Goal: Task Accomplishment & Management: Complete application form

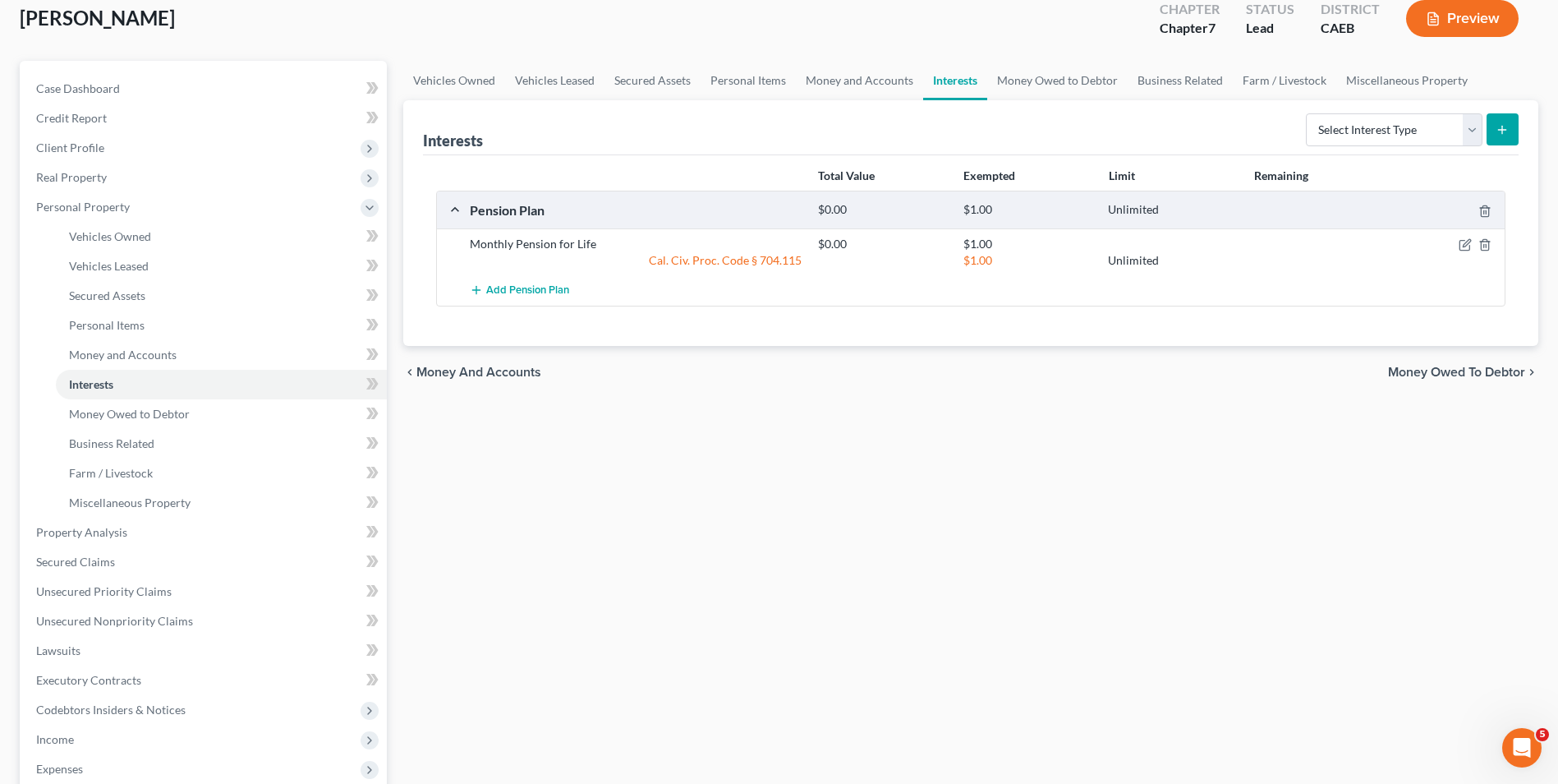
click at [648, 484] on div "Vehicles Owned Vehicles Leased Secured Assets Personal Items Money and Accounts…" at bounding box center [970, 535] width 1151 height 948
click at [100, 214] on span "Personal Property" at bounding box center [205, 207] width 364 height 29
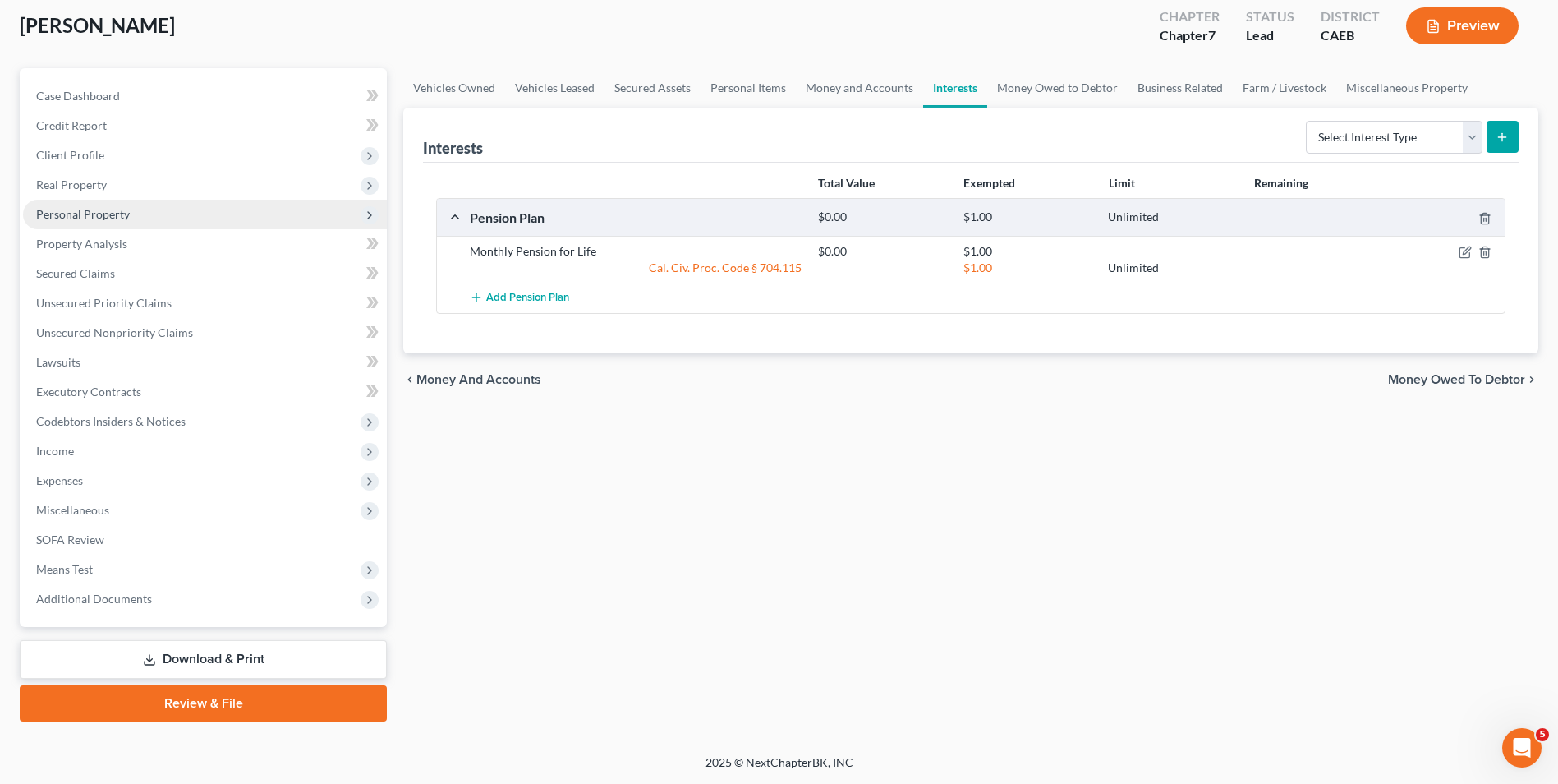
scroll to position [90, 0]
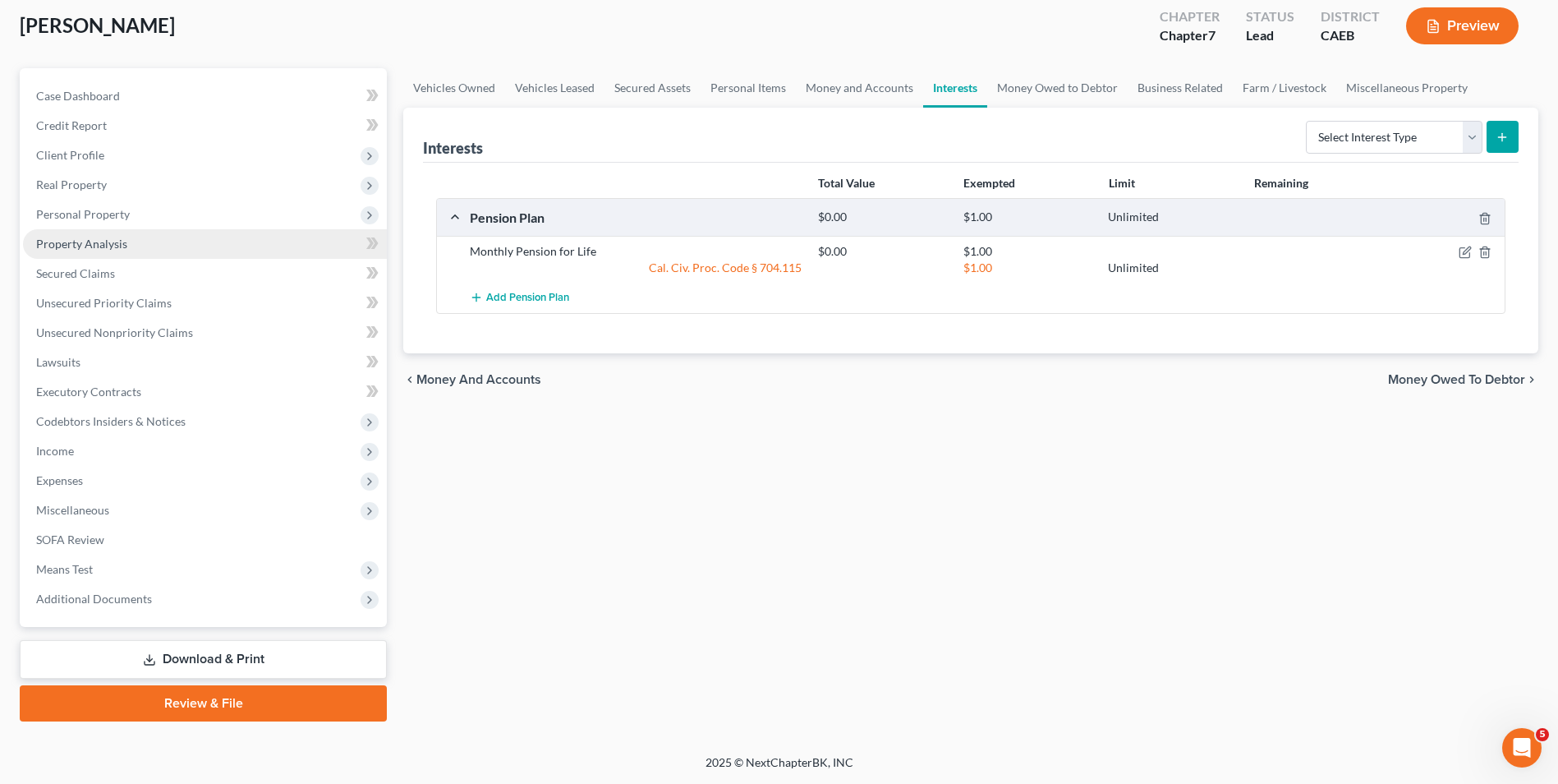
click at [103, 237] on span "Property Analysis" at bounding box center [82, 243] width 91 height 14
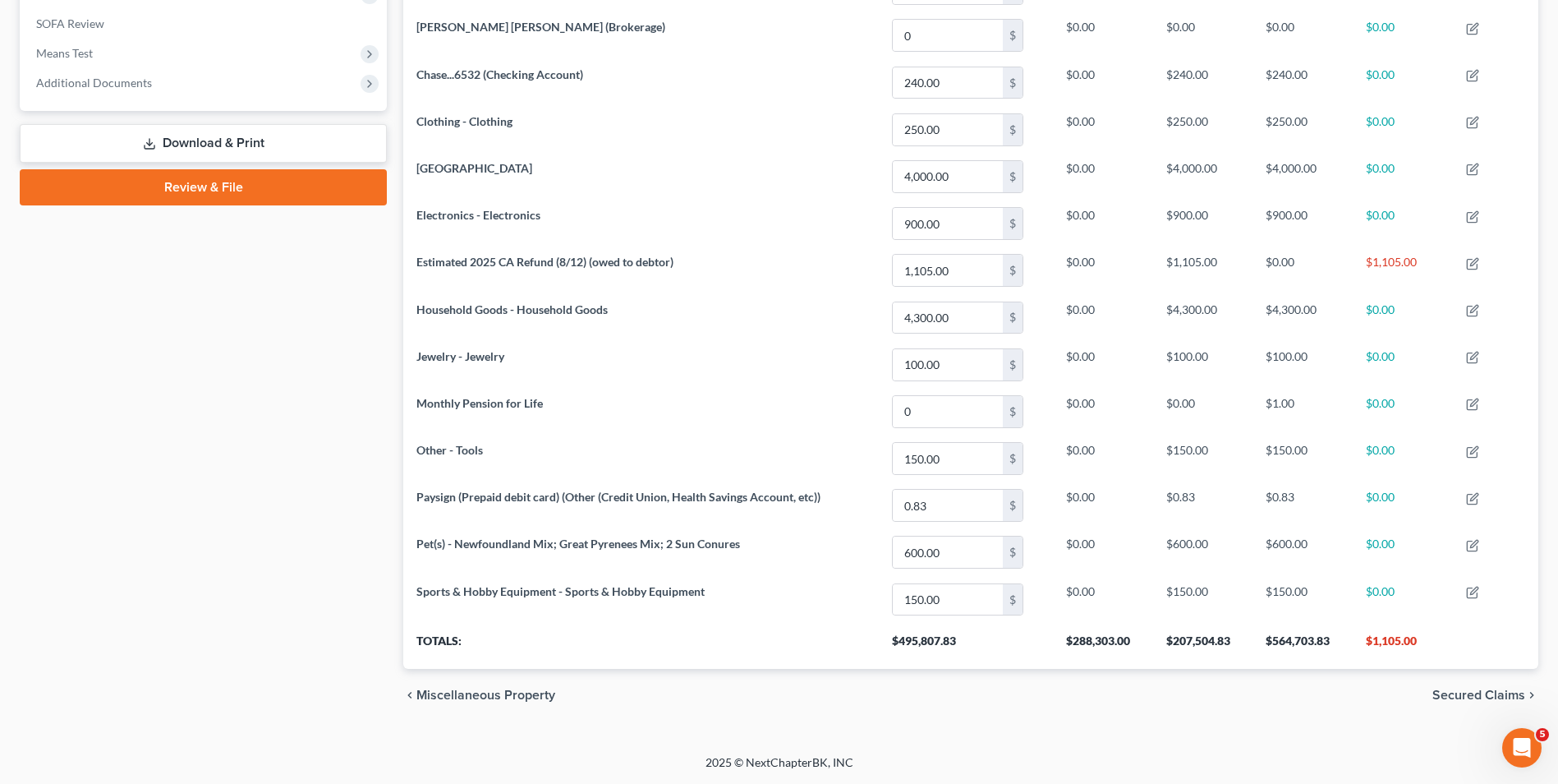
scroll to position [26, 0]
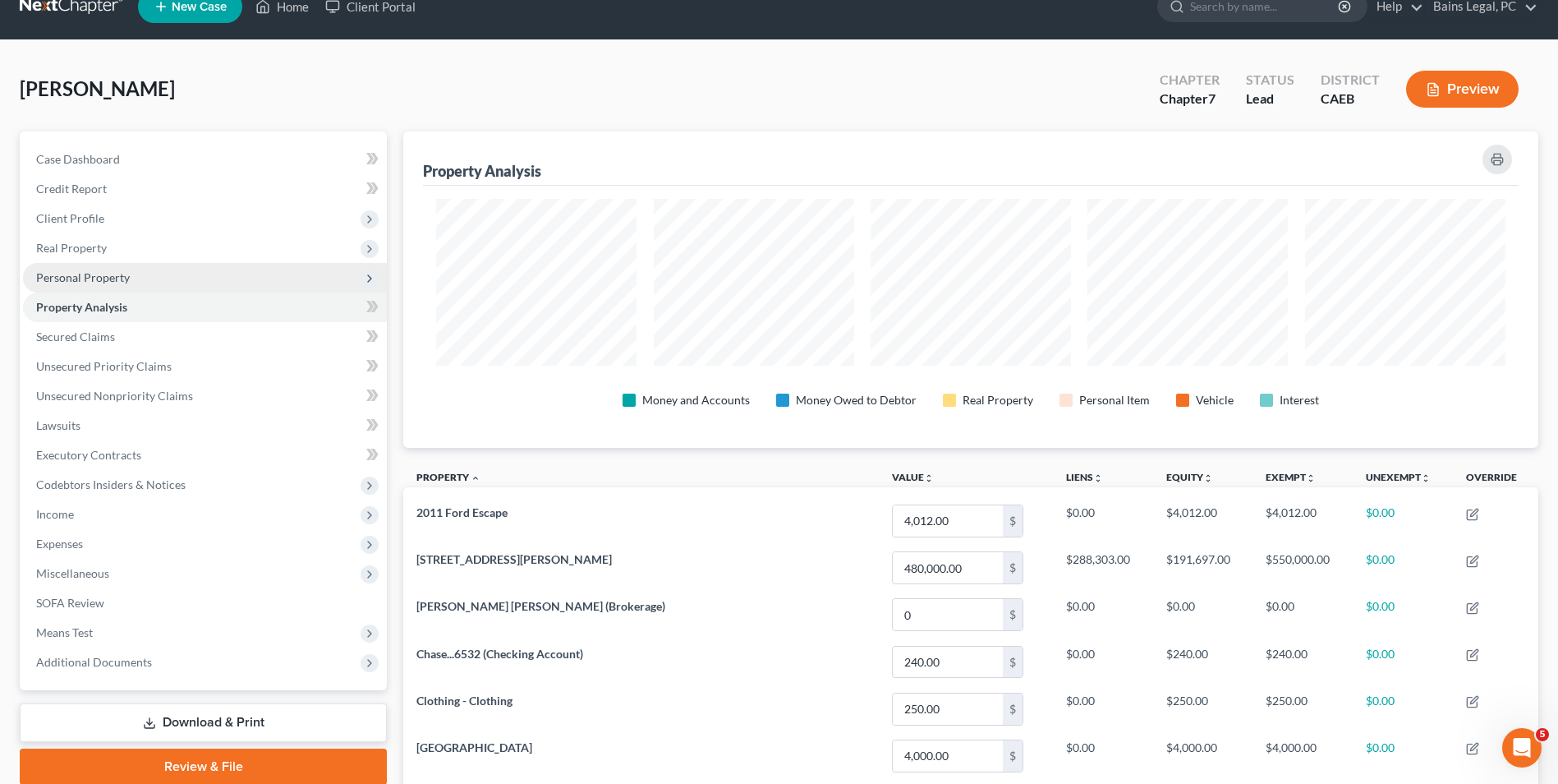
click at [85, 281] on span "Personal Property" at bounding box center [83, 277] width 93 height 14
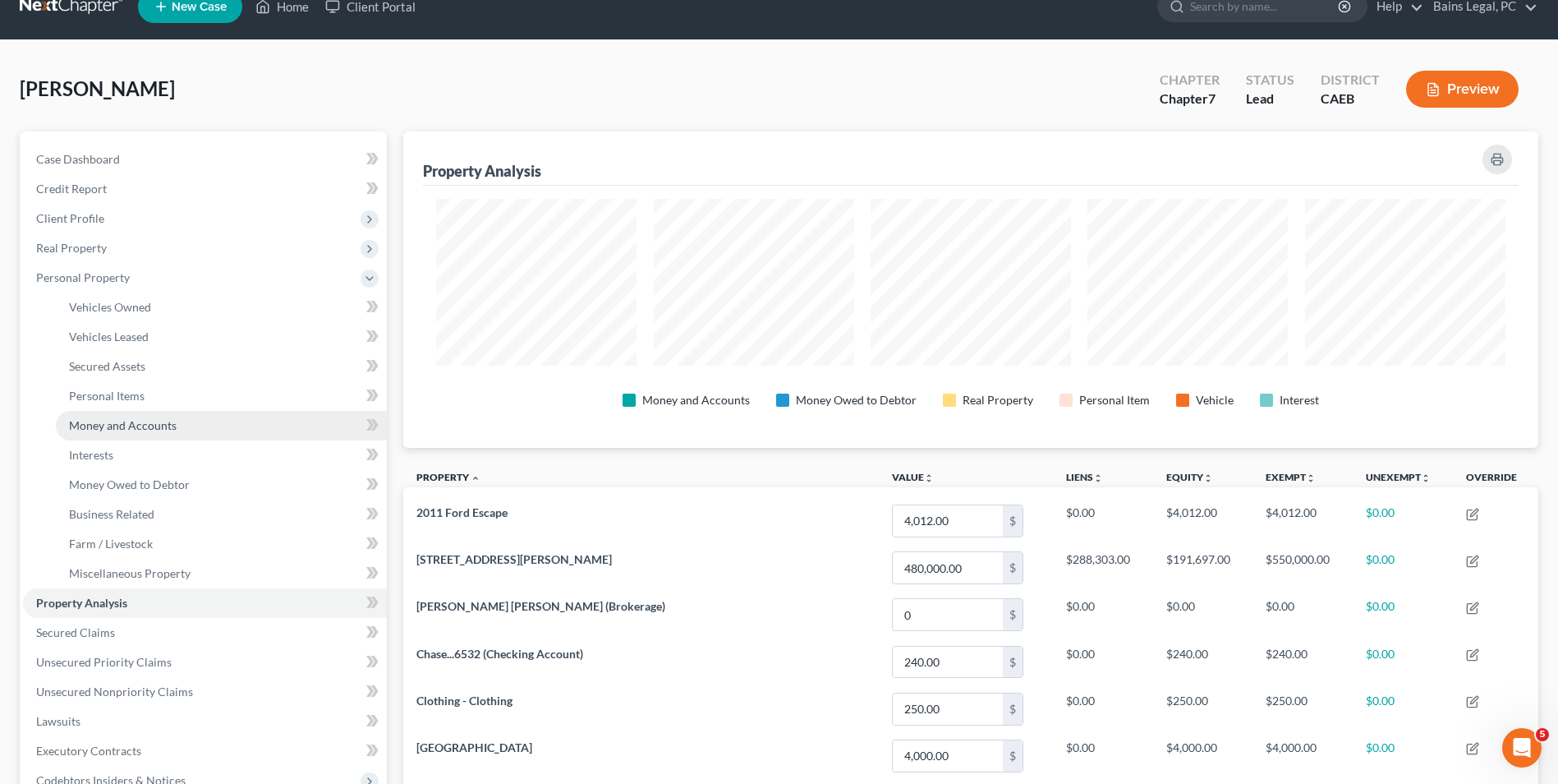
click at [89, 427] on span "Money and Accounts" at bounding box center [123, 425] width 108 height 14
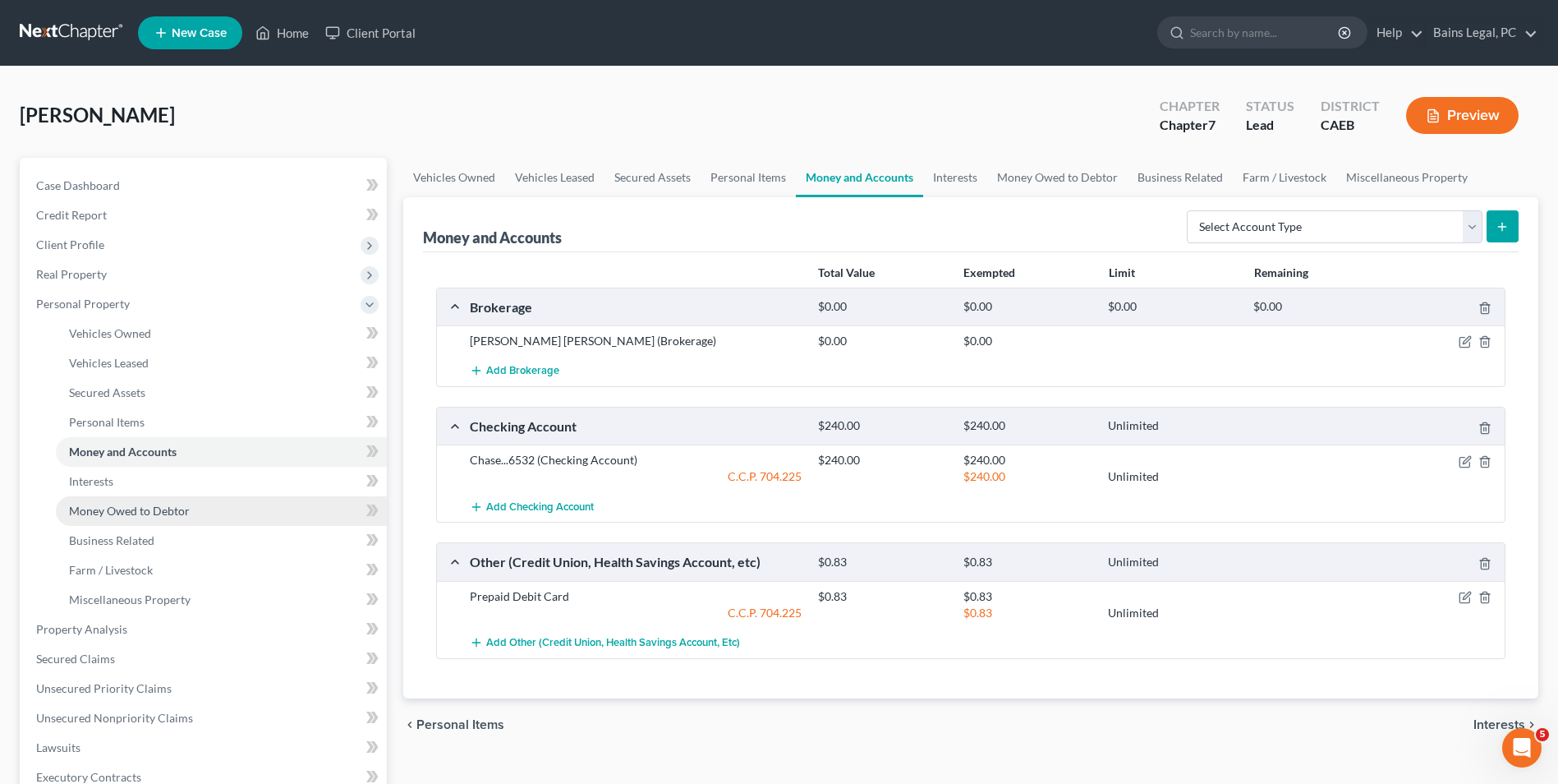
click at [163, 501] on link "Money Owed to Debtor" at bounding box center [221, 511] width 331 height 29
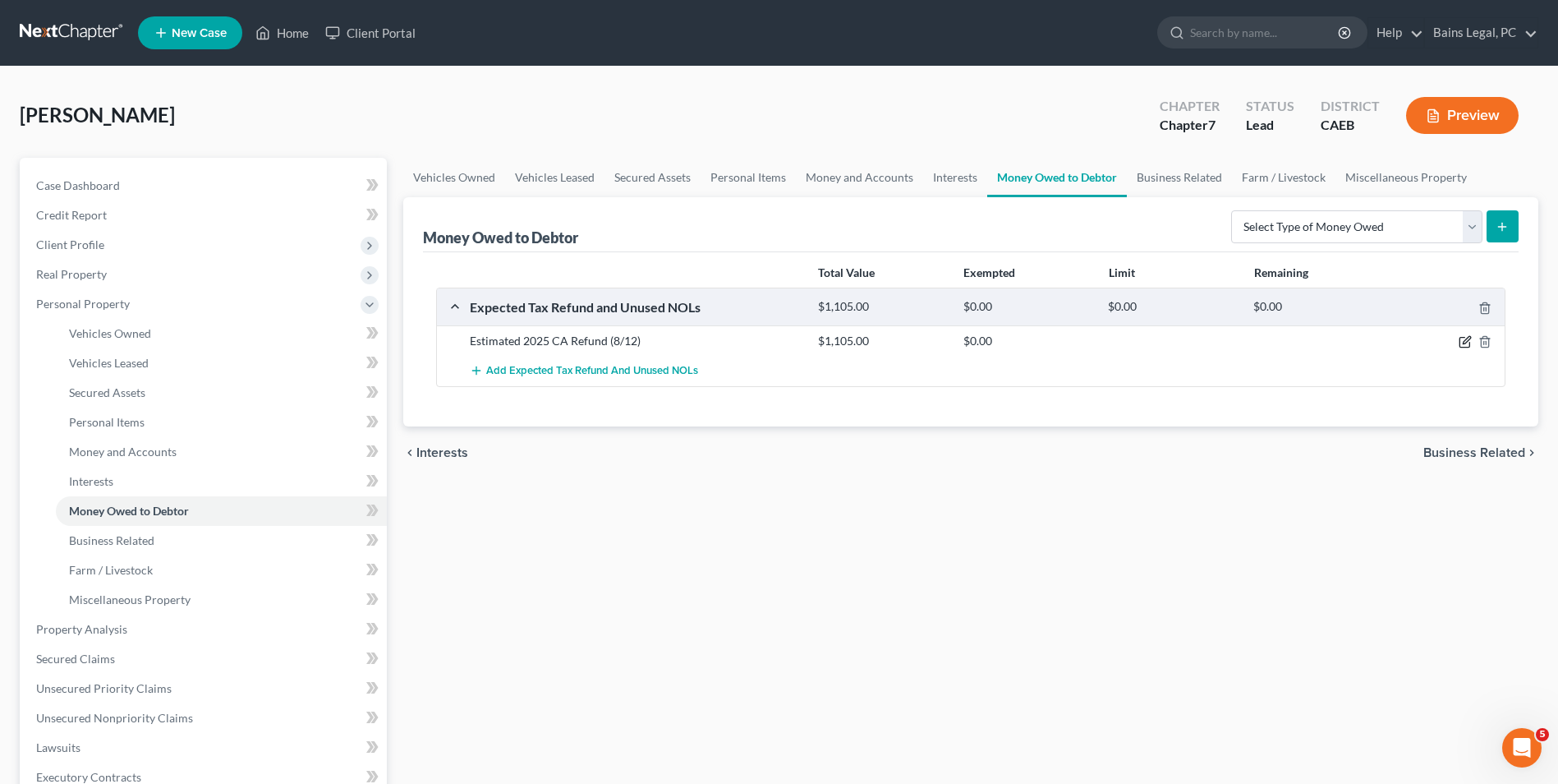
click at [1467, 341] on icon "button" at bounding box center [1466, 342] width 13 height 13
select select "0"
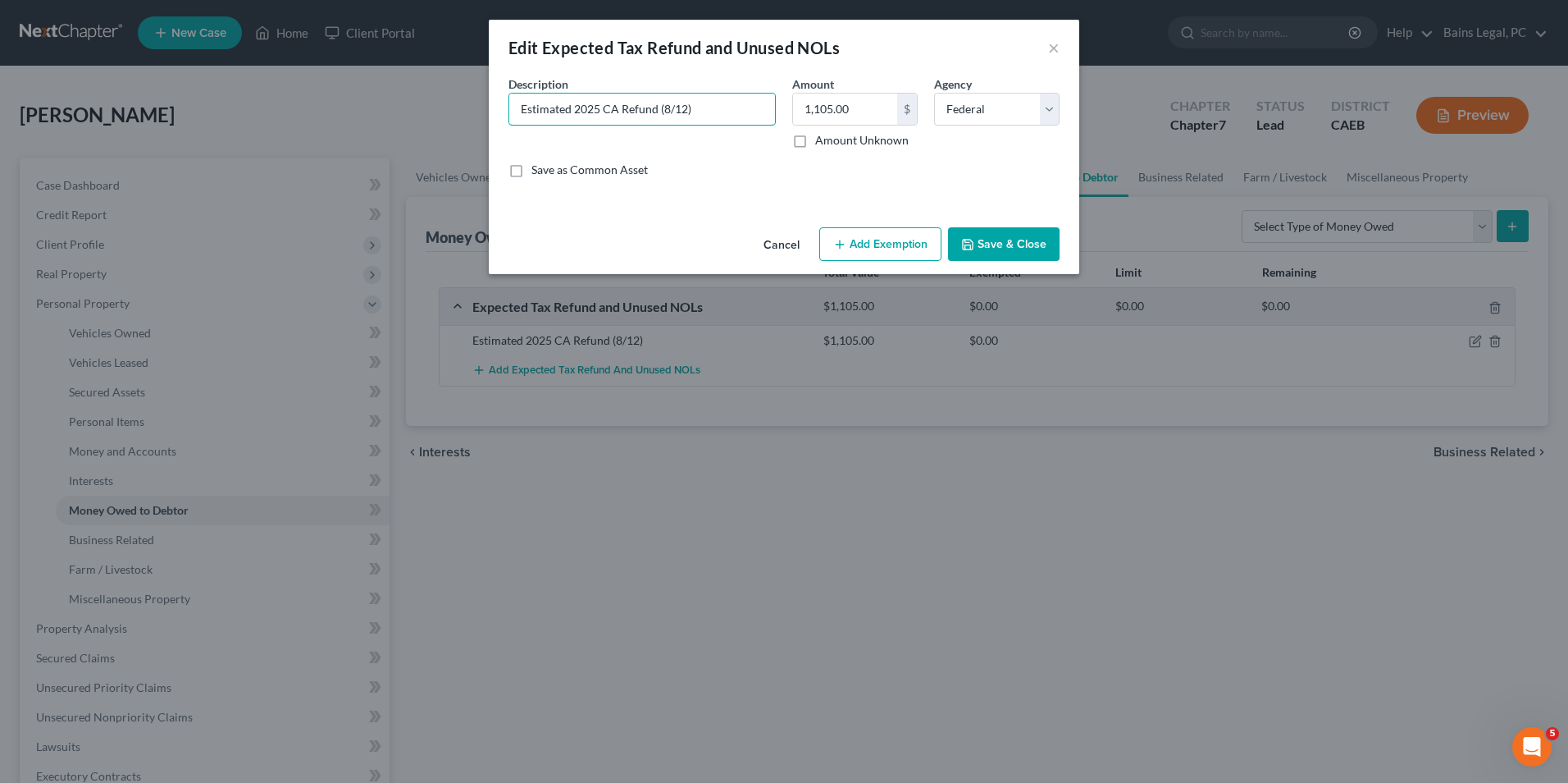
drag, startPoint x: 711, startPoint y: 107, endPoint x: 288, endPoint y: 144, distance: 424.6
click at [288, 144] on div "Edit Expected Tax Refund and Unused NOLs × An exemption set must first be selec…" at bounding box center [784, 392] width 1568 height 783
type input "2/3 of possible 2025 tax refund (fed and state)"
click at [815, 144] on label "Amount Unknown" at bounding box center [862, 141] width 93 height 16
click at [822, 142] on input "Amount Unknown" at bounding box center [827, 138] width 11 height 11
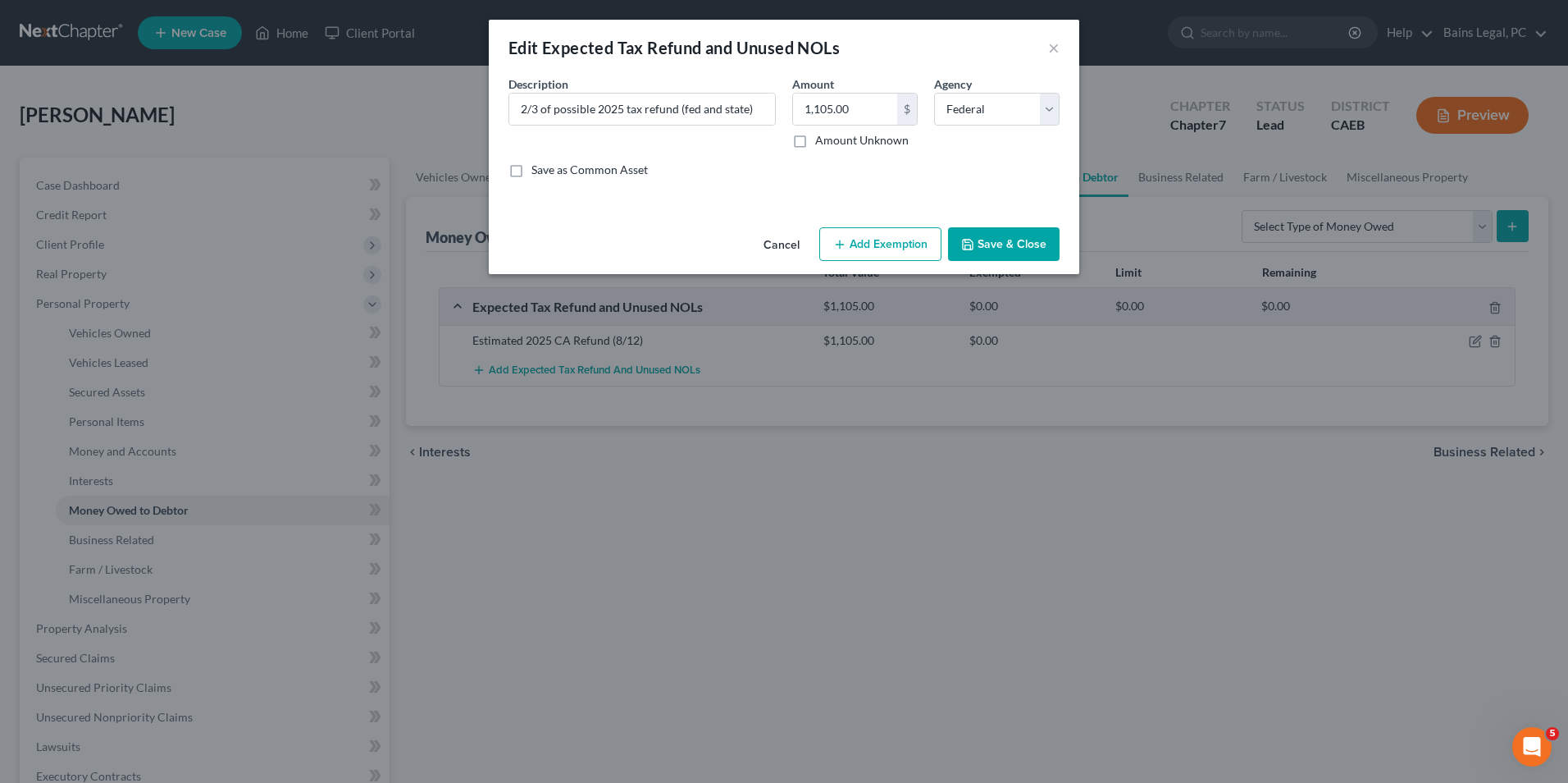
checkbox input "true"
type input "0.00"
click at [958, 109] on select "Select Federal State Local" at bounding box center [997, 110] width 126 height 33
select select "2"
click at [934, 93] on select "Select Federal State Local" at bounding box center [997, 110] width 126 height 33
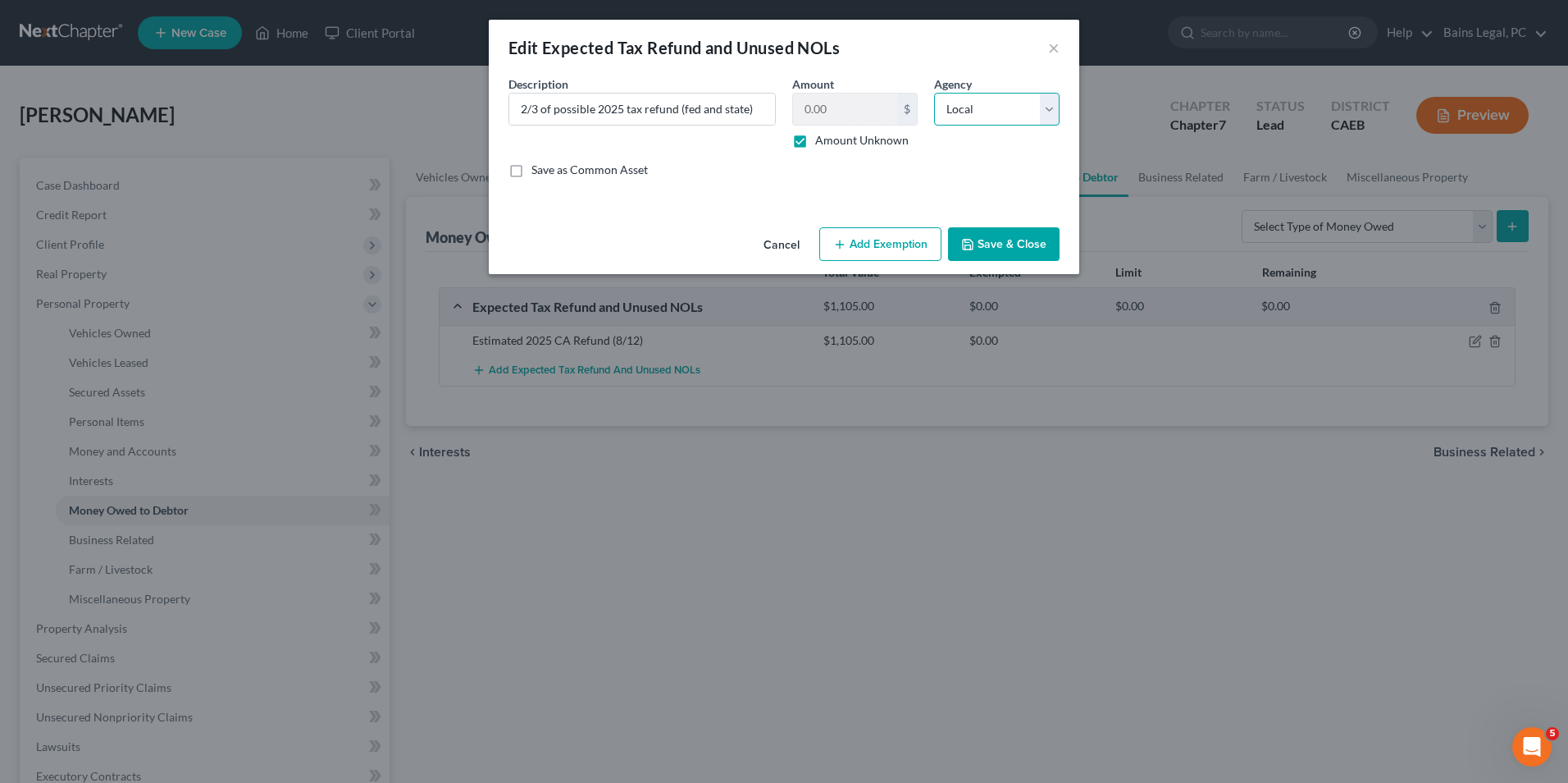
click at [974, 104] on select "Select Federal State Local" at bounding box center [997, 110] width 126 height 33
select select
click at [934, 93] on select "Select Federal State Local" at bounding box center [997, 110] width 126 height 33
click at [986, 242] on button "Save & Close" at bounding box center [1003, 245] width 111 height 35
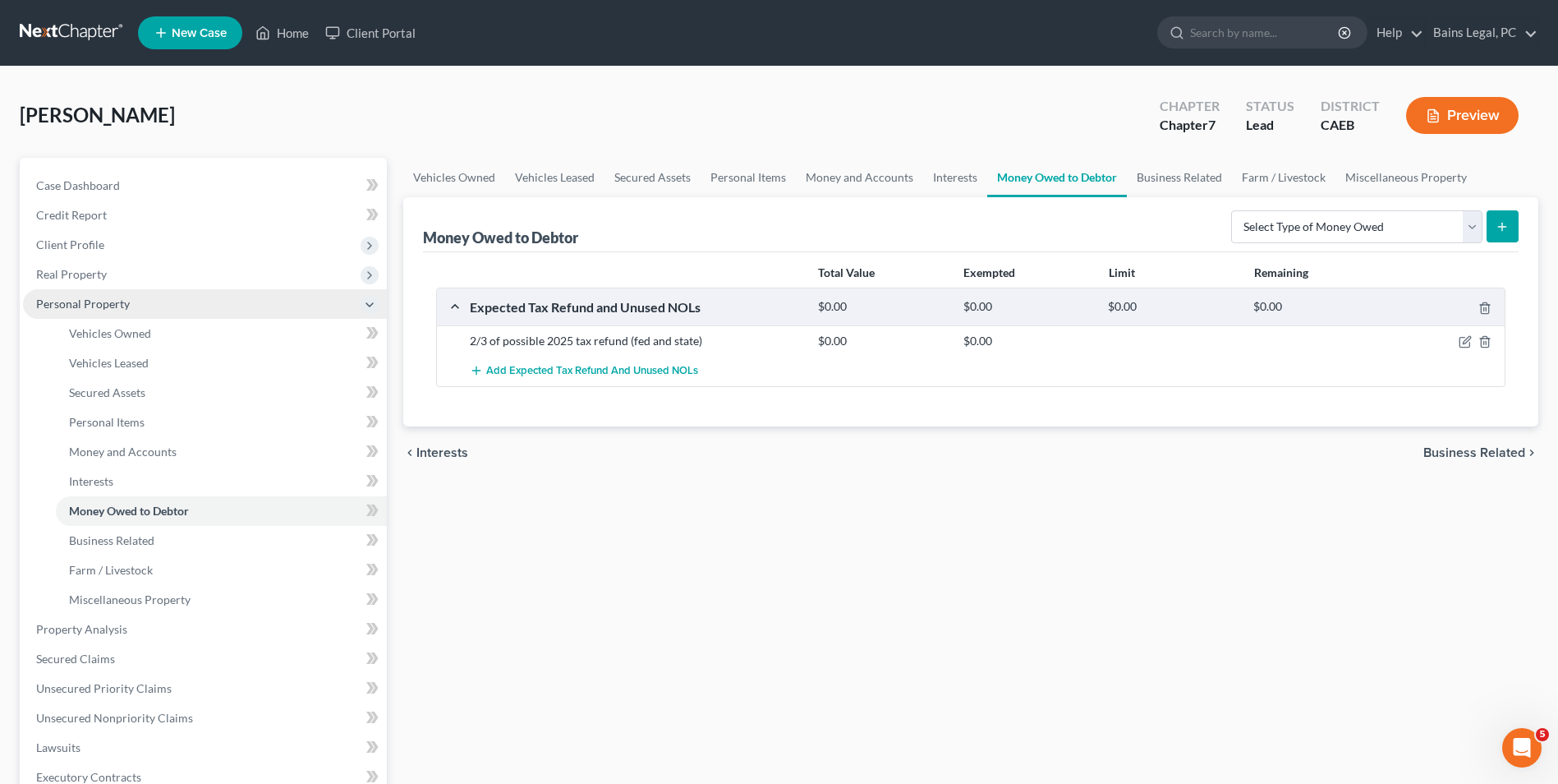
click at [99, 300] on span "Personal Property" at bounding box center [83, 303] width 93 height 14
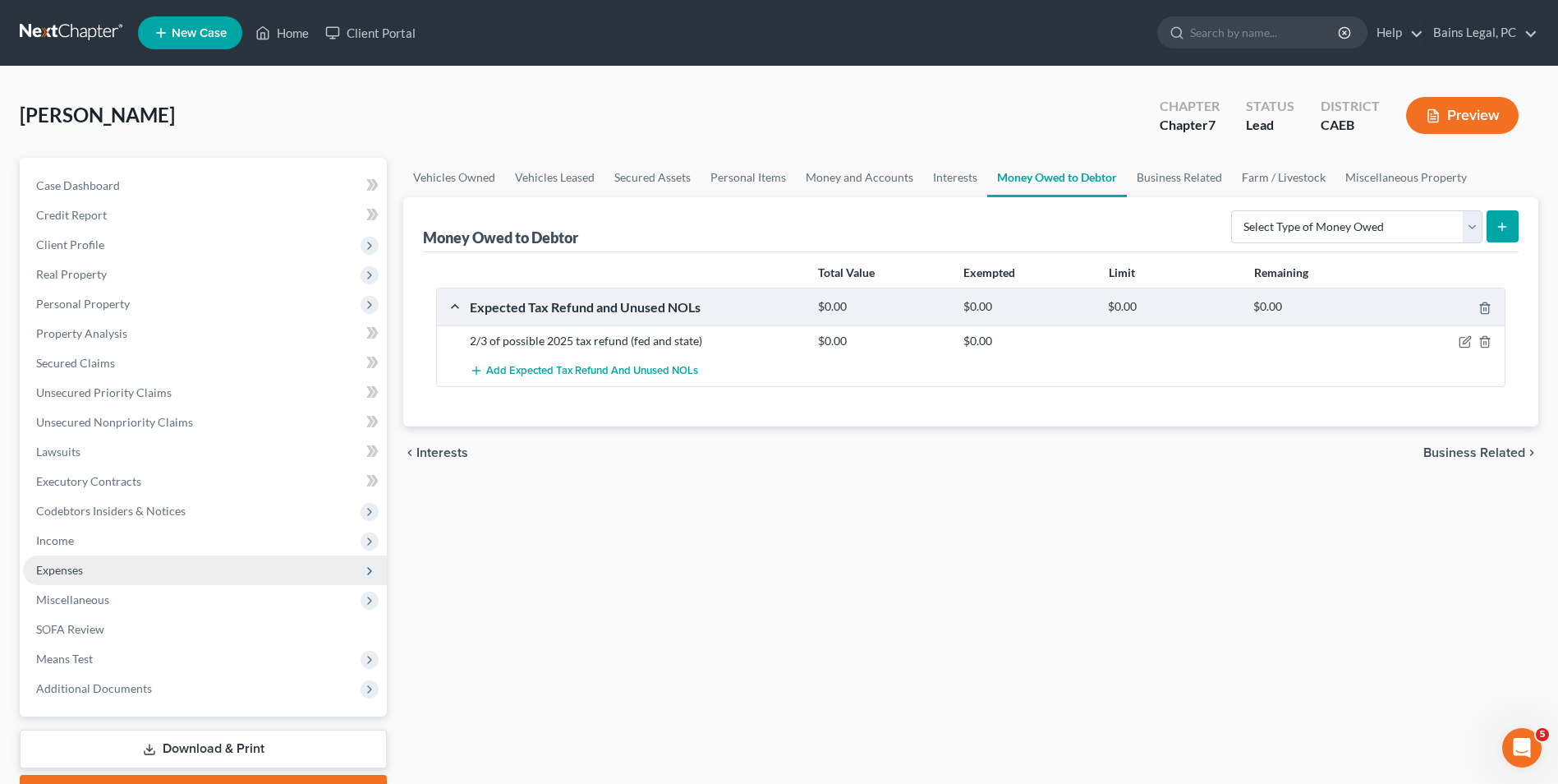
click at [80, 557] on span "Expenses" at bounding box center [205, 570] width 364 height 29
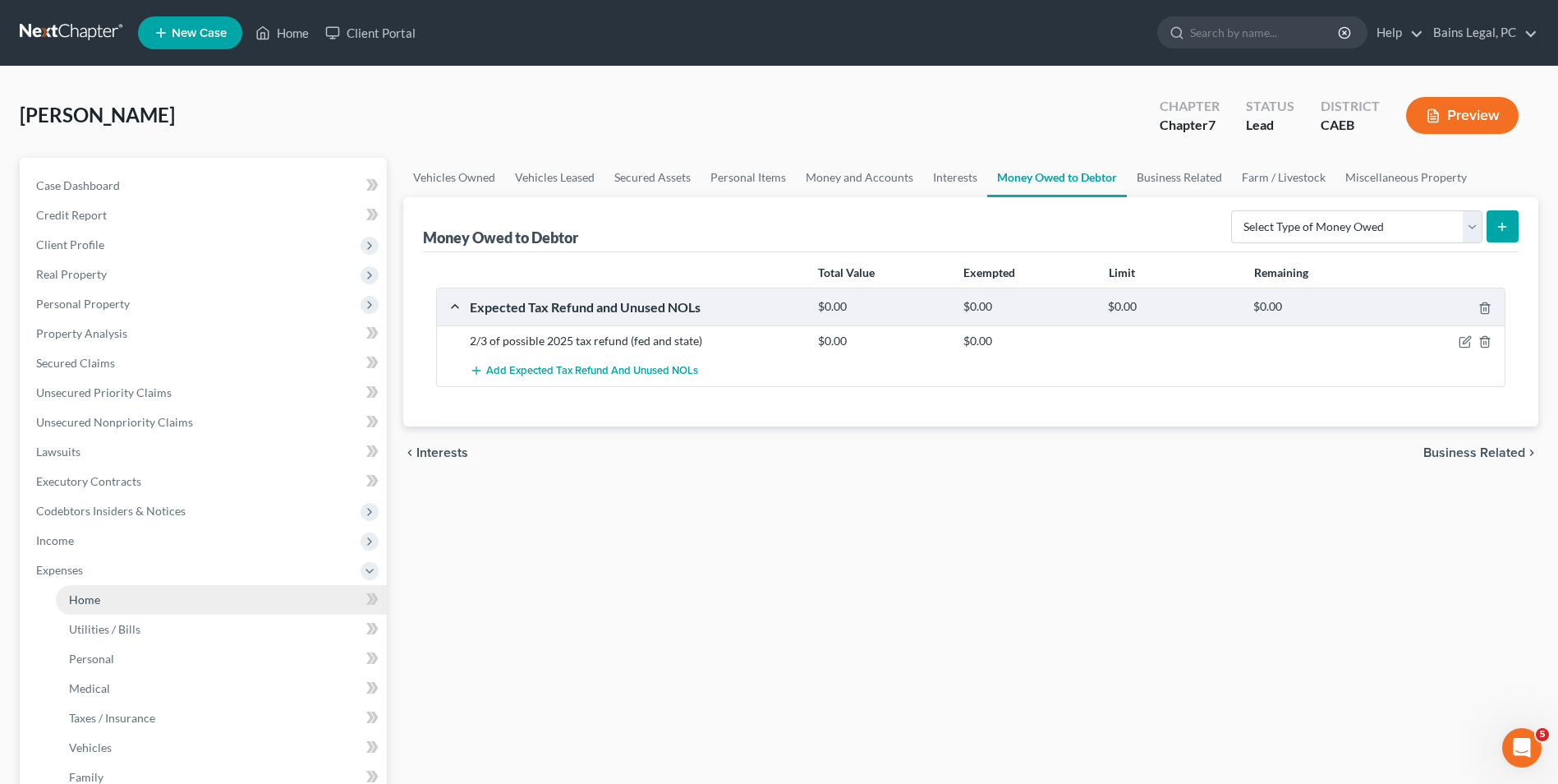
click at [90, 602] on span "Home" at bounding box center [85, 599] width 31 height 14
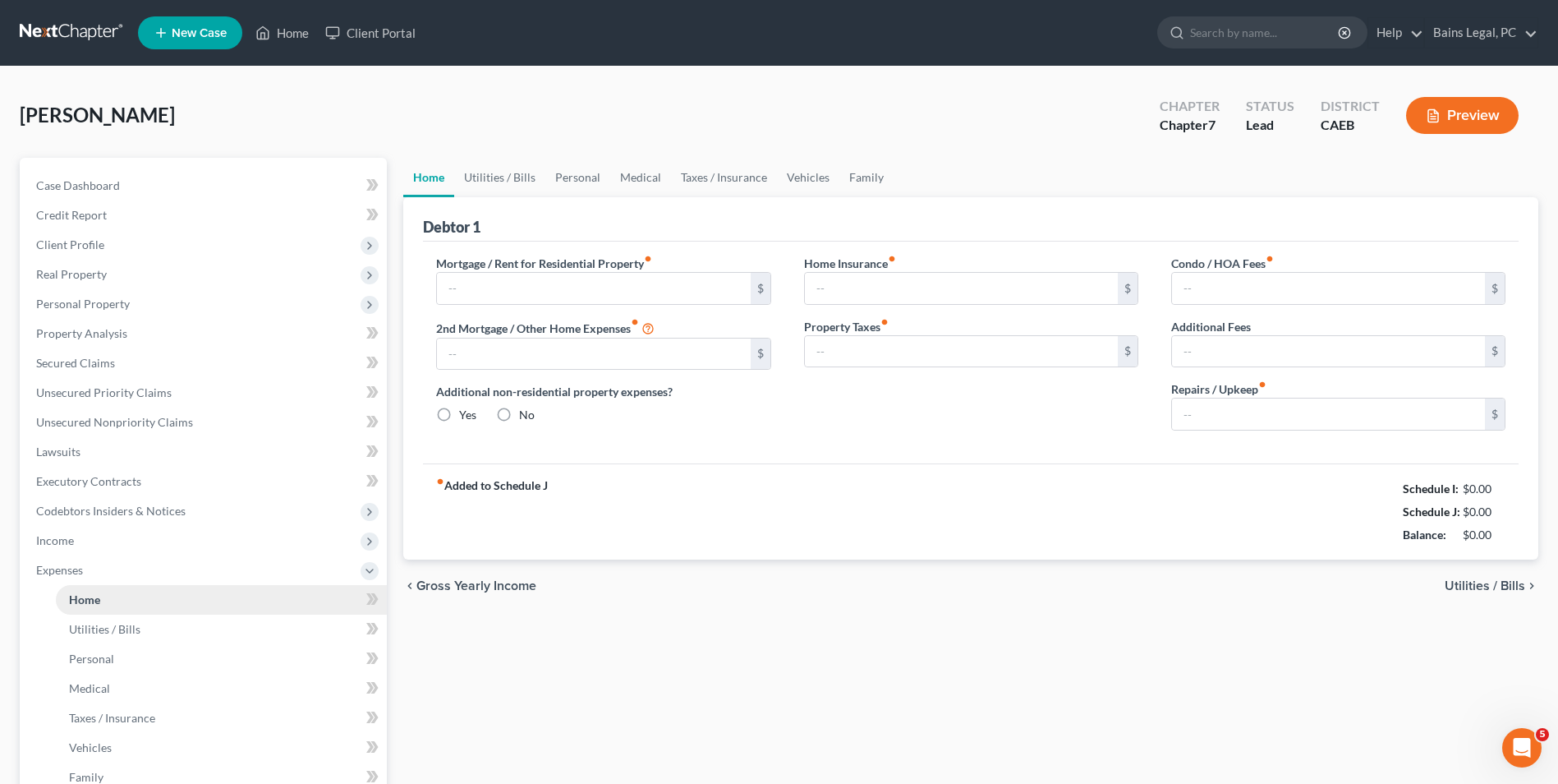
type input "1,723.09"
type input "0.00"
radio input "true"
type input "0.00"
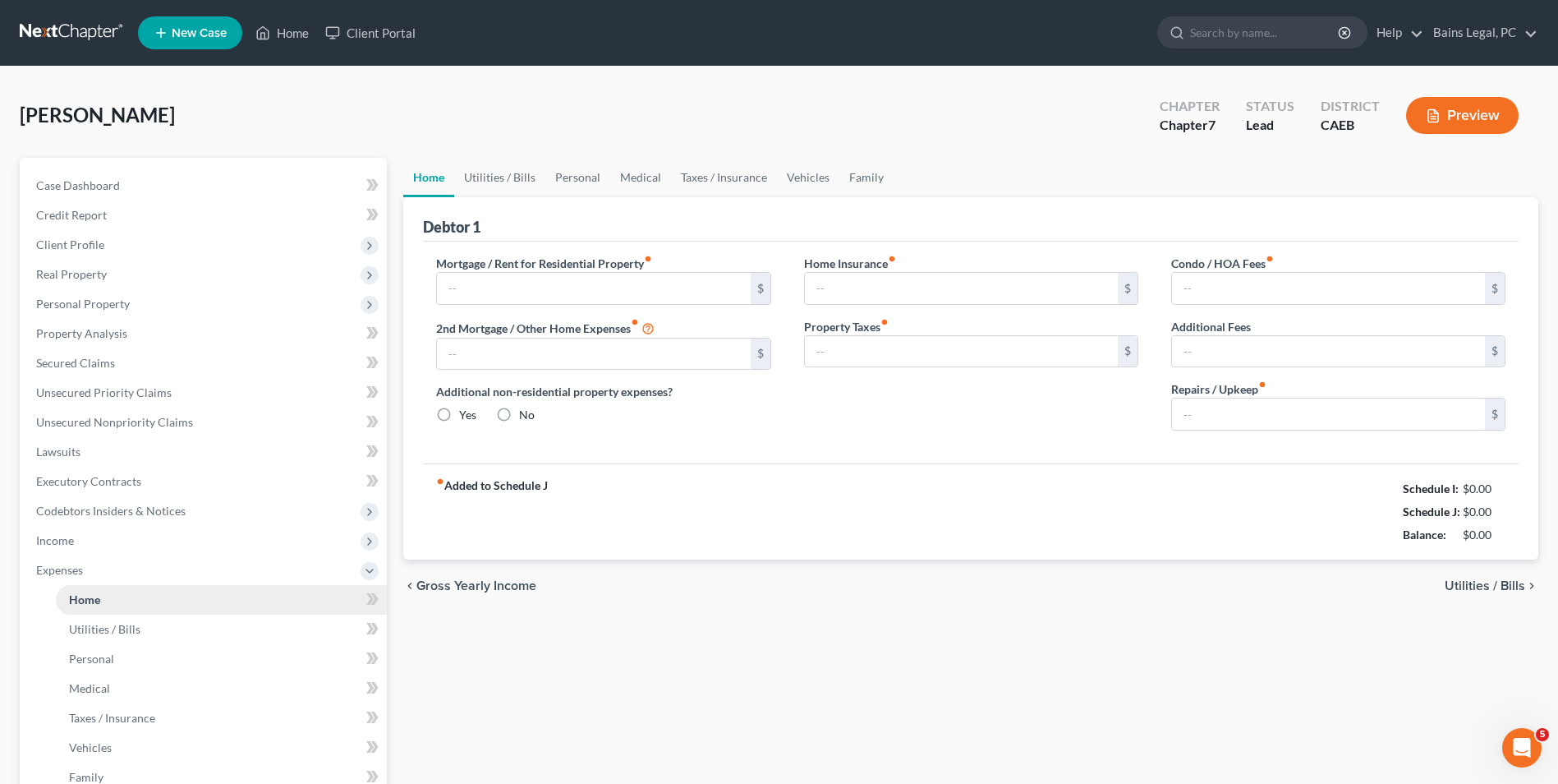
type input "0.00"
click at [1237, 405] on input "225.00" at bounding box center [1329, 414] width 313 height 31
type input "300"
click at [520, 175] on link "Utilities / Bills" at bounding box center [500, 177] width 91 height 39
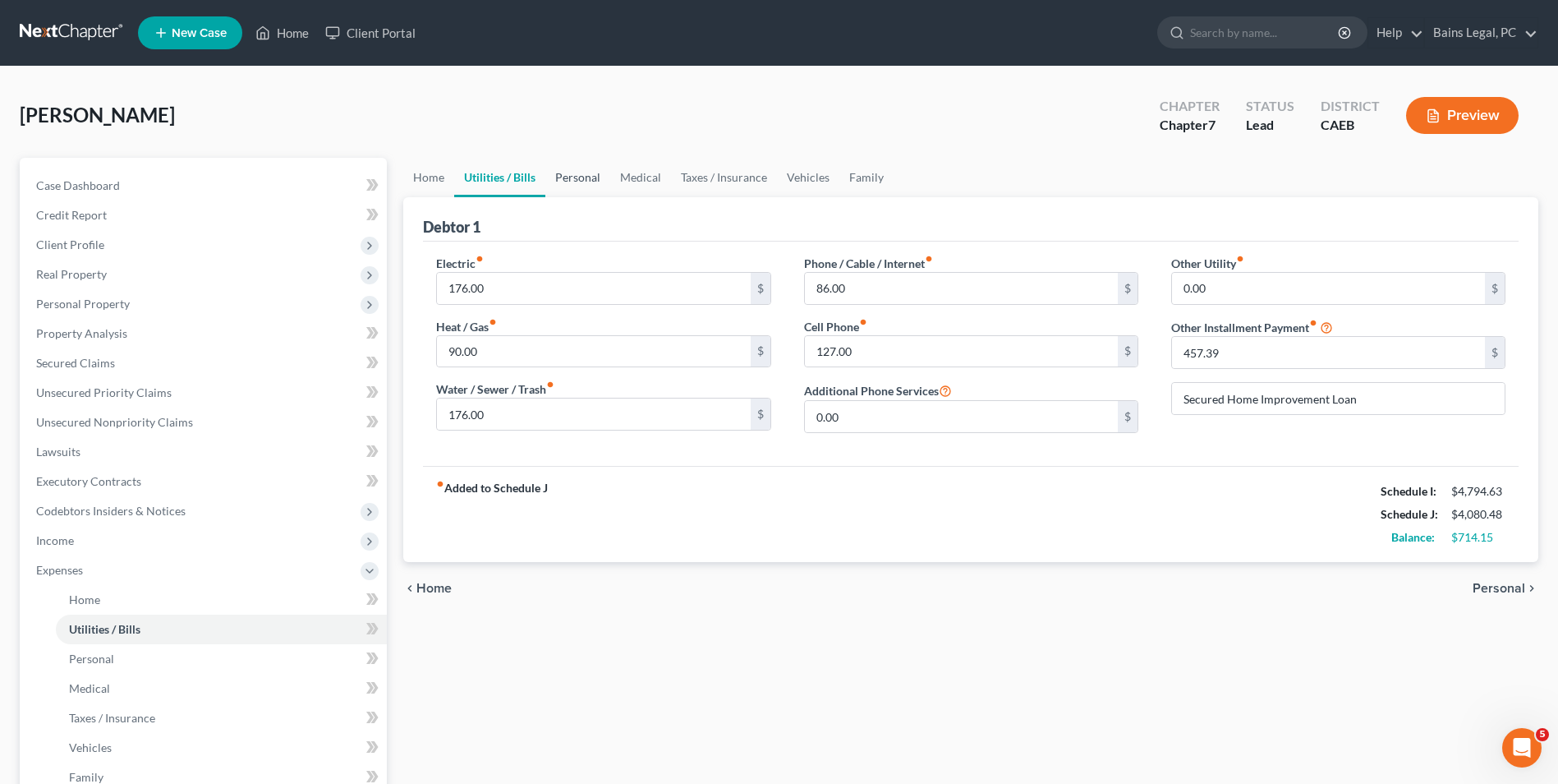
click at [582, 175] on link "Personal" at bounding box center [578, 177] width 65 height 39
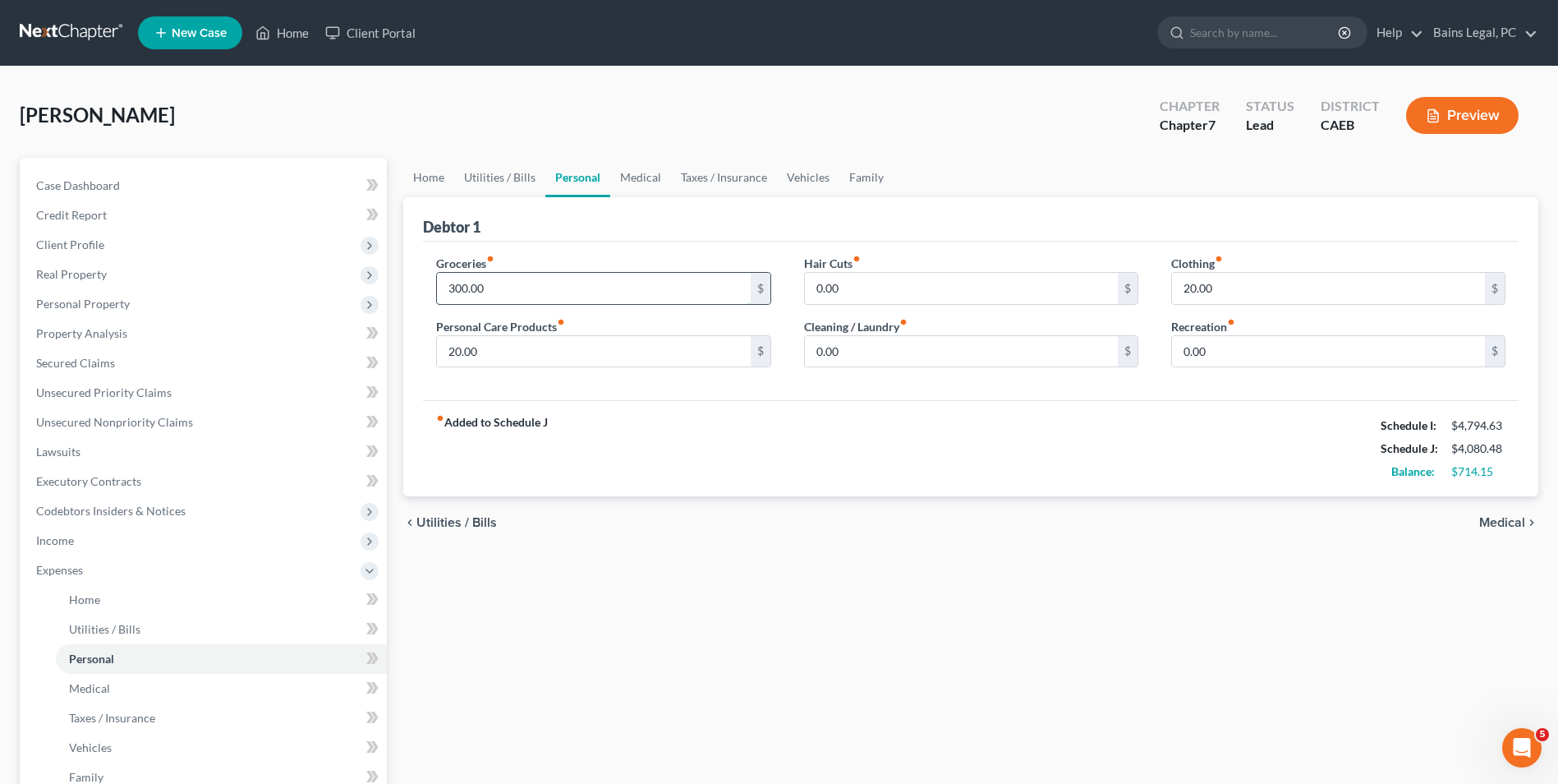
click at [555, 275] on input "300.00" at bounding box center [593, 288] width 313 height 31
type input "350"
type input "80.00"
type input "80"
type input "120"
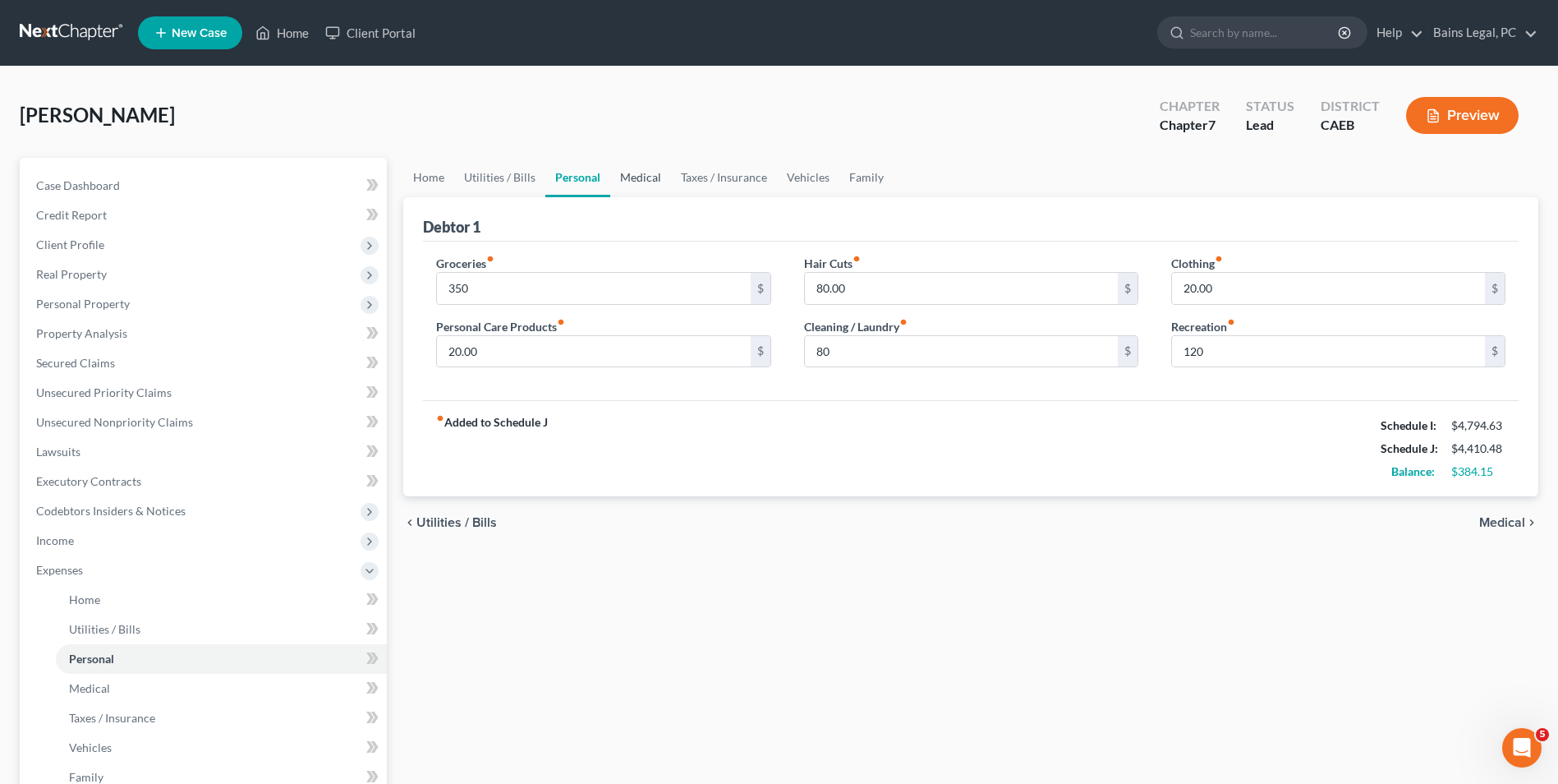
click at [651, 179] on link "Medical" at bounding box center [641, 177] width 61 height 39
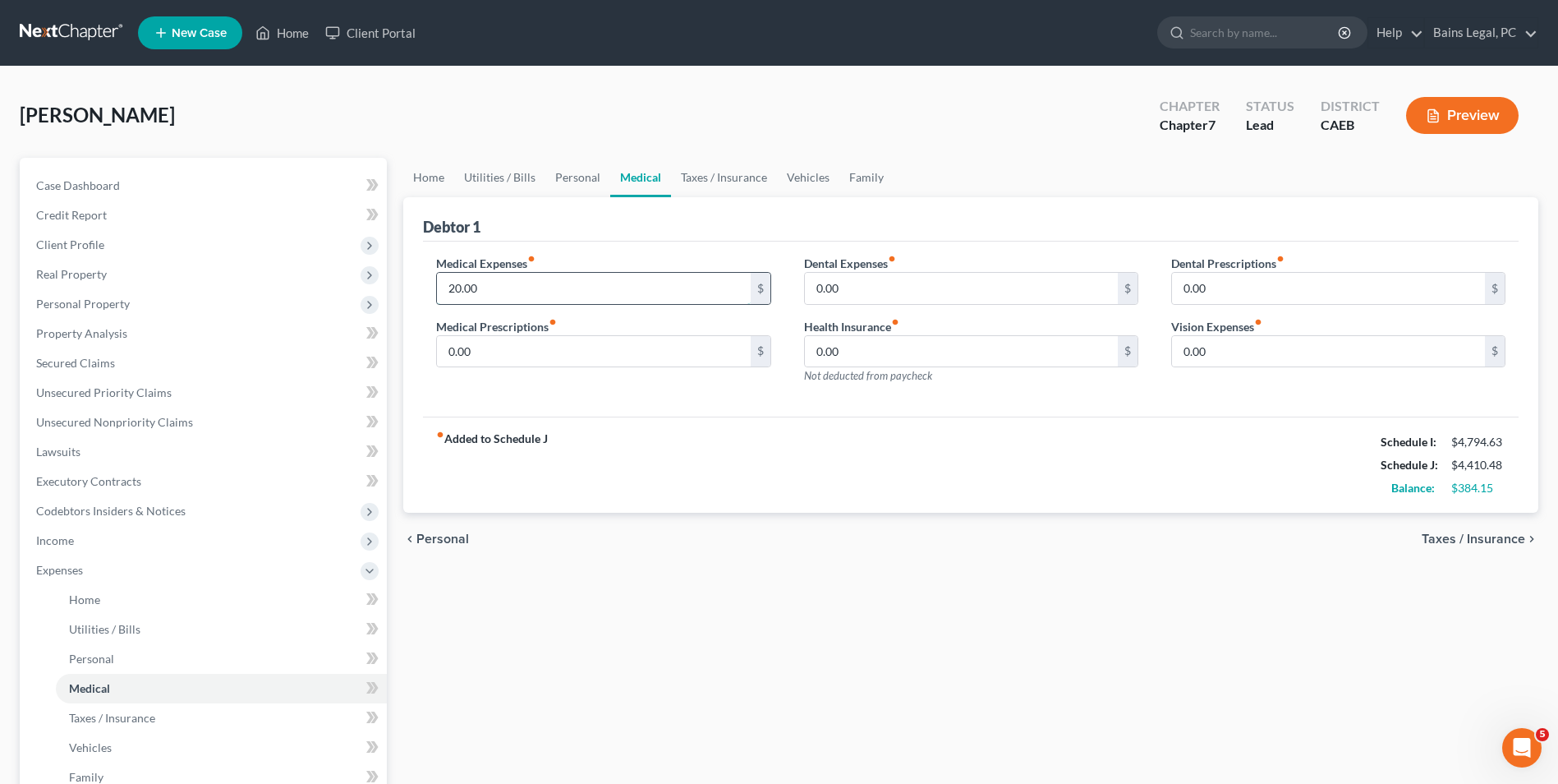
click at [541, 278] on input "20.00" at bounding box center [593, 288] width 313 height 31
type input "150"
click at [722, 177] on link "Taxes / Insurance" at bounding box center [725, 177] width 106 height 39
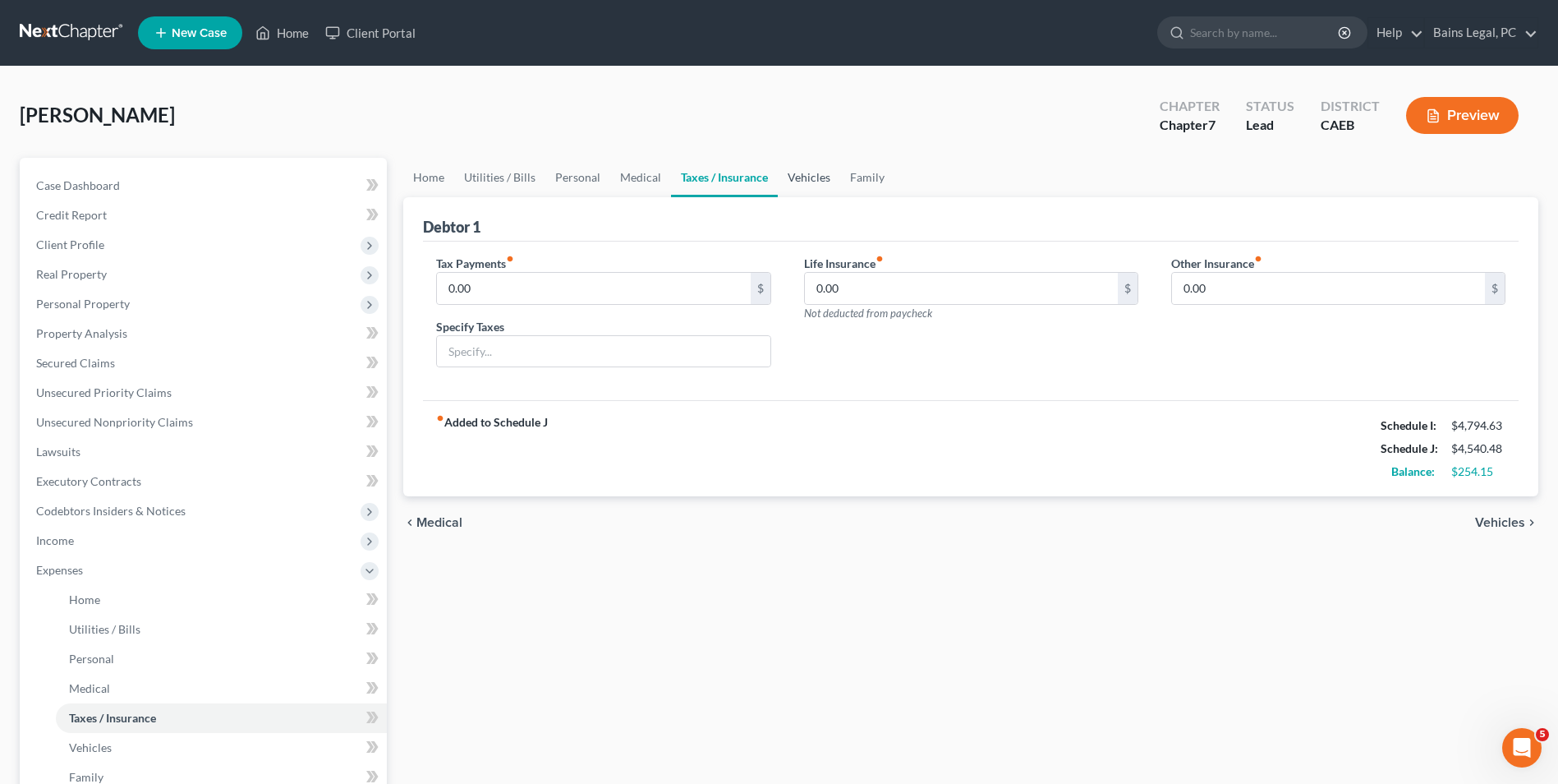
click at [808, 186] on link "Vehicles" at bounding box center [809, 177] width 62 height 39
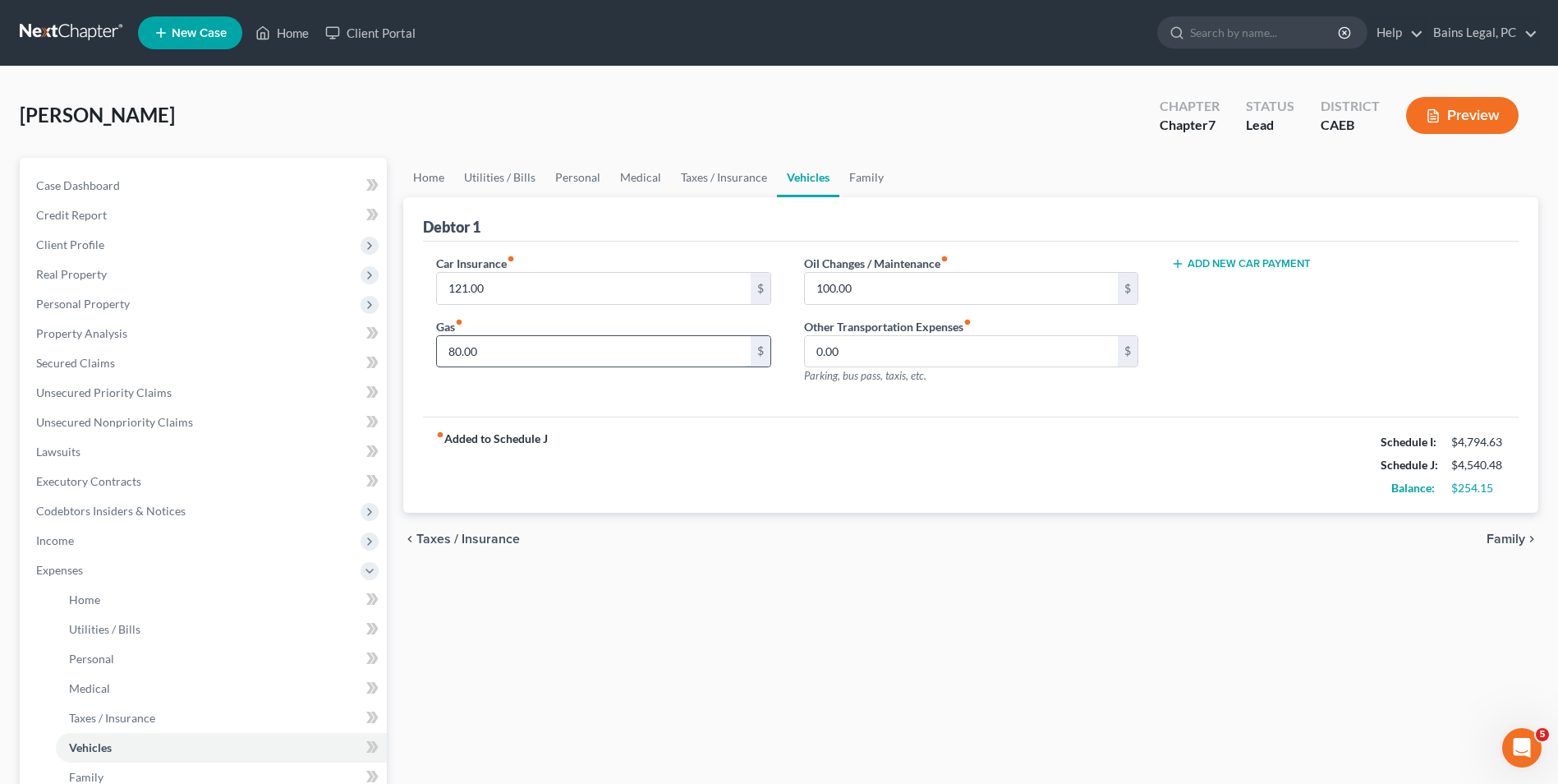
click at [642, 345] on input "80.00" at bounding box center [593, 352] width 313 height 31
type input "360"
click at [846, 173] on link "Family" at bounding box center [866, 177] width 54 height 39
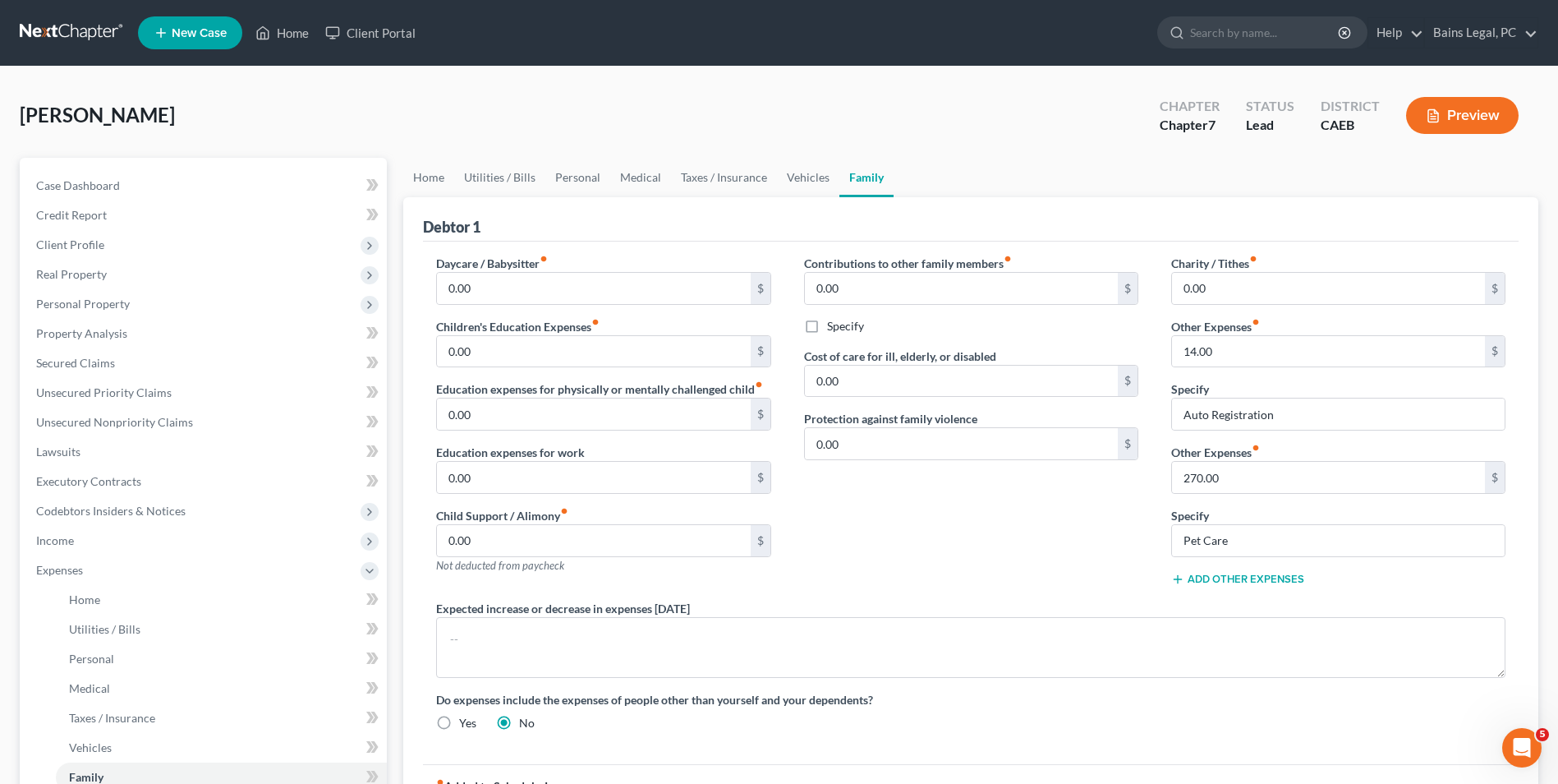
click at [1288, 584] on button "Add Other Expenses" at bounding box center [1238, 579] width 133 height 13
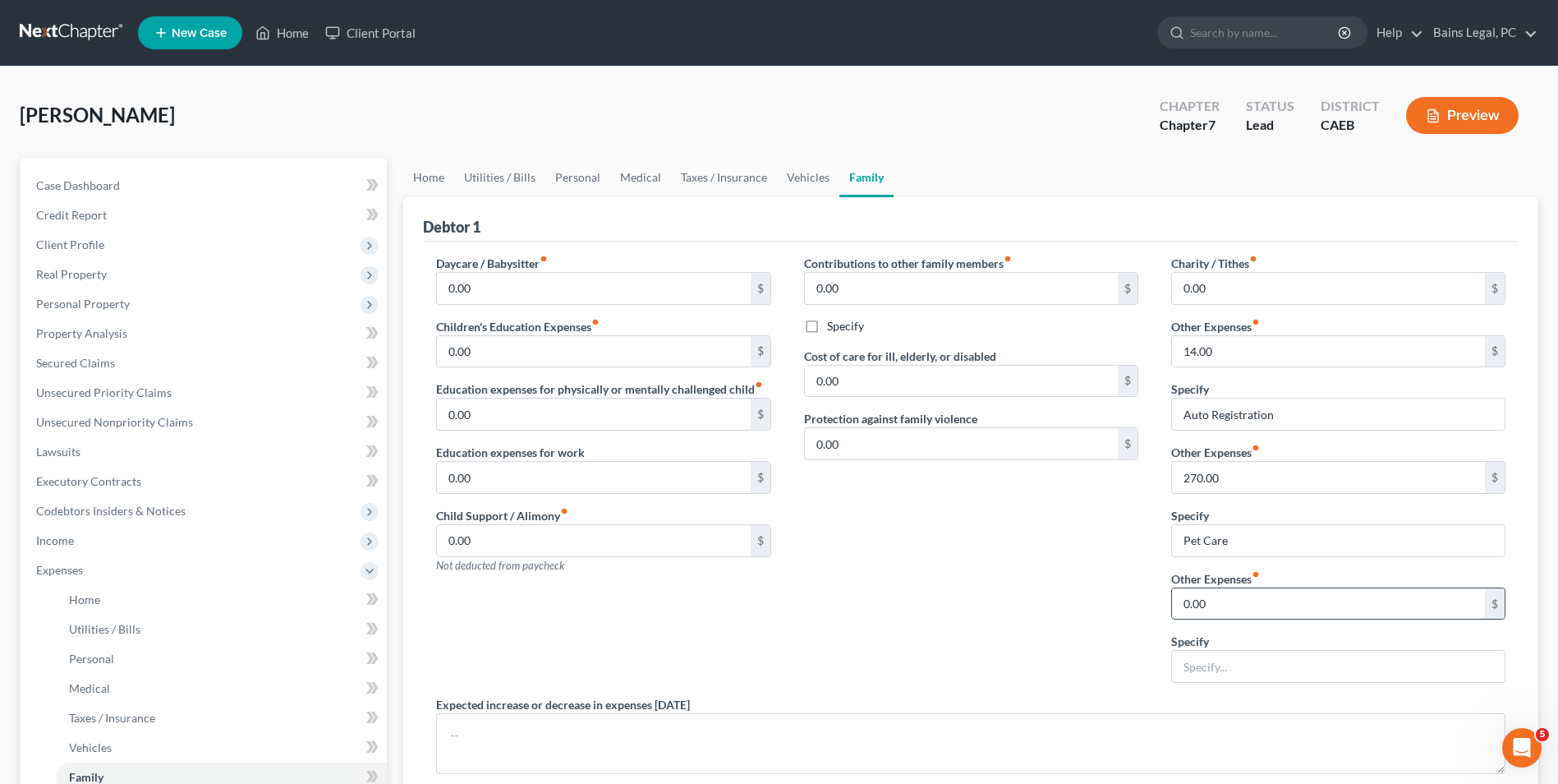
click at [1265, 603] on input "0.00" at bounding box center [1329, 604] width 313 height 31
type input "75"
type input "Replacement of household items"
click at [1002, 594] on div "Contributions to other family members fiber_manual_record 0.00 $ Specify Cost o…" at bounding box center [971, 475] width 367 height 441
click at [437, 166] on link "Home" at bounding box center [429, 177] width 51 height 39
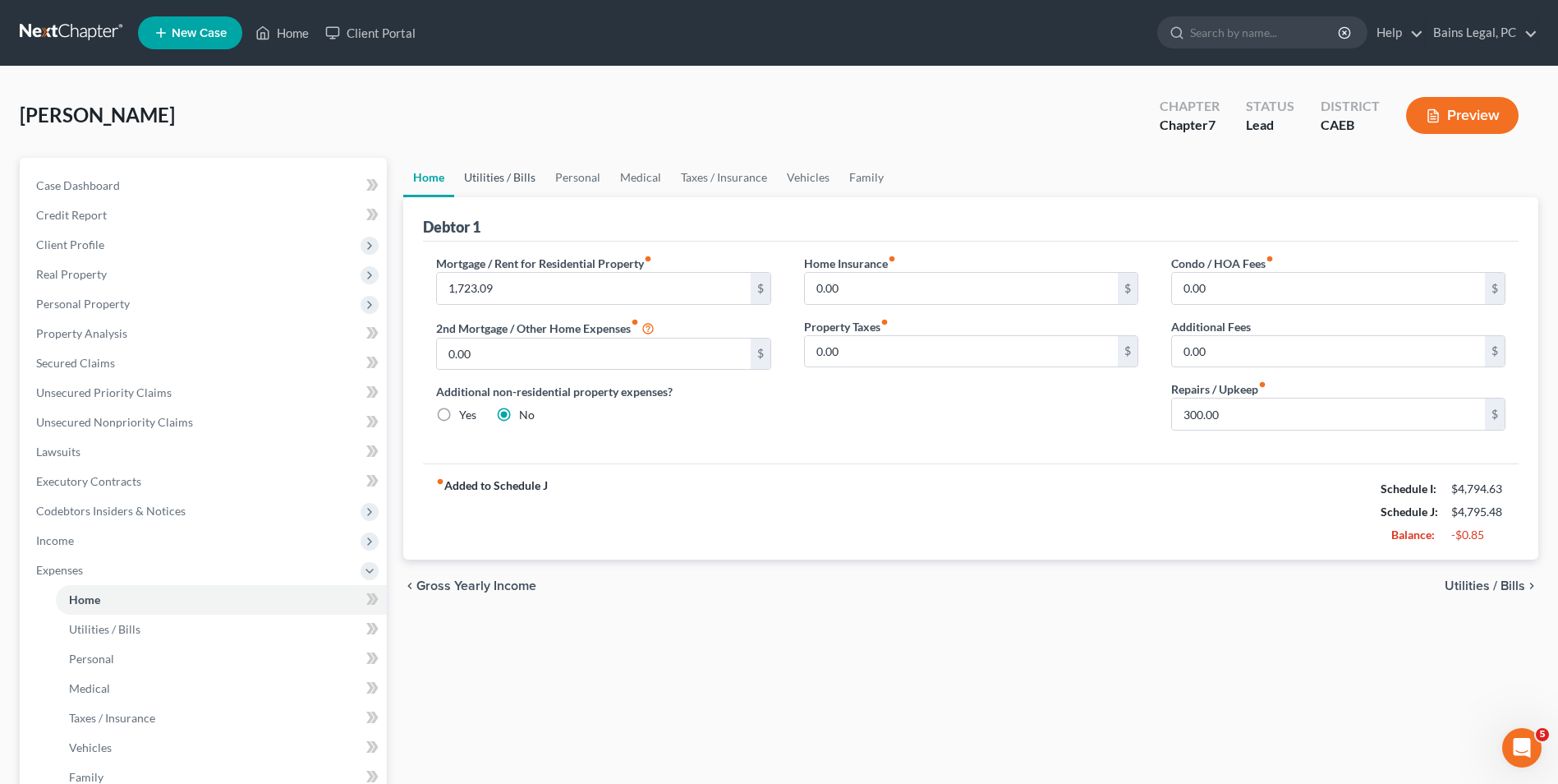
click at [504, 185] on link "Utilities / Bills" at bounding box center [500, 177] width 91 height 39
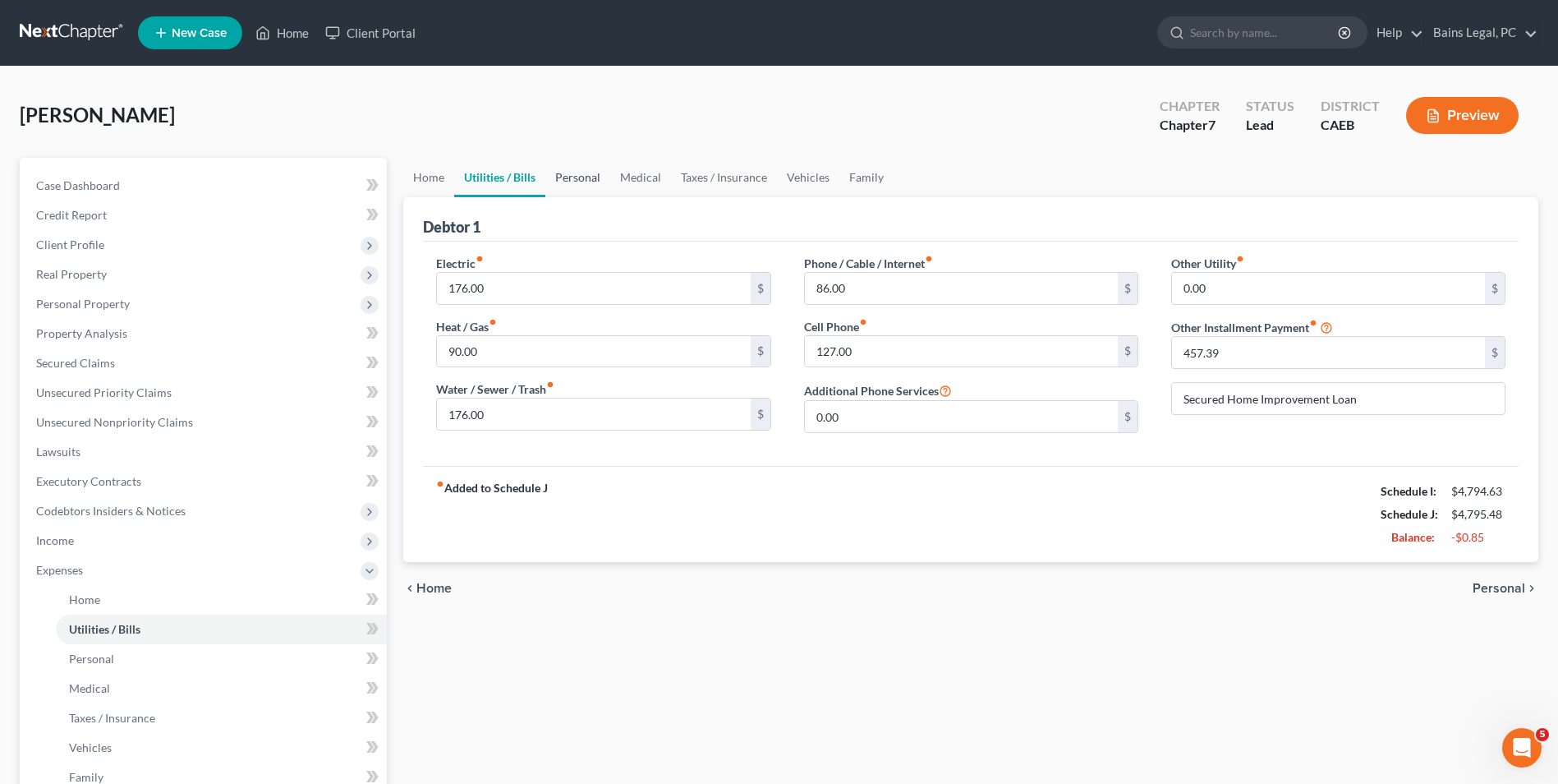
click at [588, 175] on link "Personal" at bounding box center [578, 177] width 65 height 39
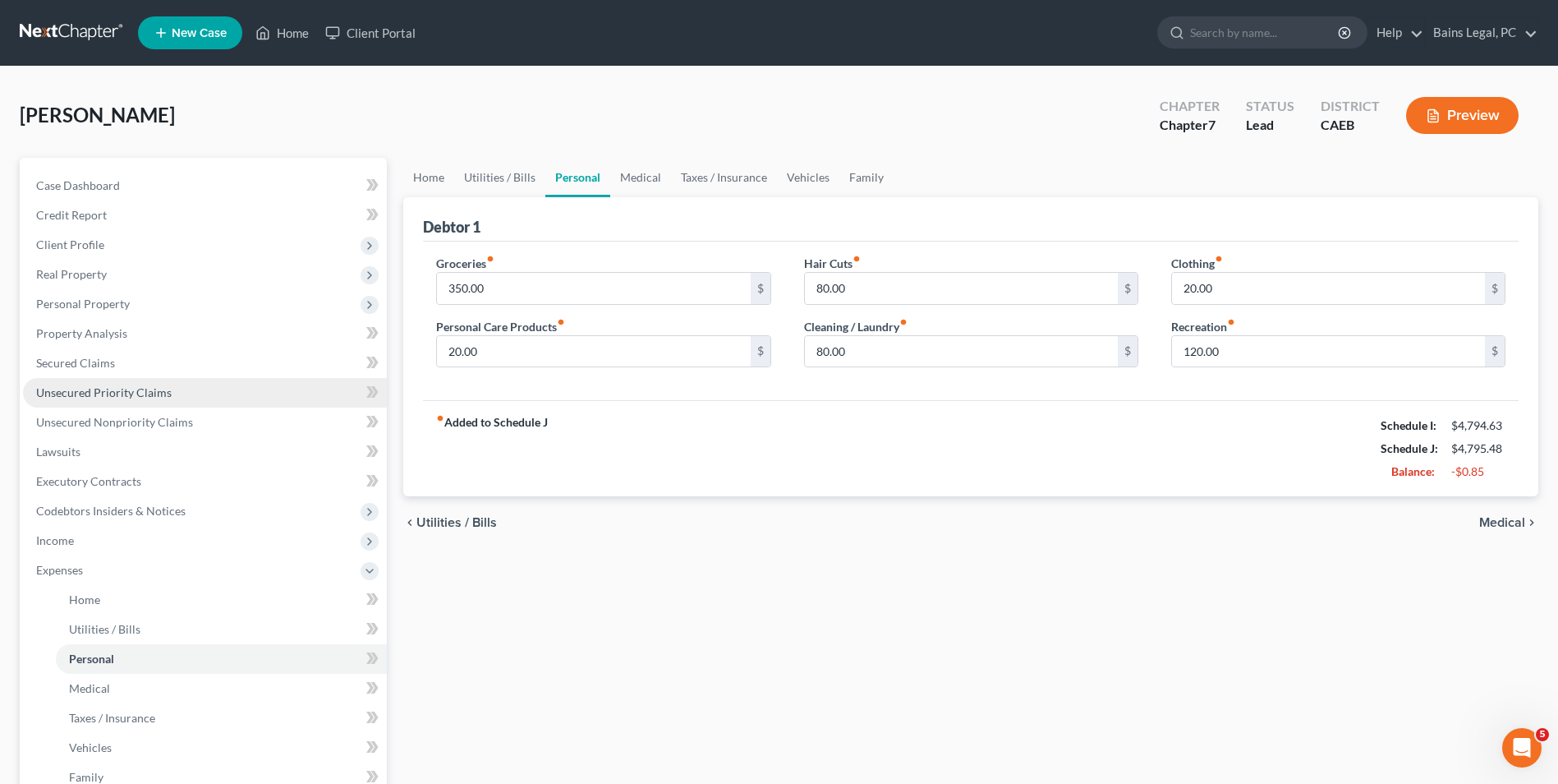
click at [110, 395] on span "Unsecured Priority Claims" at bounding box center [104, 392] width 135 height 14
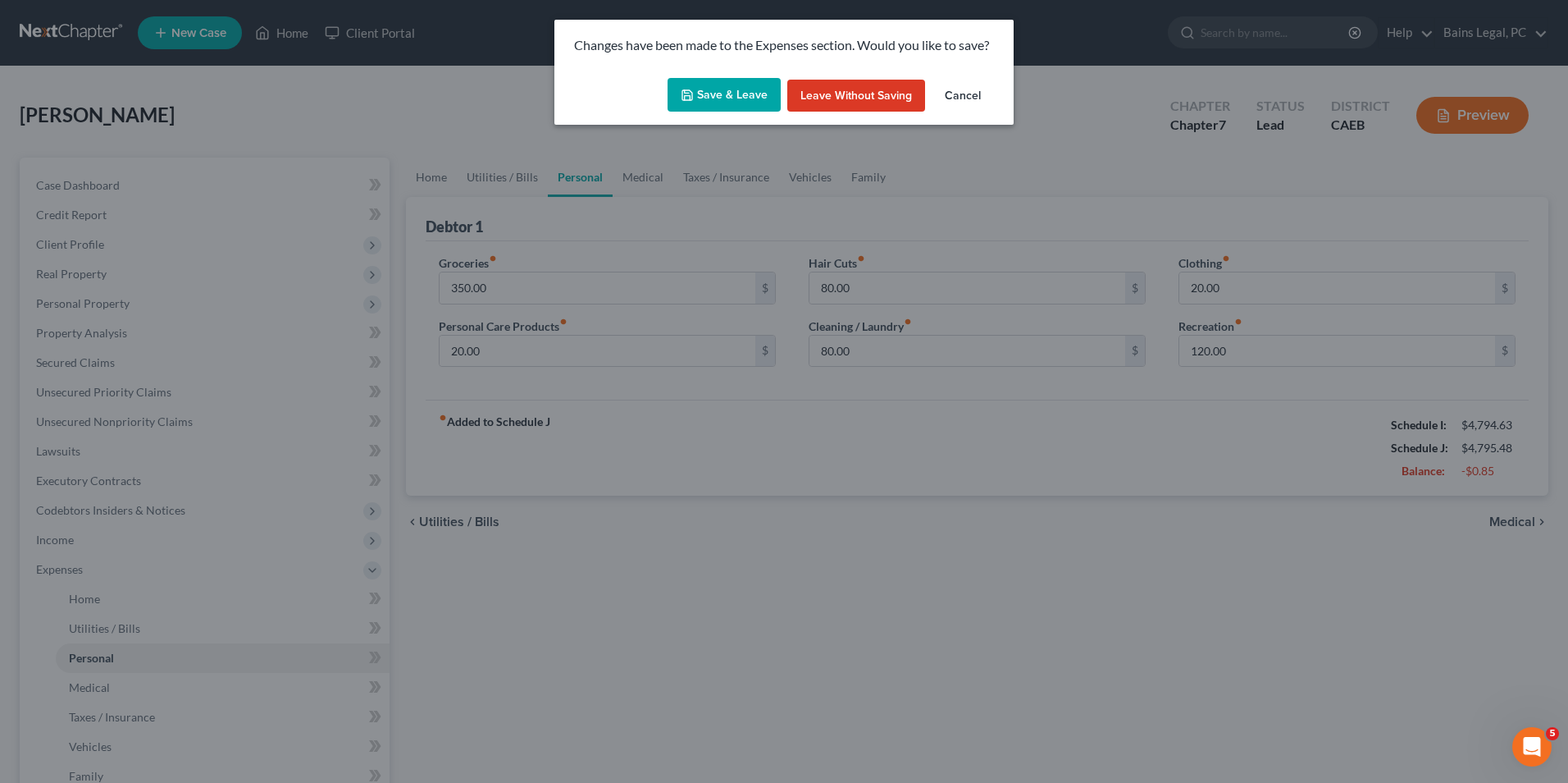
click at [708, 142] on div "Changes have been made to the Expenses section. Would you like to save? Save & …" at bounding box center [784, 392] width 1568 height 783
click at [737, 87] on button "Save & Leave" at bounding box center [724, 95] width 113 height 35
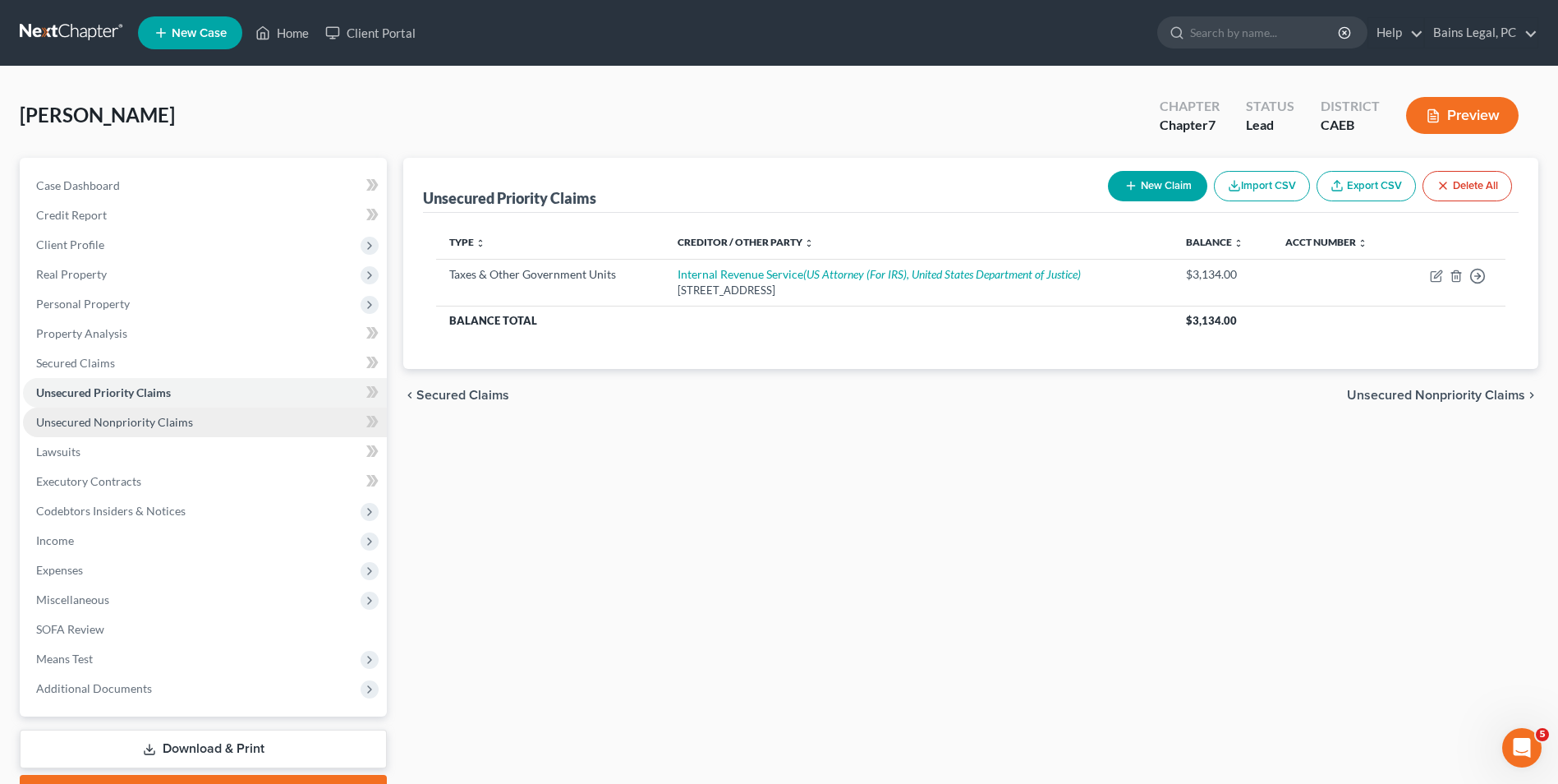
click at [94, 429] on link "Unsecured Nonpriority Claims" at bounding box center [205, 422] width 364 height 29
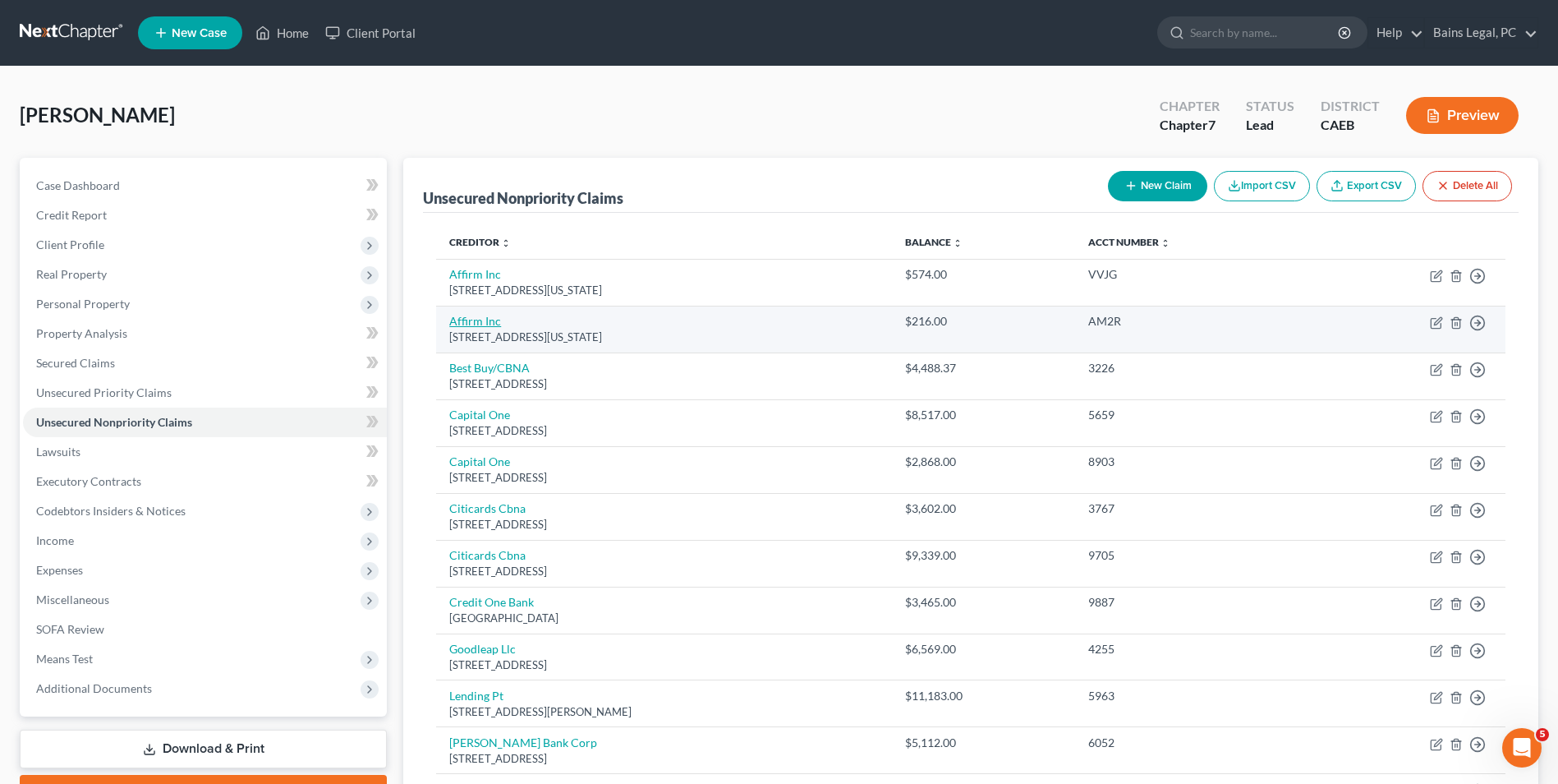
click at [476, 322] on link "Affirm Inc" at bounding box center [475, 320] width 52 height 14
select select "4"
select select "0"
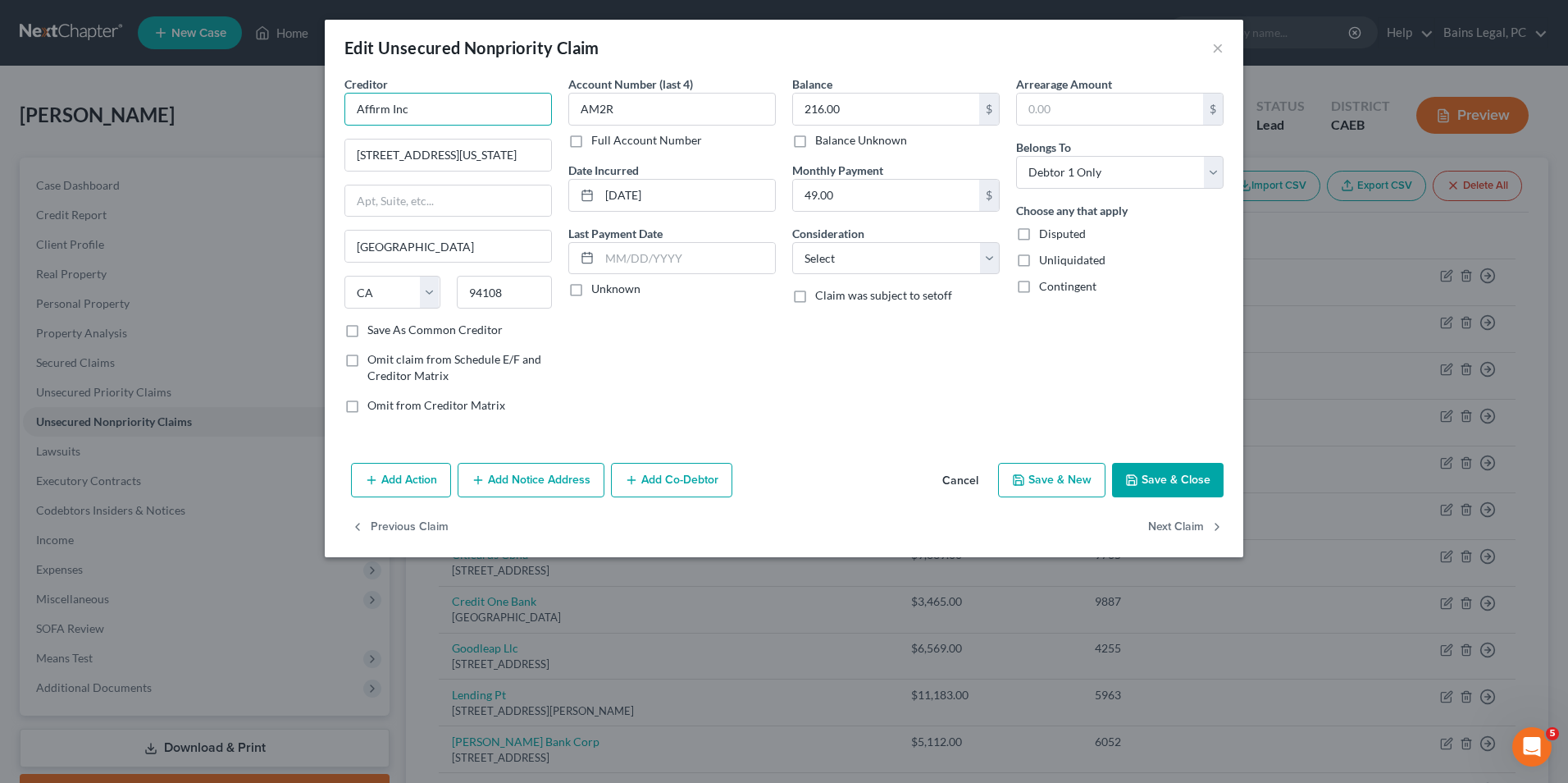
click at [497, 101] on input "Affirm Inc" at bounding box center [448, 110] width 207 height 33
click at [434, 164] on div "Affirm, Inc [STREET_ADDRESS][US_STATE]" at bounding box center [443, 183] width 197 height 38
type input "Affirm, Inc"
type input "[STREET_ADDRESS][US_STATE]"
type input "Fl 2"
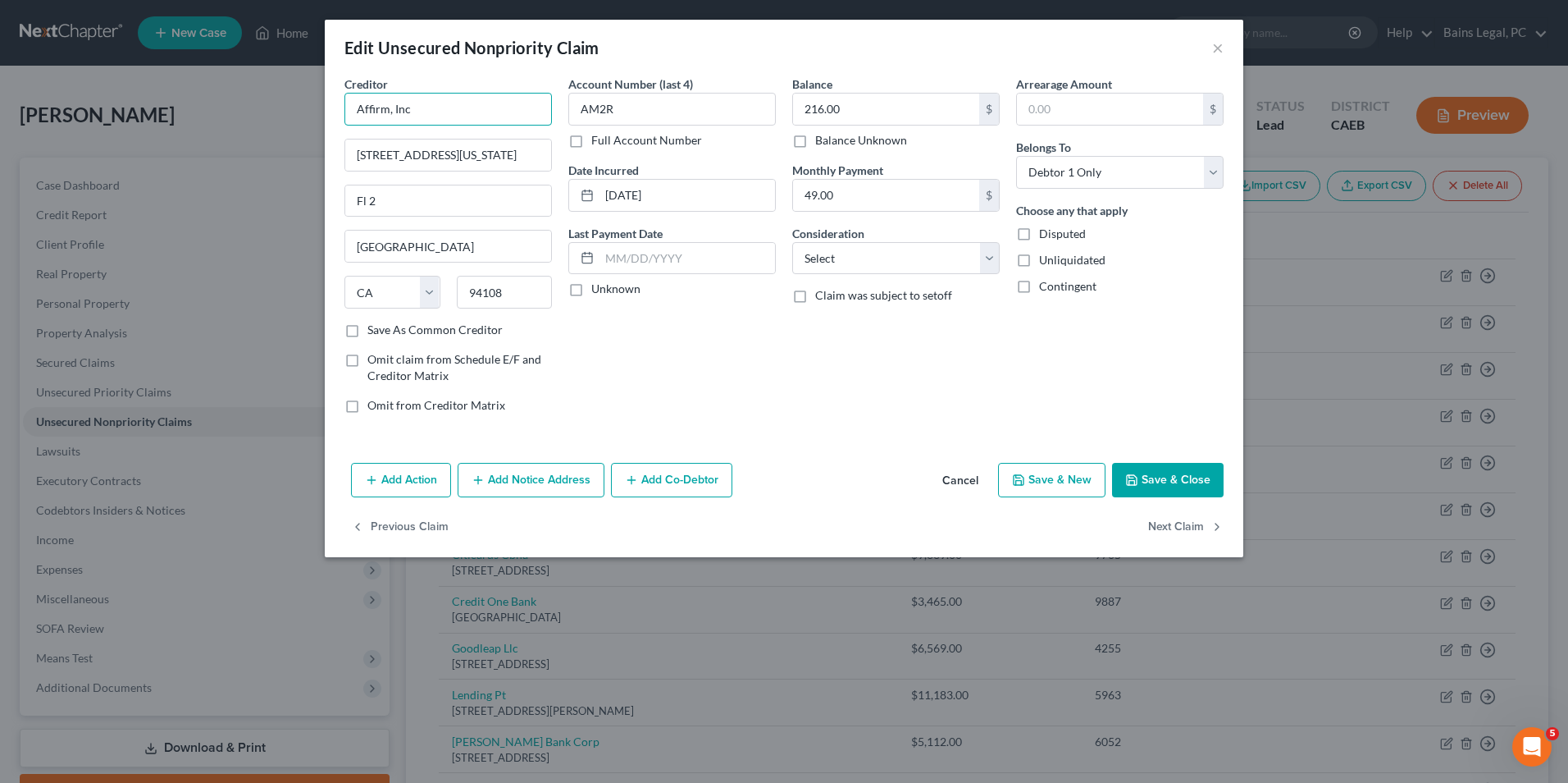
click at [486, 115] on input "Affirm, Inc" at bounding box center [448, 110] width 207 height 33
click at [453, 143] on div "Affirm, Inc" at bounding box center [442, 138] width 171 height 16
type input "Affirm, Inc"
type input "[STREET_ADDRESS][PERSON_NAME]"
type input "Floor 4"
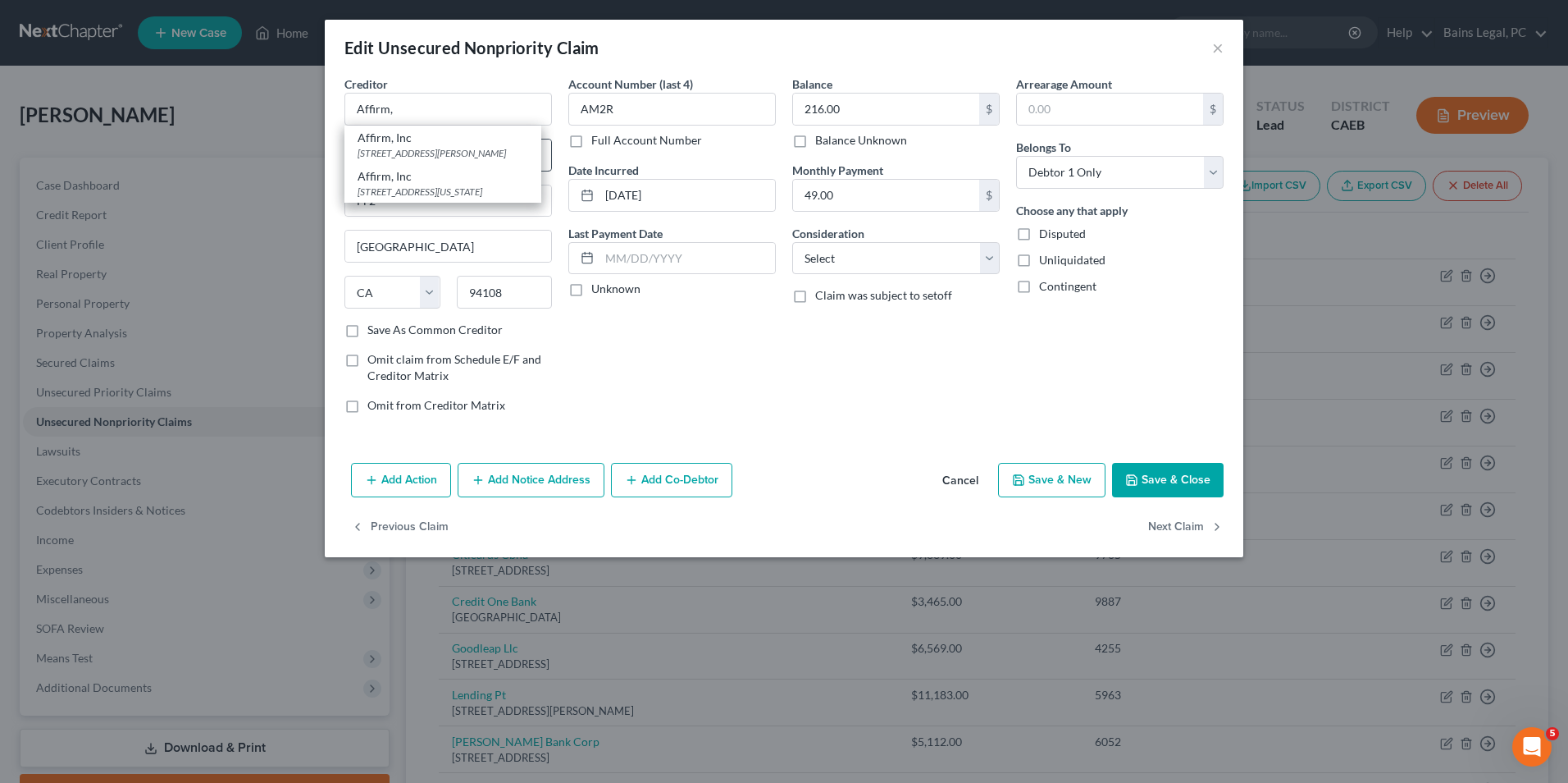
type input "[GEOGRAPHIC_DATA]"
select select "39"
type input "15212"
click at [1190, 486] on button "Save & Close" at bounding box center [1168, 480] width 111 height 35
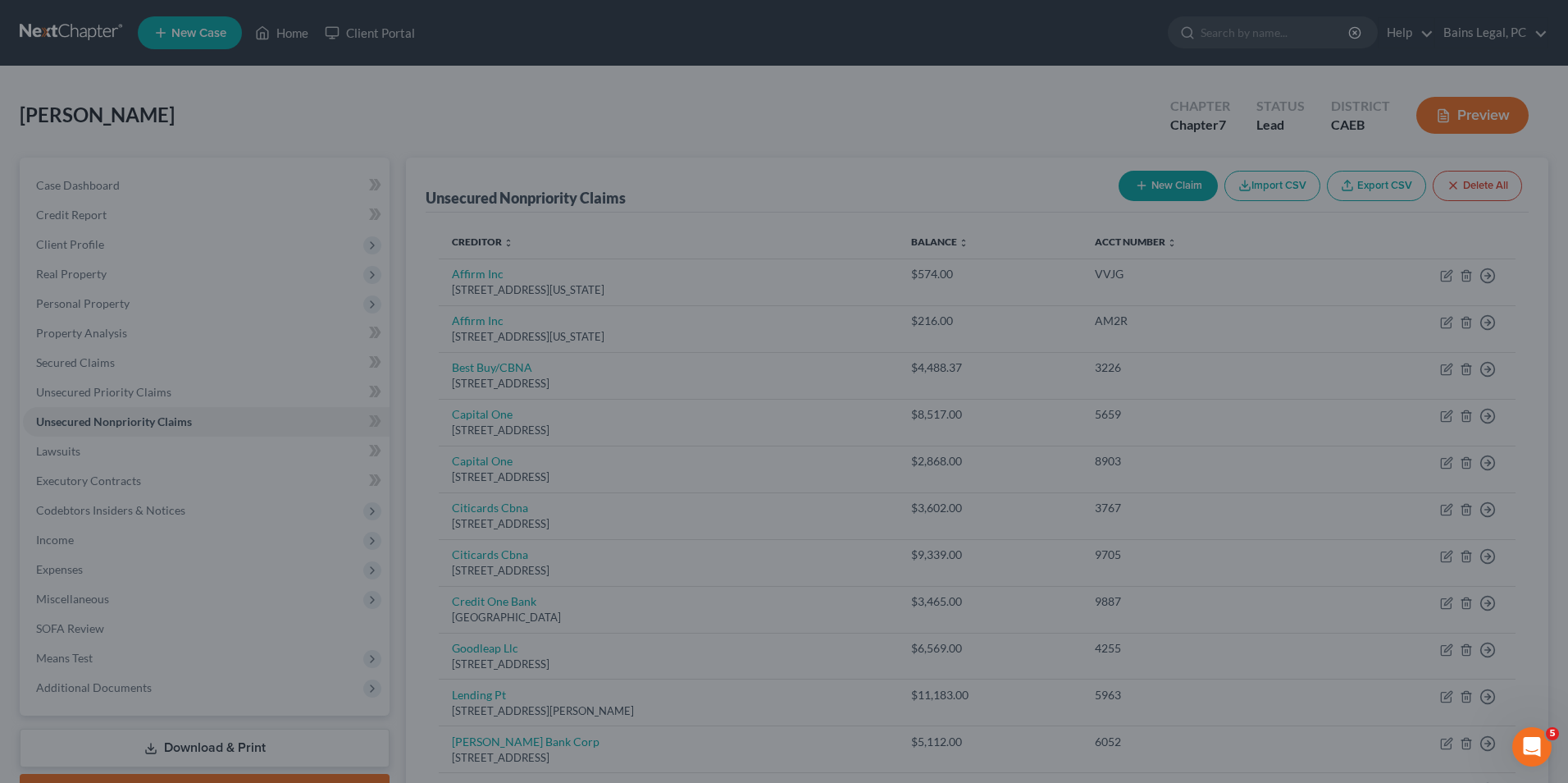
type input "0"
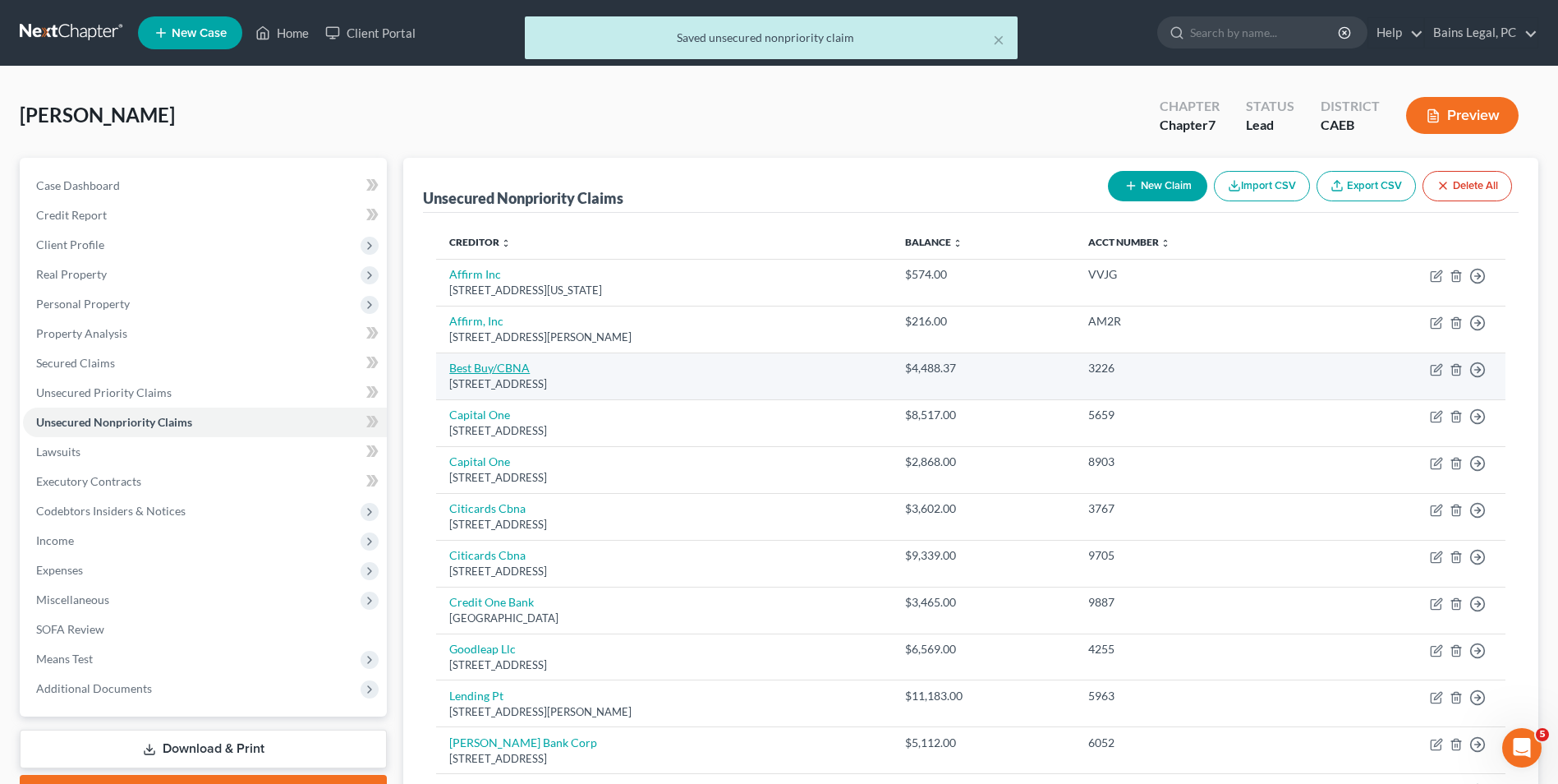
click at [481, 369] on link "Best Buy/CBNA" at bounding box center [490, 367] width 80 height 14
select select "43"
select select "0"
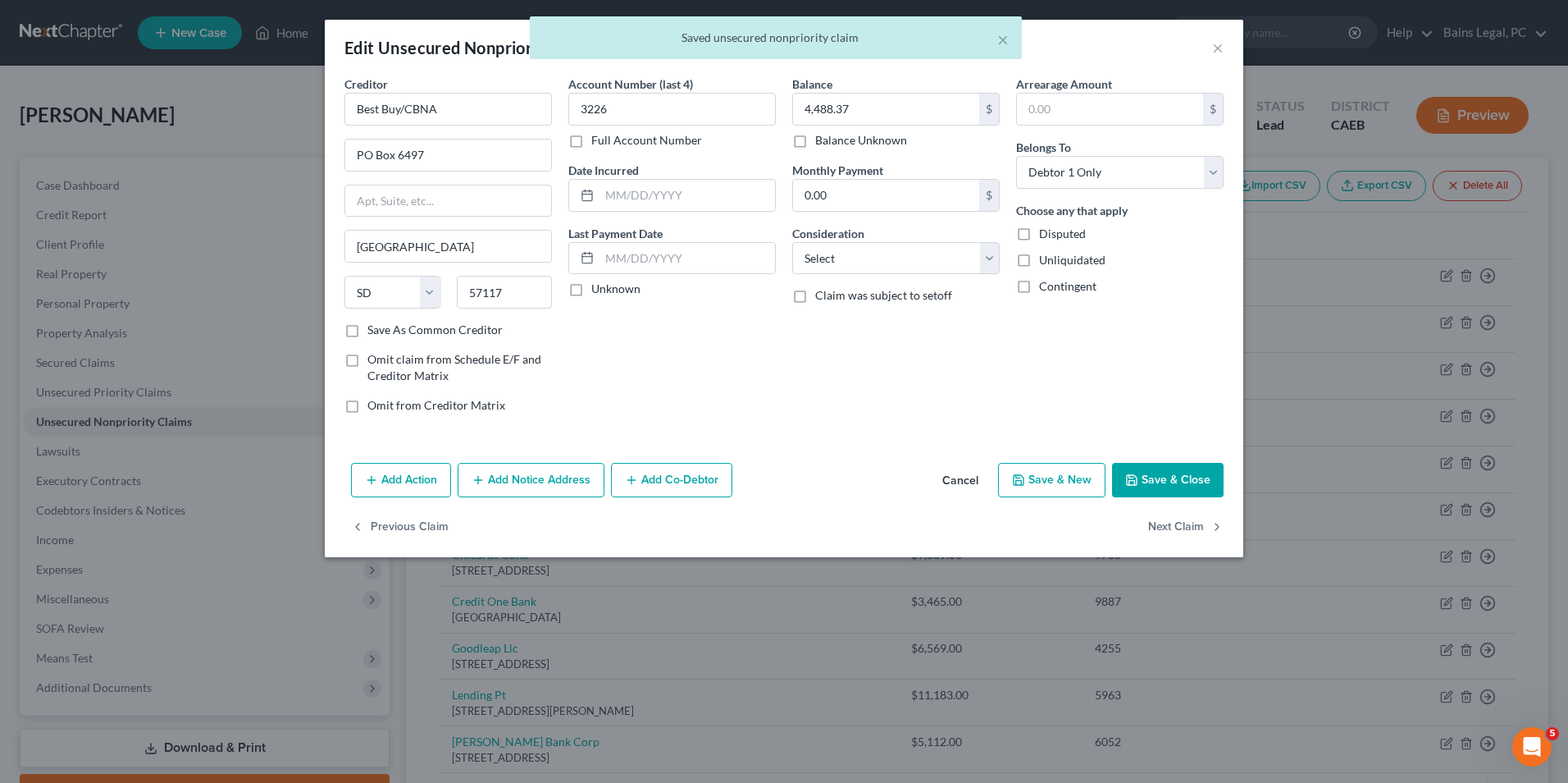
click at [543, 490] on button "Add Notice Address" at bounding box center [531, 480] width 147 height 35
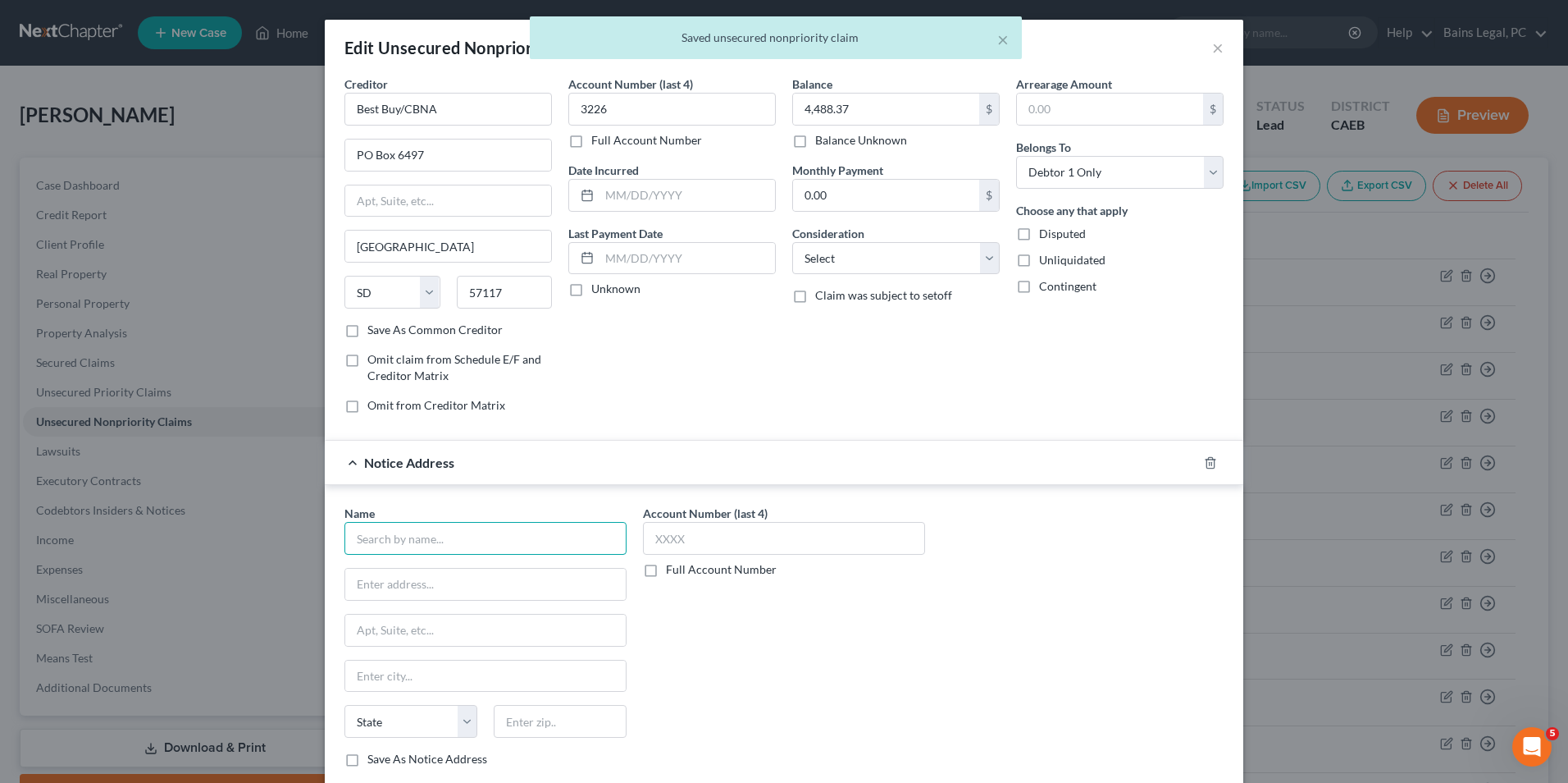
click at [524, 545] on input "text" at bounding box center [485, 538] width 282 height 33
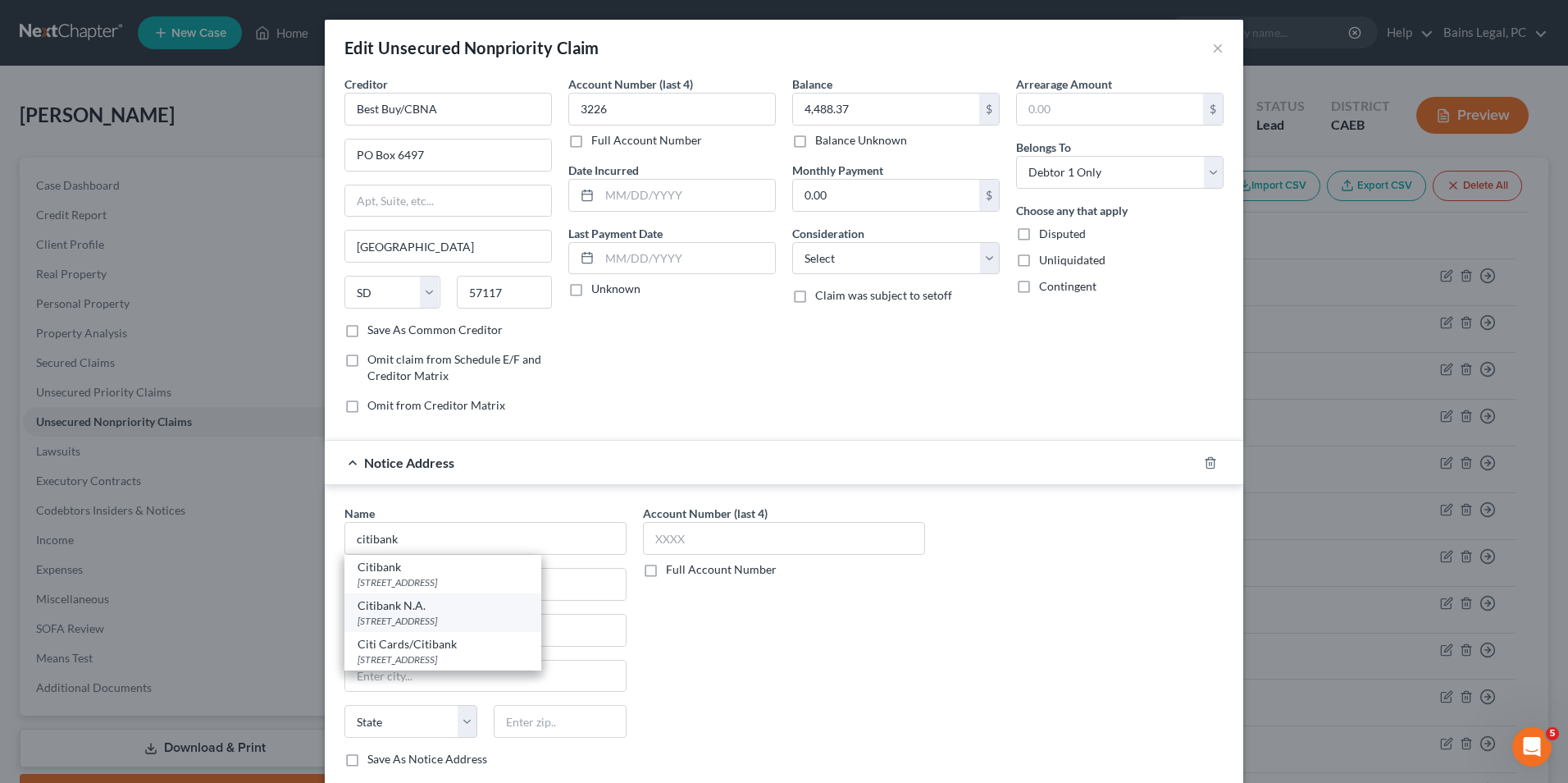
click at [421, 609] on div "Citibank N.A." at bounding box center [442, 606] width 171 height 16
type input "Citibank N.A."
type input "5800 S Corporate Pl"
type input "[GEOGRAPHIC_DATA]"
select select "43"
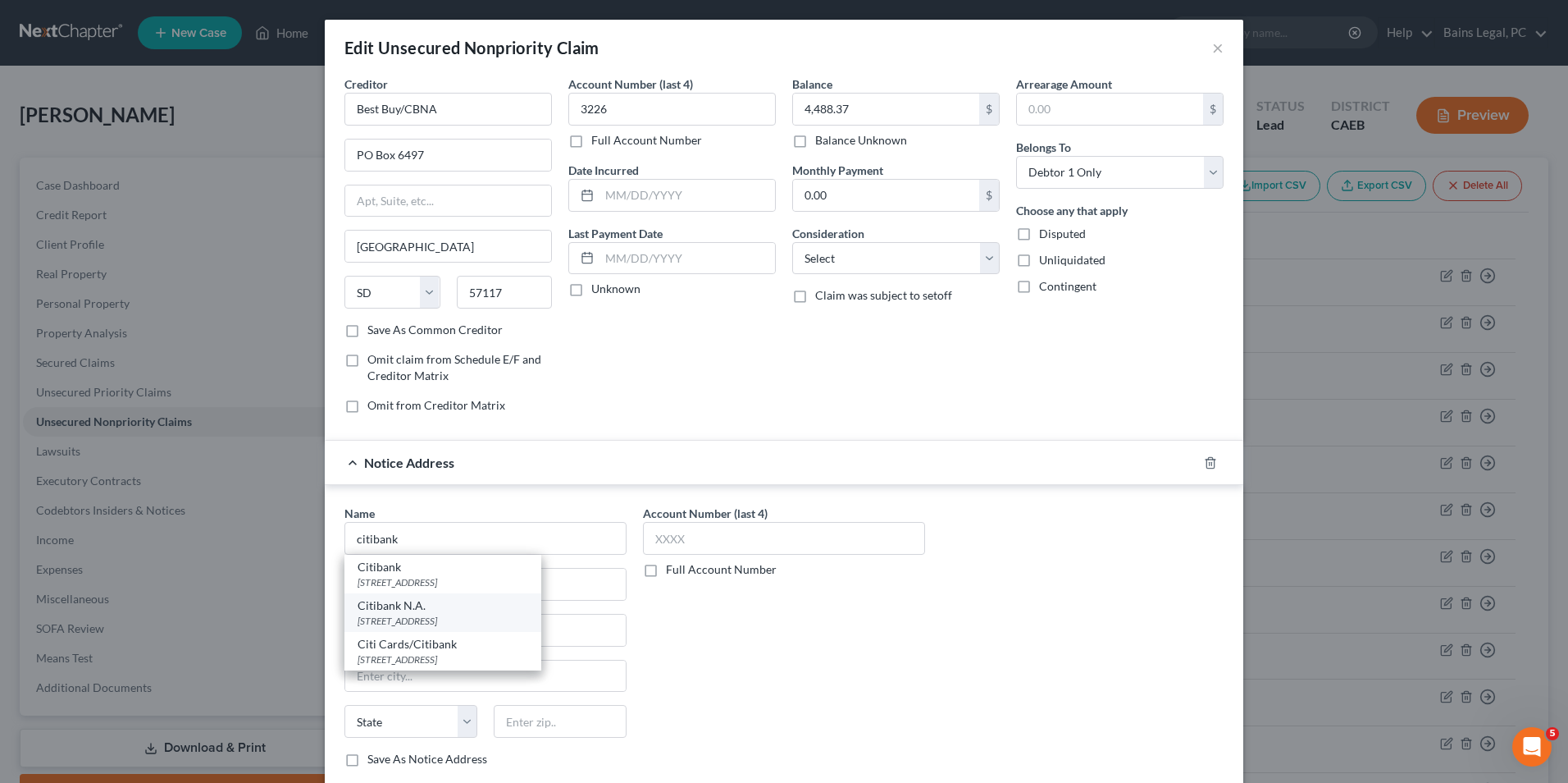
type input "57108"
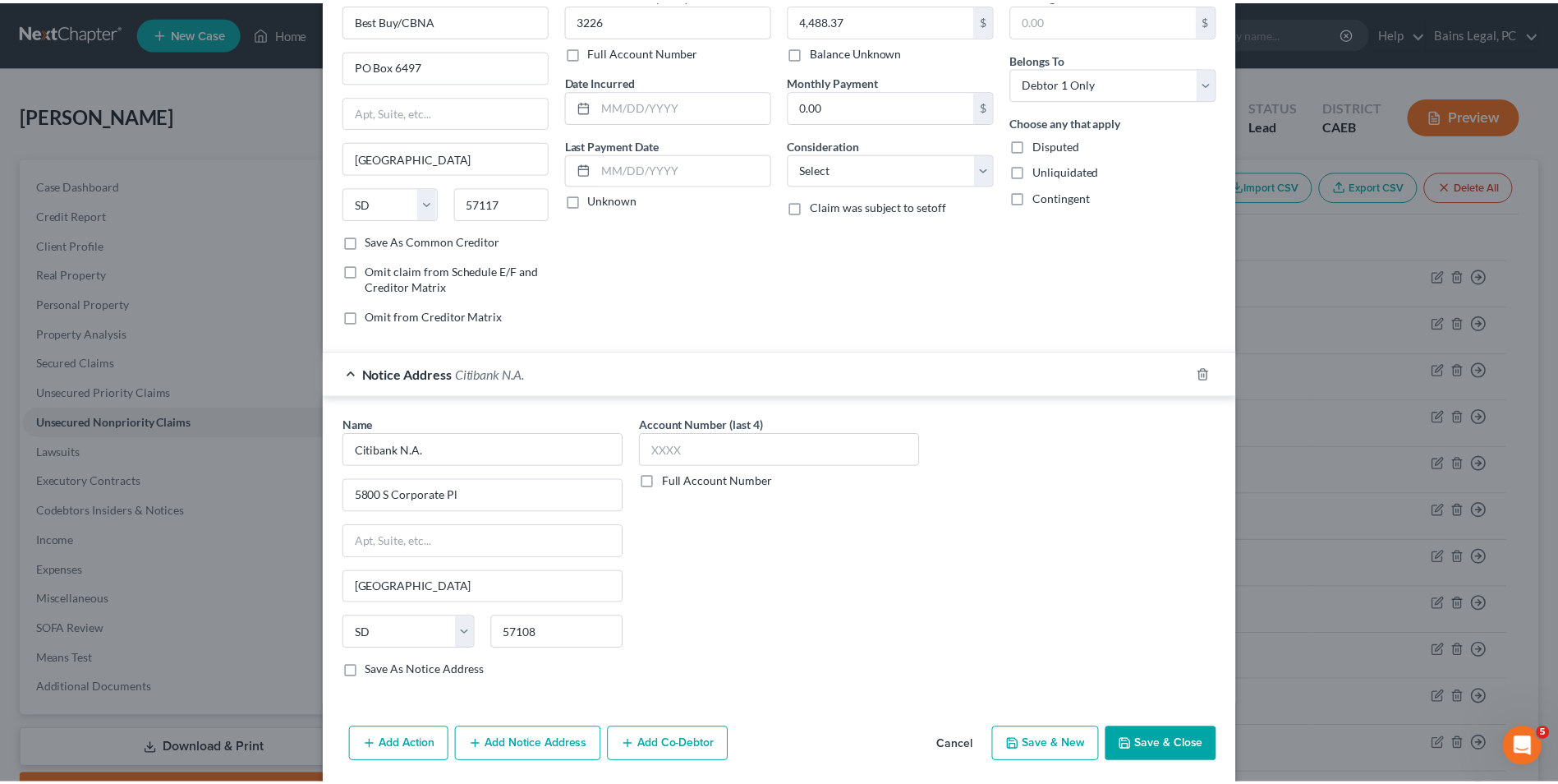
scroll to position [148, 0]
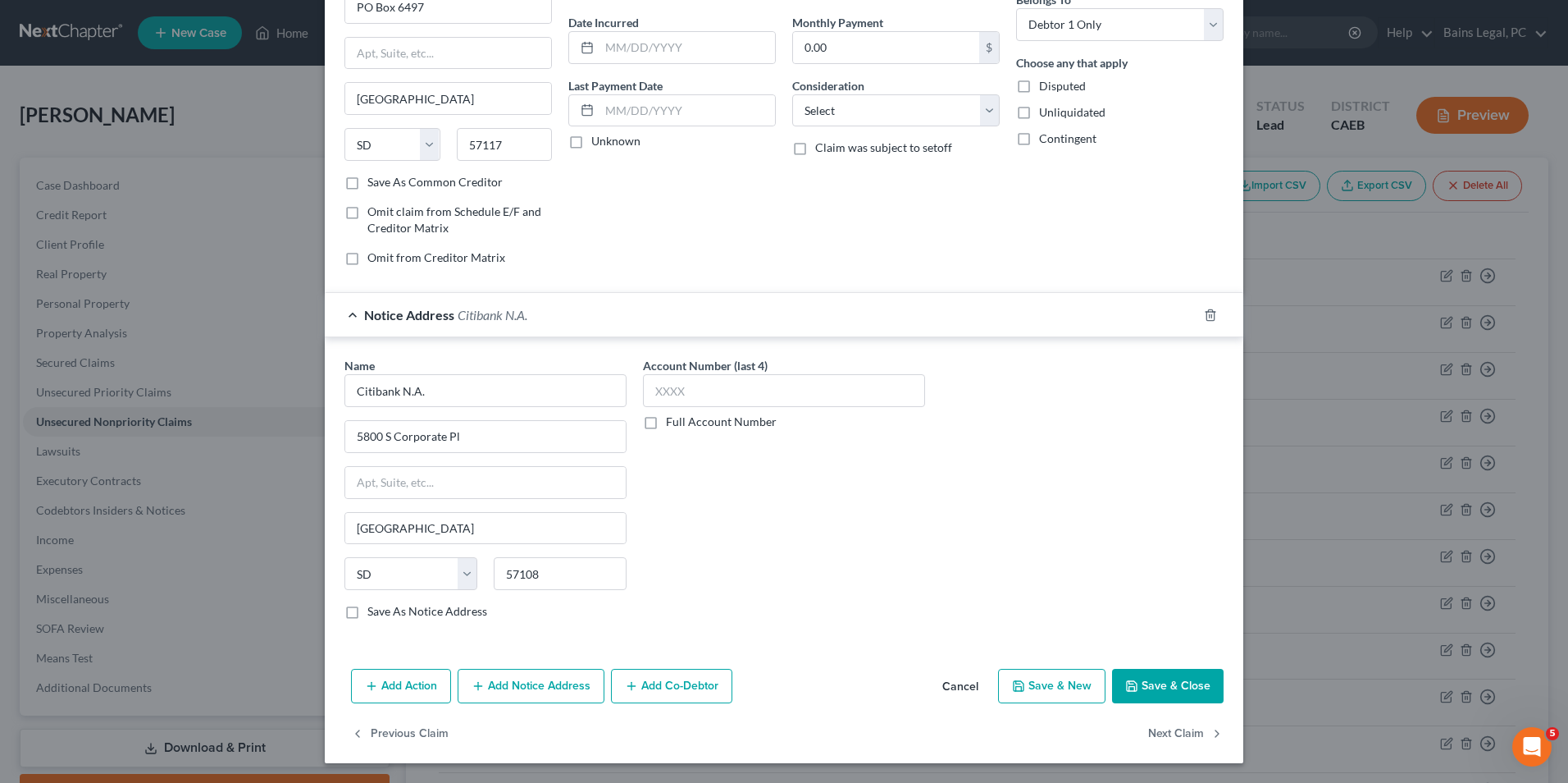
click at [1166, 686] on button "Save & Close" at bounding box center [1168, 686] width 111 height 35
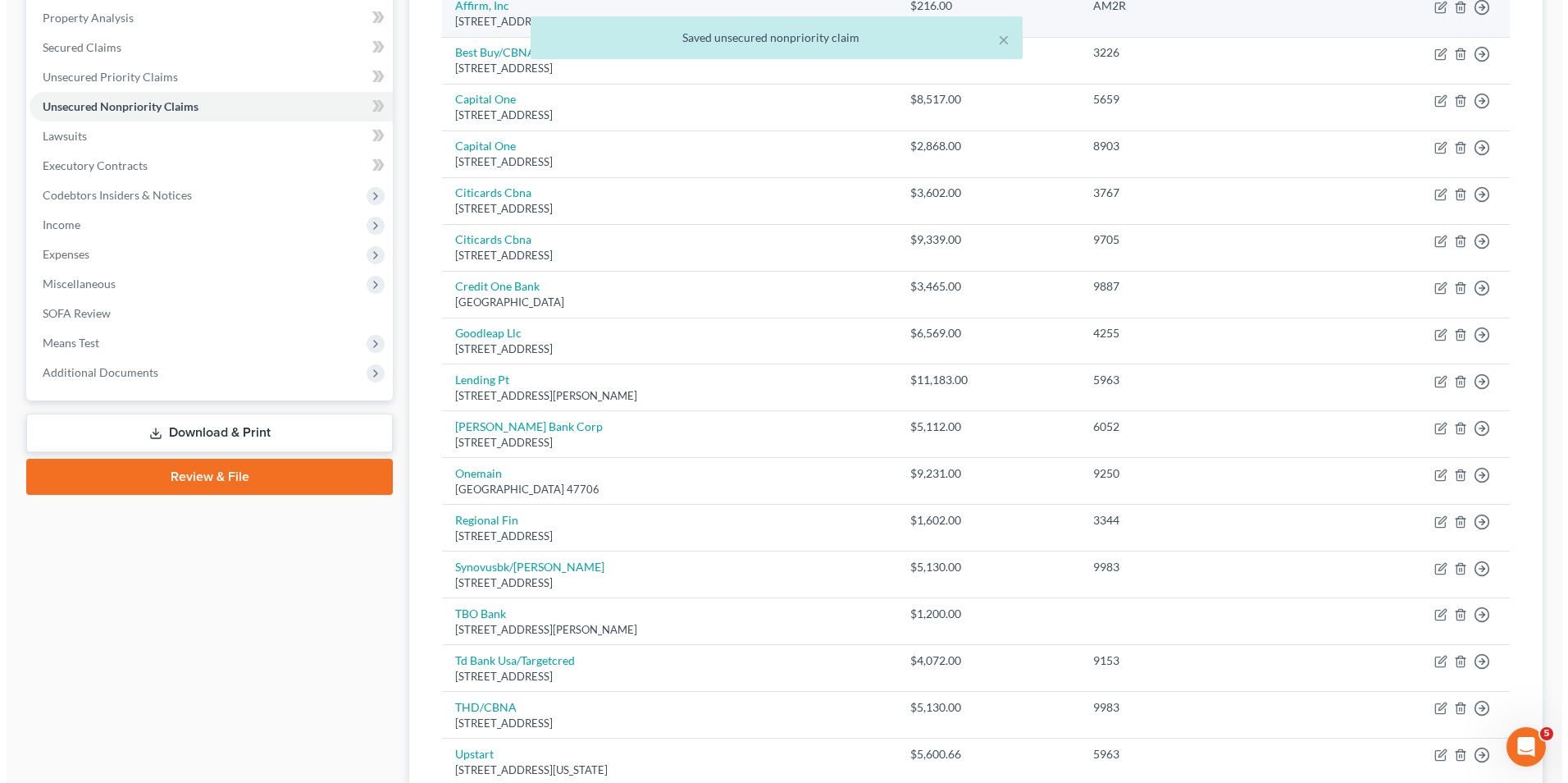
scroll to position [329, 0]
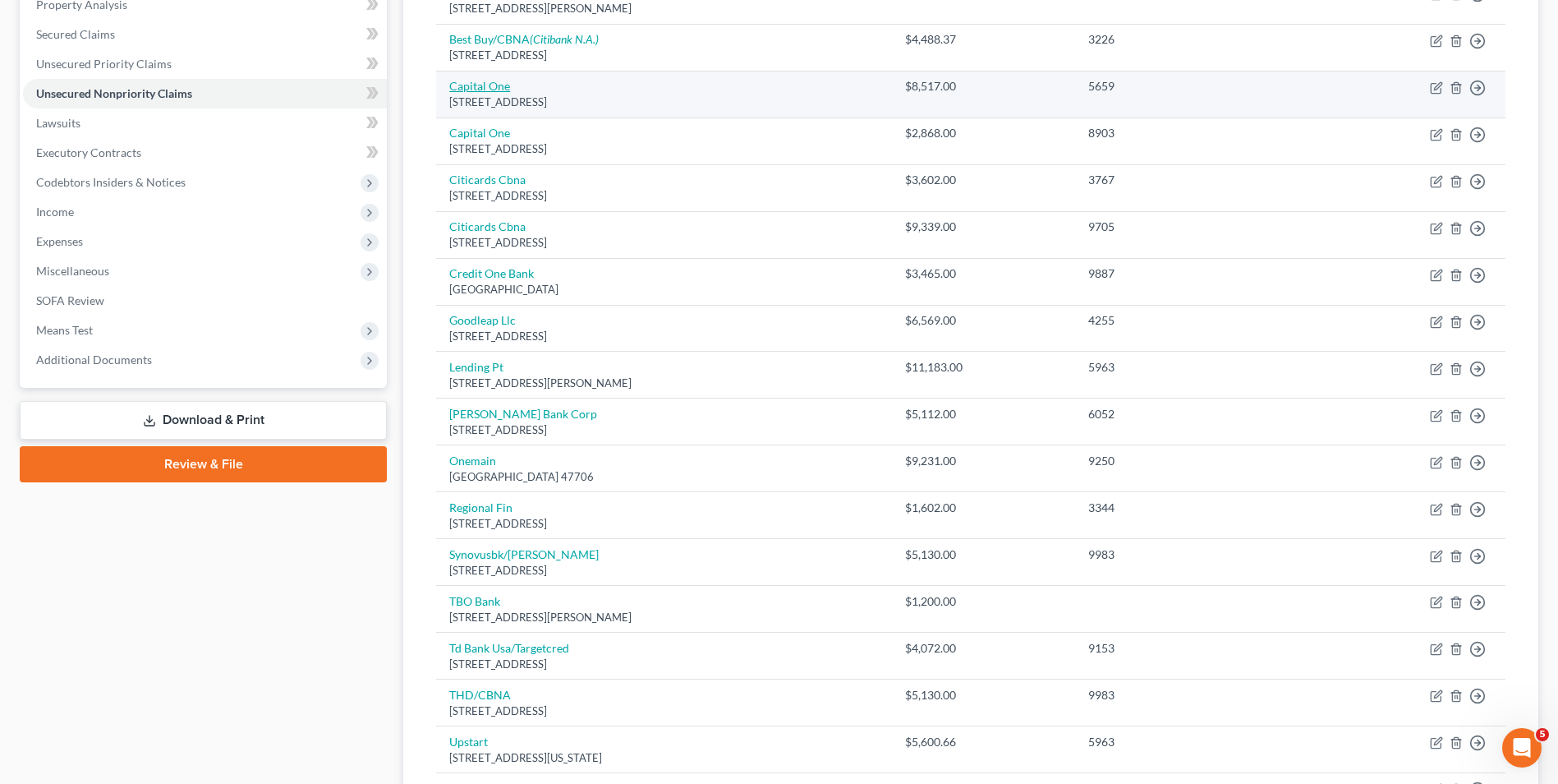
click at [481, 86] on link "Capital One" at bounding box center [480, 85] width 61 height 14
select select "46"
select select "2"
select select "0"
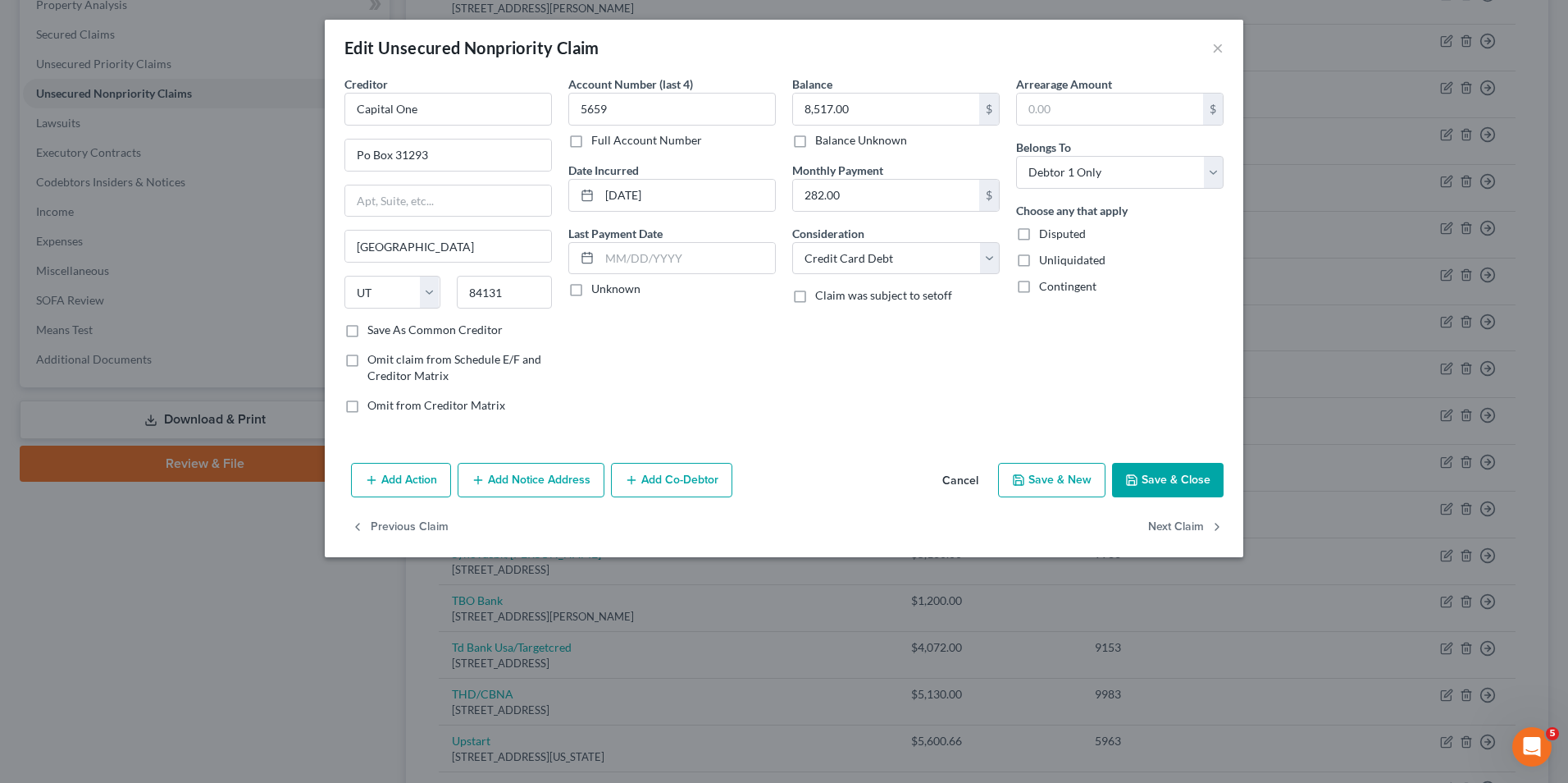
click at [515, 480] on button "Add Notice Address" at bounding box center [531, 480] width 147 height 35
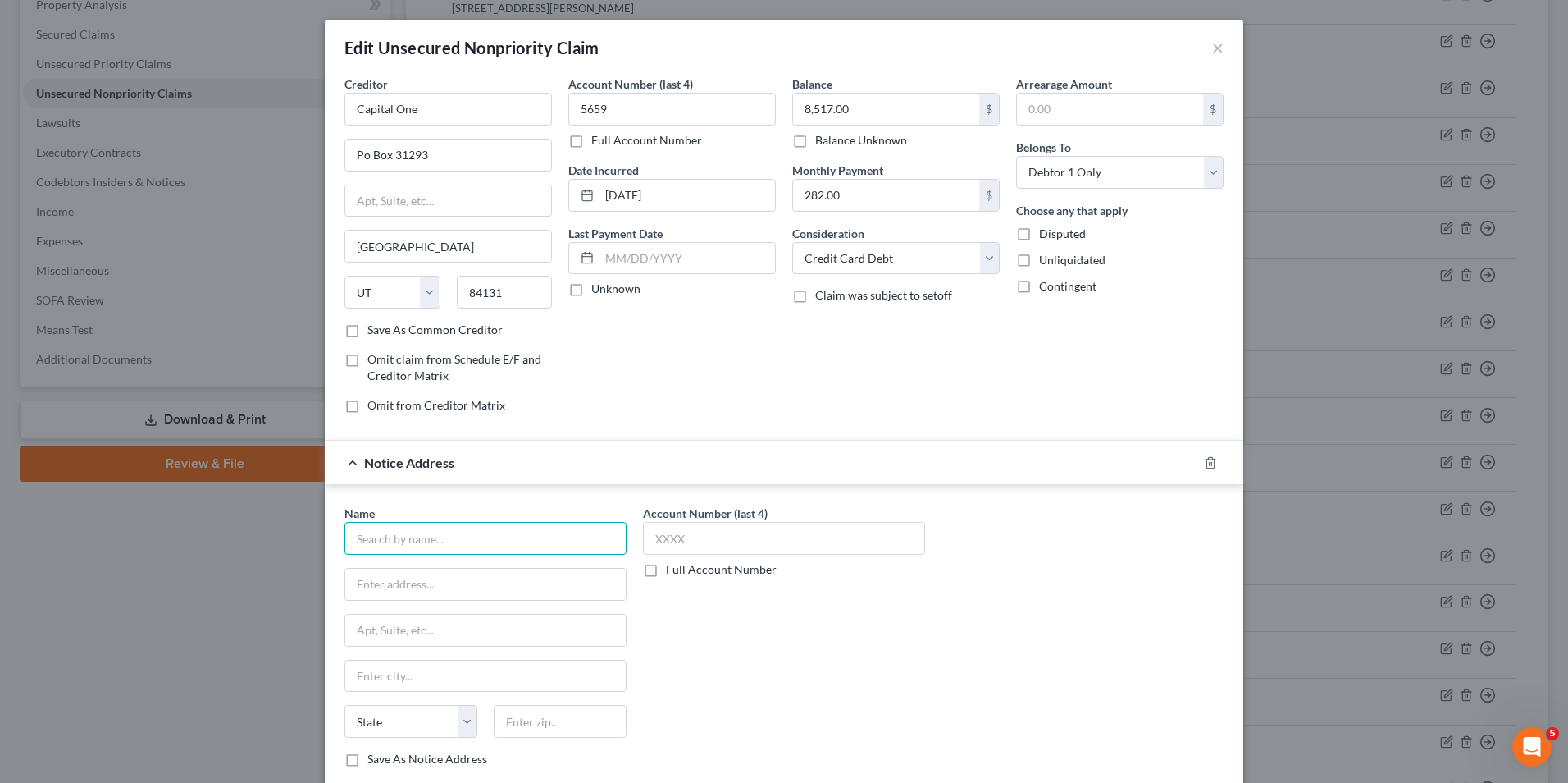
click at [462, 548] on input "text" at bounding box center [485, 538] width 282 height 33
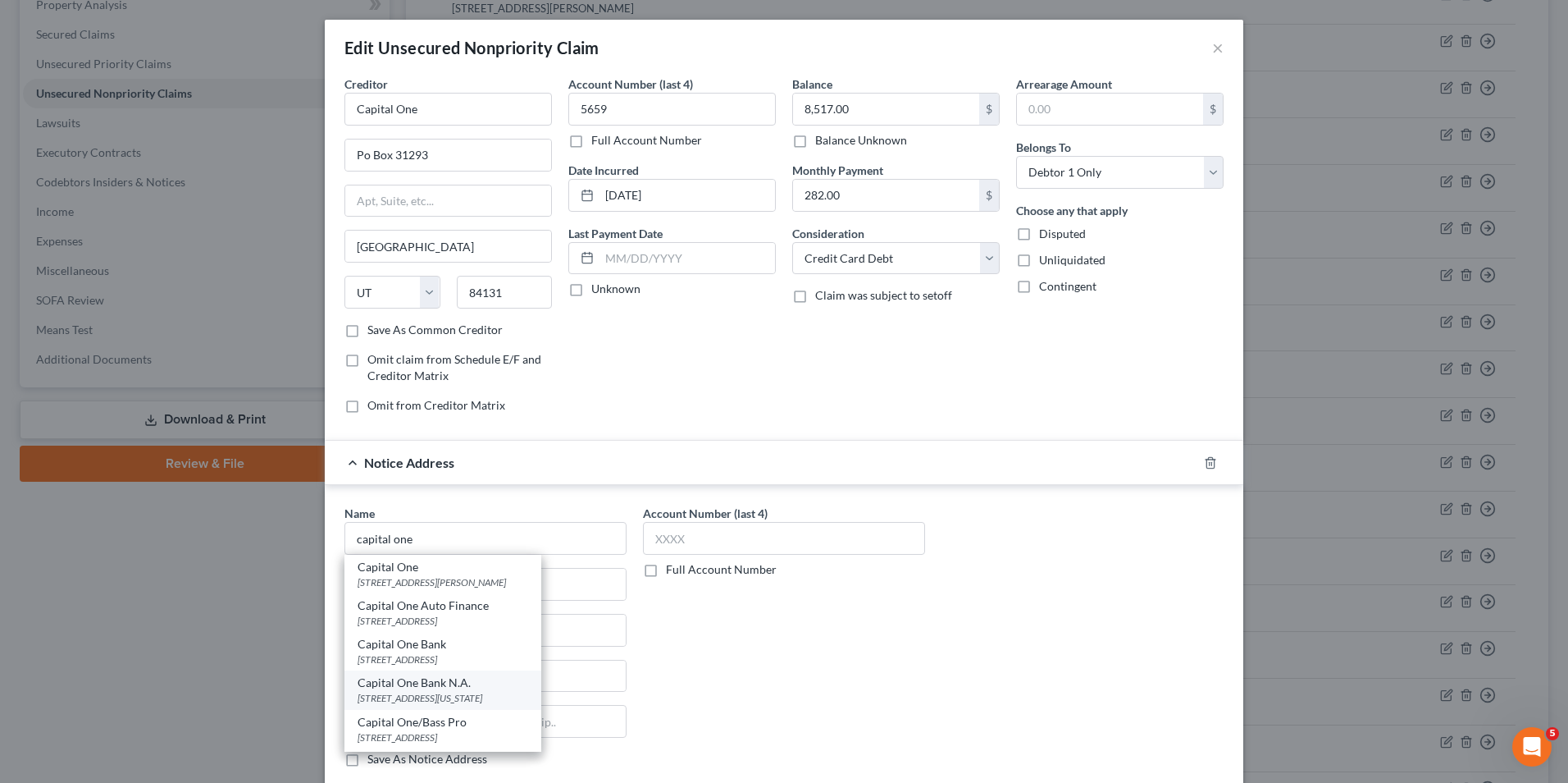
click at [458, 686] on div "Capital One Bank N.A." at bounding box center [442, 683] width 171 height 16
type input "Capital One Bank N.A."
type input "[STREET_ADDRESS]"
type input "[US_STATE][GEOGRAPHIC_DATA]"
select select "37"
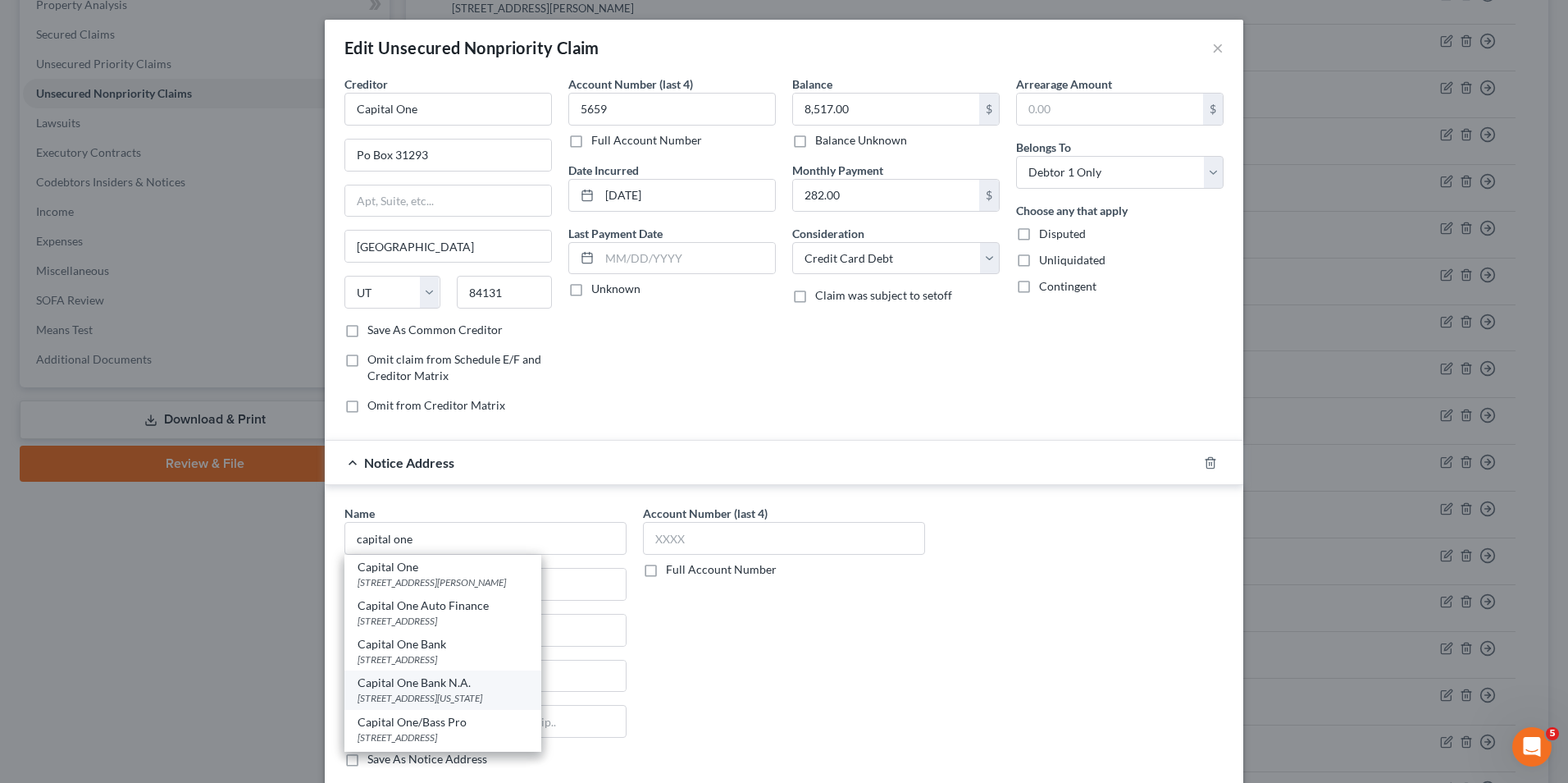
type input "73118"
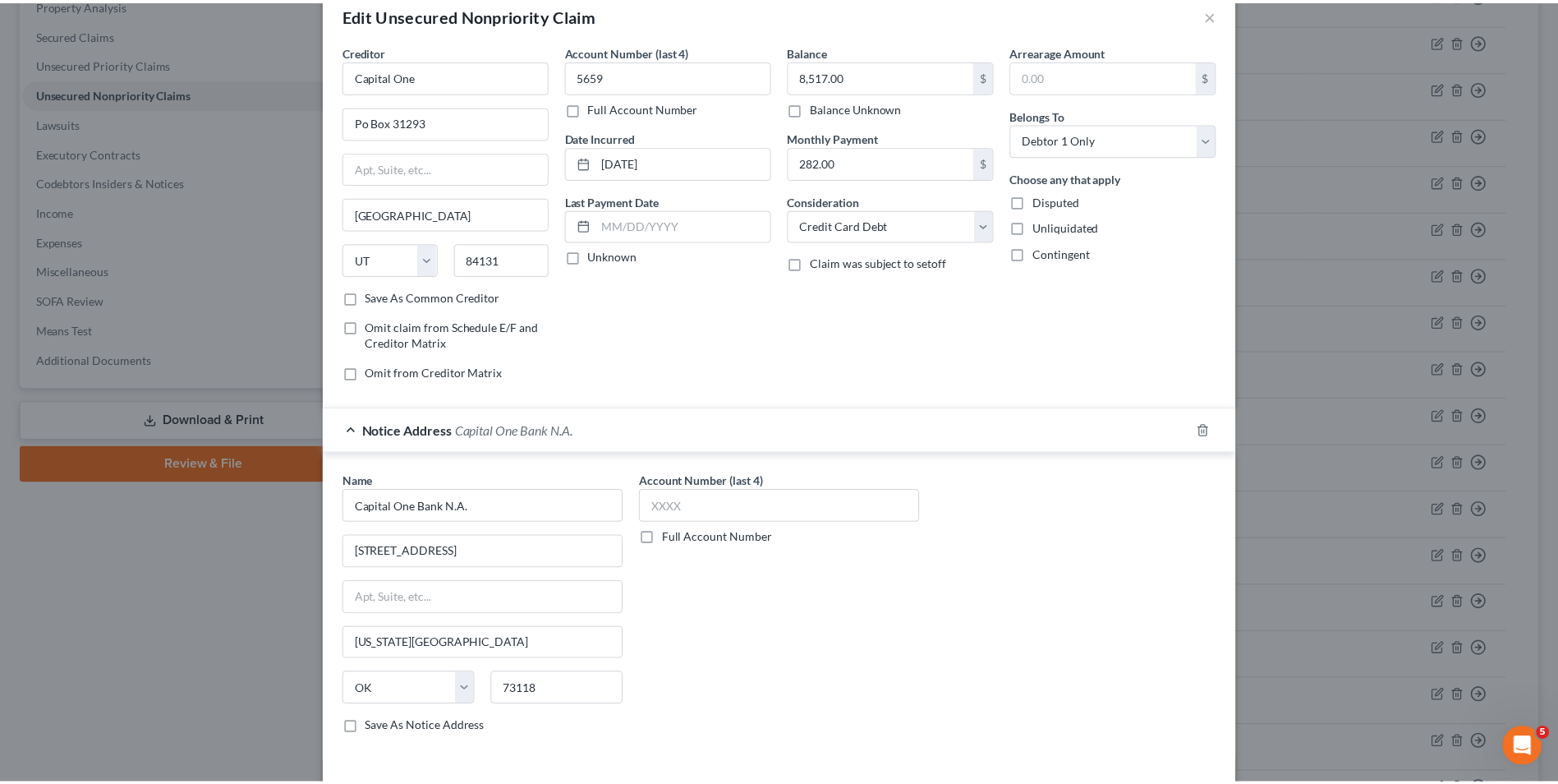
scroll to position [148, 0]
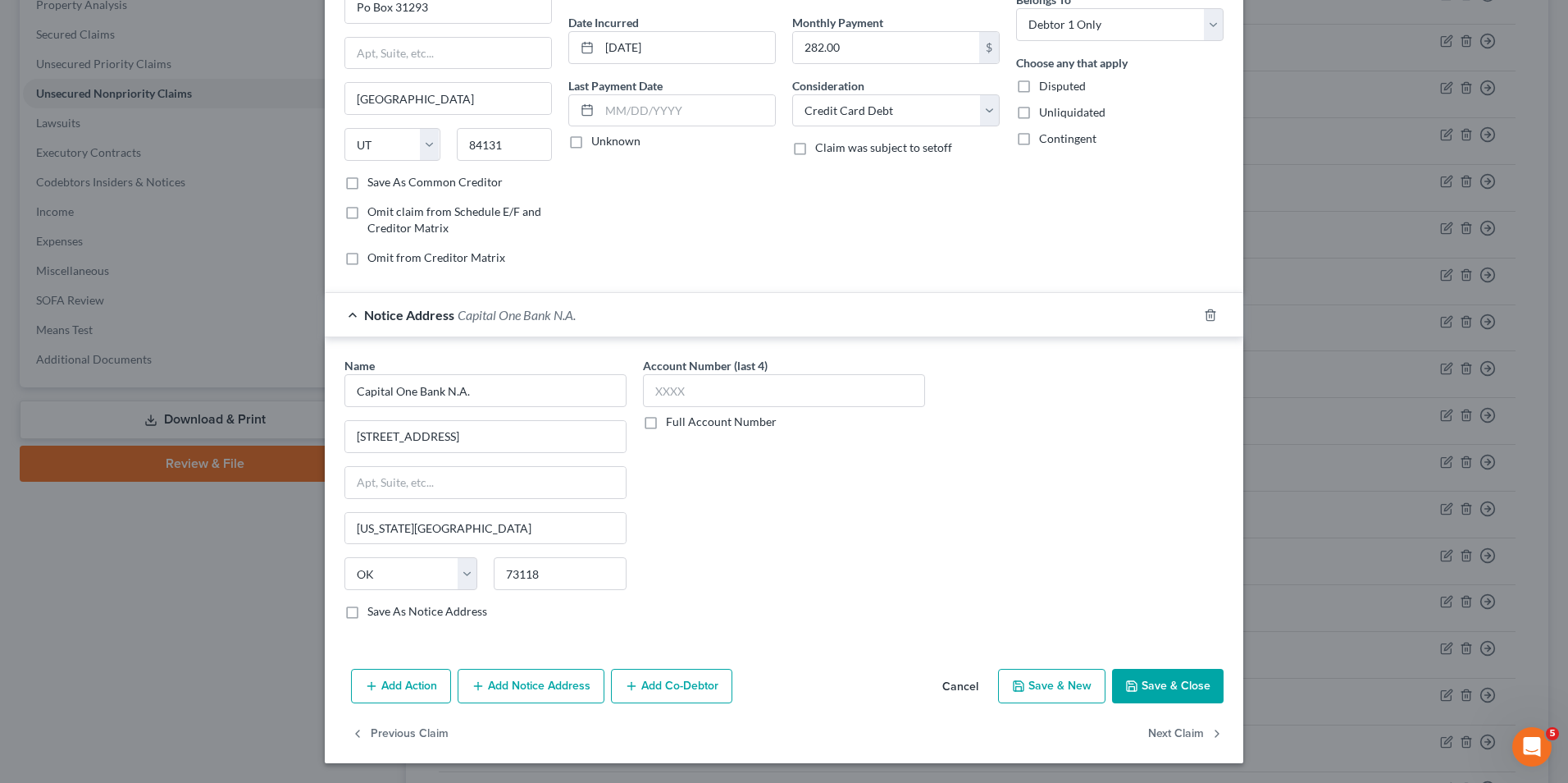
click at [1149, 684] on button "Save & Close" at bounding box center [1168, 686] width 111 height 35
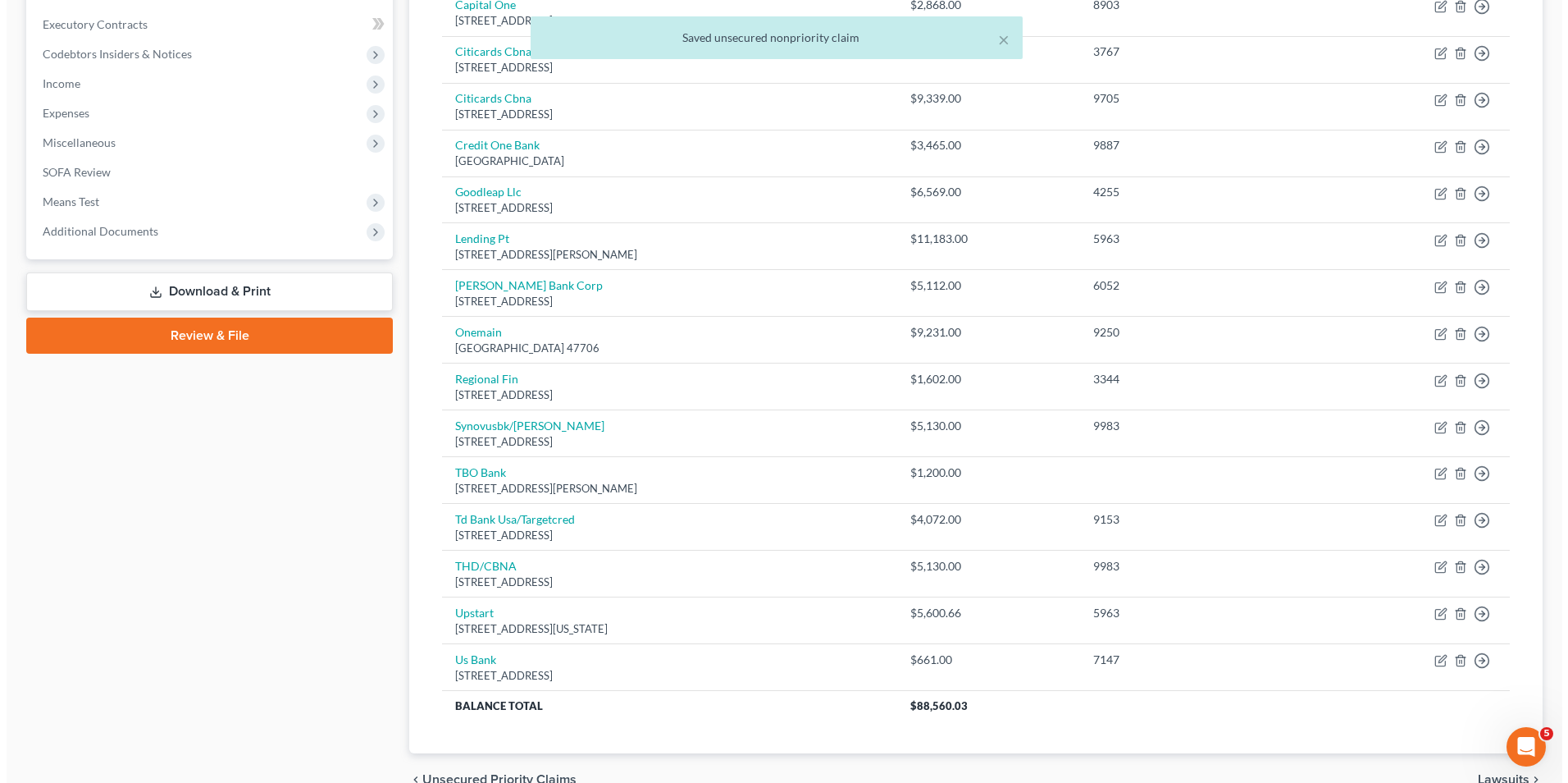
scroll to position [459, 0]
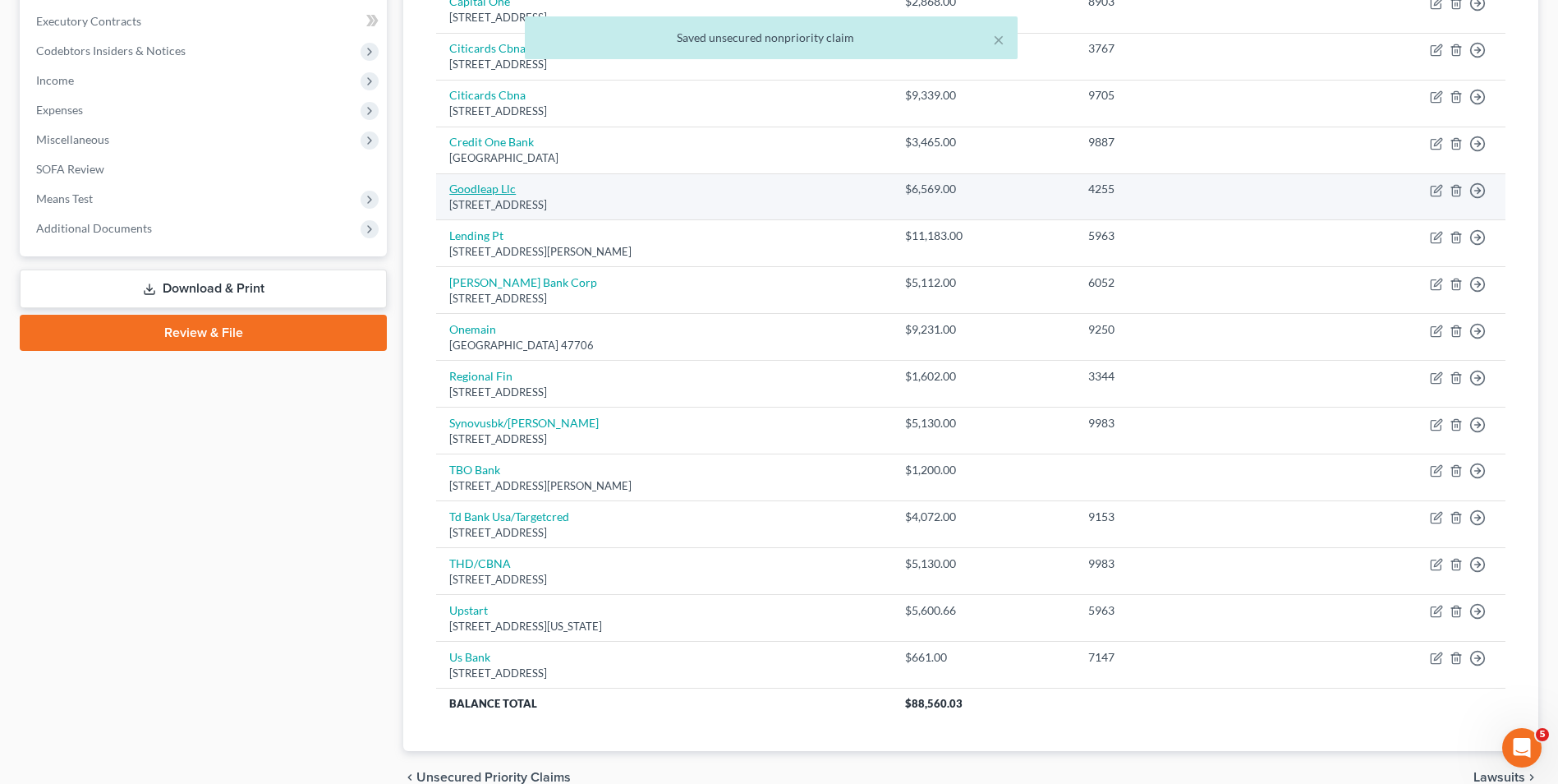
click at [485, 185] on link "Goodleap Llc" at bounding box center [482, 188] width 67 height 14
select select "4"
select select "0"
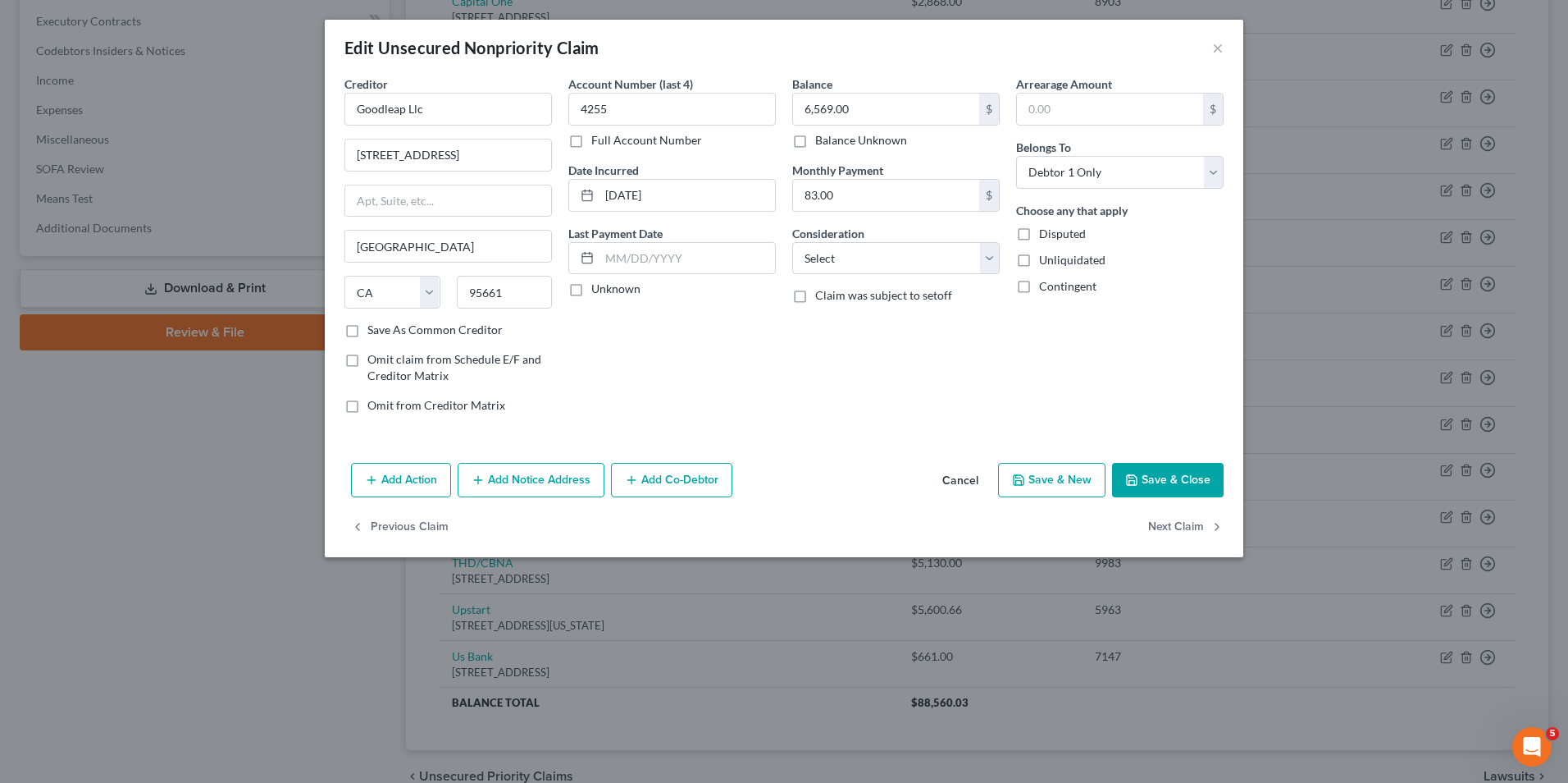
click at [530, 484] on button "Add Notice Address" at bounding box center [531, 480] width 147 height 35
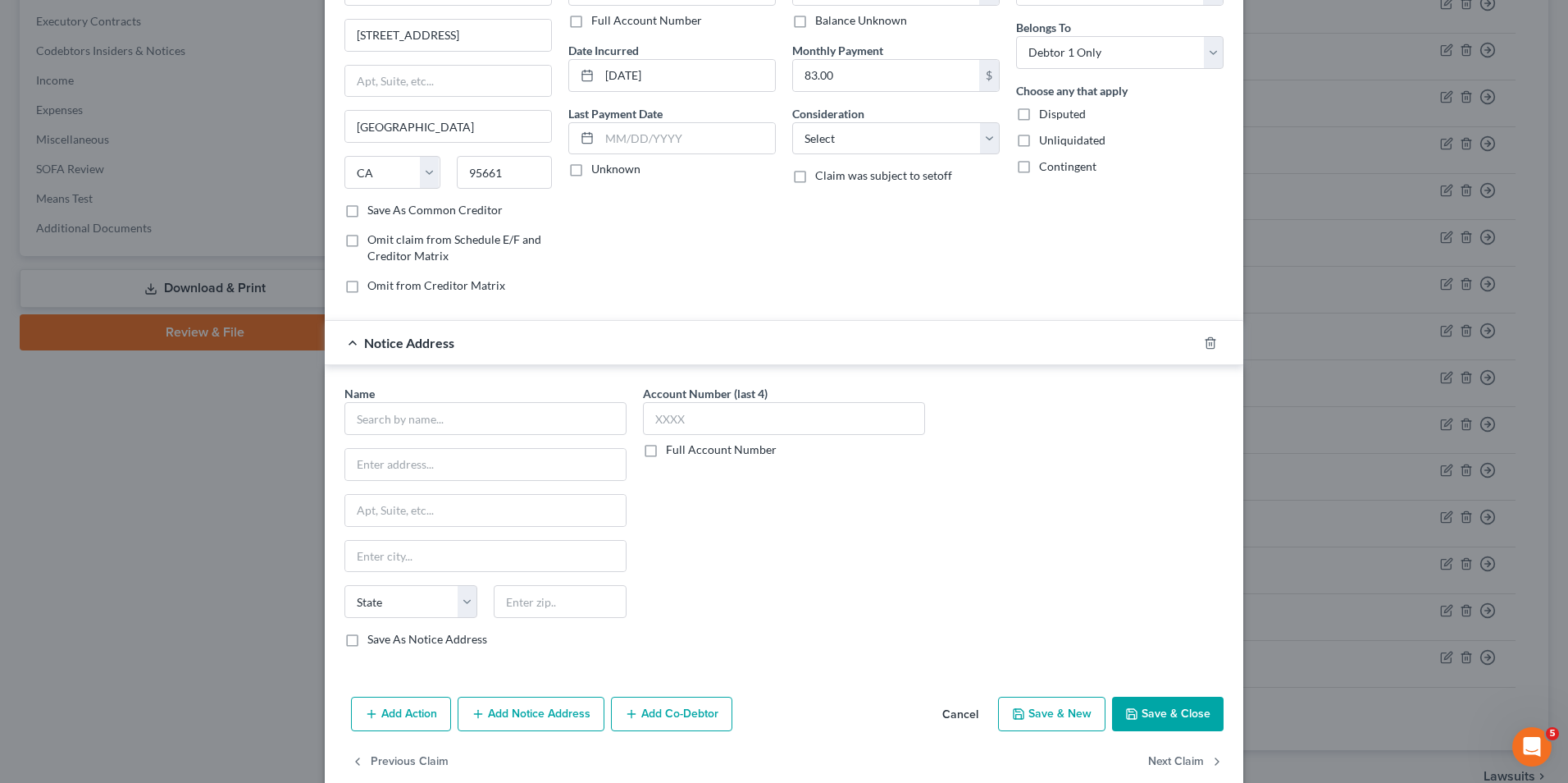
scroll to position [131, 0]
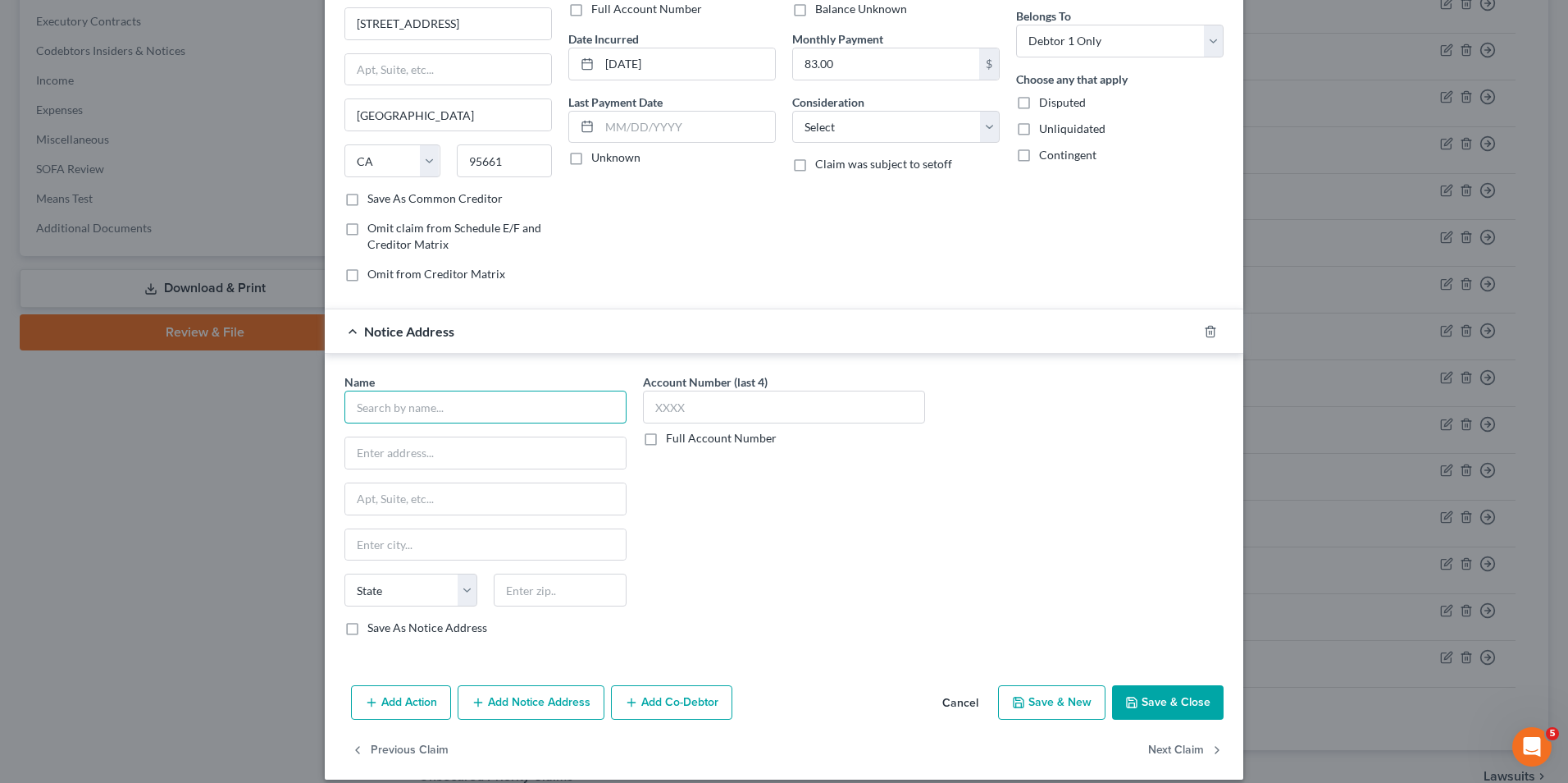
click at [489, 407] on input "text" at bounding box center [485, 407] width 282 height 33
click at [474, 440] on div "GoodLeap" at bounding box center [442, 435] width 171 height 16
type input "GoodLeap"
type input "PO Box 850717"
type input "[PERSON_NAME]"
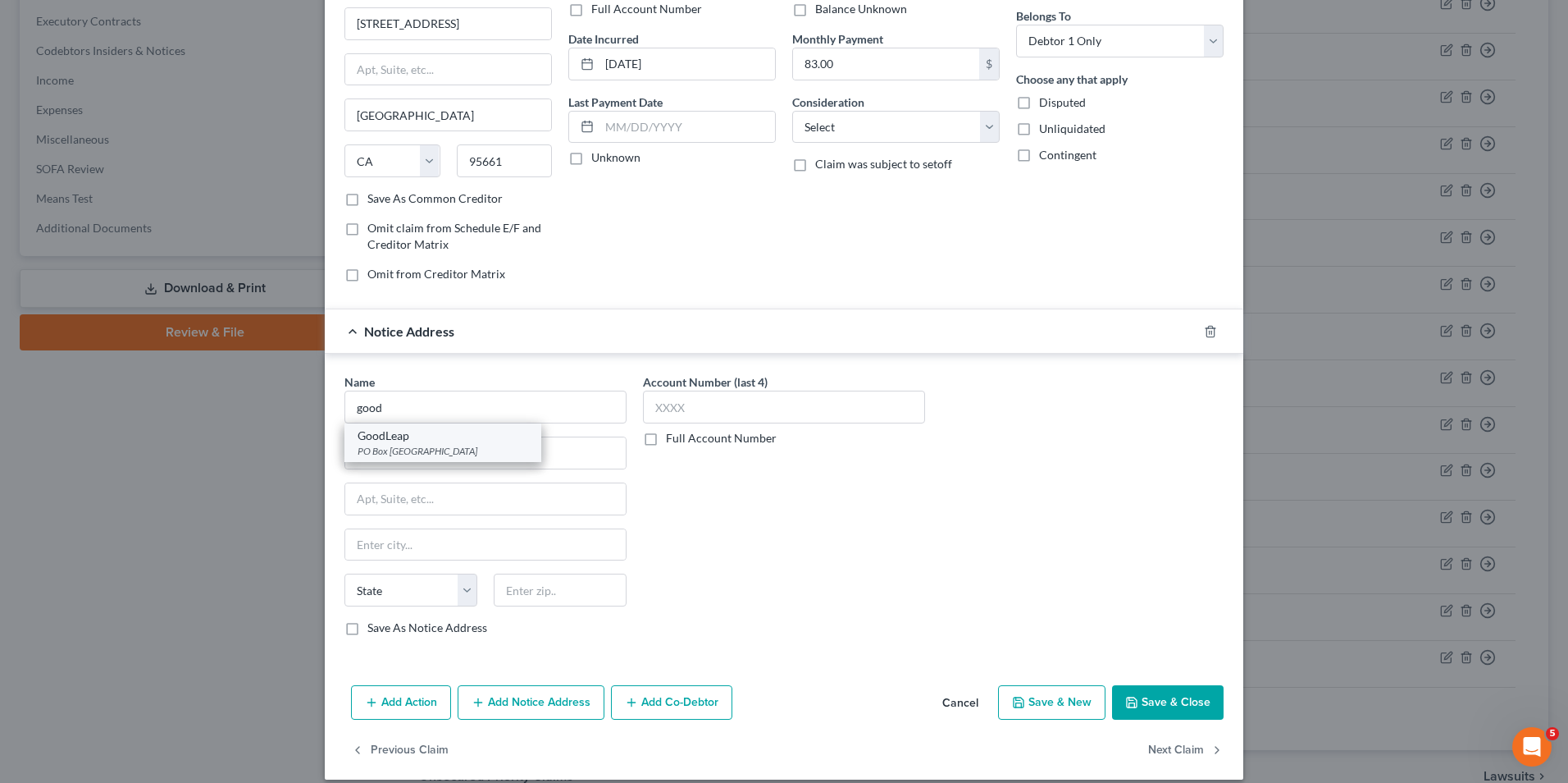
select select "45"
type input "75085"
click at [1156, 696] on button "Save & Close" at bounding box center [1168, 703] width 111 height 35
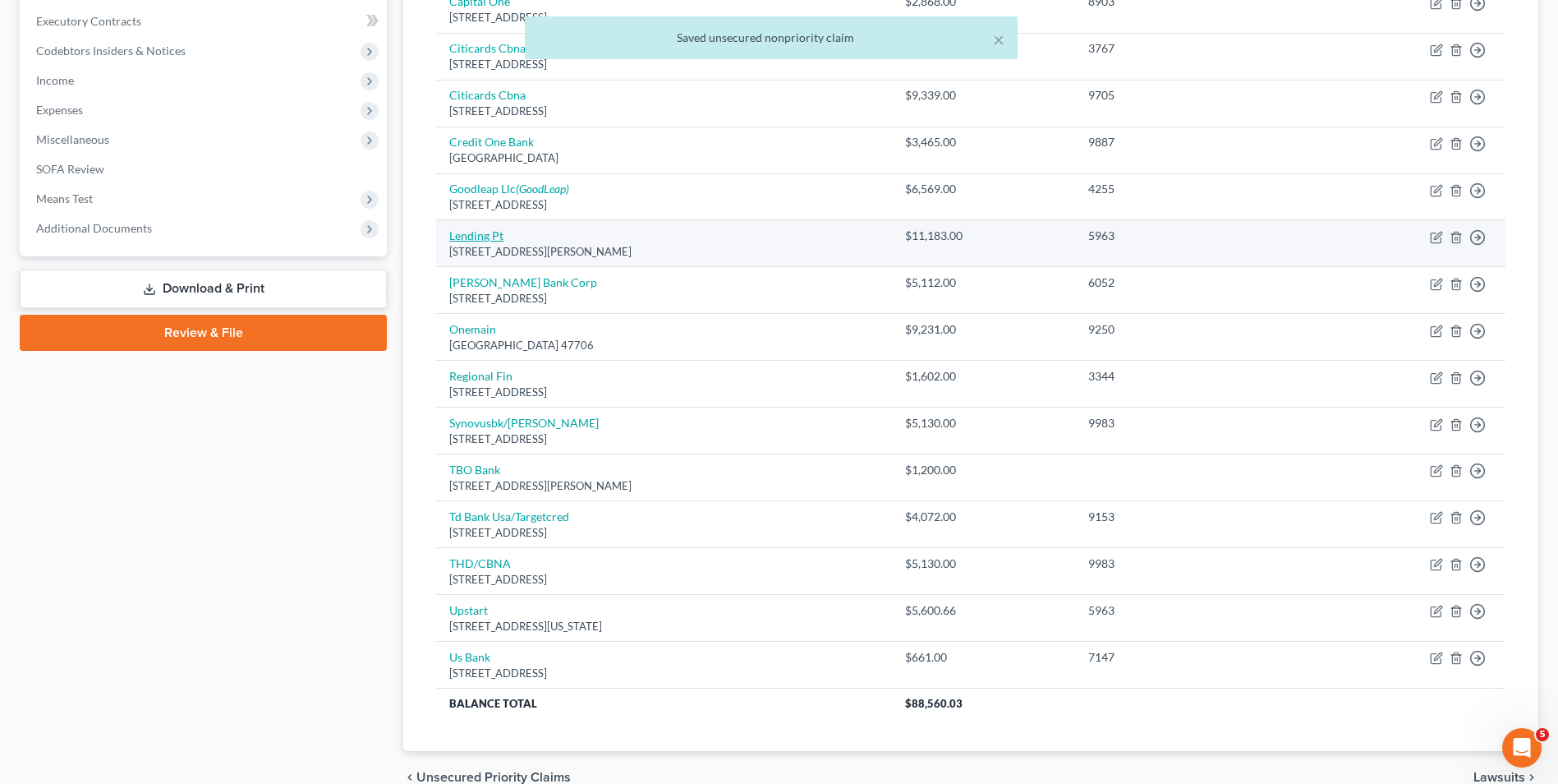
click at [484, 235] on link "Lending Pt" at bounding box center [476, 235] width 54 height 14
select select "10"
select select "0"
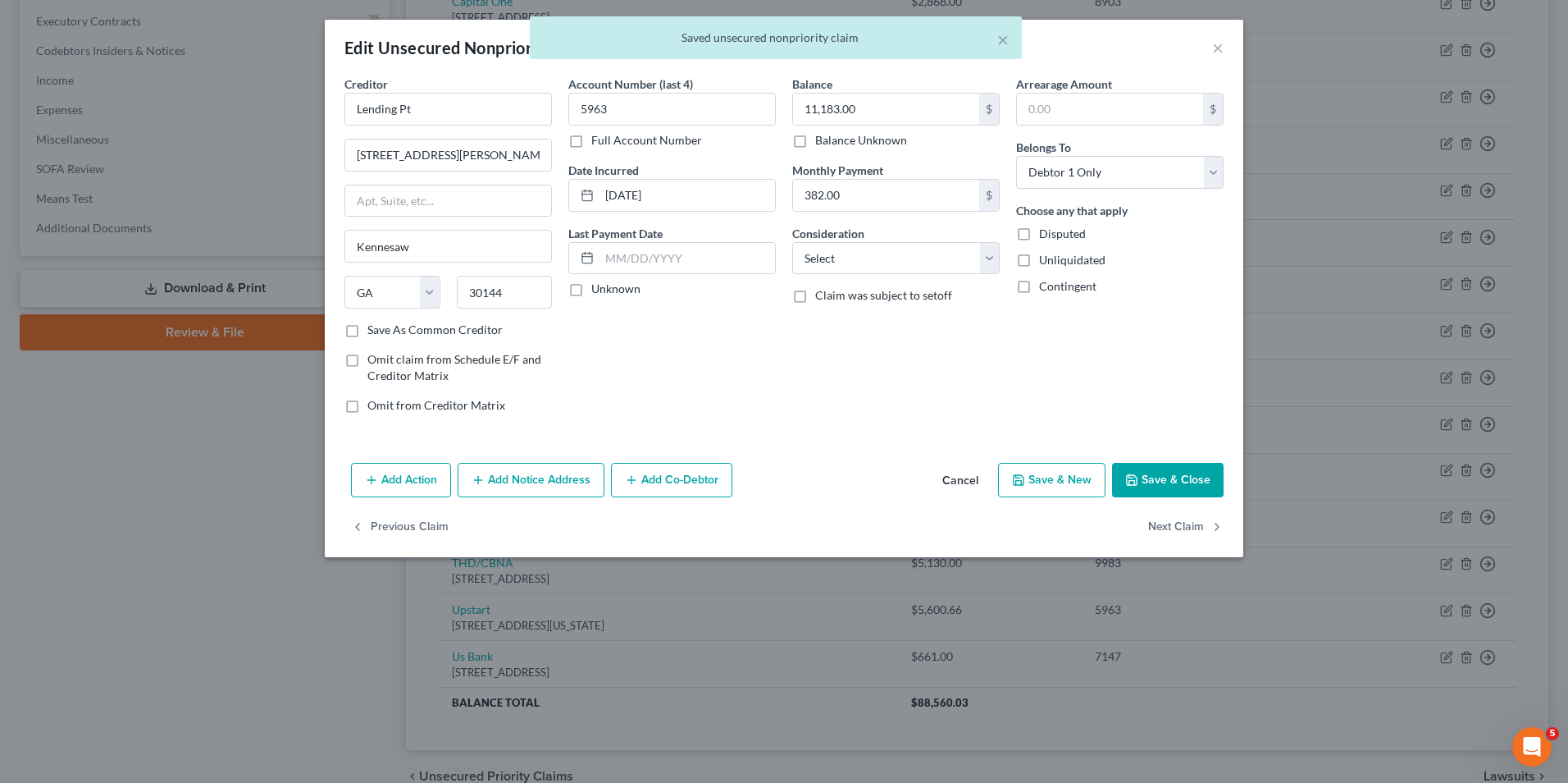
click at [492, 477] on button "Add Notice Address" at bounding box center [531, 480] width 147 height 35
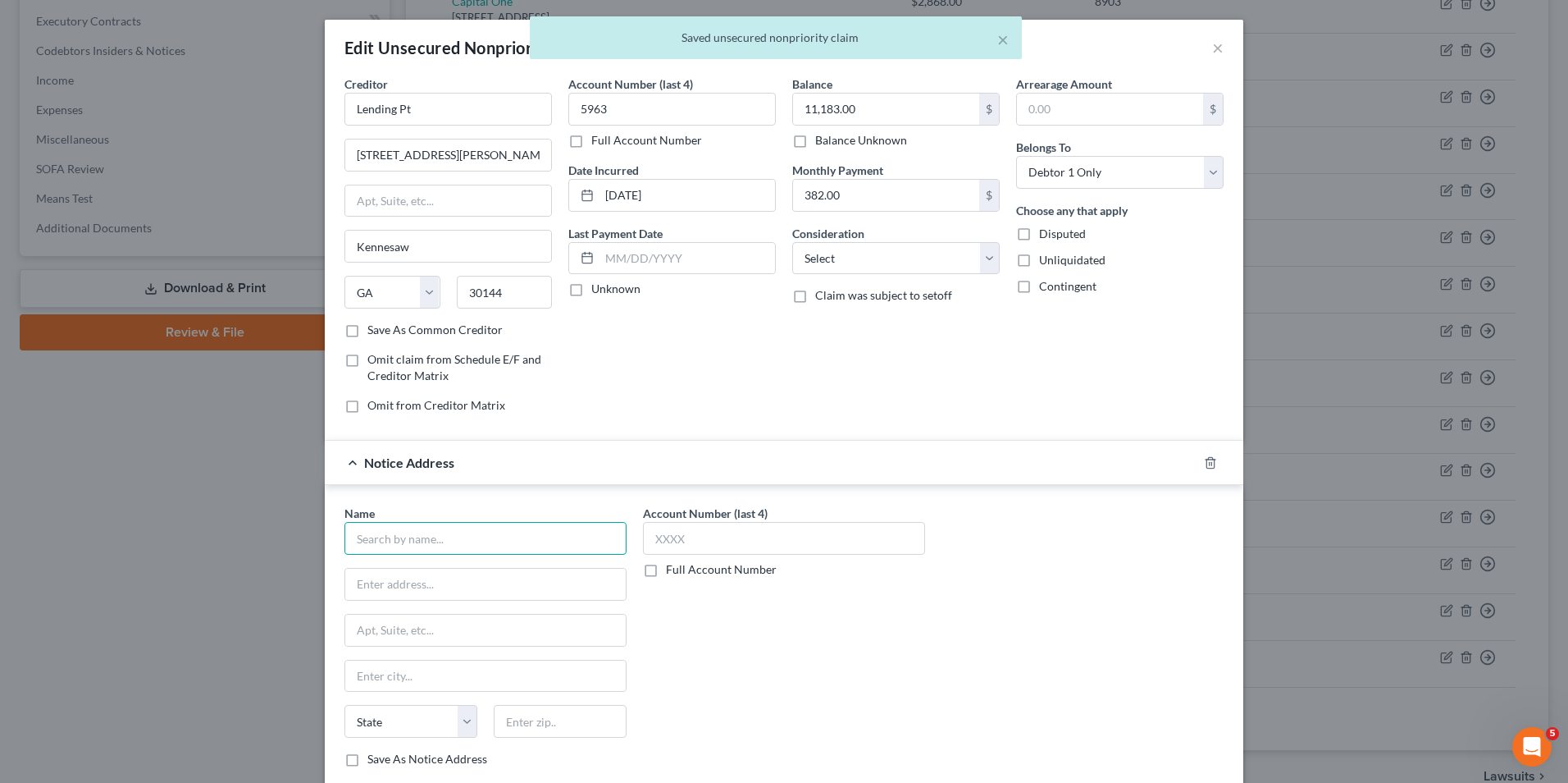
click at [487, 544] on input "text" at bounding box center [485, 538] width 282 height 33
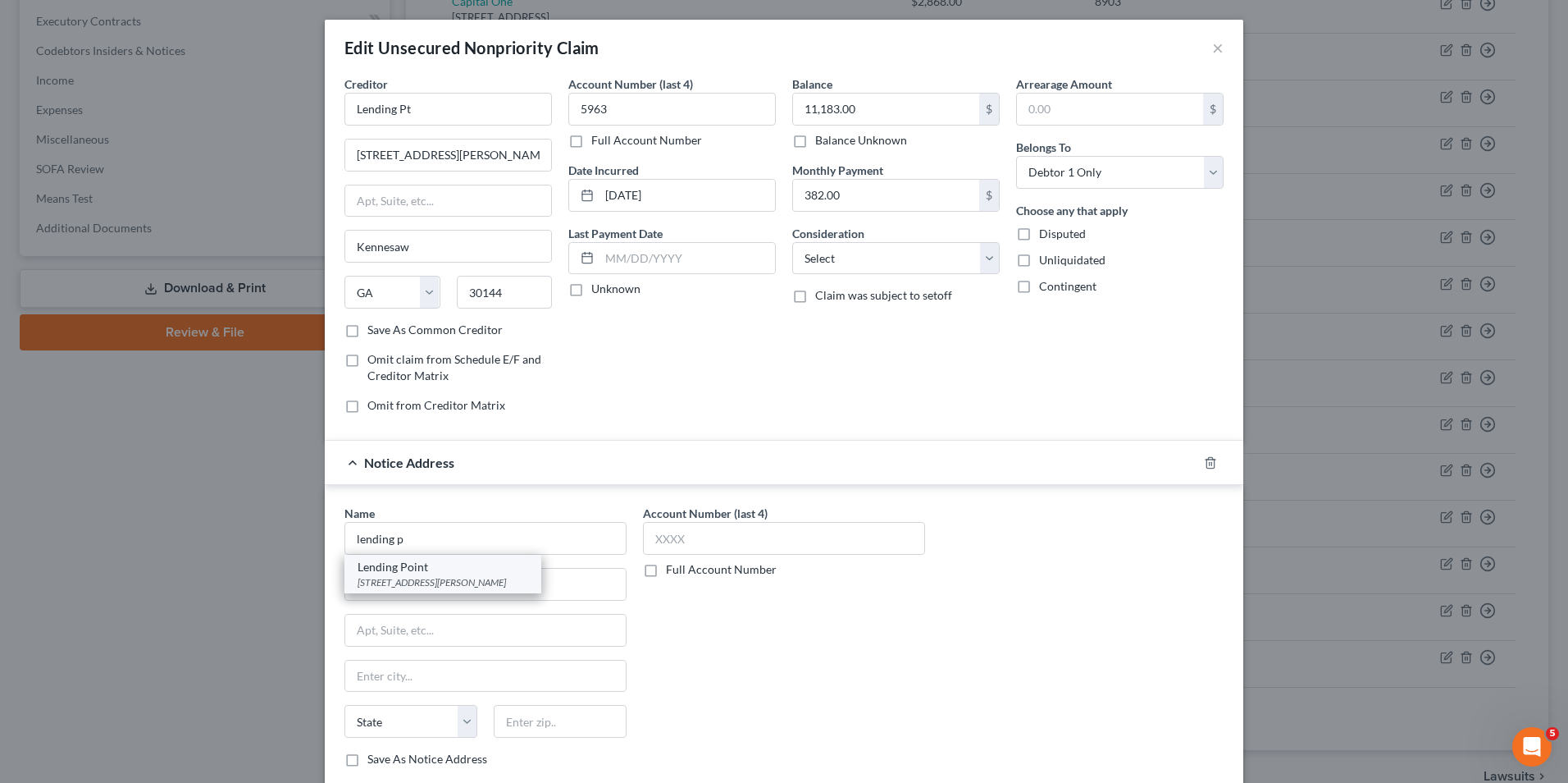
click at [452, 583] on div "[STREET_ADDRESS][PERSON_NAME]" at bounding box center [442, 581] width 171 height 14
type input "Lending Point"
type input "[STREET_ADDRESS][PERSON_NAME]"
type input "Suite 200"
type input "Kennesaw"
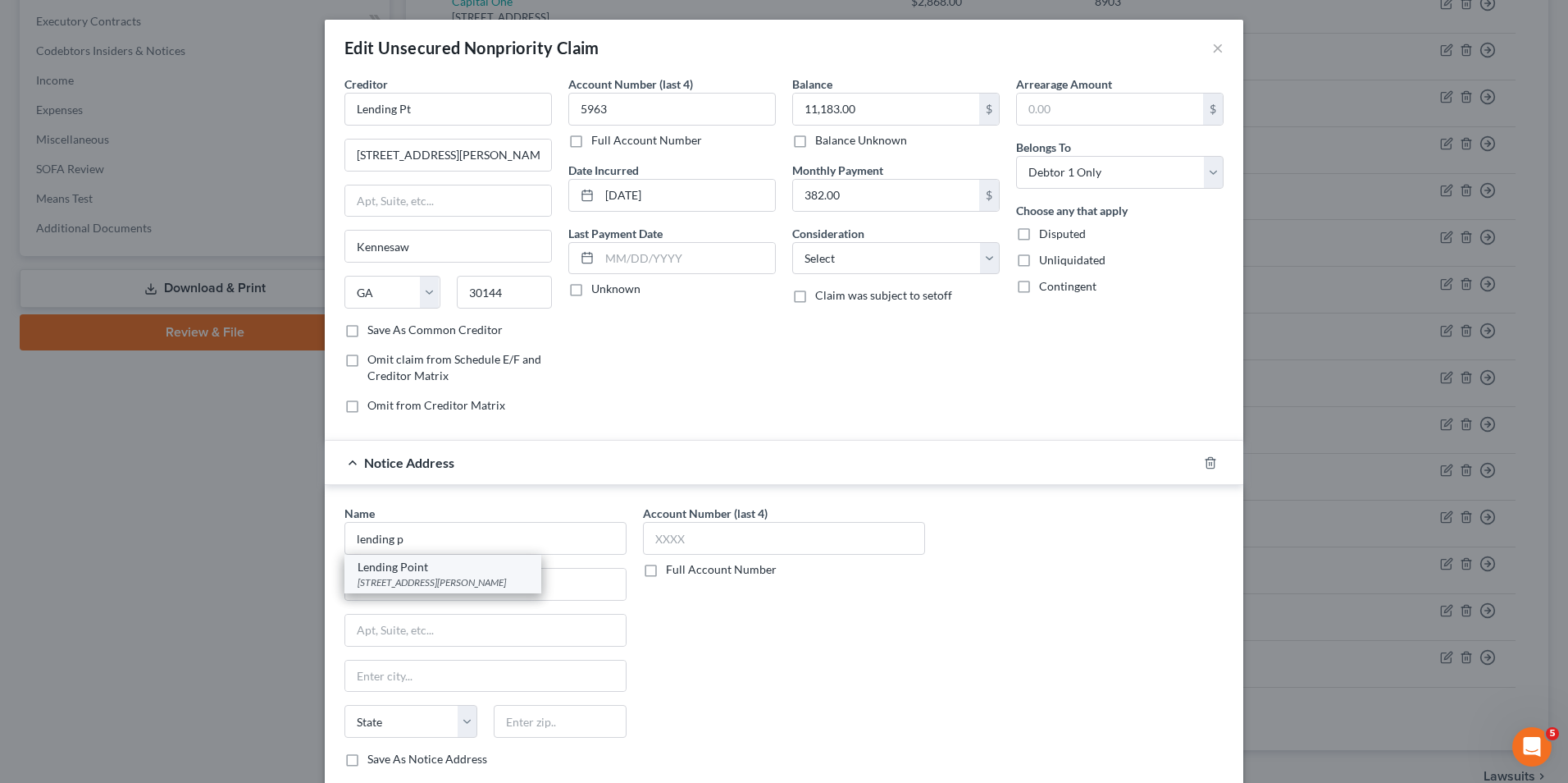
select select "10"
type input "30144"
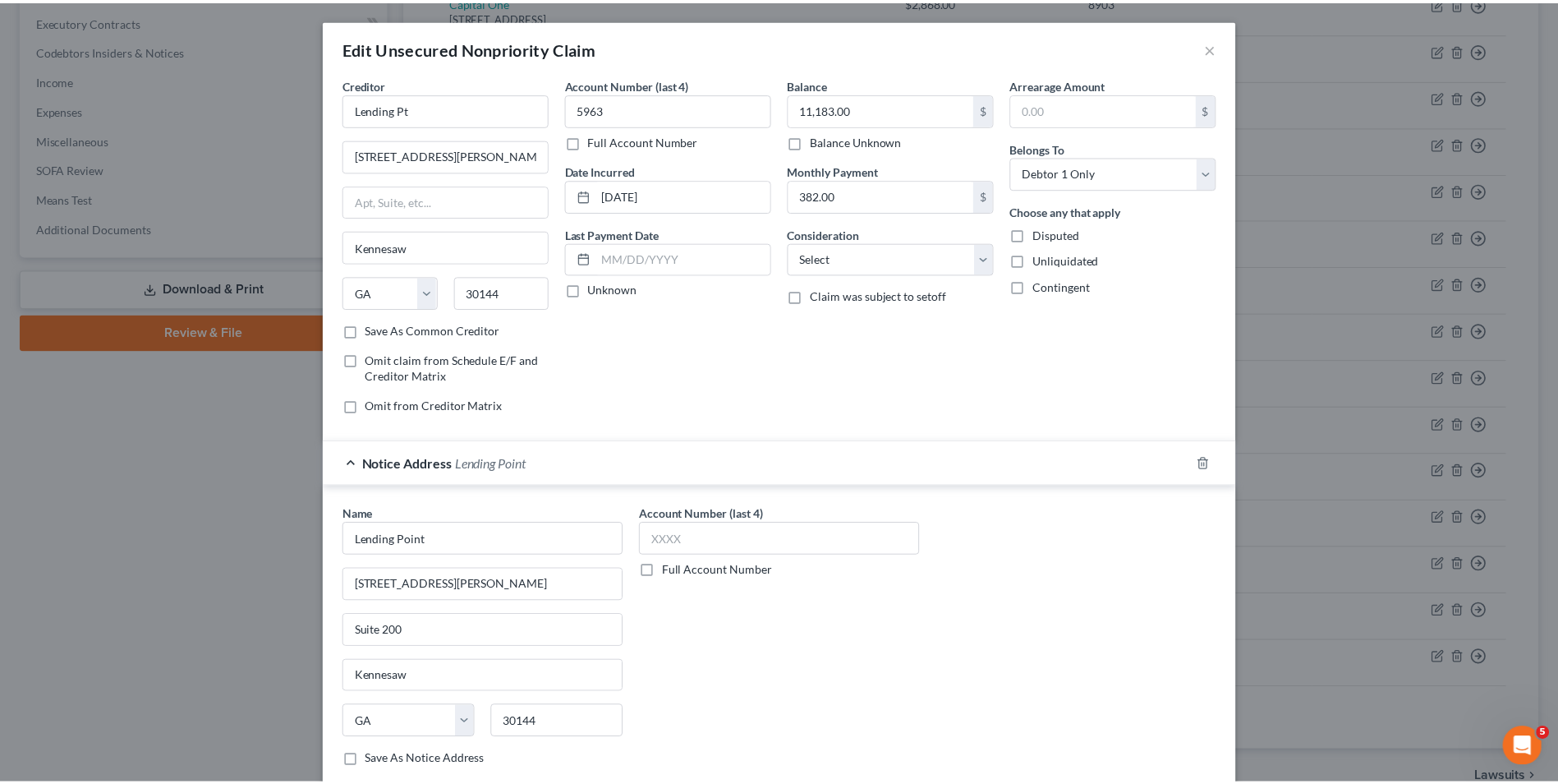
scroll to position [148, 0]
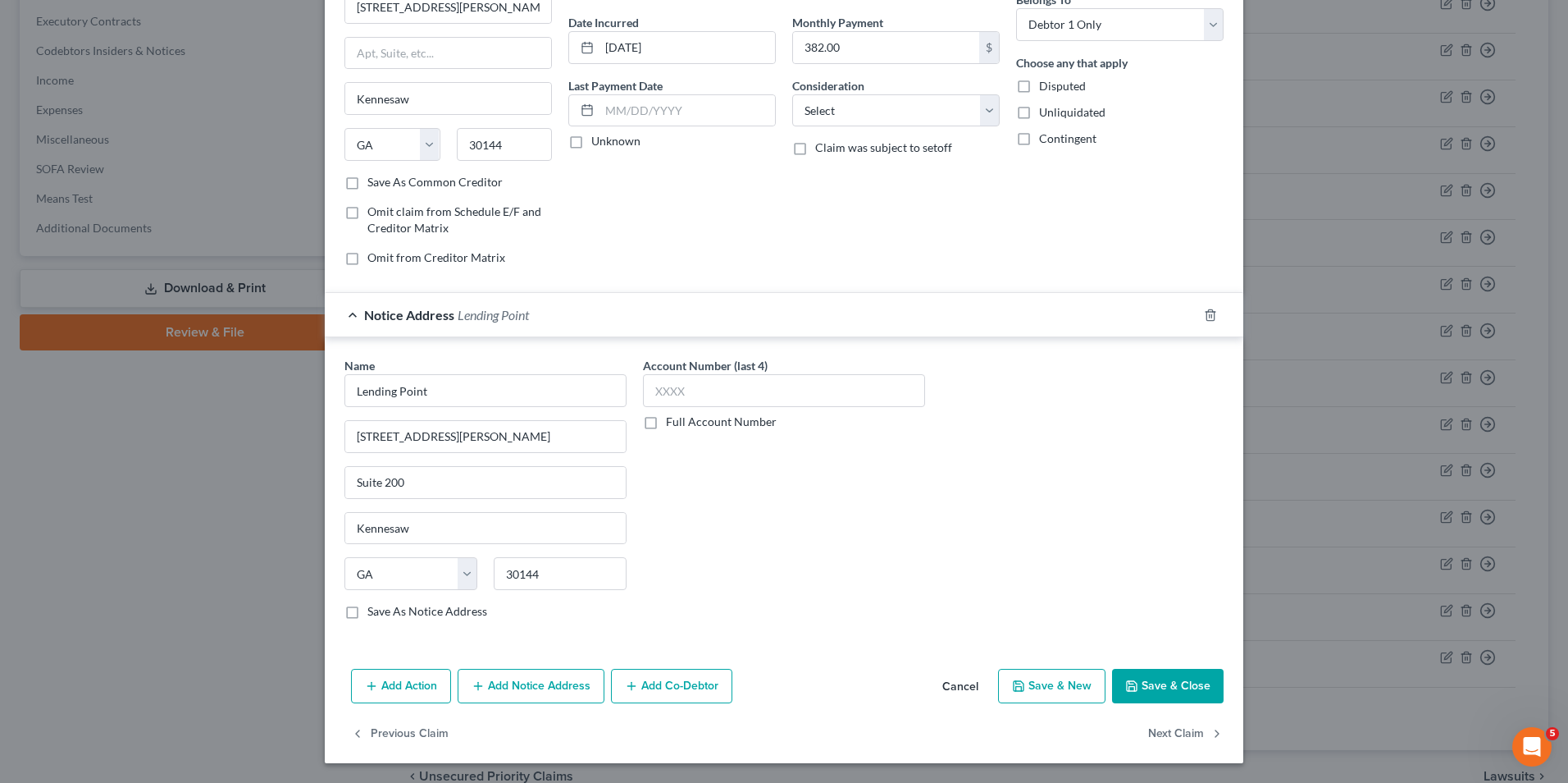
click at [1150, 690] on button "Save & Close" at bounding box center [1168, 686] width 111 height 35
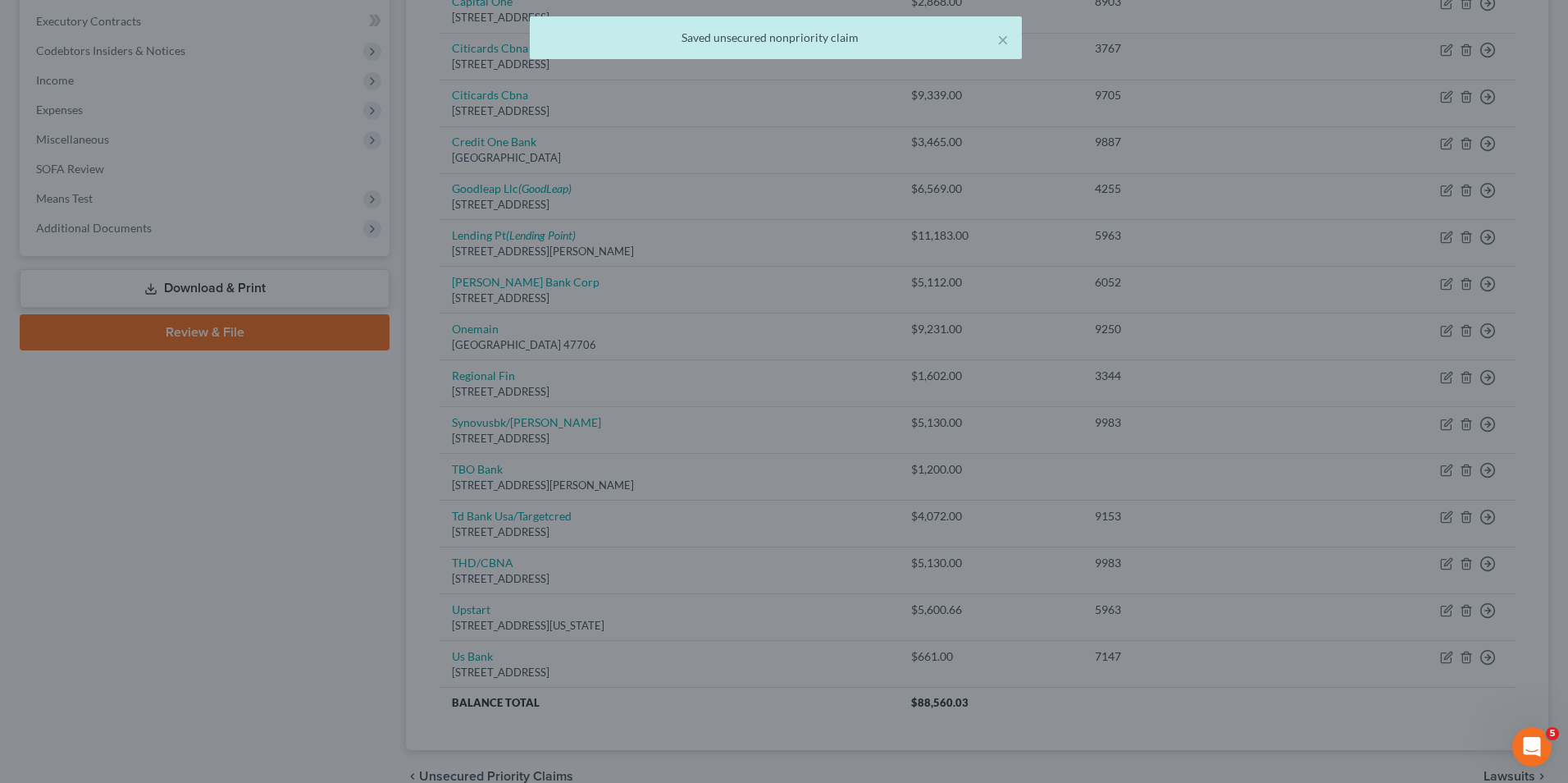
scroll to position [0, 0]
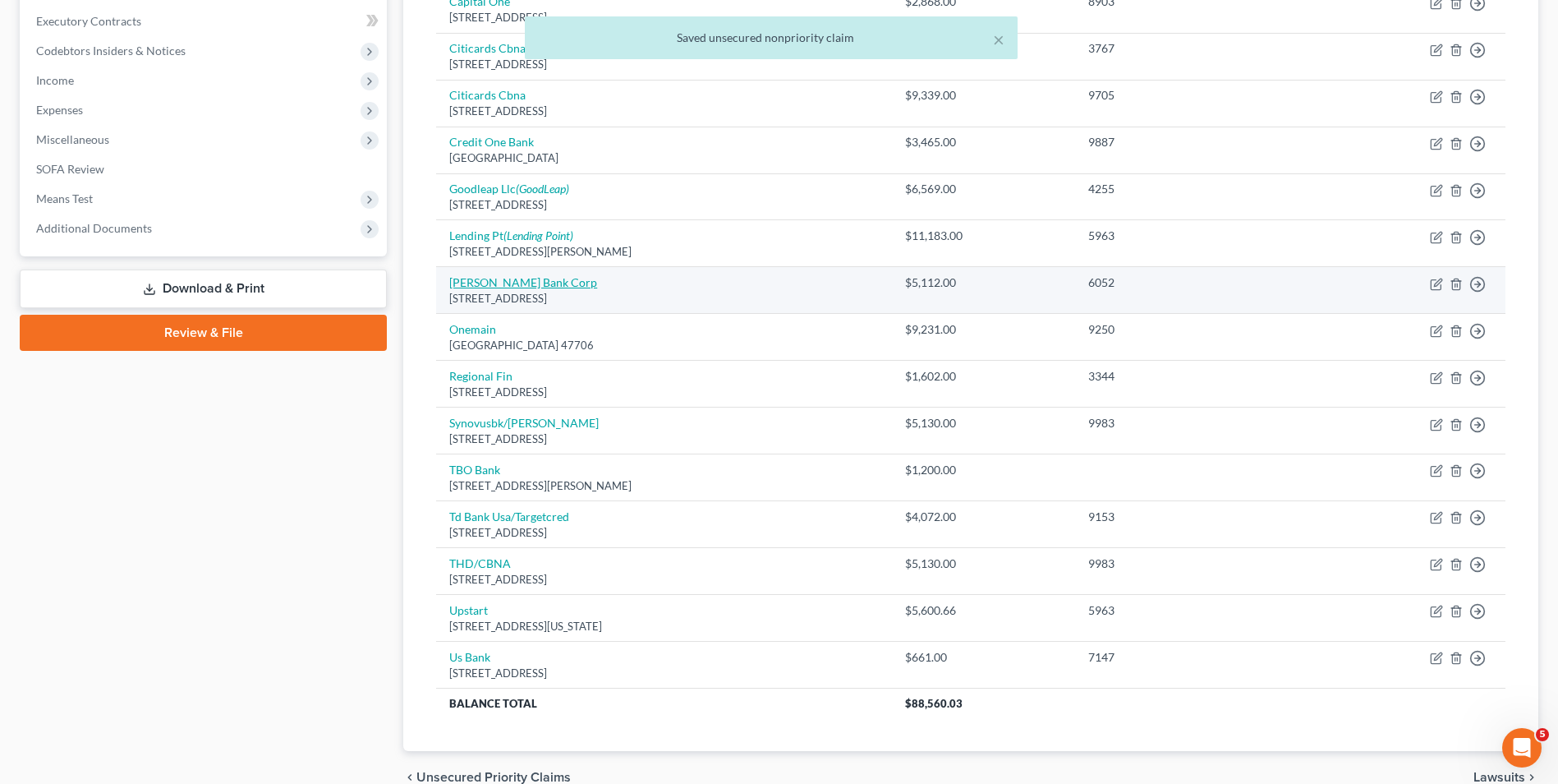
click at [480, 283] on link "[PERSON_NAME] Bank Corp" at bounding box center [524, 281] width 148 height 14
select select "35"
select select "2"
select select "0"
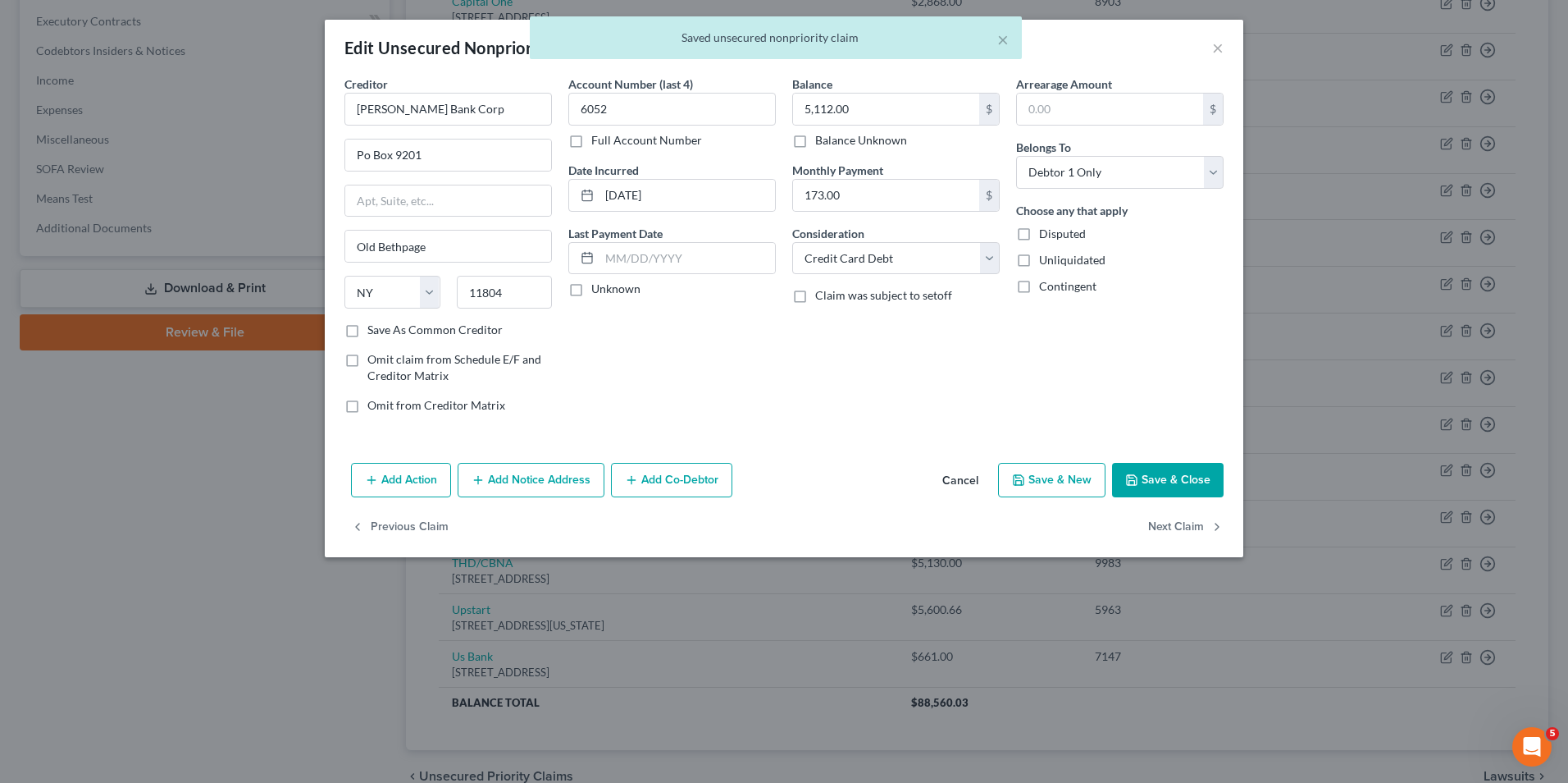
click at [488, 469] on button "Add Notice Address" at bounding box center [531, 480] width 147 height 35
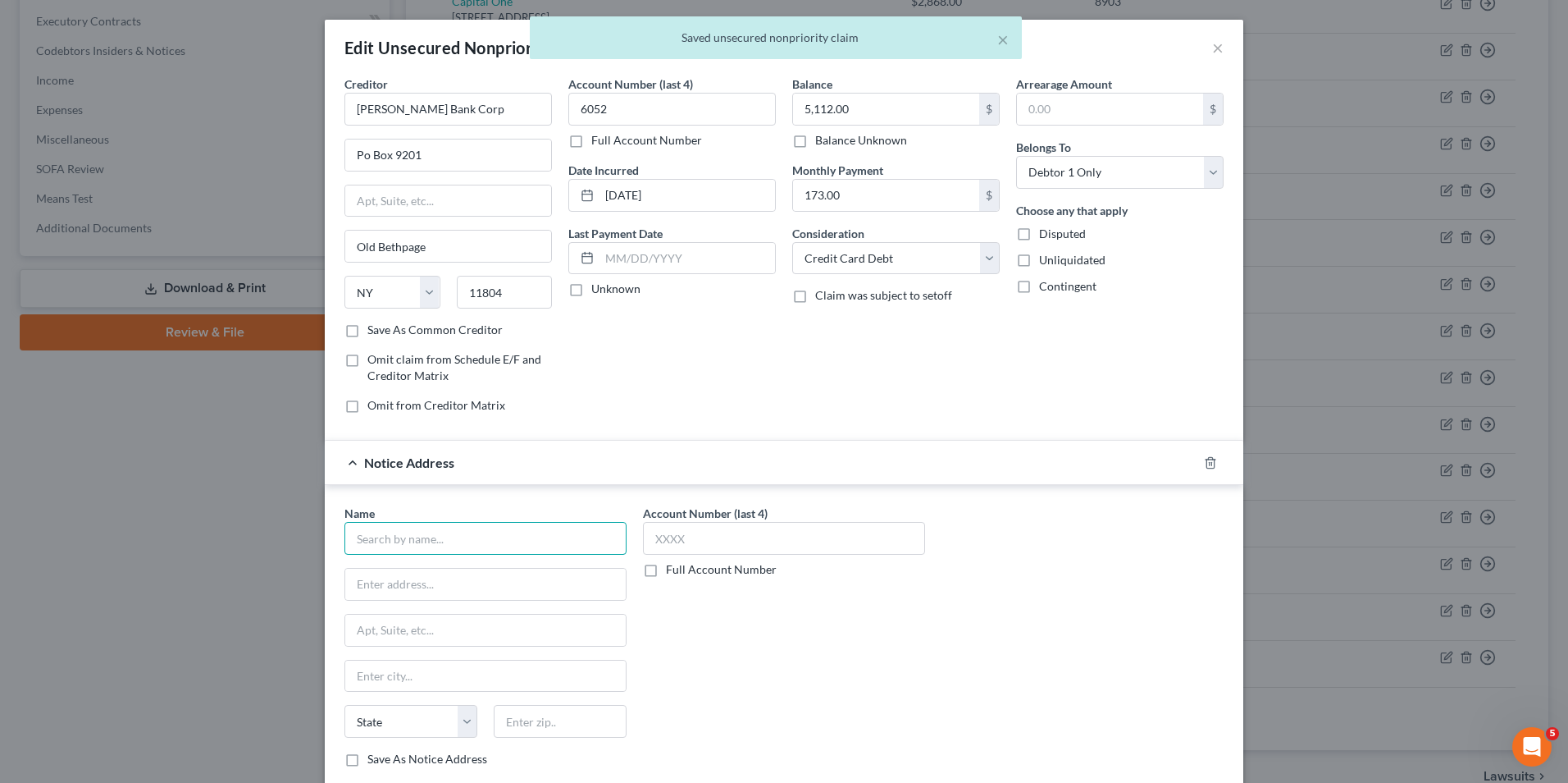
click at [473, 538] on input "text" at bounding box center [485, 538] width 282 height 33
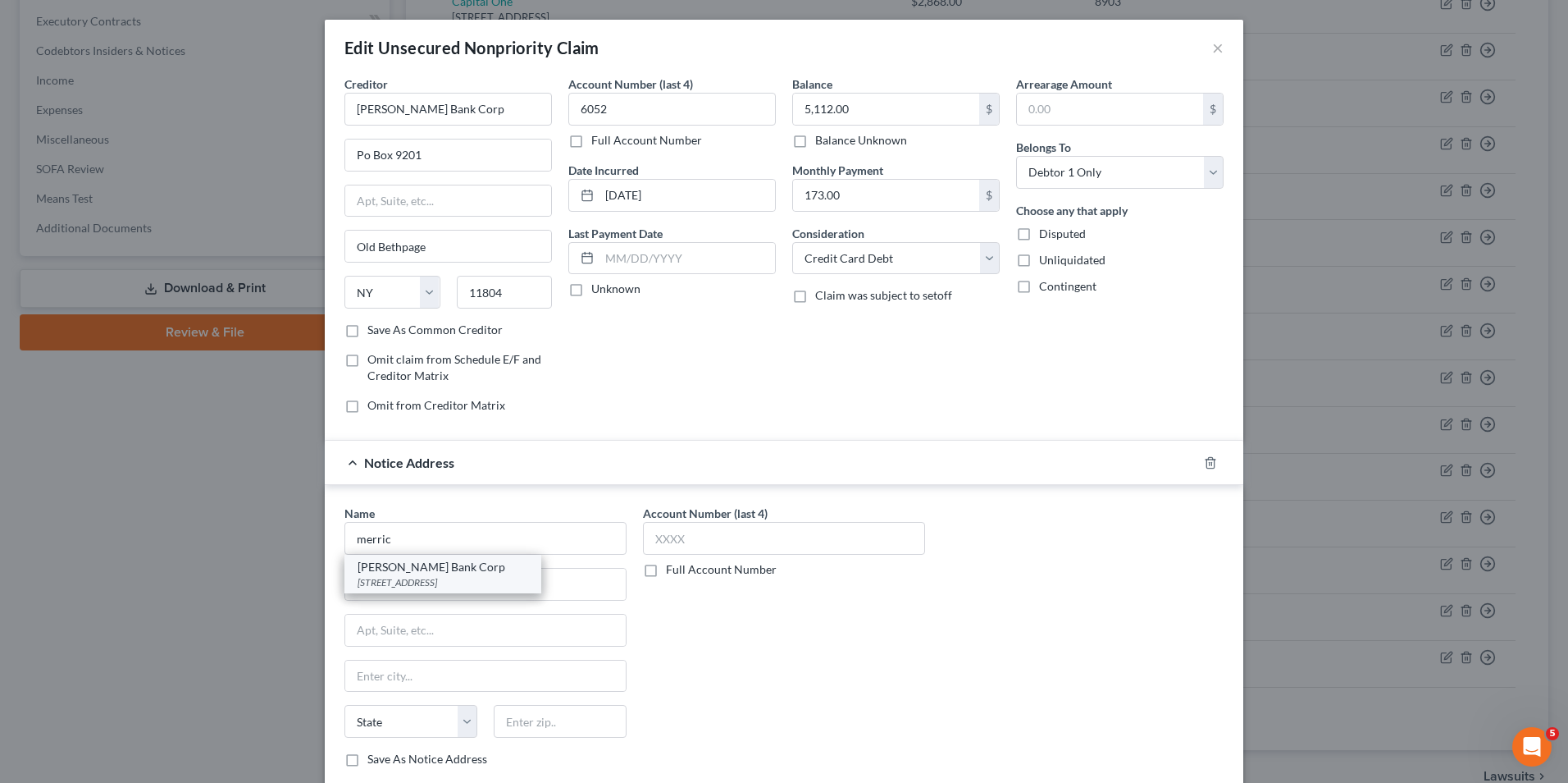
click at [452, 569] on div "[PERSON_NAME] Bank Corp" at bounding box center [442, 567] width 171 height 16
type input "[PERSON_NAME] Bank Corp"
type input "PO Box 9201"
type input "Old Bethpage"
select select "35"
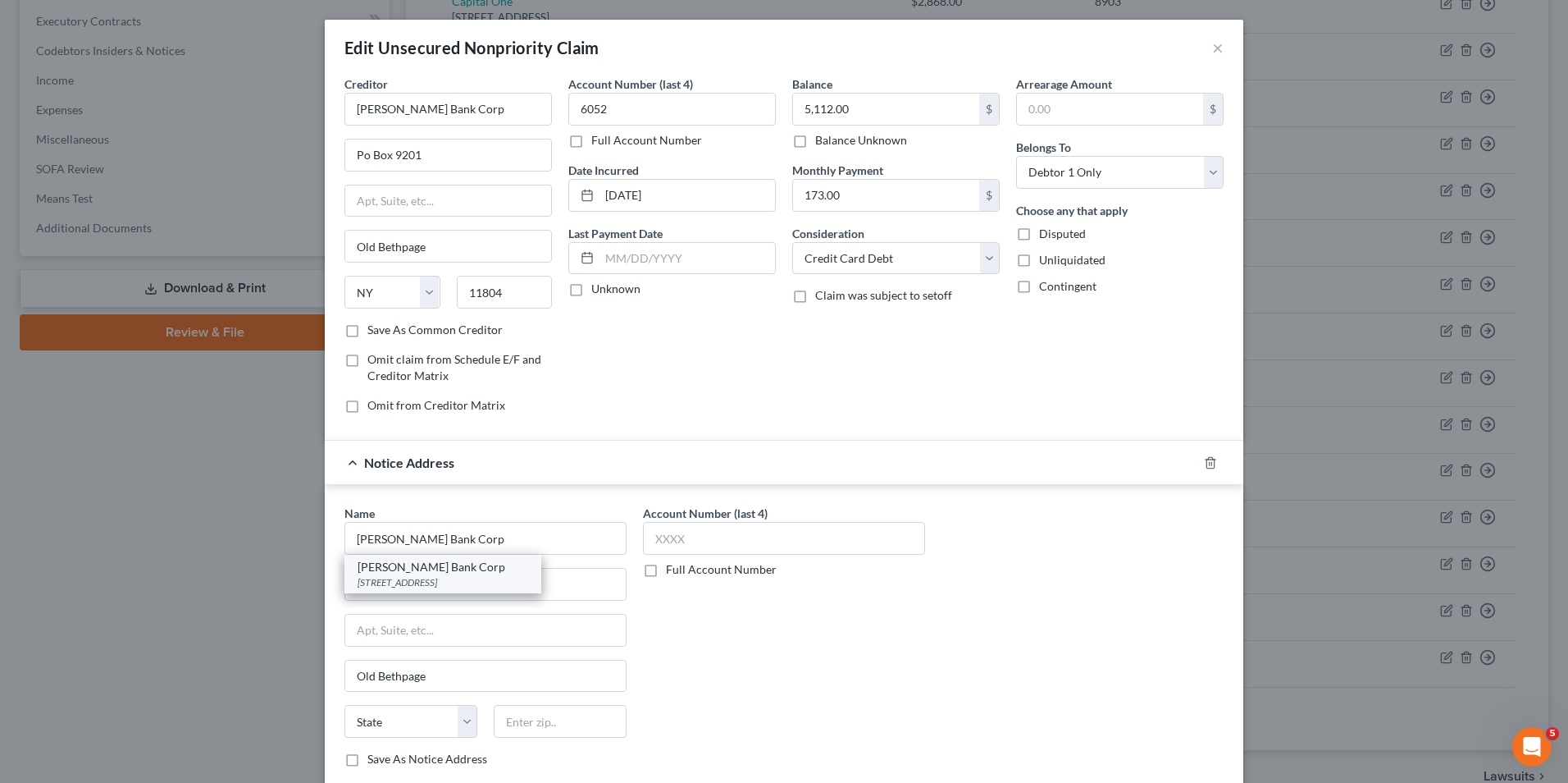
type input "11804"
click at [1210, 464] on line "button" at bounding box center [1210, 464] width 0 height 4
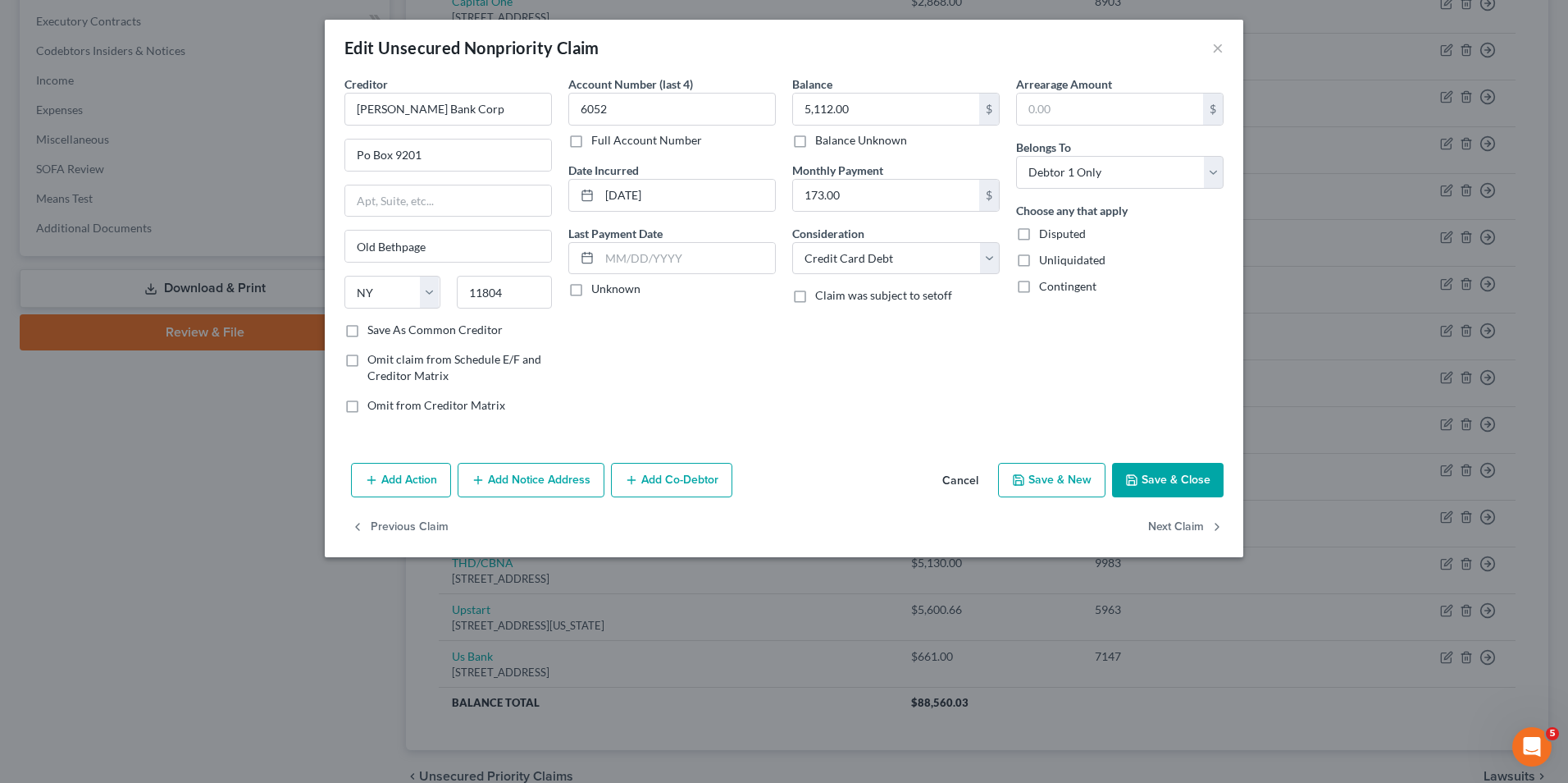
click at [1141, 484] on button "Save & Close" at bounding box center [1168, 480] width 111 height 35
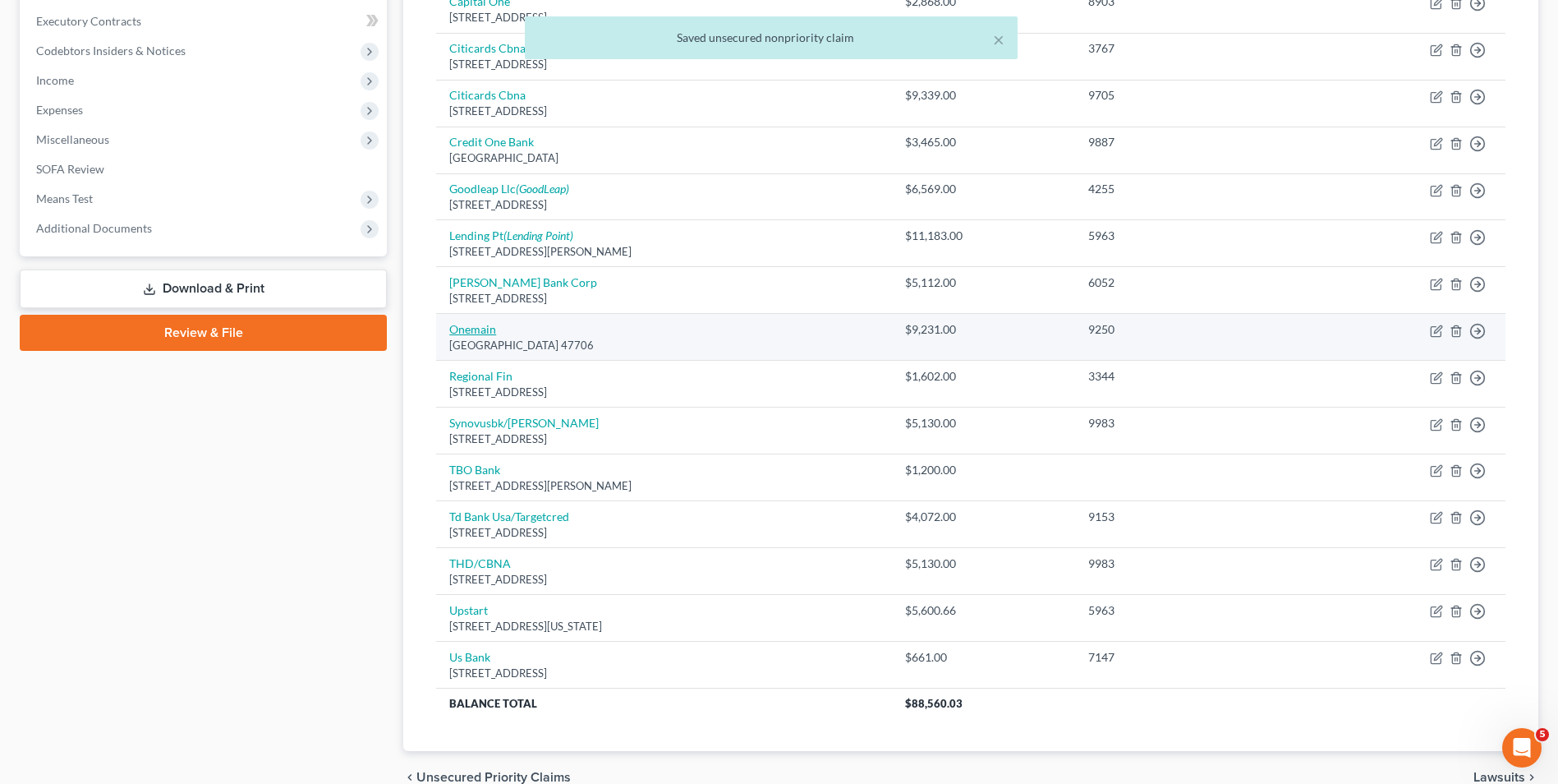
click at [476, 326] on link "Onemain" at bounding box center [472, 328] width 47 height 14
select select "15"
select select "0"
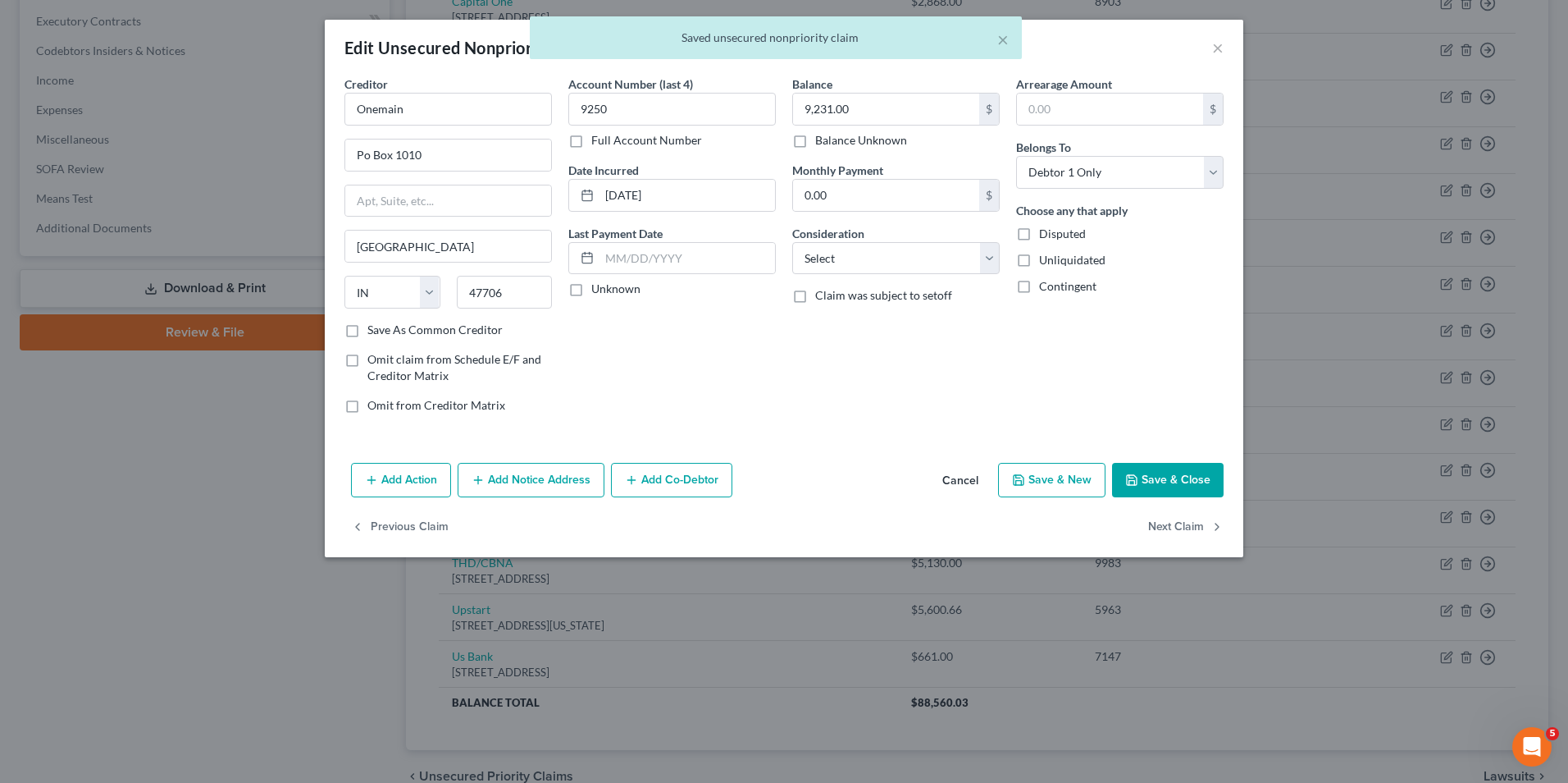
click at [527, 493] on button "Add Notice Address" at bounding box center [531, 480] width 147 height 35
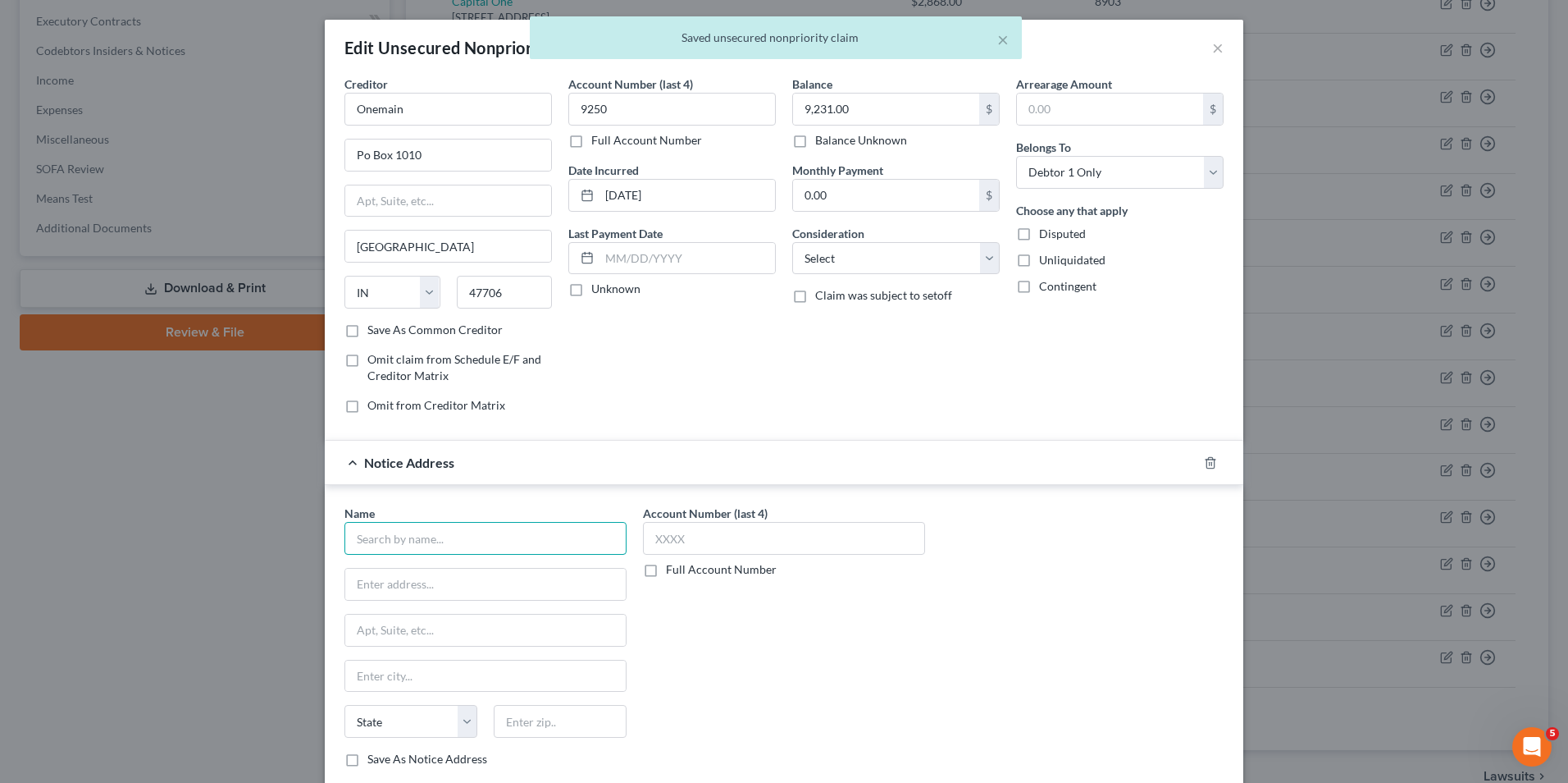
click at [511, 528] on input "text" at bounding box center [485, 538] width 282 height 33
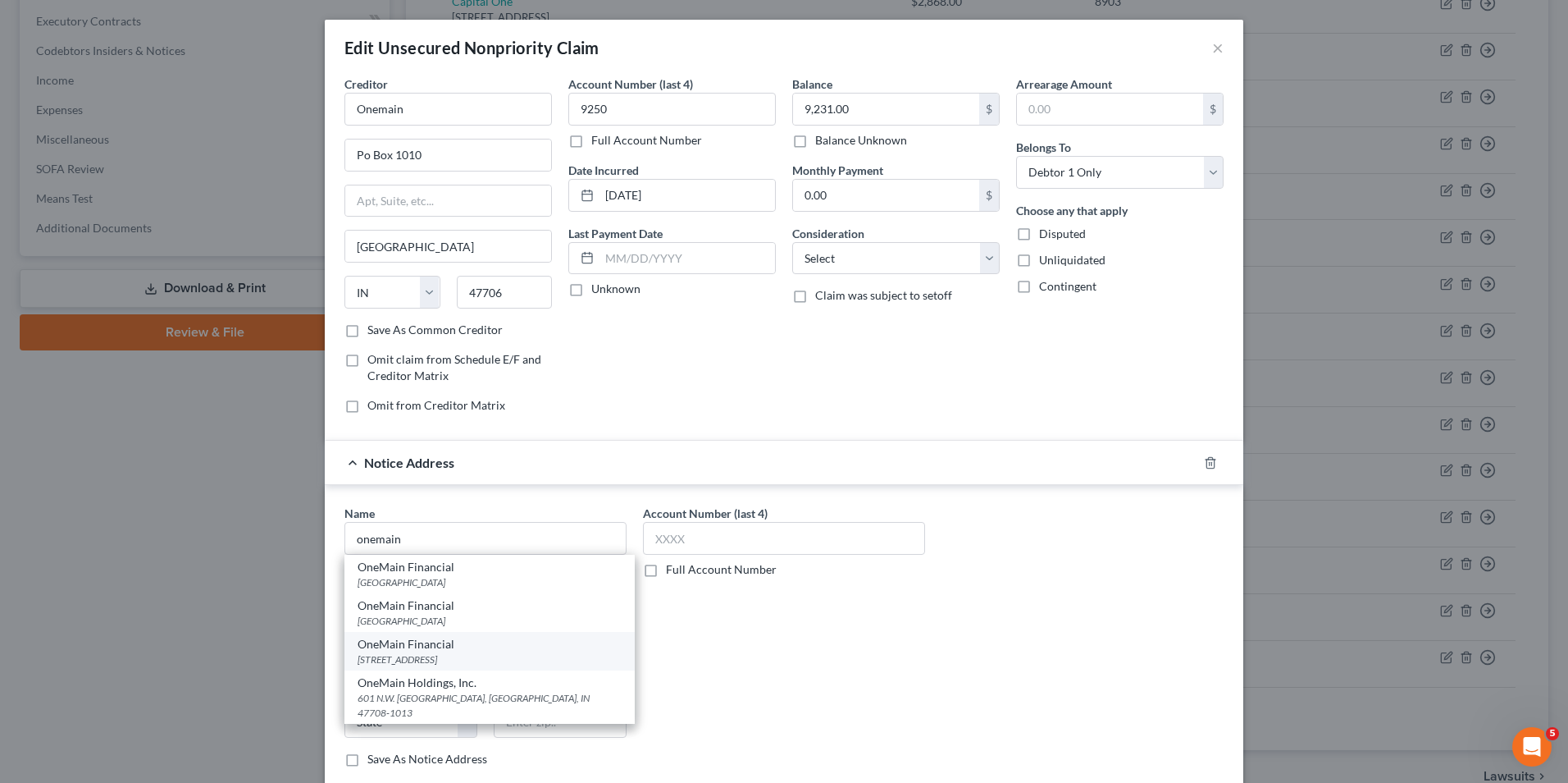
click at [438, 641] on div "OneMain Financial" at bounding box center [489, 644] width 264 height 16
type input "OneMain Financial"
type input "[STREET_ADDRESS]"
type input "15th Floor"
type input "[GEOGRAPHIC_DATA]"
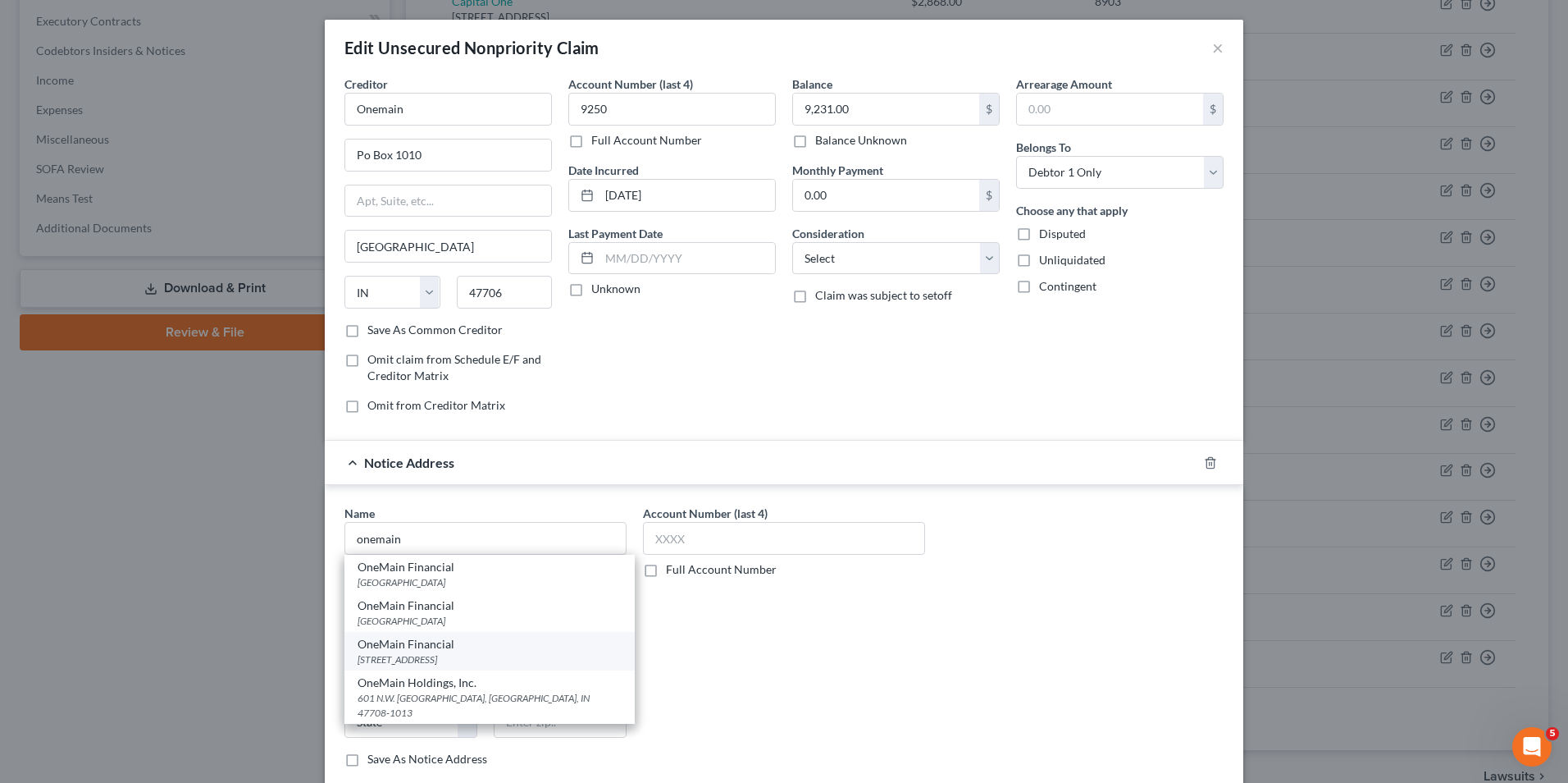
select select "21"
type input "21202"
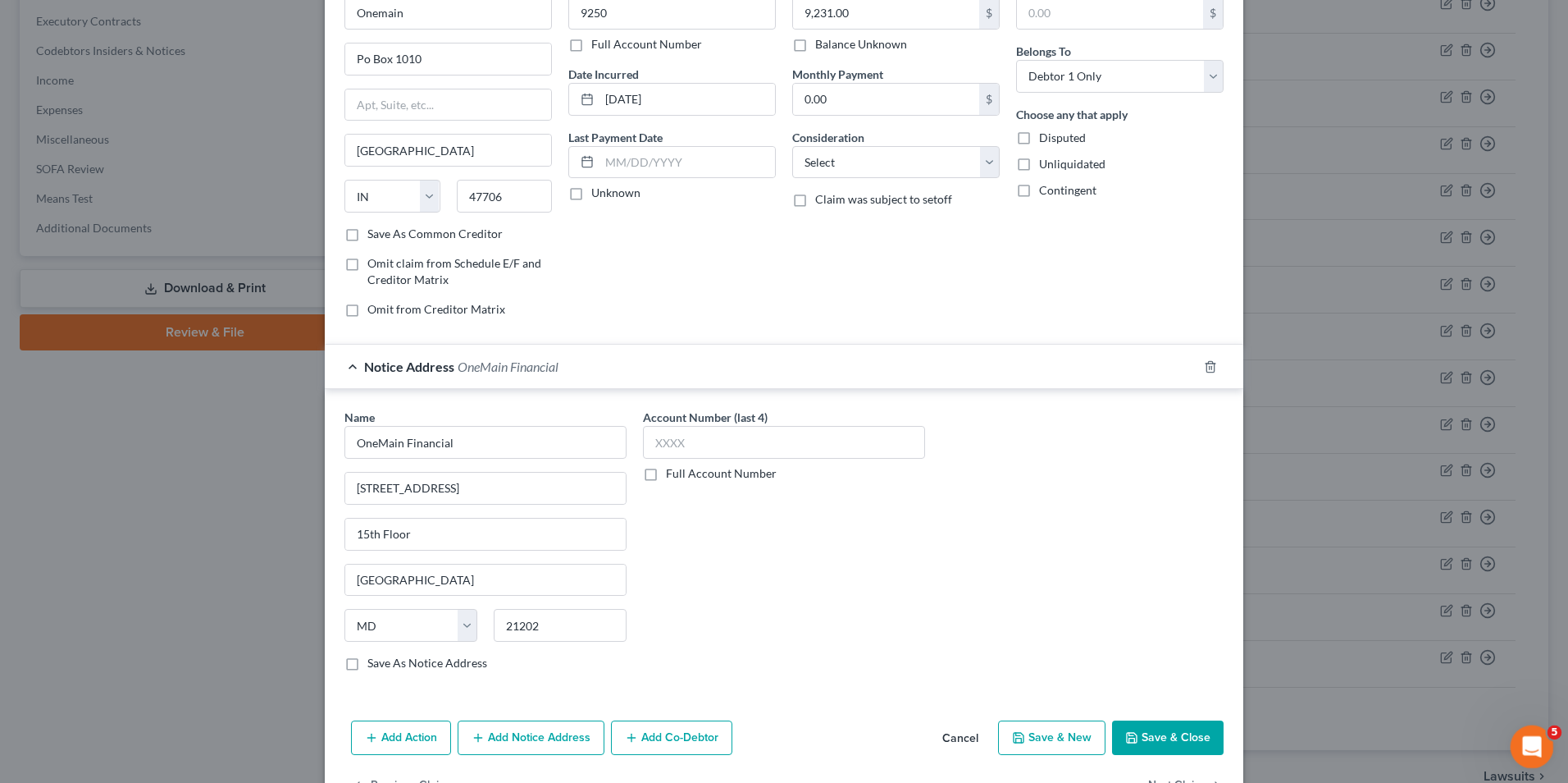
scroll to position [148, 0]
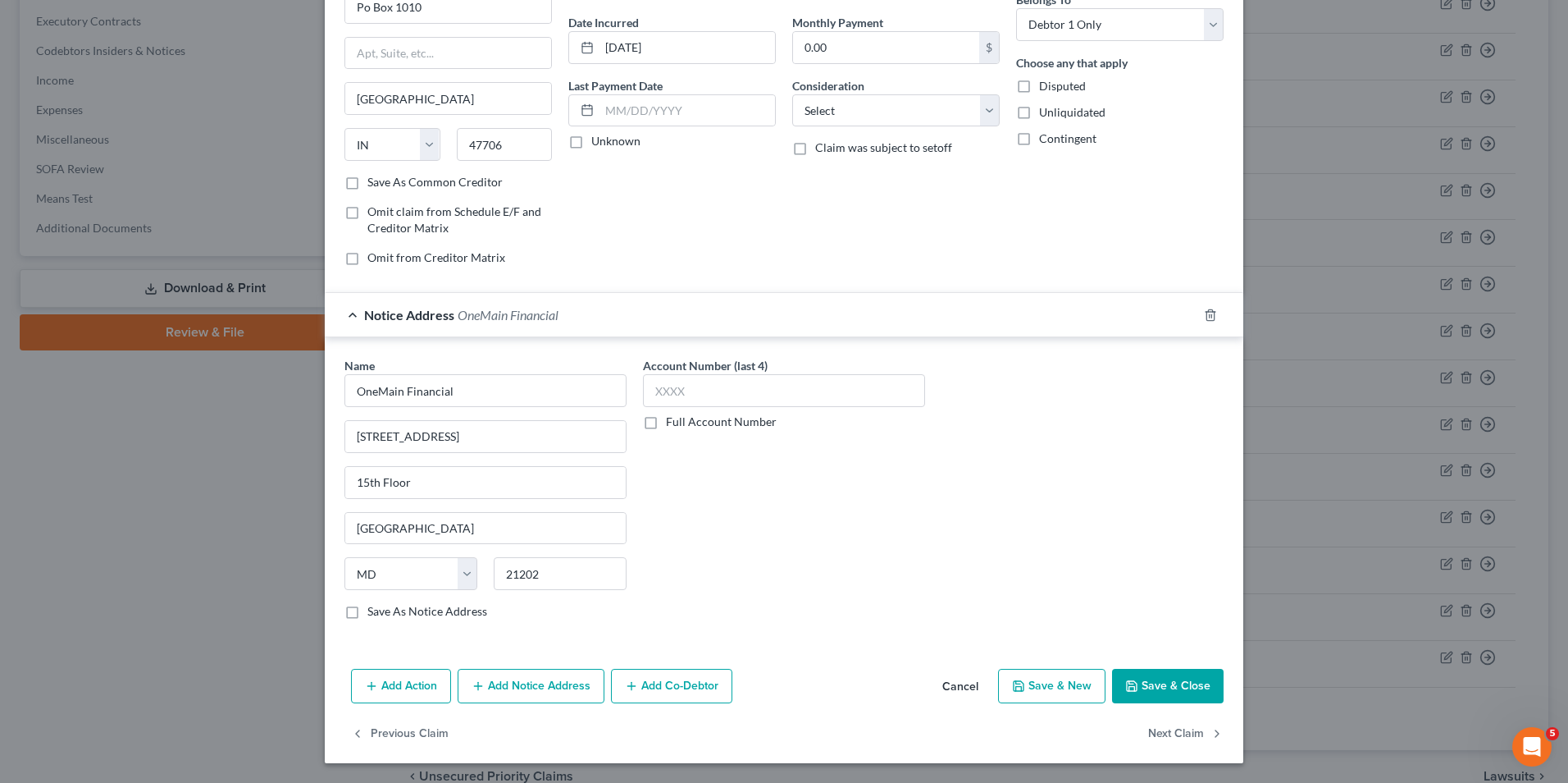
click at [1170, 685] on button "Save & Close" at bounding box center [1168, 686] width 111 height 35
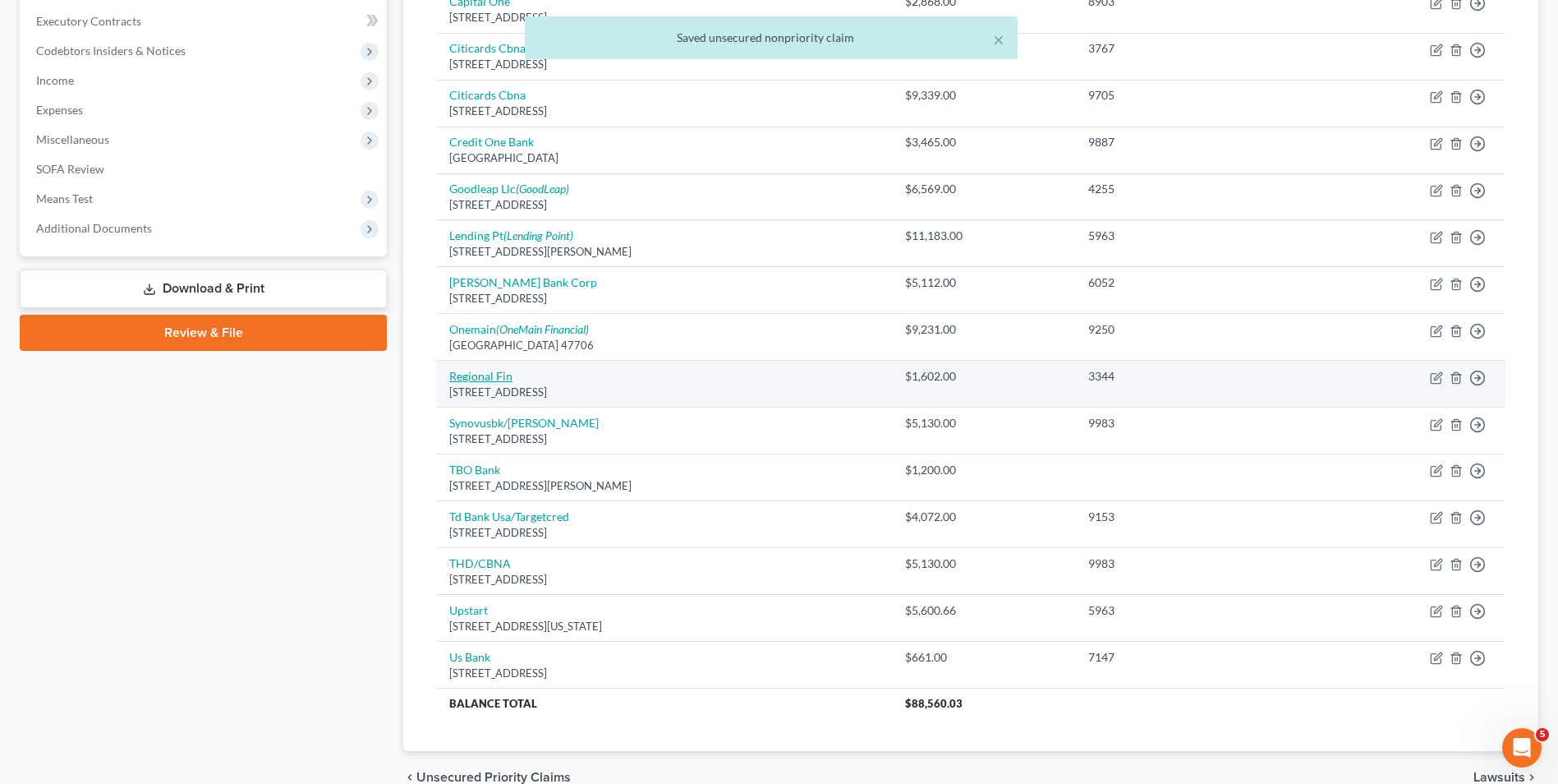
click at [499, 370] on link "Regional Fin" at bounding box center [481, 376] width 63 height 14
select select "42"
select select "0"
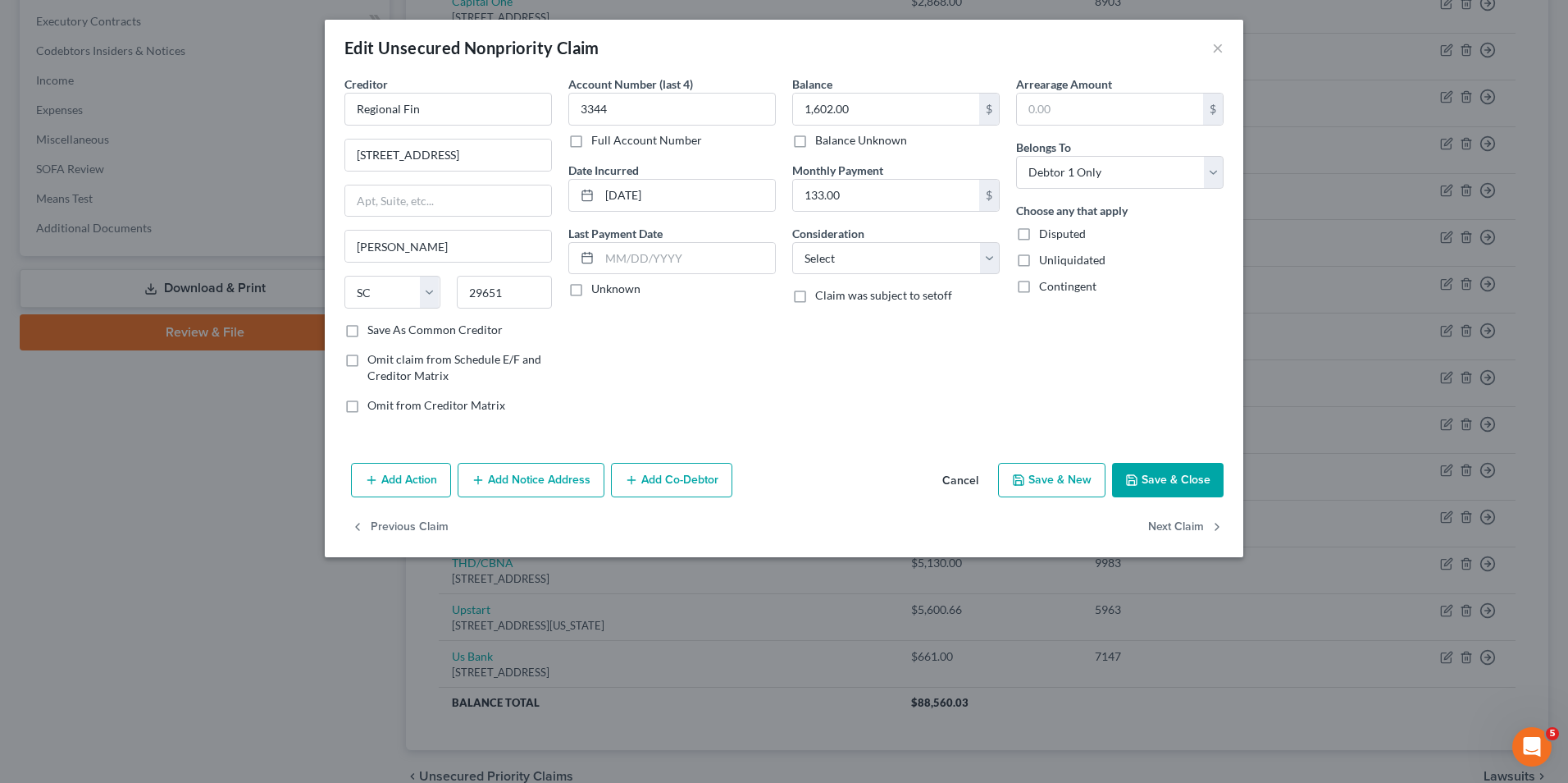
click at [545, 470] on button "Add Notice Address" at bounding box center [531, 480] width 147 height 35
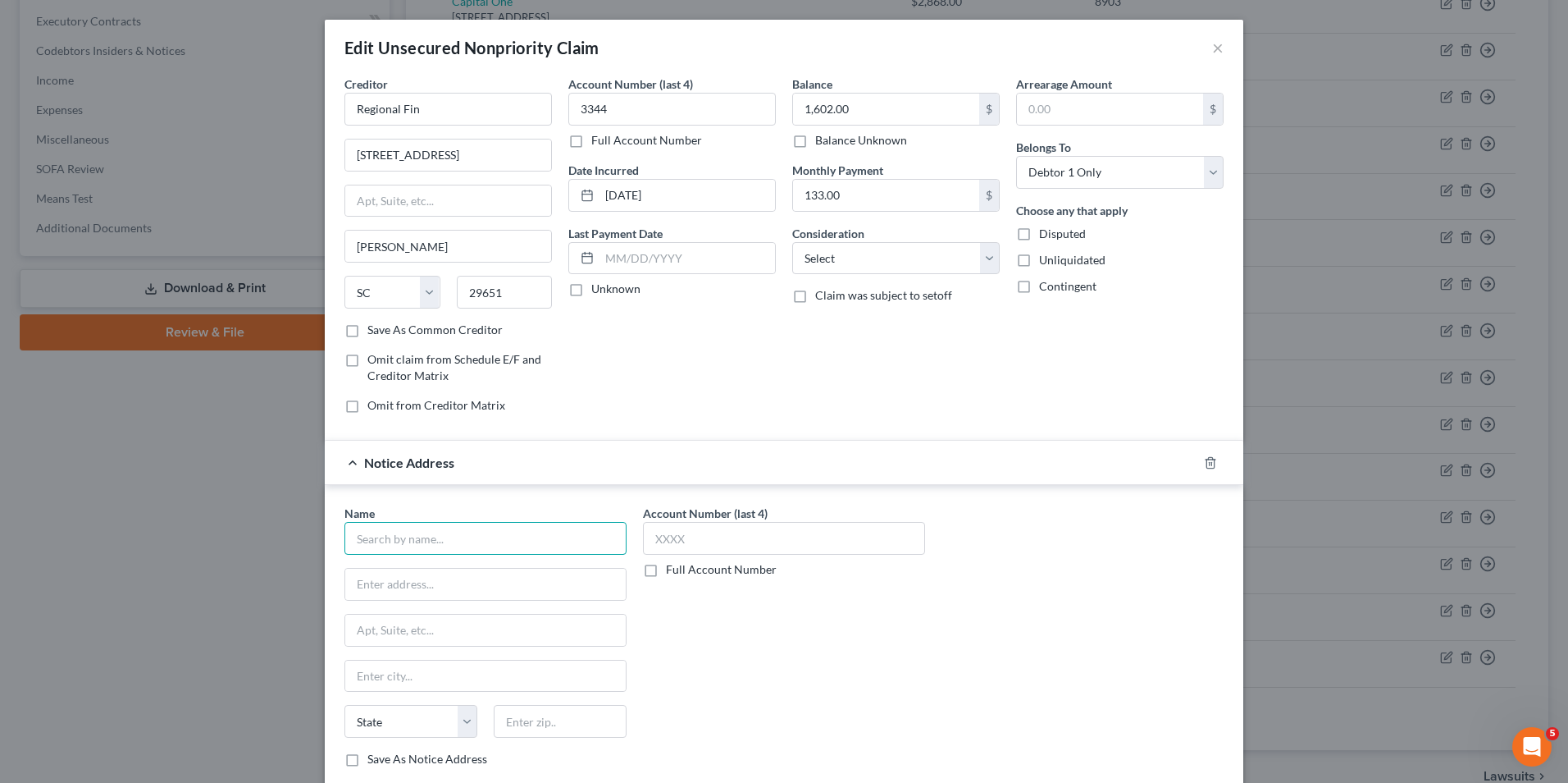
click at [469, 536] on input "text" at bounding box center [485, 538] width 282 height 33
type input "Regional Managment Corp."
type input "[STREET_ADDRESS]"
type input "Suite B"
type input "E"
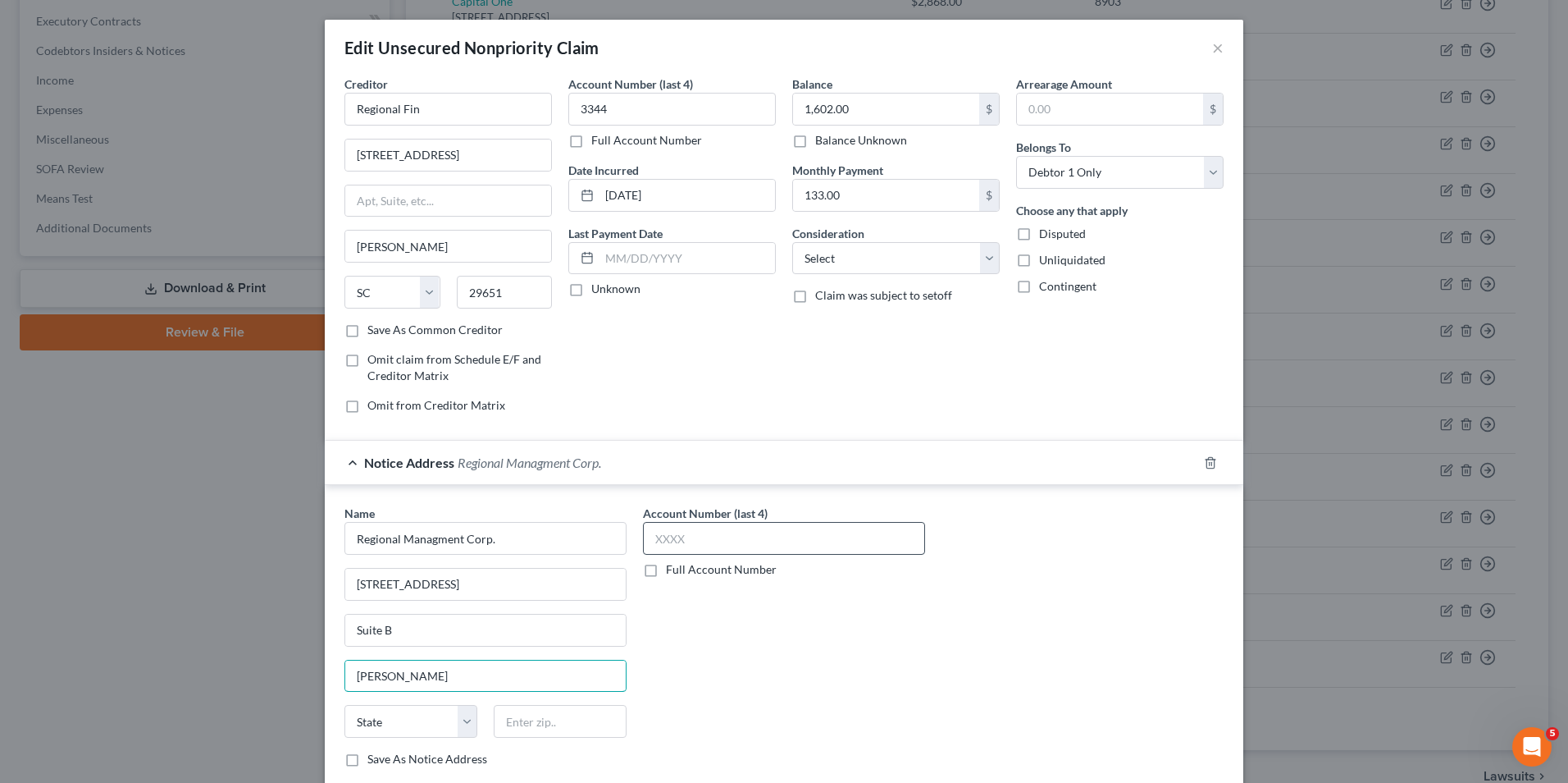
type input "[PERSON_NAME]"
select select "42"
type input "29651"
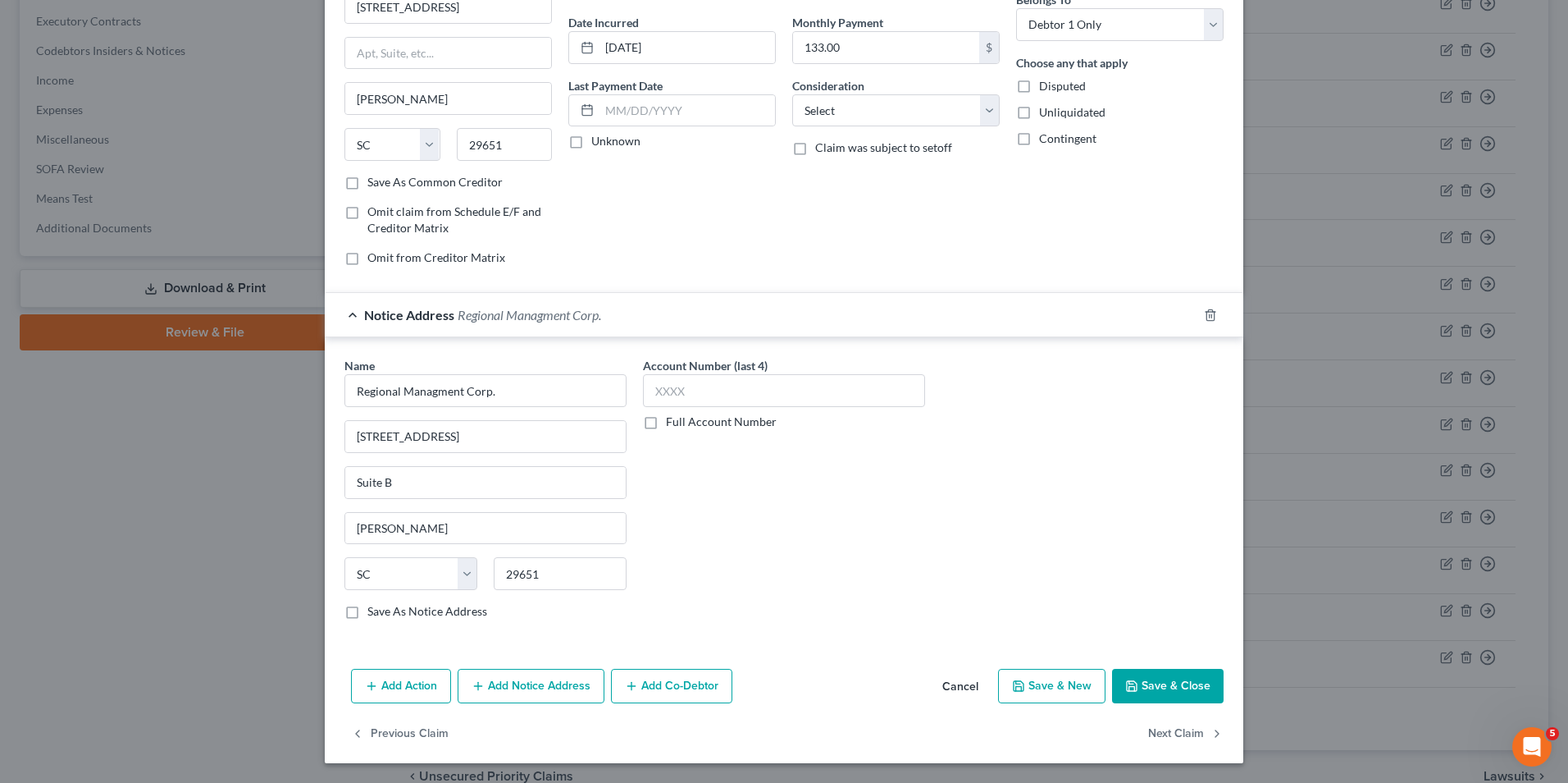
click at [1165, 686] on button "Save & Close" at bounding box center [1168, 686] width 111 height 35
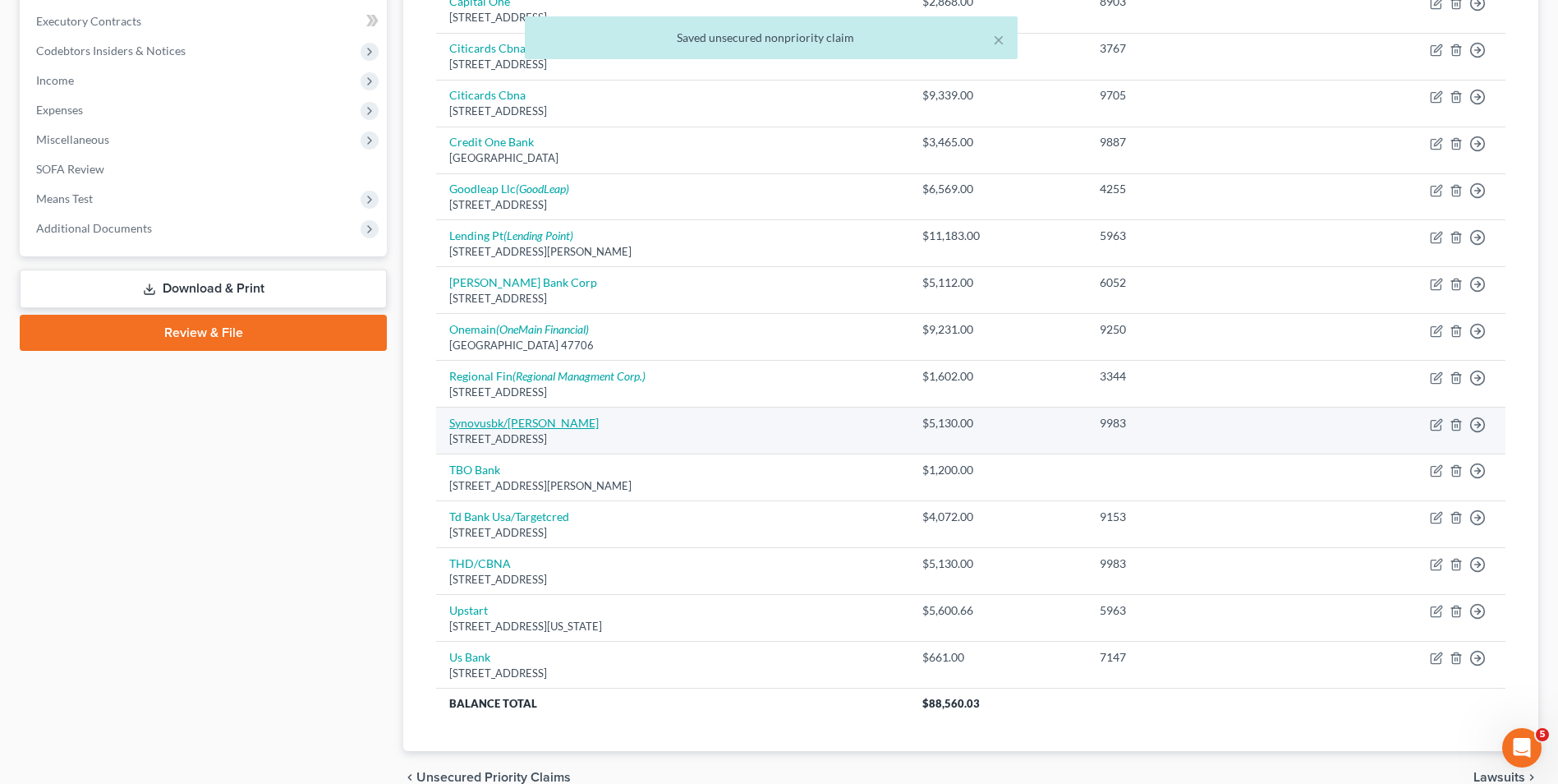
click at [516, 421] on link "Synovusbk/[PERSON_NAME]" at bounding box center [525, 422] width 150 height 14
select select "10"
select select "0"
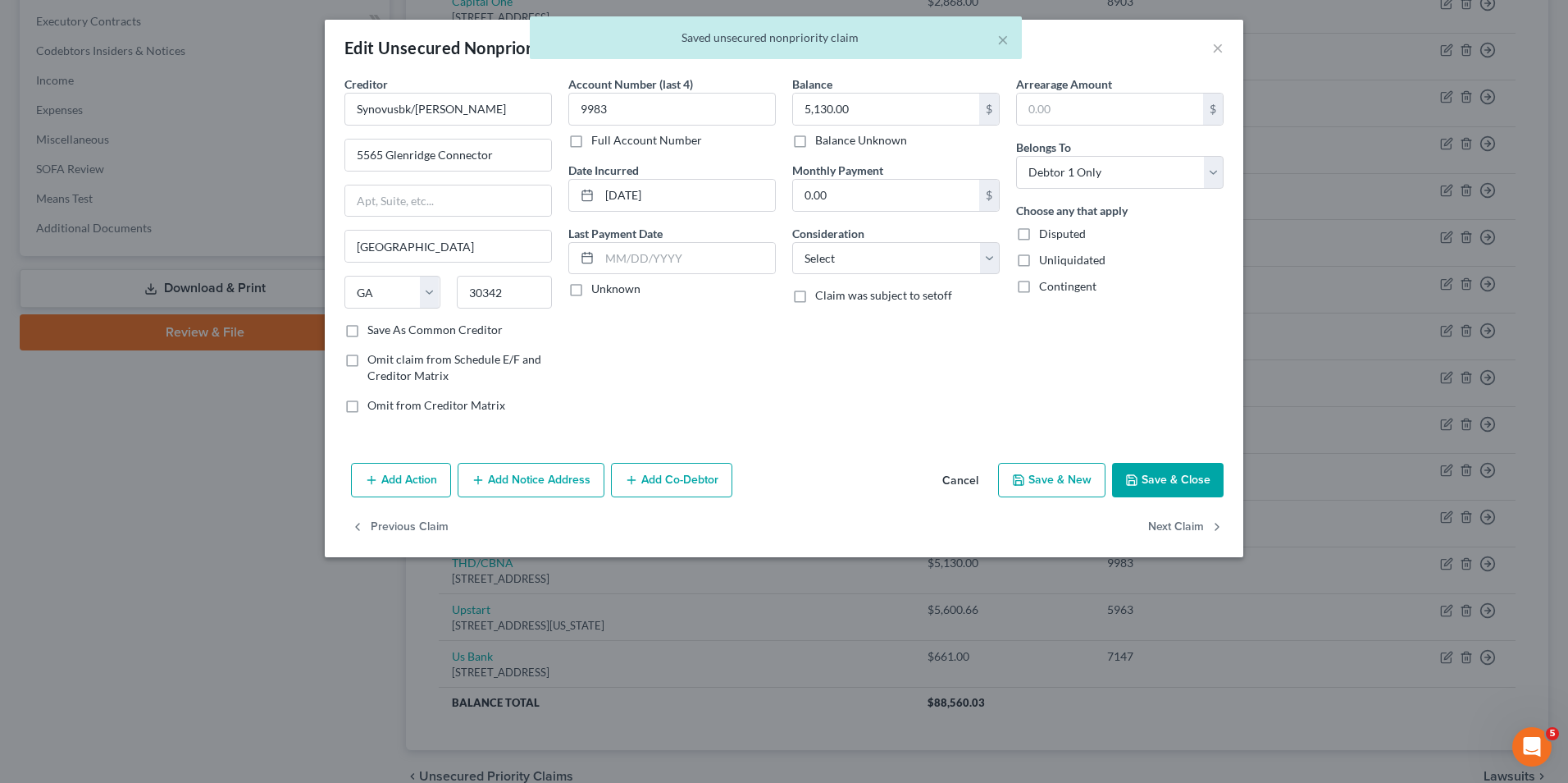
click at [504, 493] on button "Add Notice Address" at bounding box center [531, 480] width 147 height 35
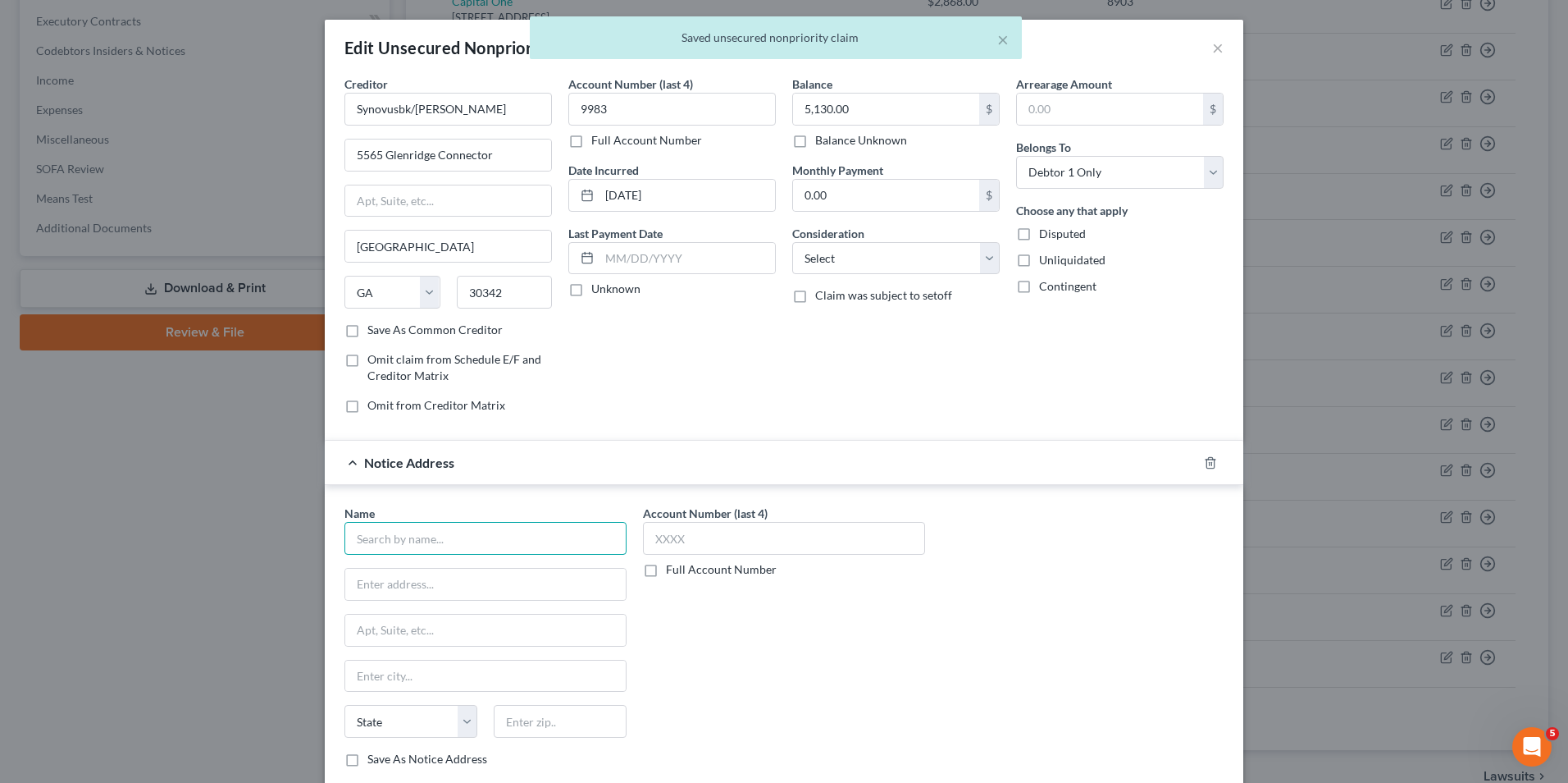
click at [494, 543] on input "text" at bounding box center [485, 538] width 282 height 33
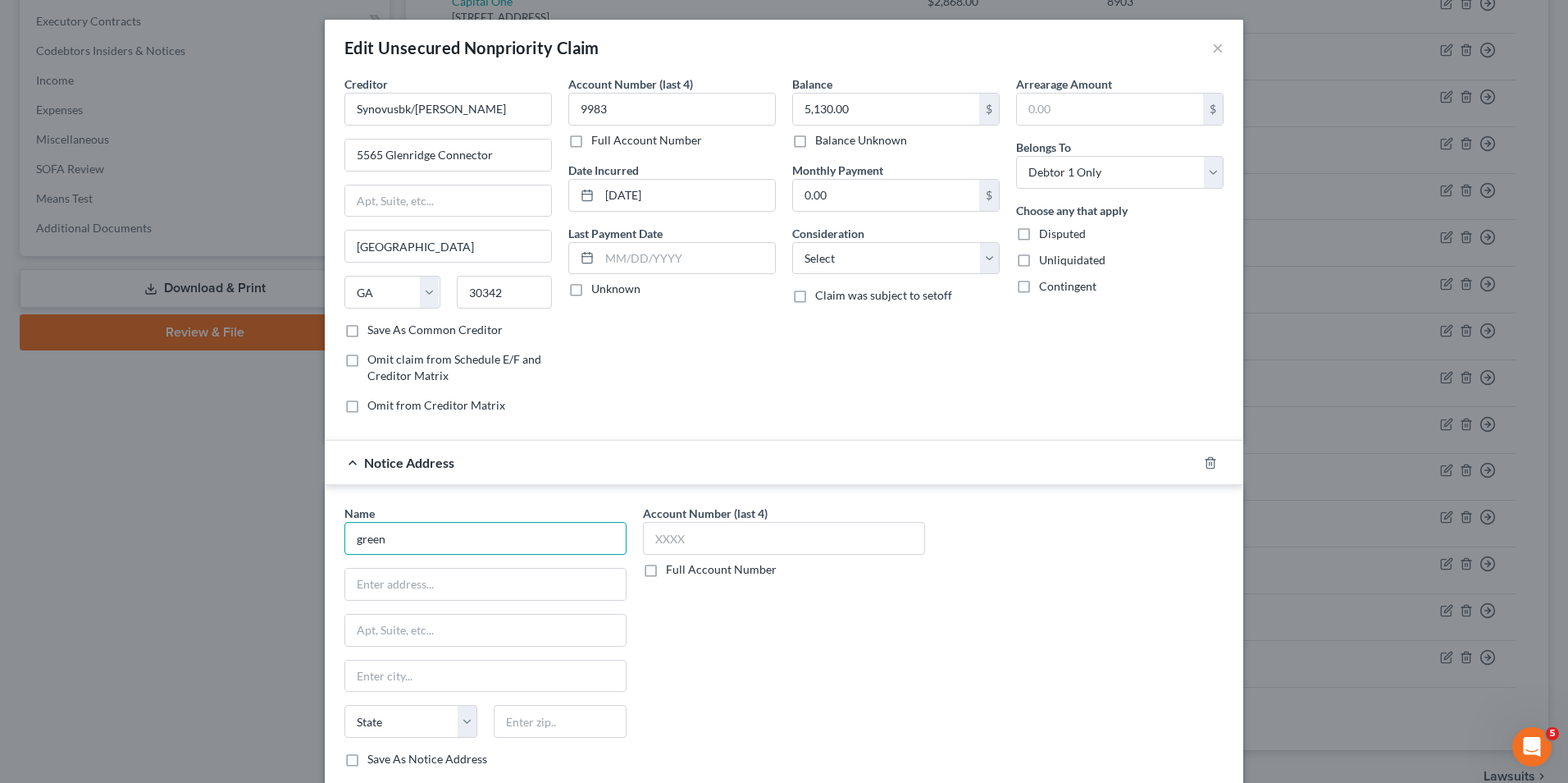
drag, startPoint x: 431, startPoint y: 546, endPoint x: 197, endPoint y: 555, distance: 234.2
click at [197, 555] on div "Edit Unsecured Nonpriority Claim × Creditor * Synovusbk/Greensky 5565 [GEOGRAPH…" at bounding box center [784, 392] width 1568 height 783
type input "Greensky"
type input "6"
type input "[STREET_ADDRESS]"
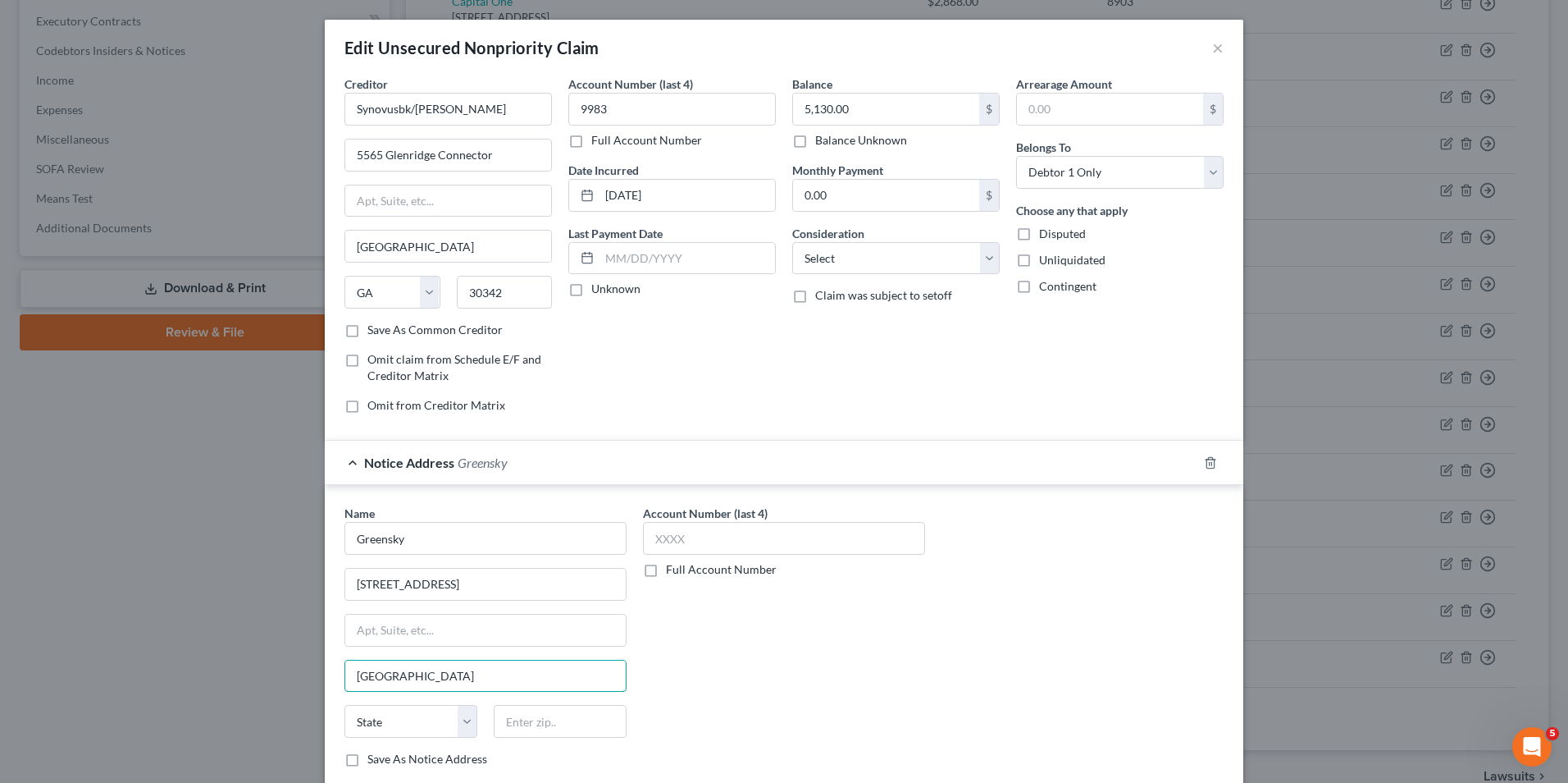
type input "[GEOGRAPHIC_DATA]"
select select "10"
type input "30342"
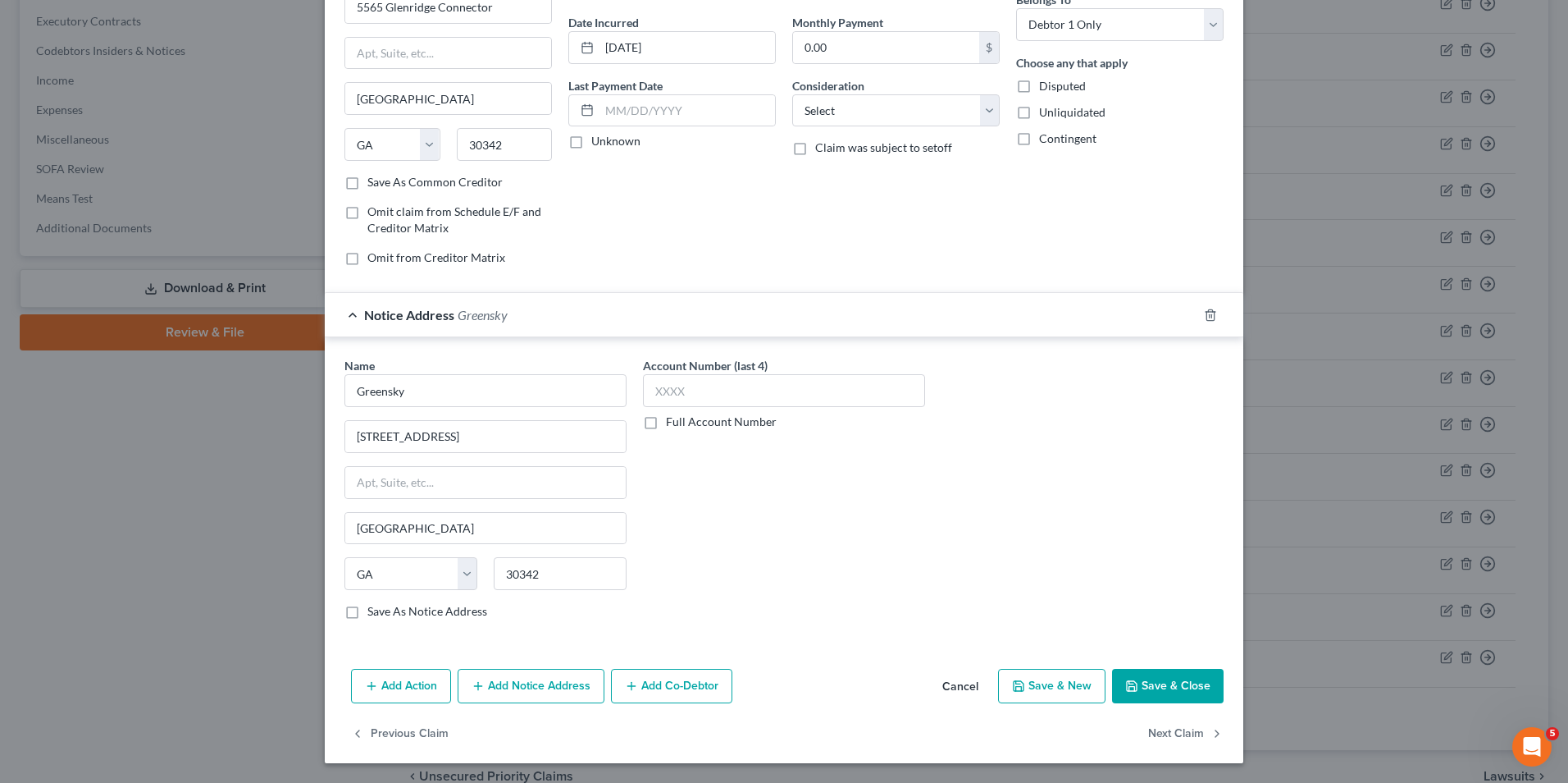
click at [1183, 690] on button "Save & Close" at bounding box center [1168, 686] width 111 height 35
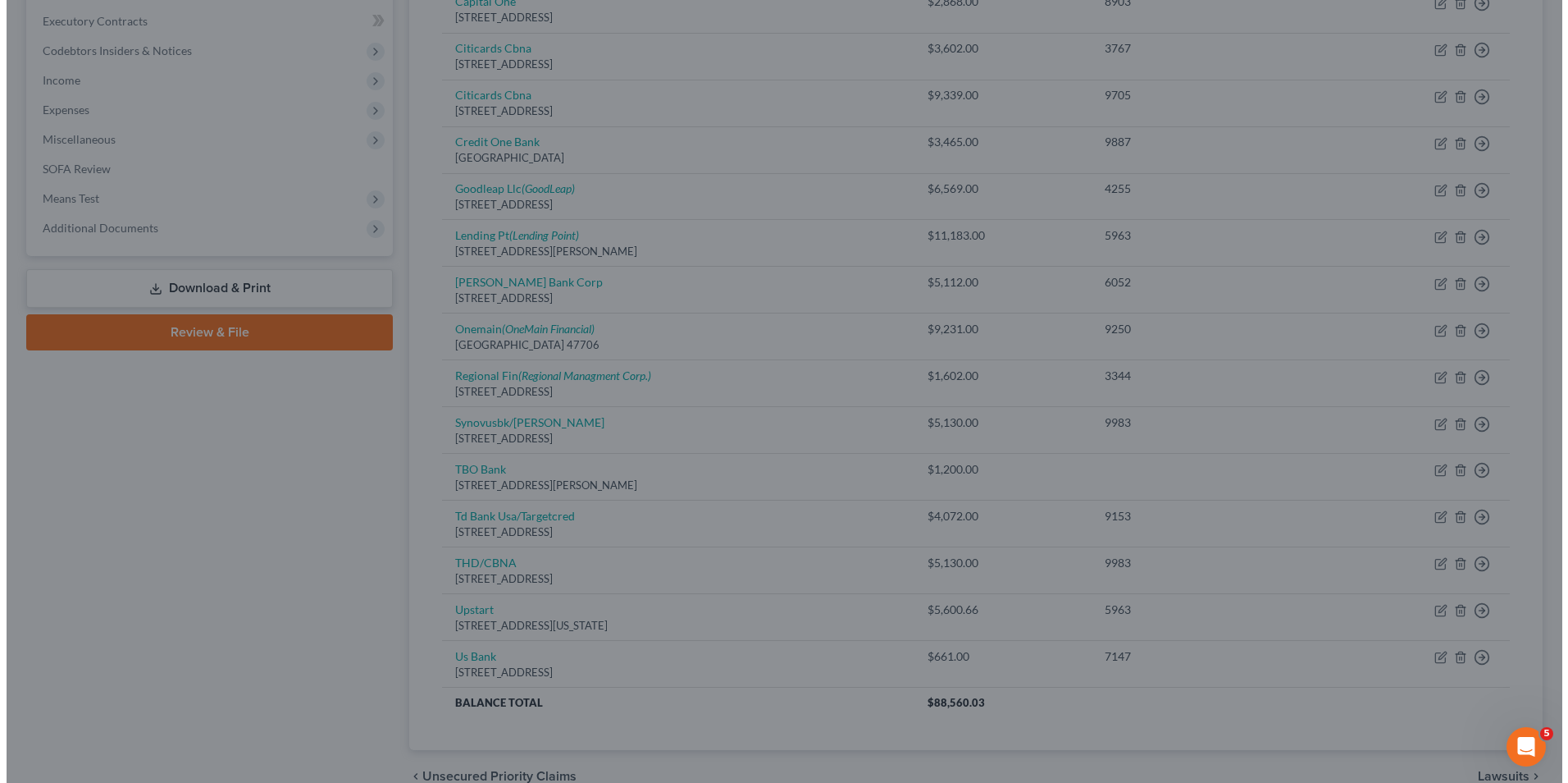
scroll to position [0, 0]
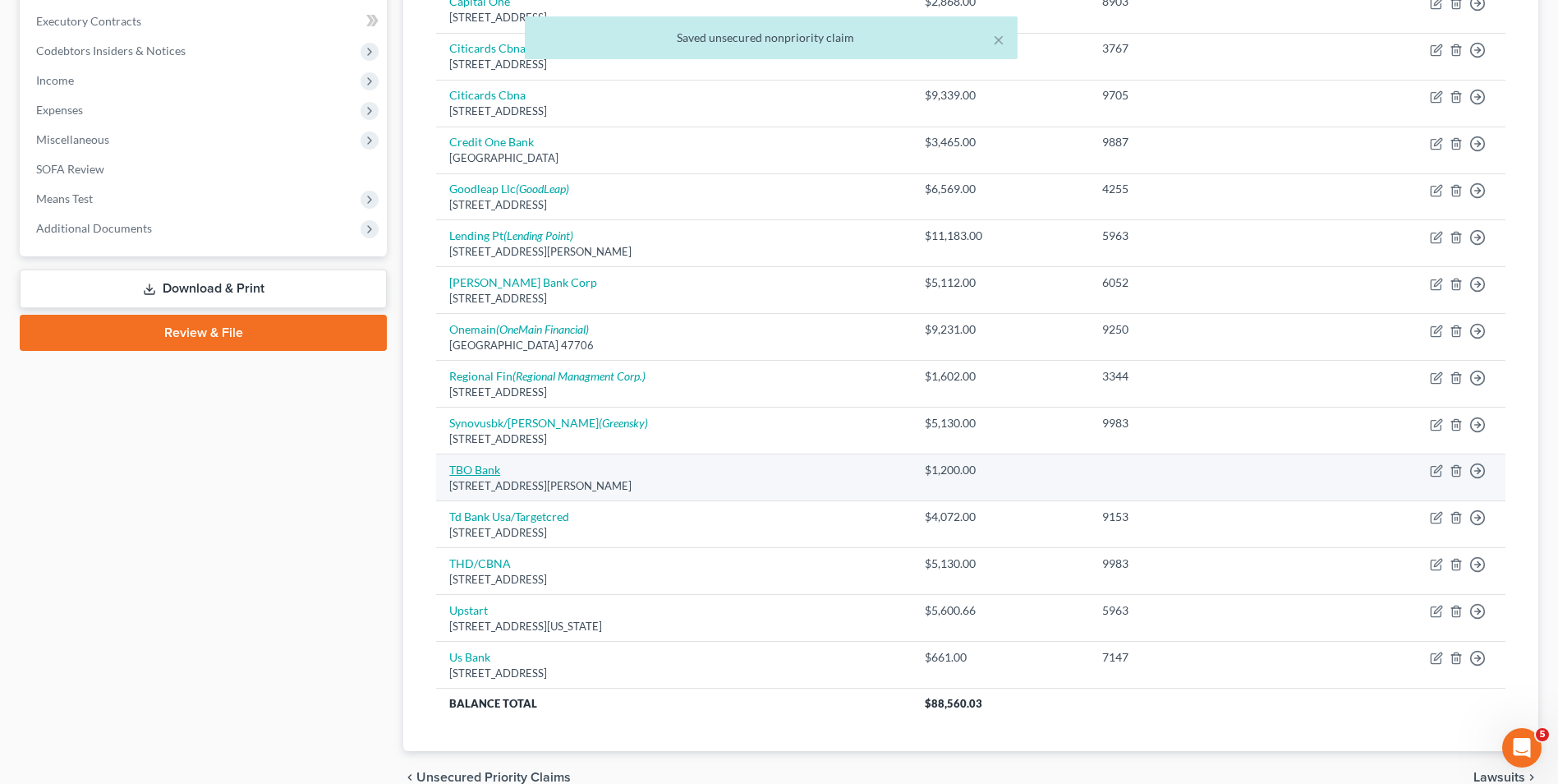
click at [483, 468] on link "TBO Bank" at bounding box center [475, 469] width 51 height 14
select select "26"
select select "0"
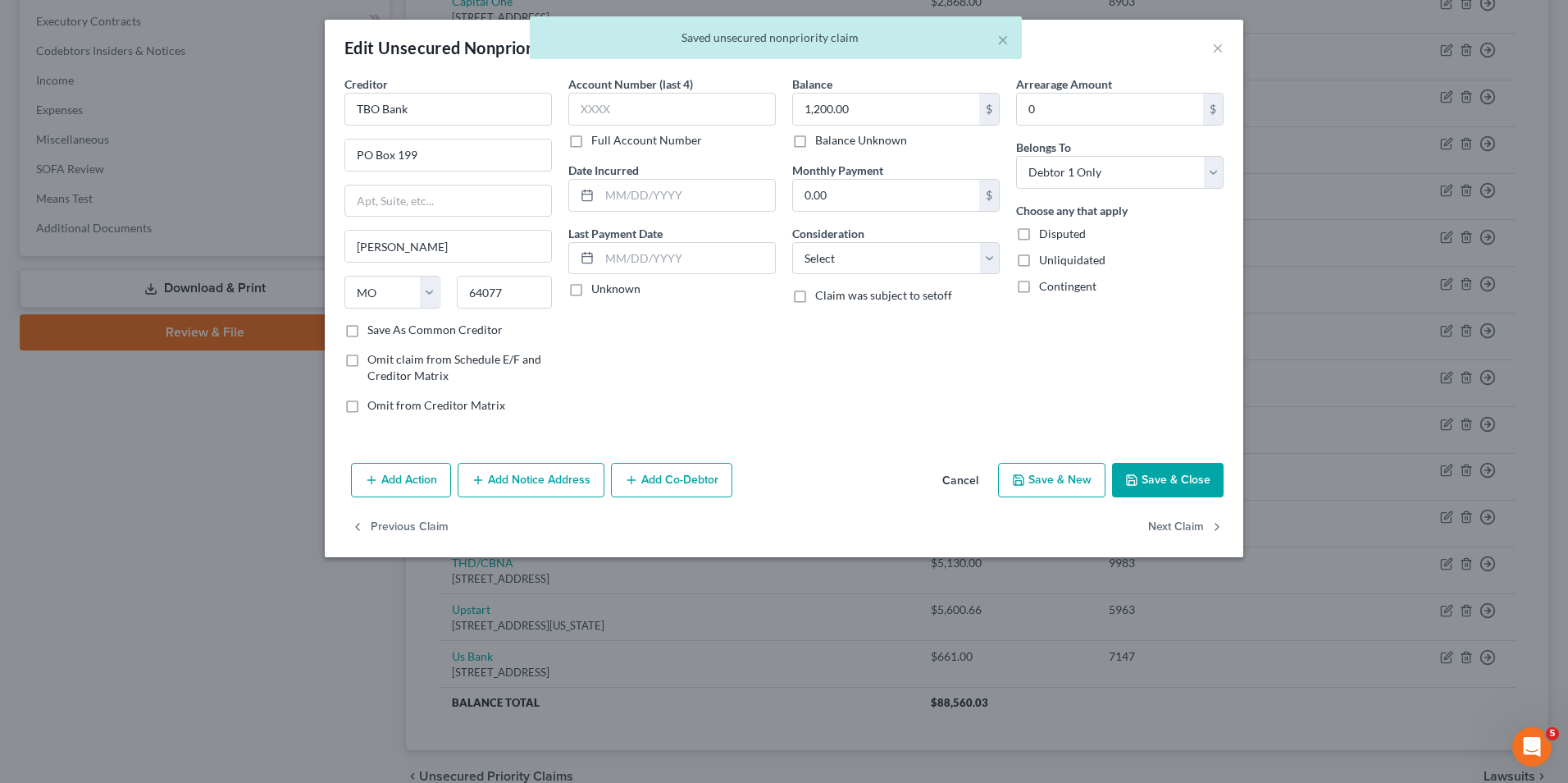
click at [554, 479] on button "Add Notice Address" at bounding box center [531, 480] width 147 height 35
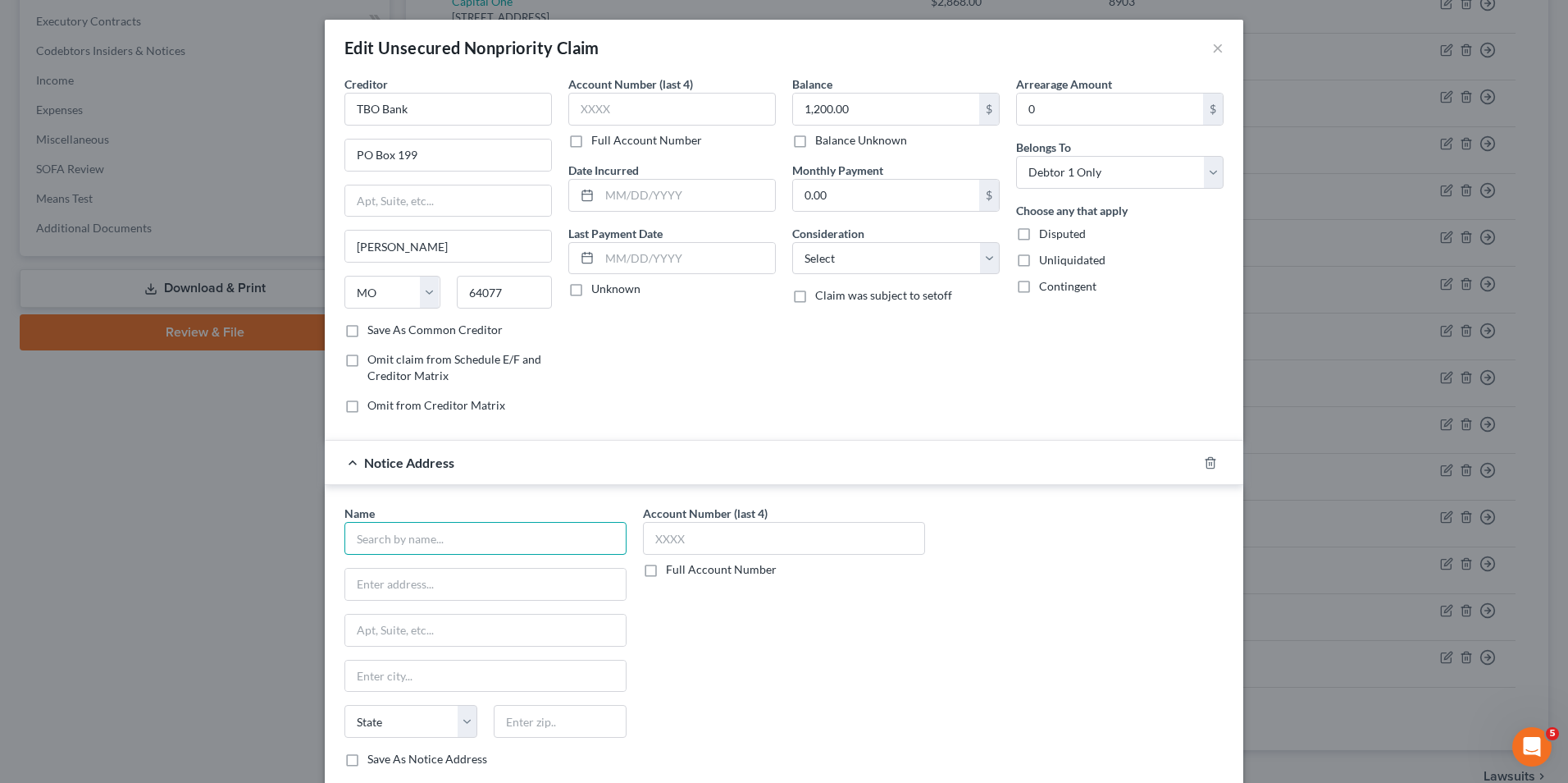
click at [459, 544] on input "text" at bounding box center [485, 538] width 282 height 33
type input "TBO Bank"
type input "[STREET_ADDRESS]"
type input "[PERSON_NAME]"
select select "26"
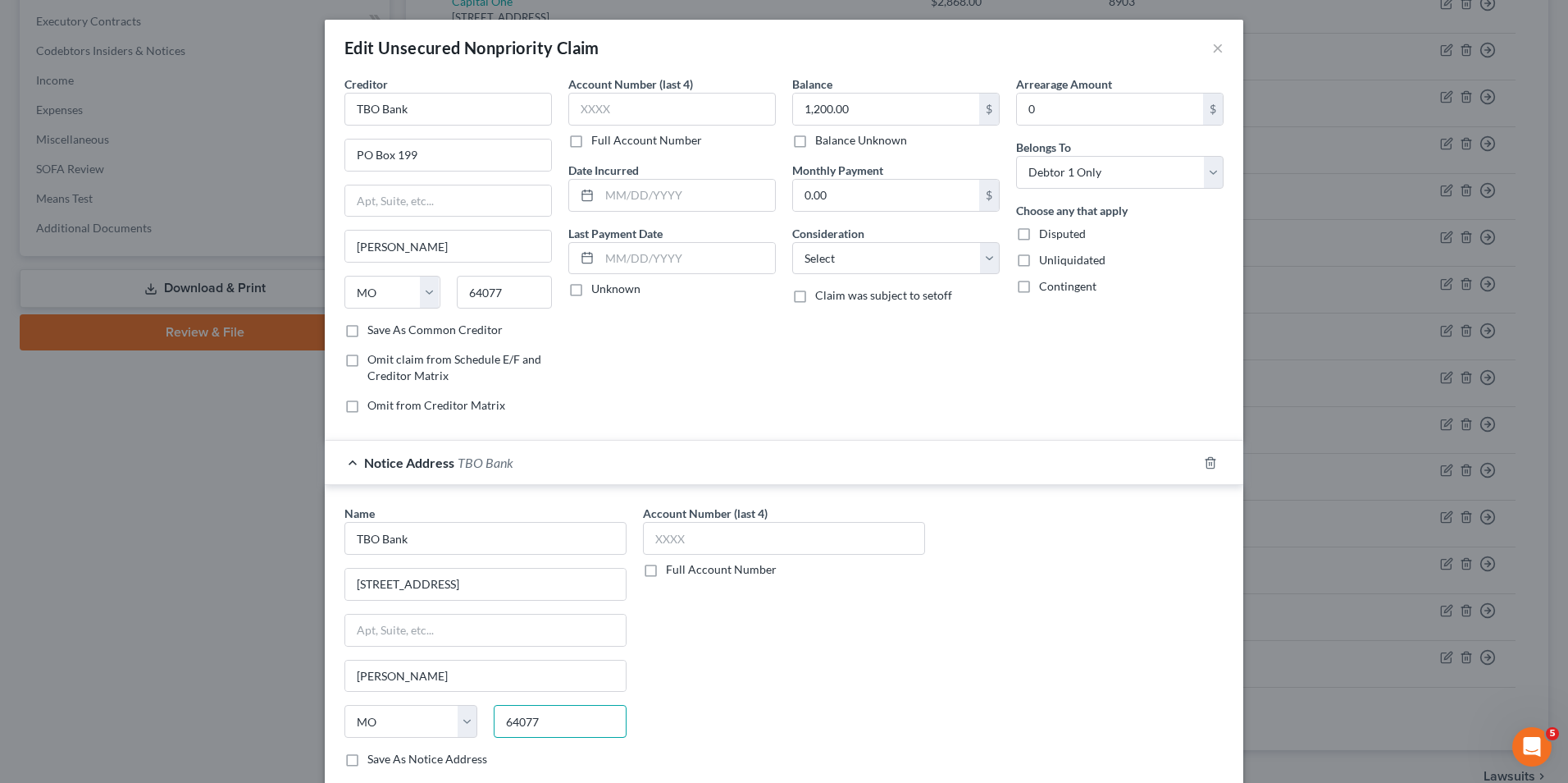
type input "64077"
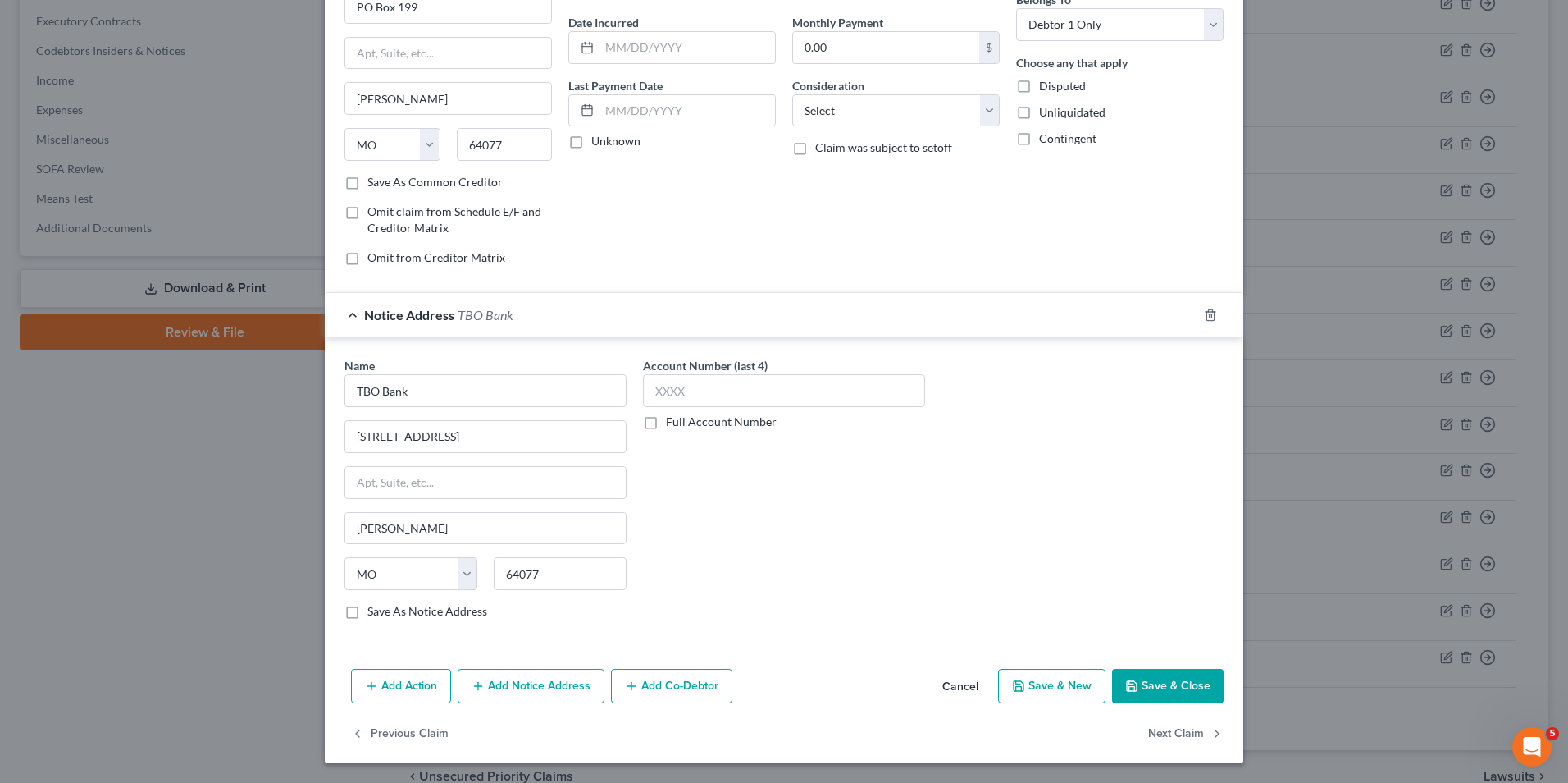
click at [1168, 688] on button "Save & Close" at bounding box center [1168, 686] width 111 height 35
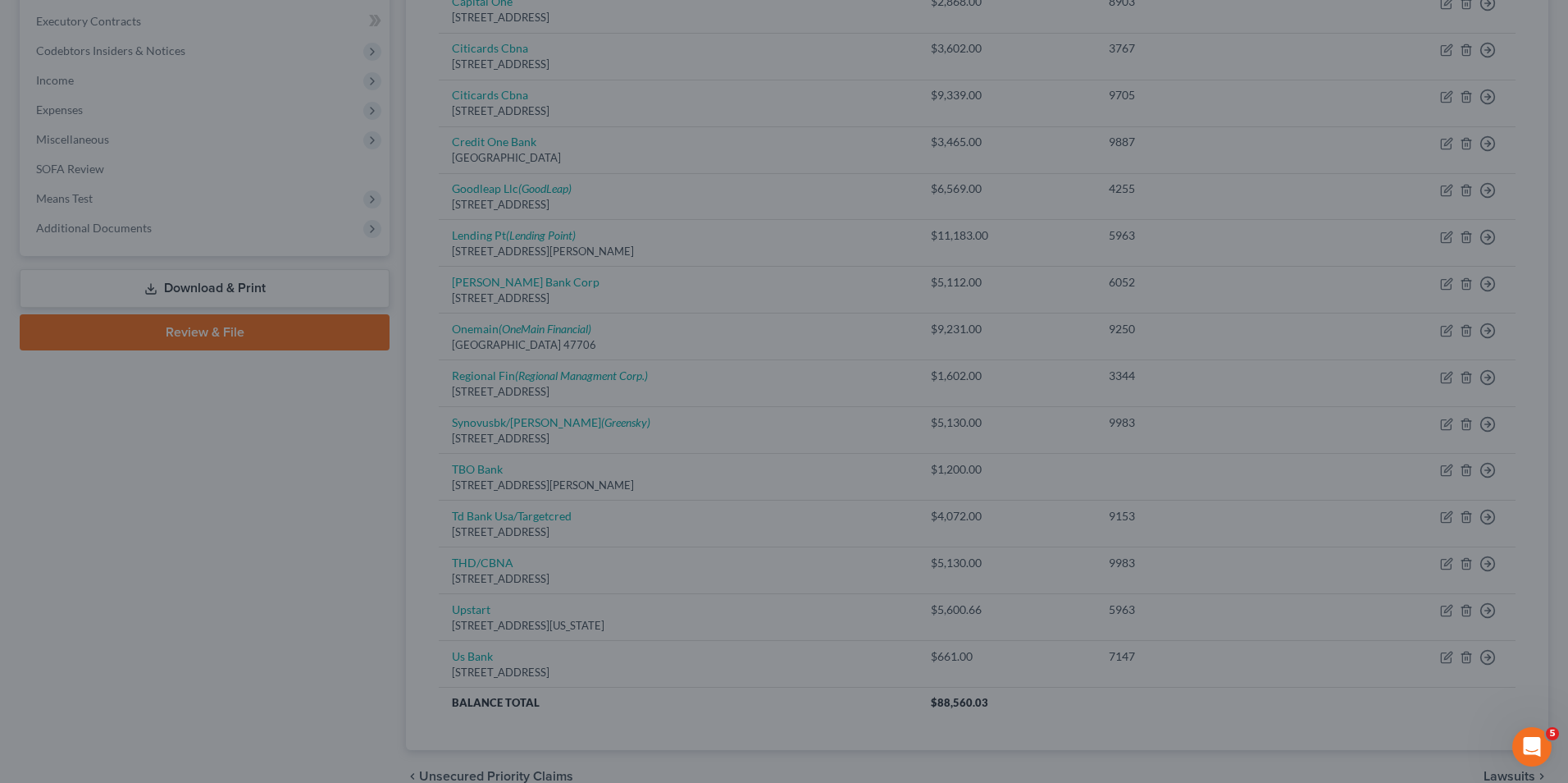
scroll to position [0, 0]
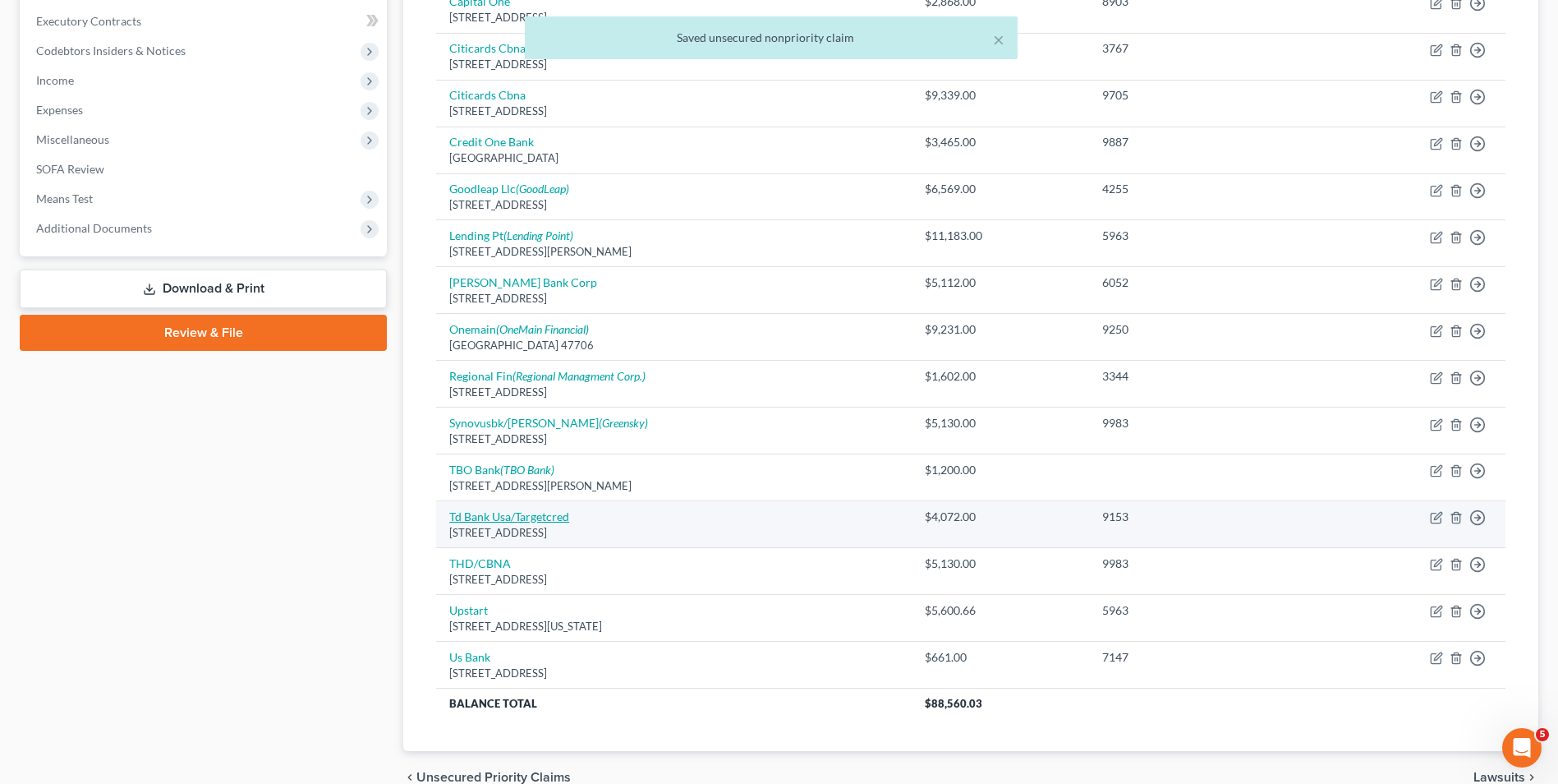
click at [518, 512] on link "Td Bank Usa/Targetcred" at bounding box center [509, 515] width 120 height 14
select select "24"
select select "2"
select select "0"
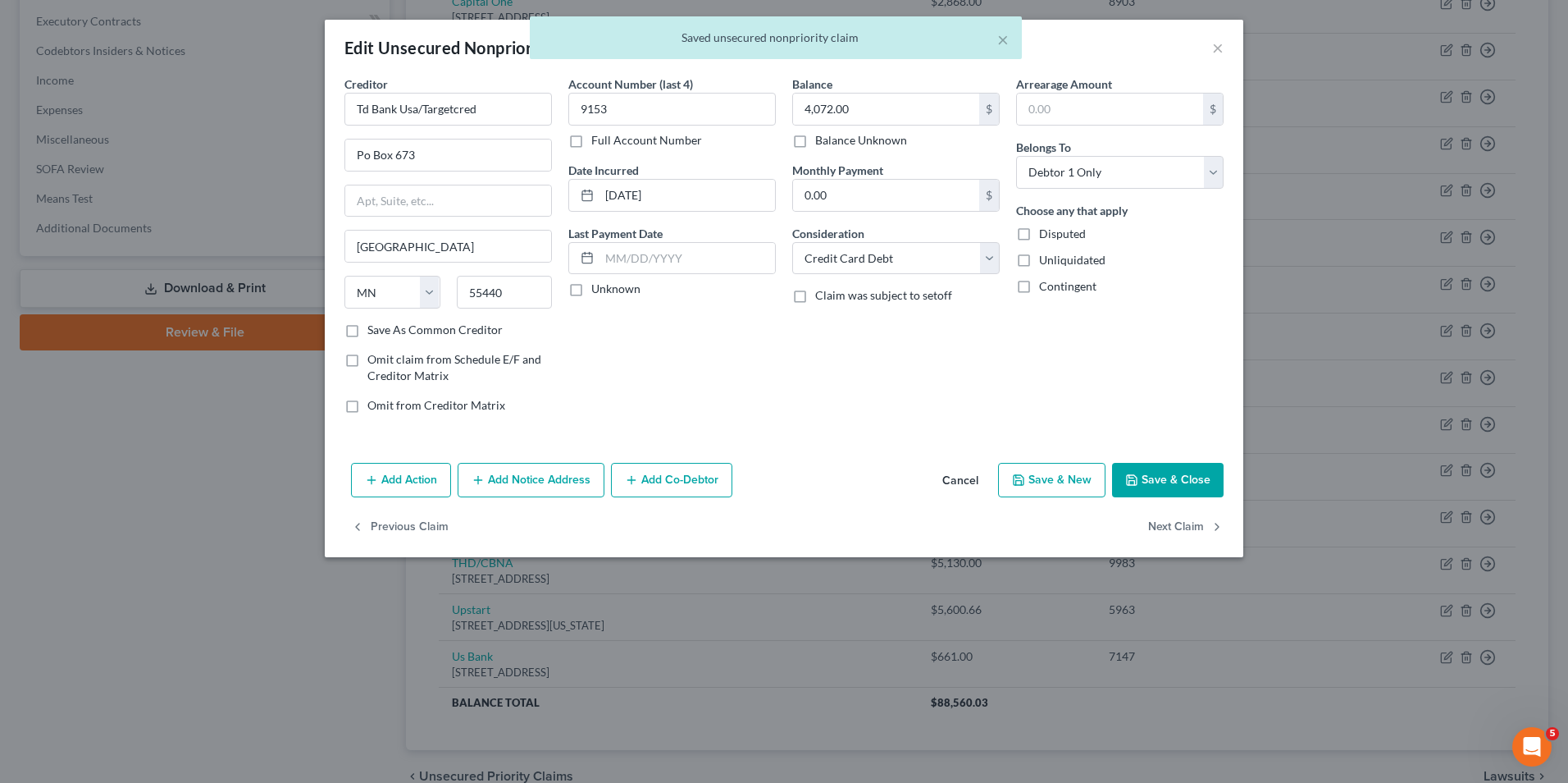
click at [554, 484] on button "Add Notice Address" at bounding box center [531, 480] width 147 height 35
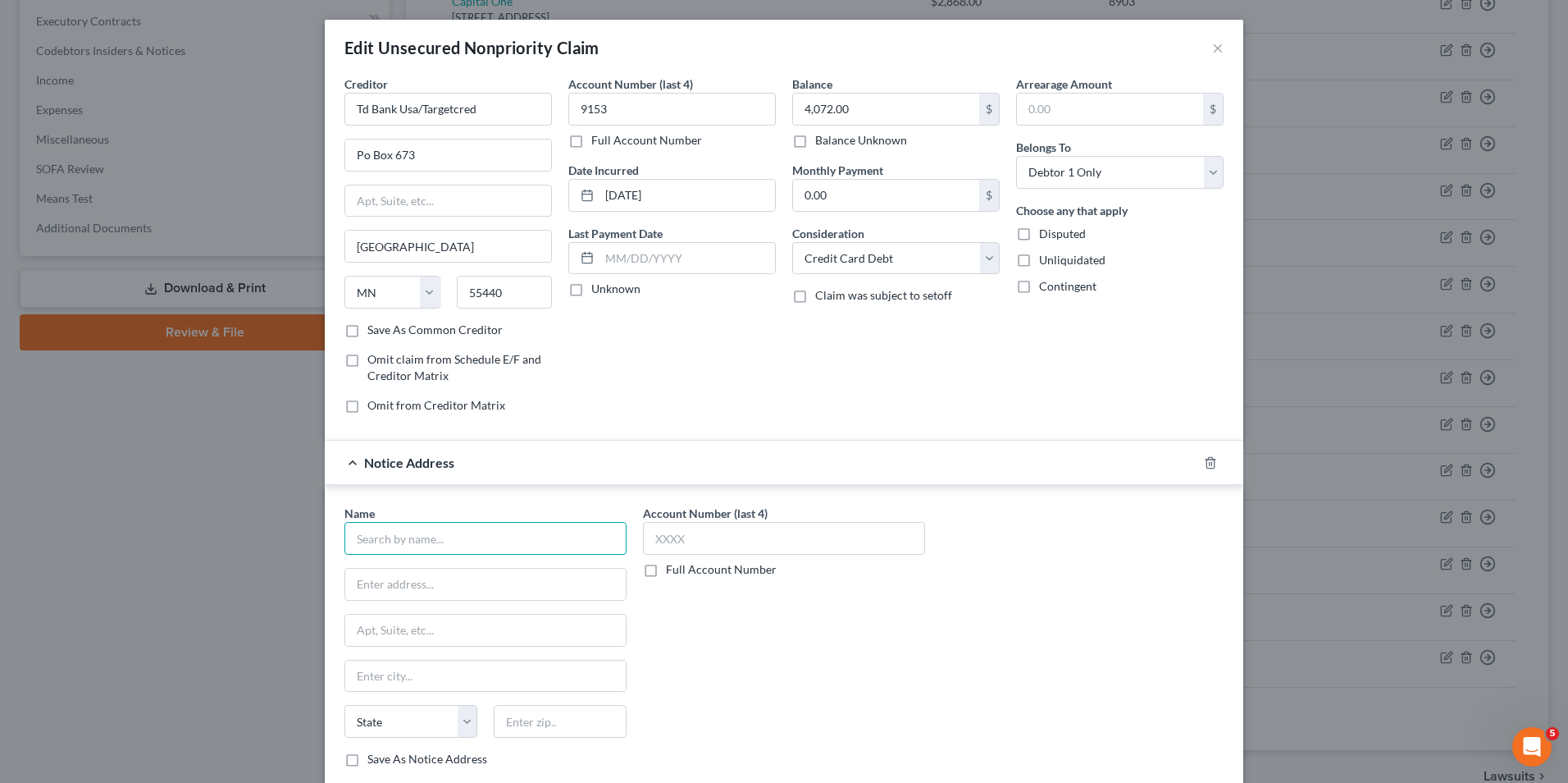
click at [561, 539] on input "text" at bounding box center [485, 538] width 282 height 33
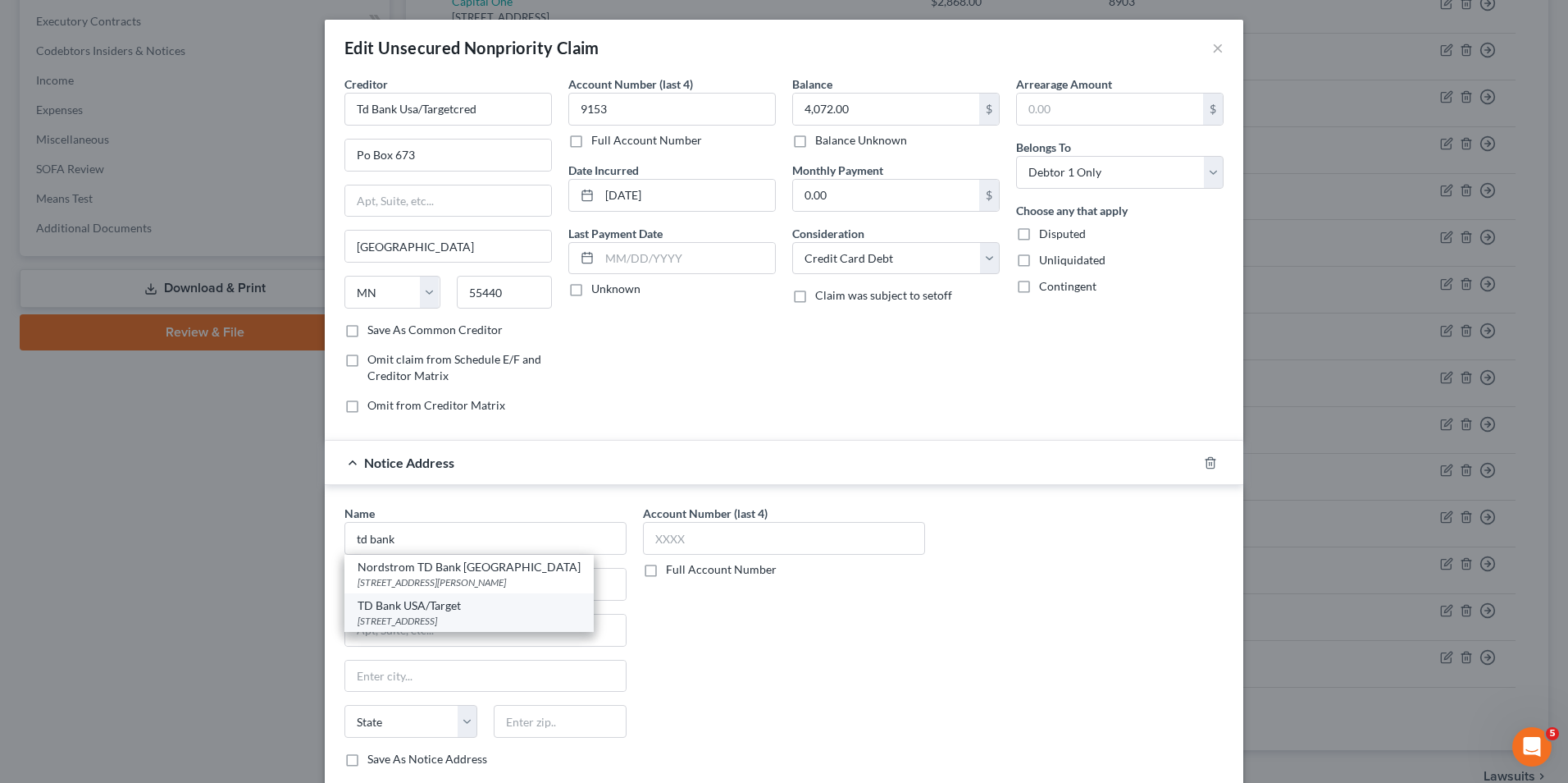
click at [428, 598] on div "TD Bank USA/Target" at bounding box center [469, 606] width 223 height 16
type input "TD Bank USA/Target"
type input "PO Box 1470"
type input "[GEOGRAPHIC_DATA]"
select select "24"
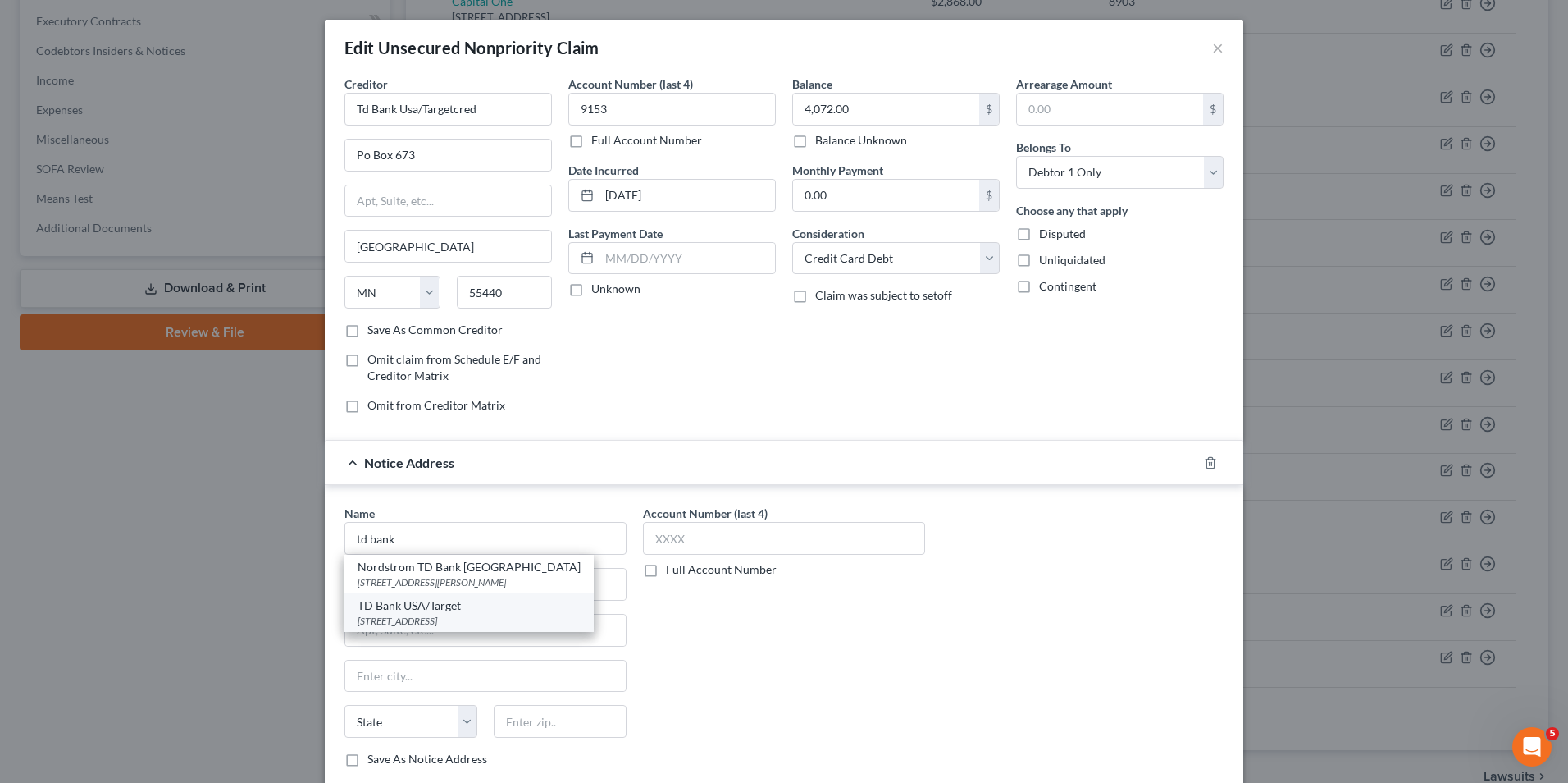
type input "55440"
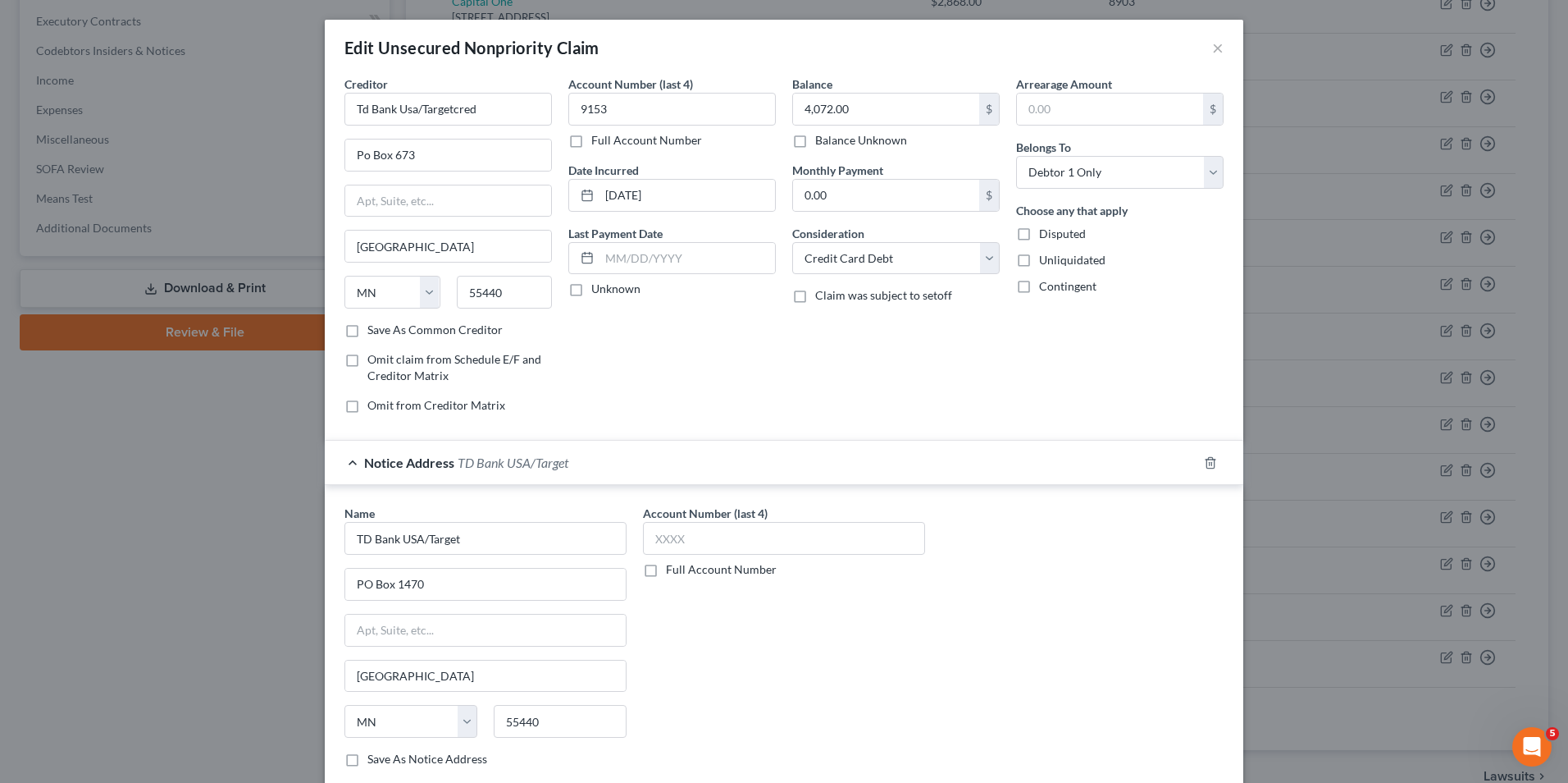
scroll to position [148, 0]
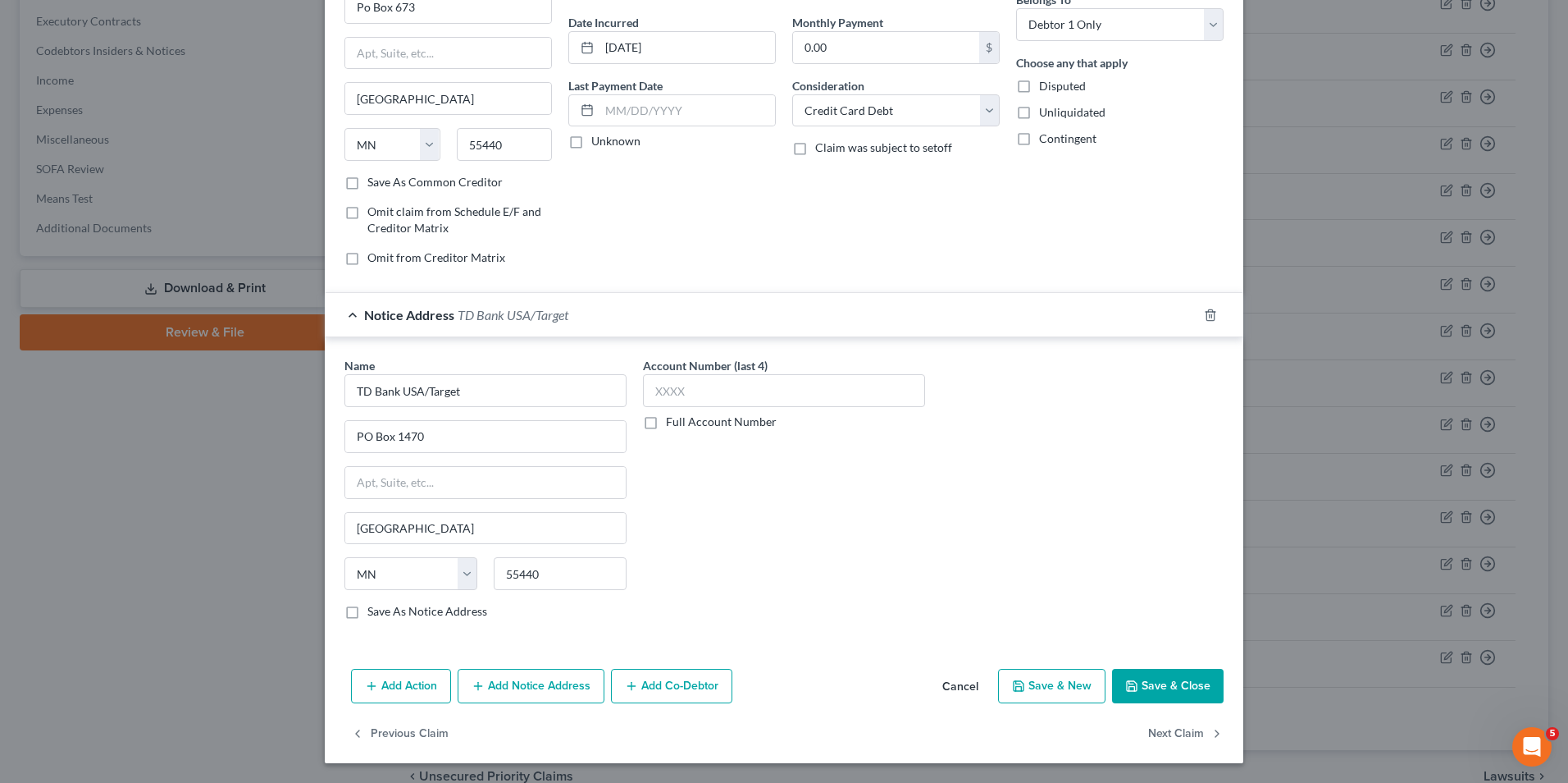
click at [1154, 671] on button "Save & Close" at bounding box center [1168, 686] width 111 height 35
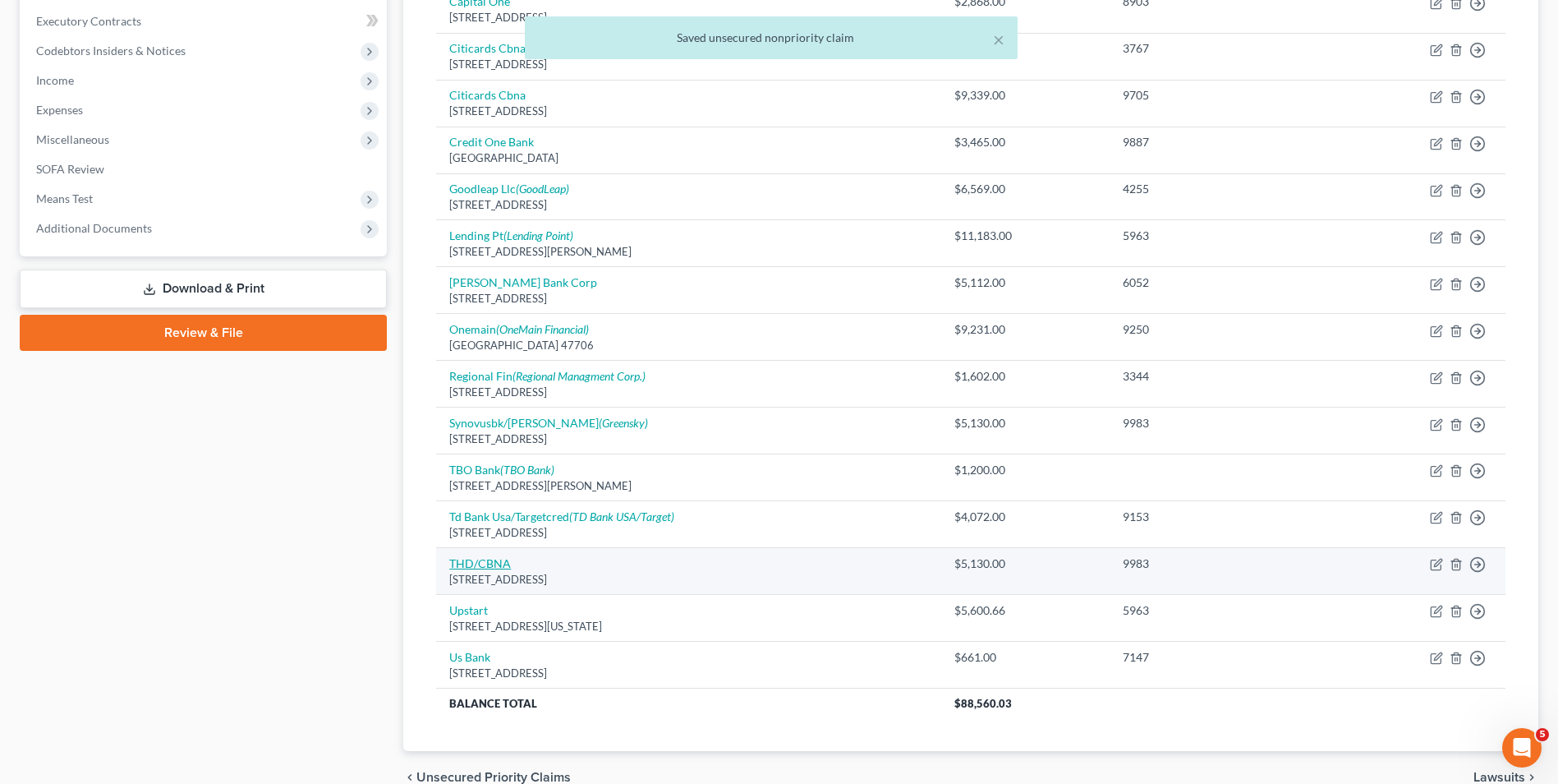
click at [488, 560] on link "THD/CBNA" at bounding box center [480, 563] width 61 height 14
select select "43"
select select "0"
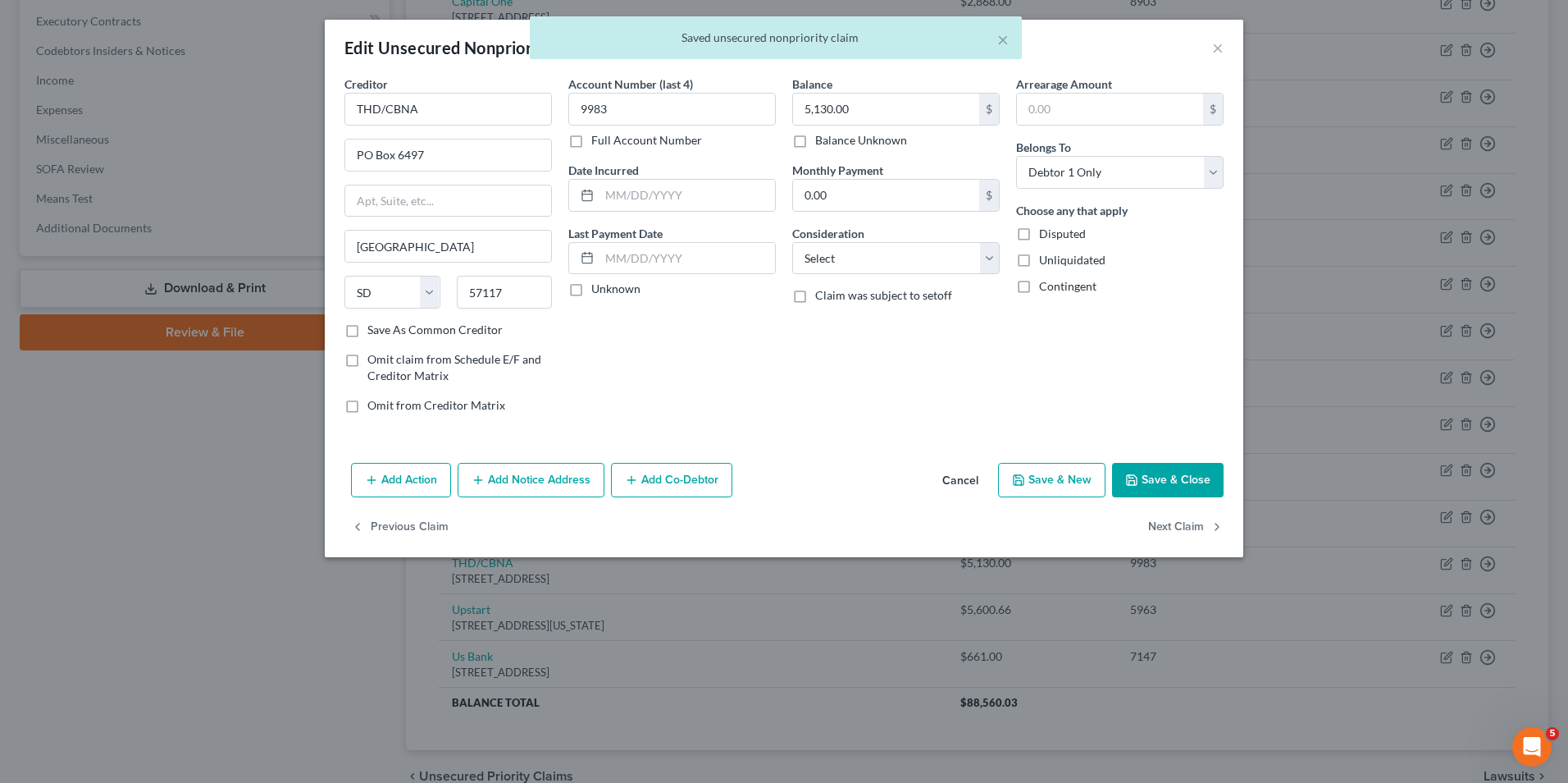
click at [566, 486] on button "Add Notice Address" at bounding box center [531, 480] width 147 height 35
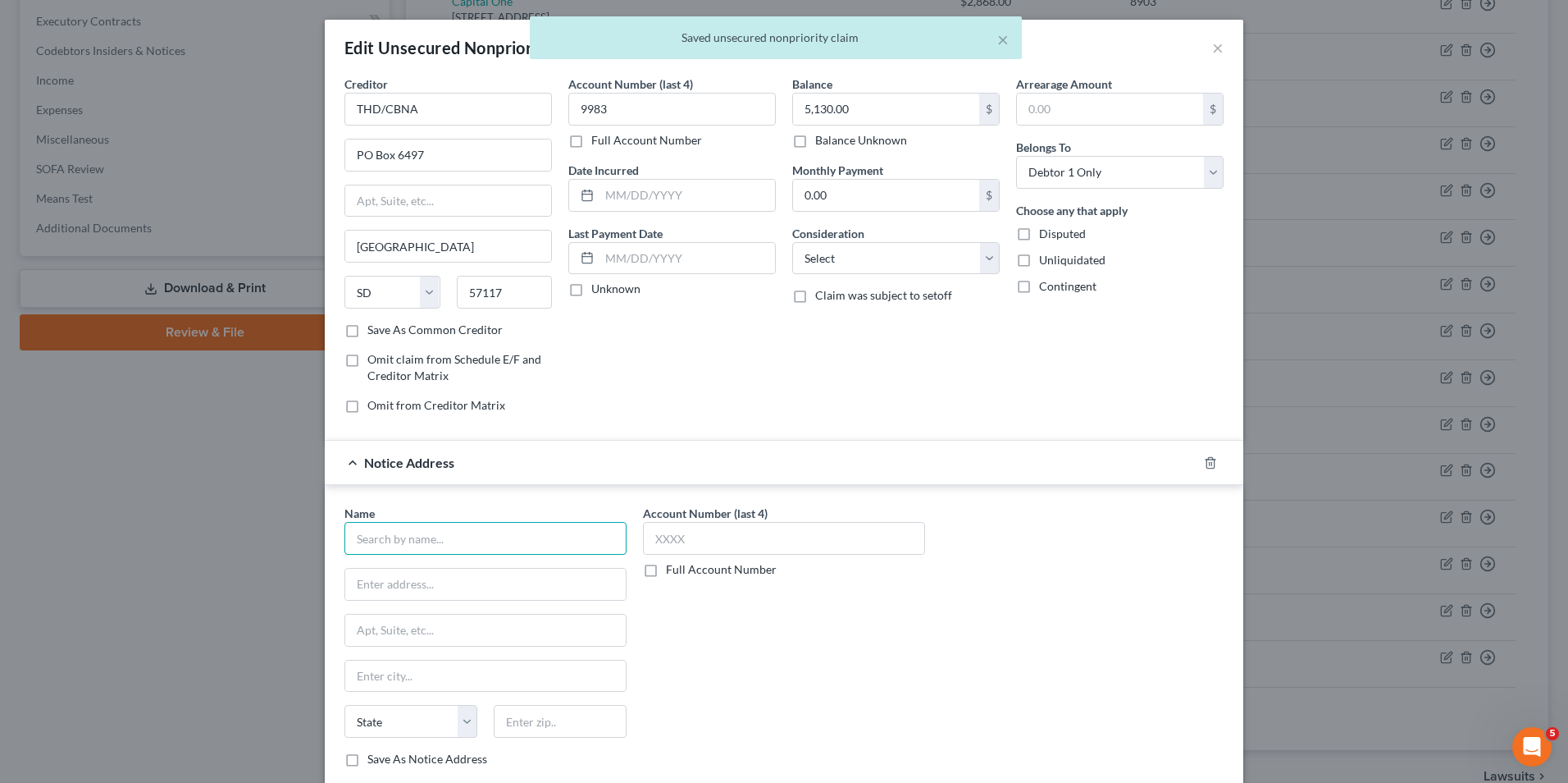
click at [550, 551] on input "text" at bounding box center [485, 538] width 282 height 33
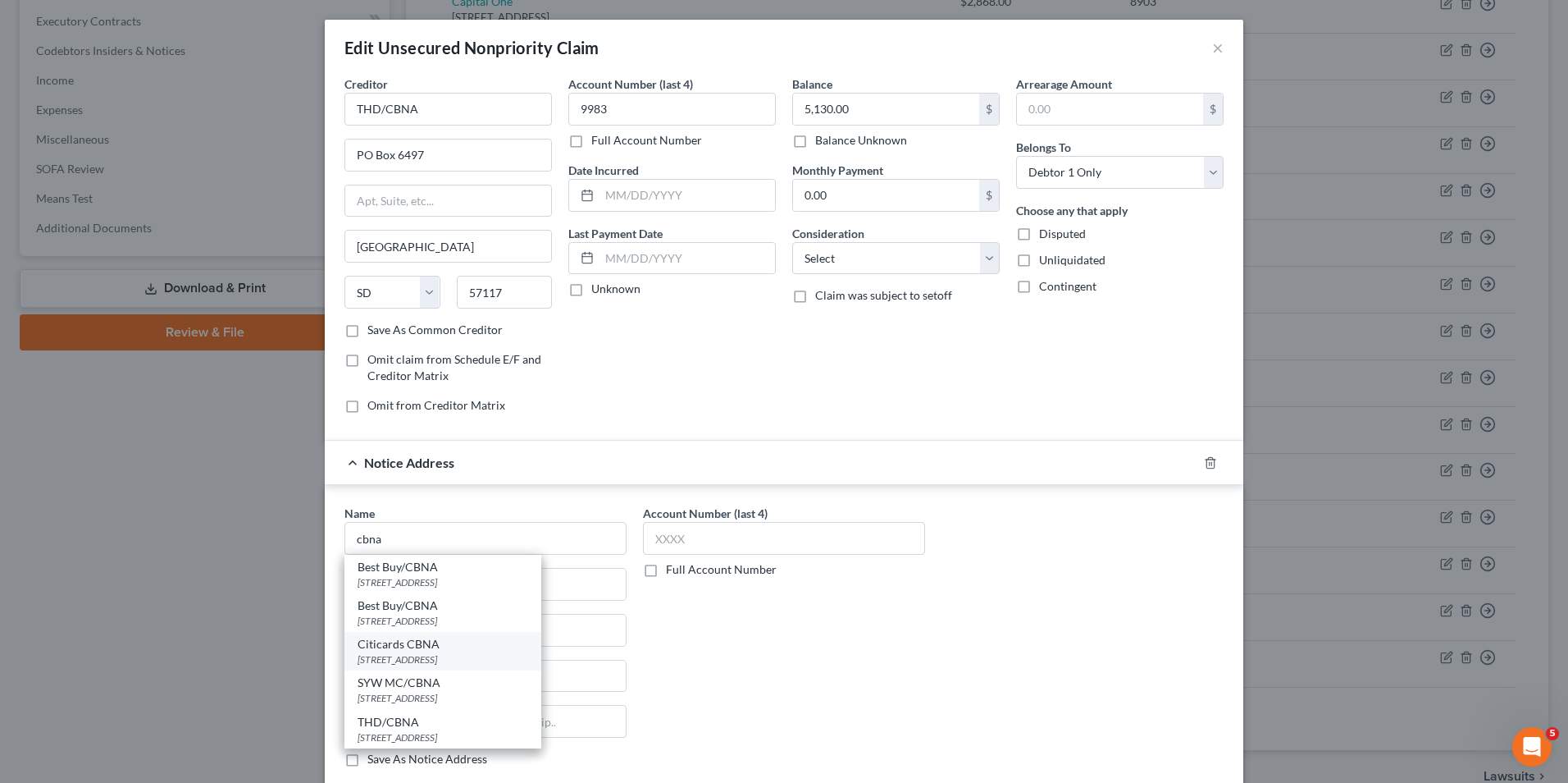
click at [451, 641] on div "Citicards CBNA" at bounding box center [442, 644] width 171 height 16
type input "Citicards CBNA"
type input "[STREET_ADDRESS]"
type input "[GEOGRAPHIC_DATA]"
select select "43"
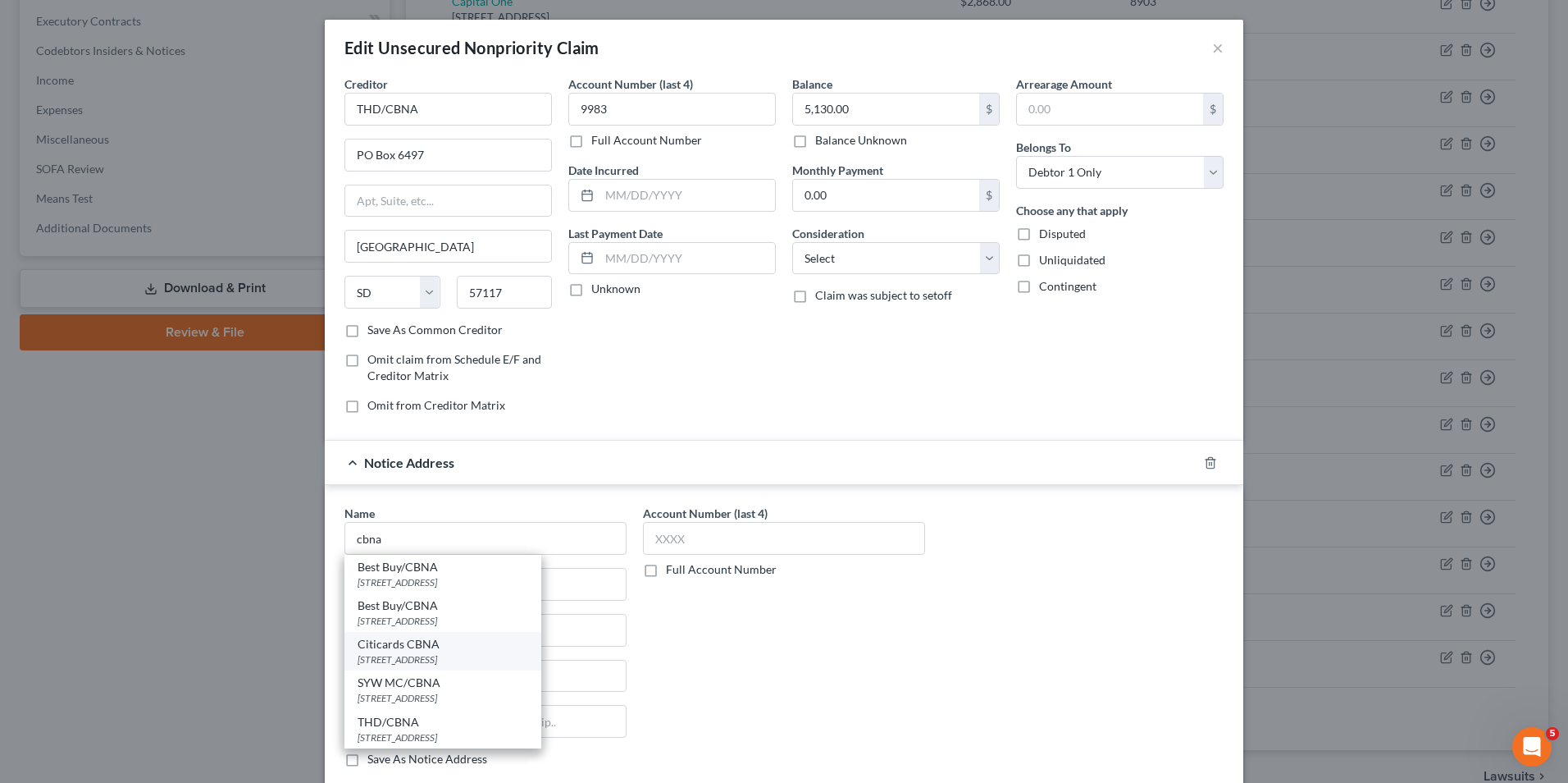
type input "57108"
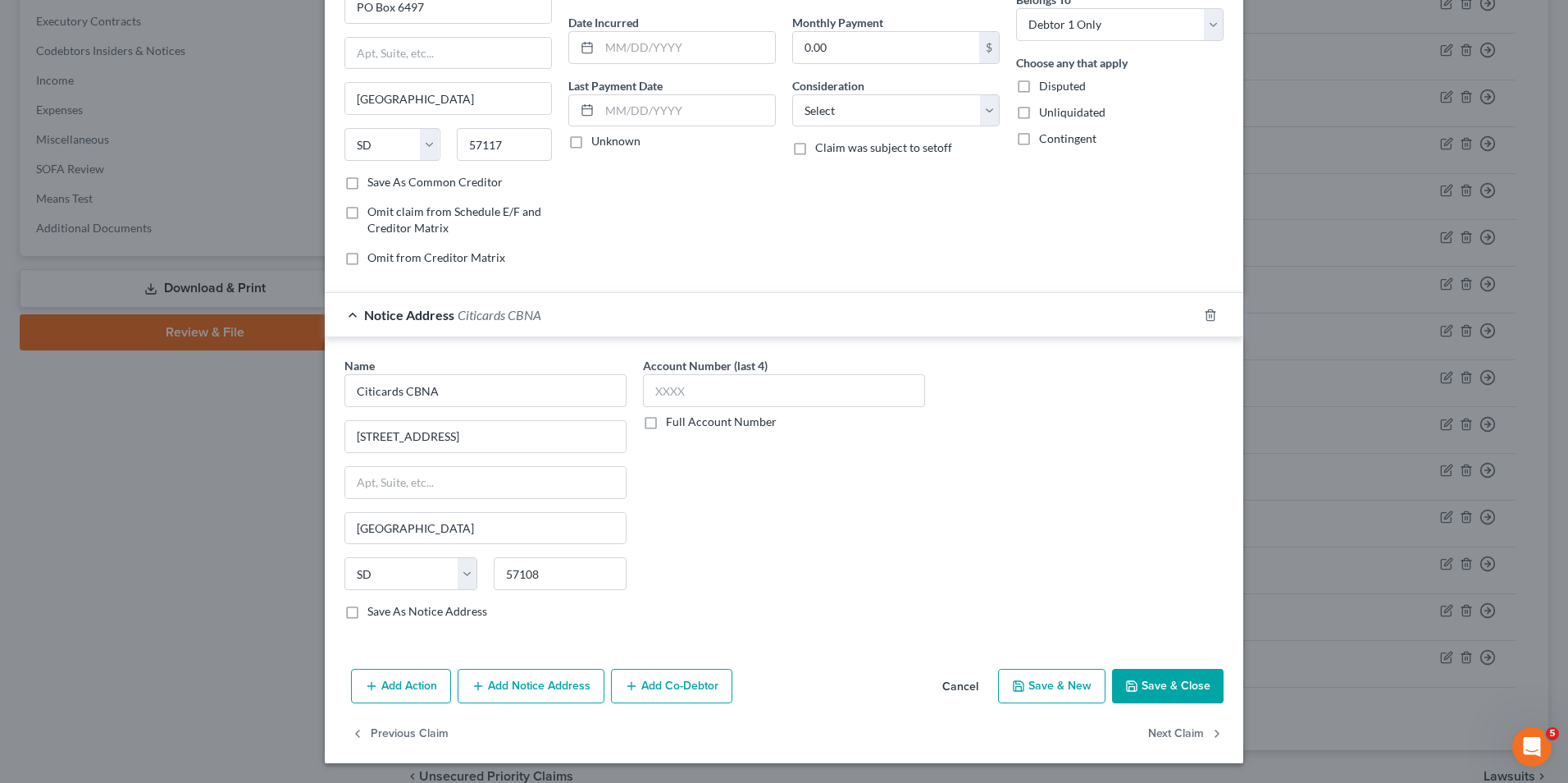
click at [1132, 682] on icon "button" at bounding box center [1131, 685] width 13 height 13
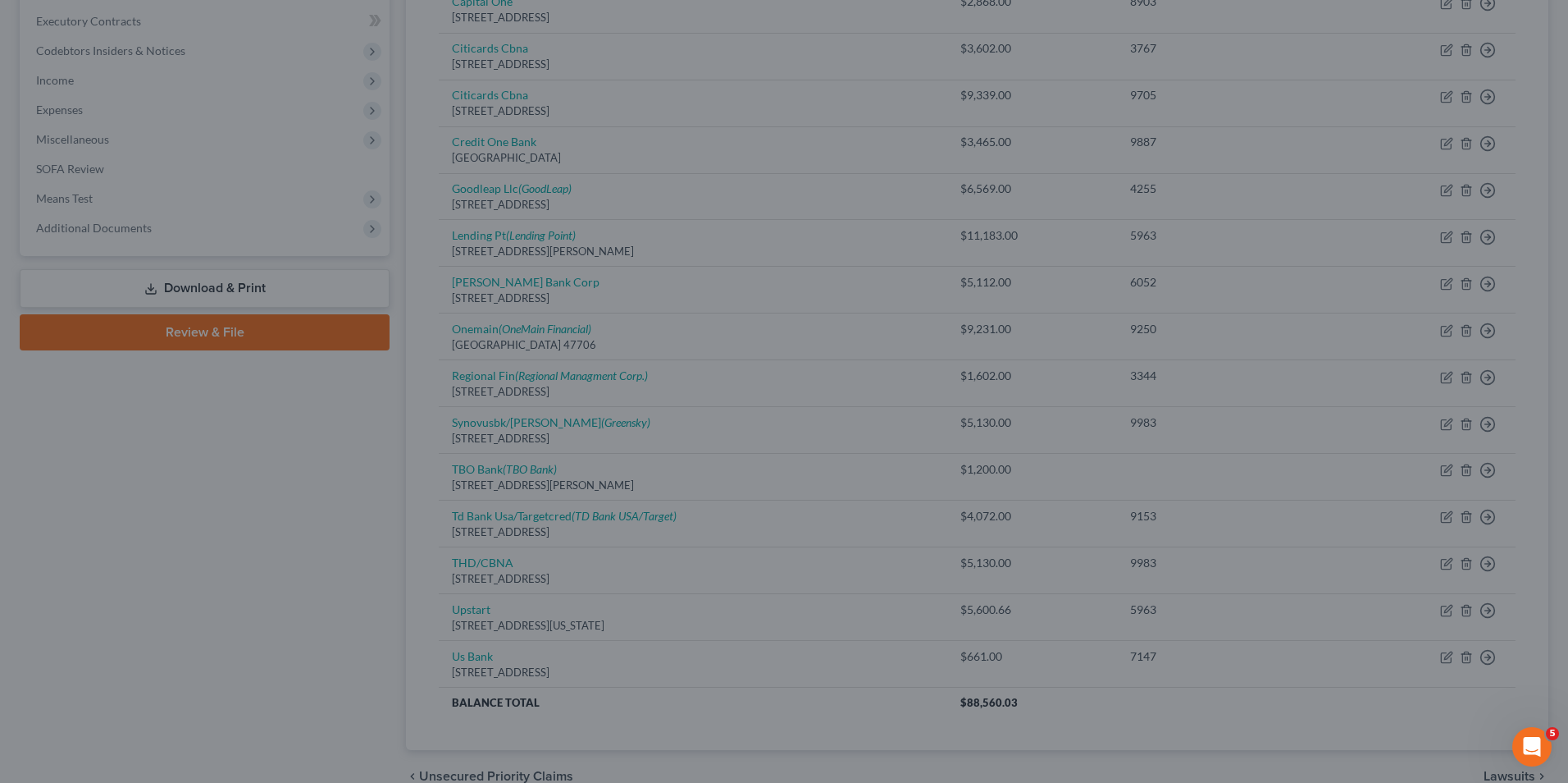
scroll to position [0, 0]
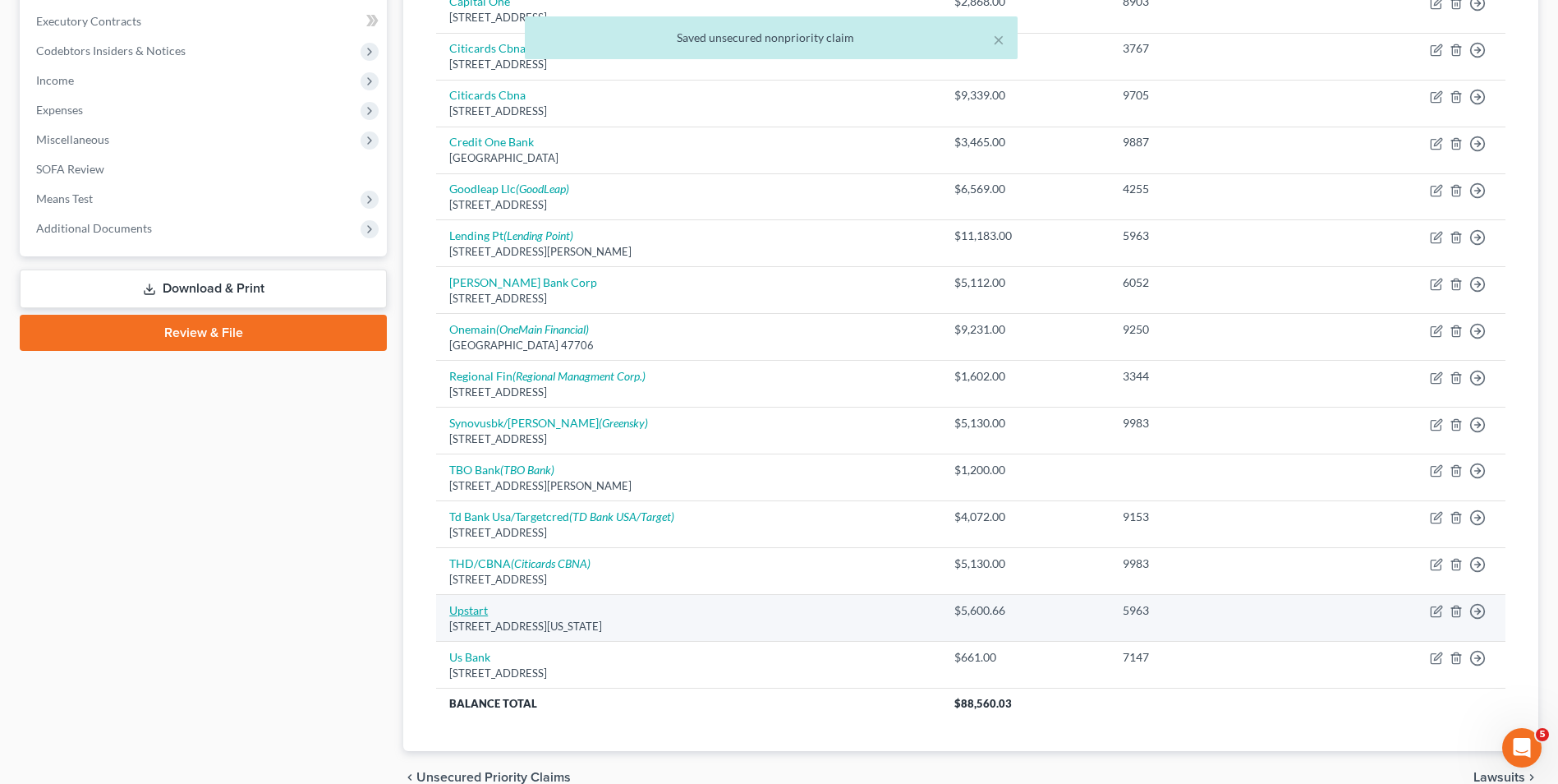
click at [468, 609] on link "Upstart" at bounding box center [469, 609] width 38 height 14
select select "4"
select select "0"
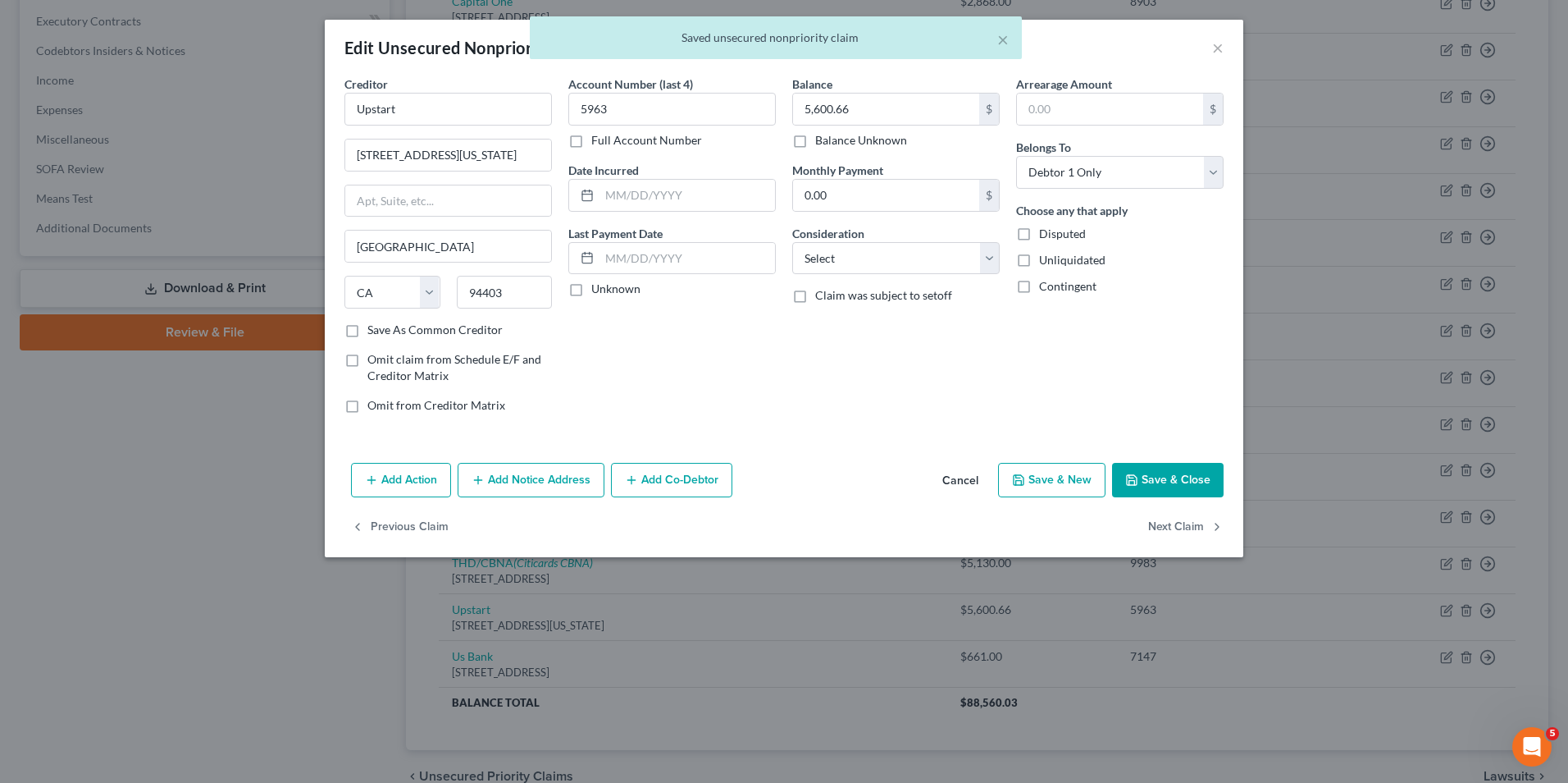
click at [550, 496] on button "Add Notice Address" at bounding box center [531, 480] width 147 height 35
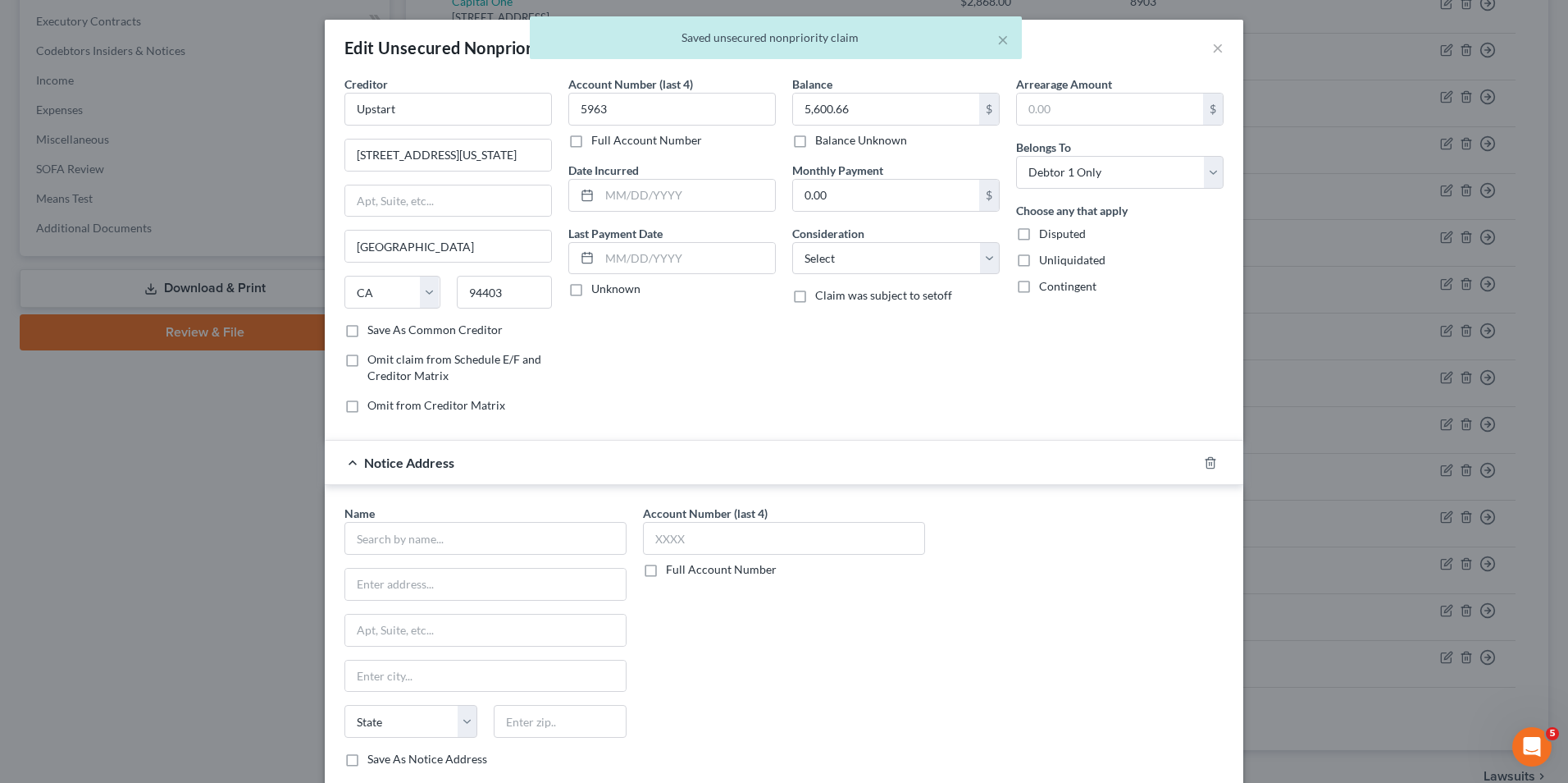
click at [521, 517] on div "Name *" at bounding box center [485, 529] width 282 height 50
click at [524, 543] on input "text" at bounding box center [485, 538] width 282 height 33
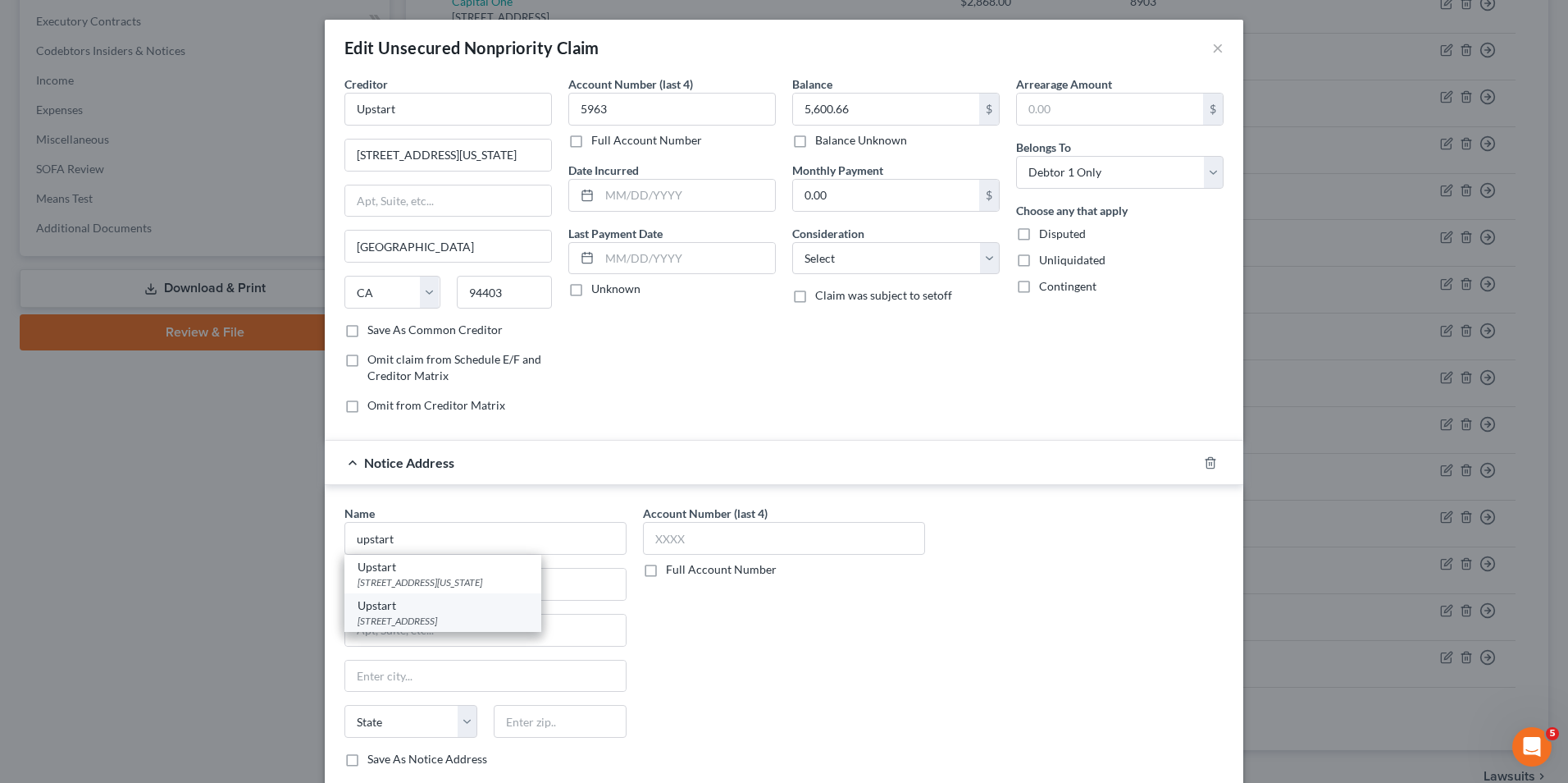
click at [462, 620] on div "[STREET_ADDRESS]" at bounding box center [442, 620] width 171 height 14
type input "Upstart"
type input "PO Box 1503"
type input "San [PERSON_NAME]"
select select "4"
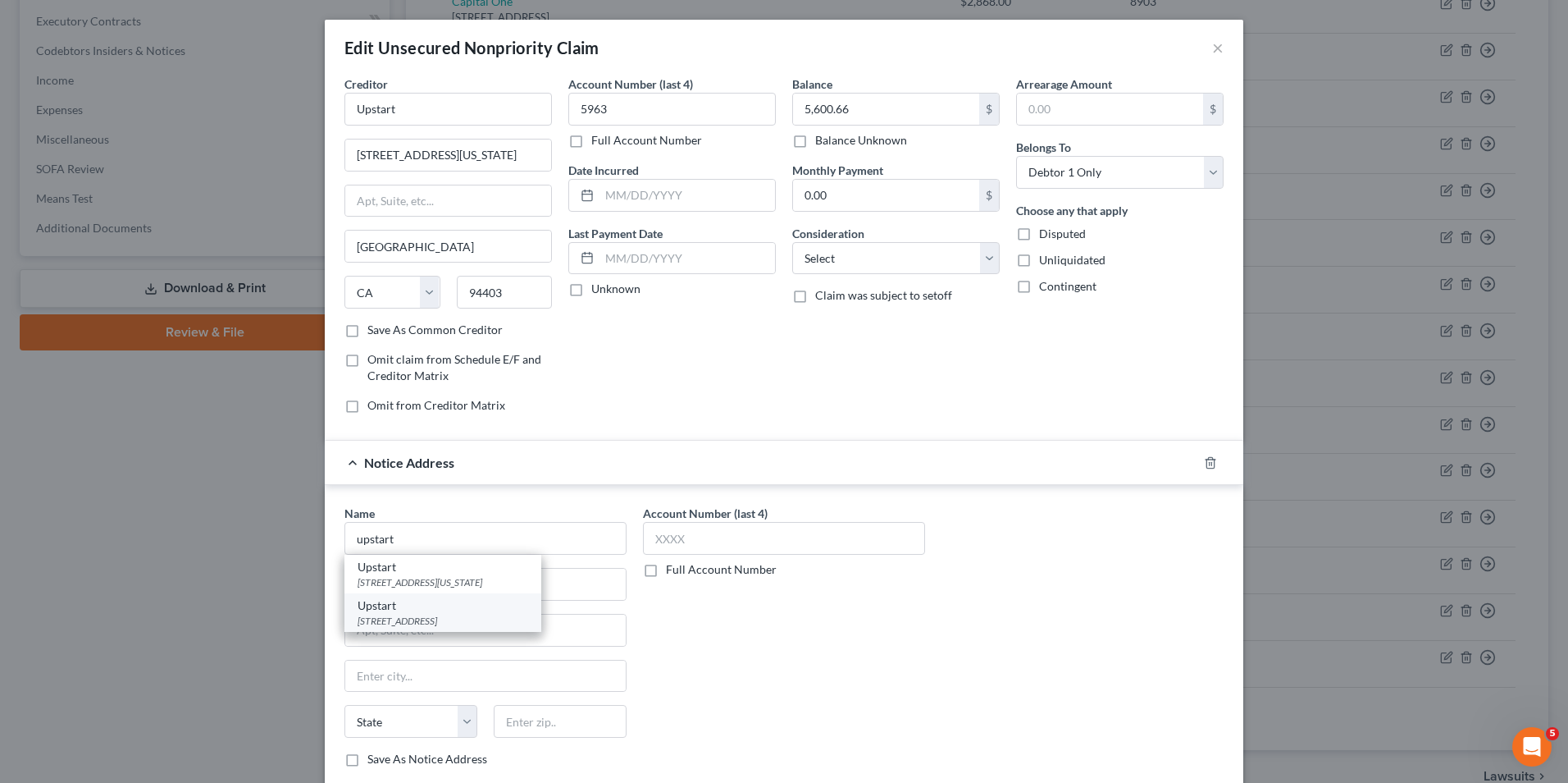
type input "94070"
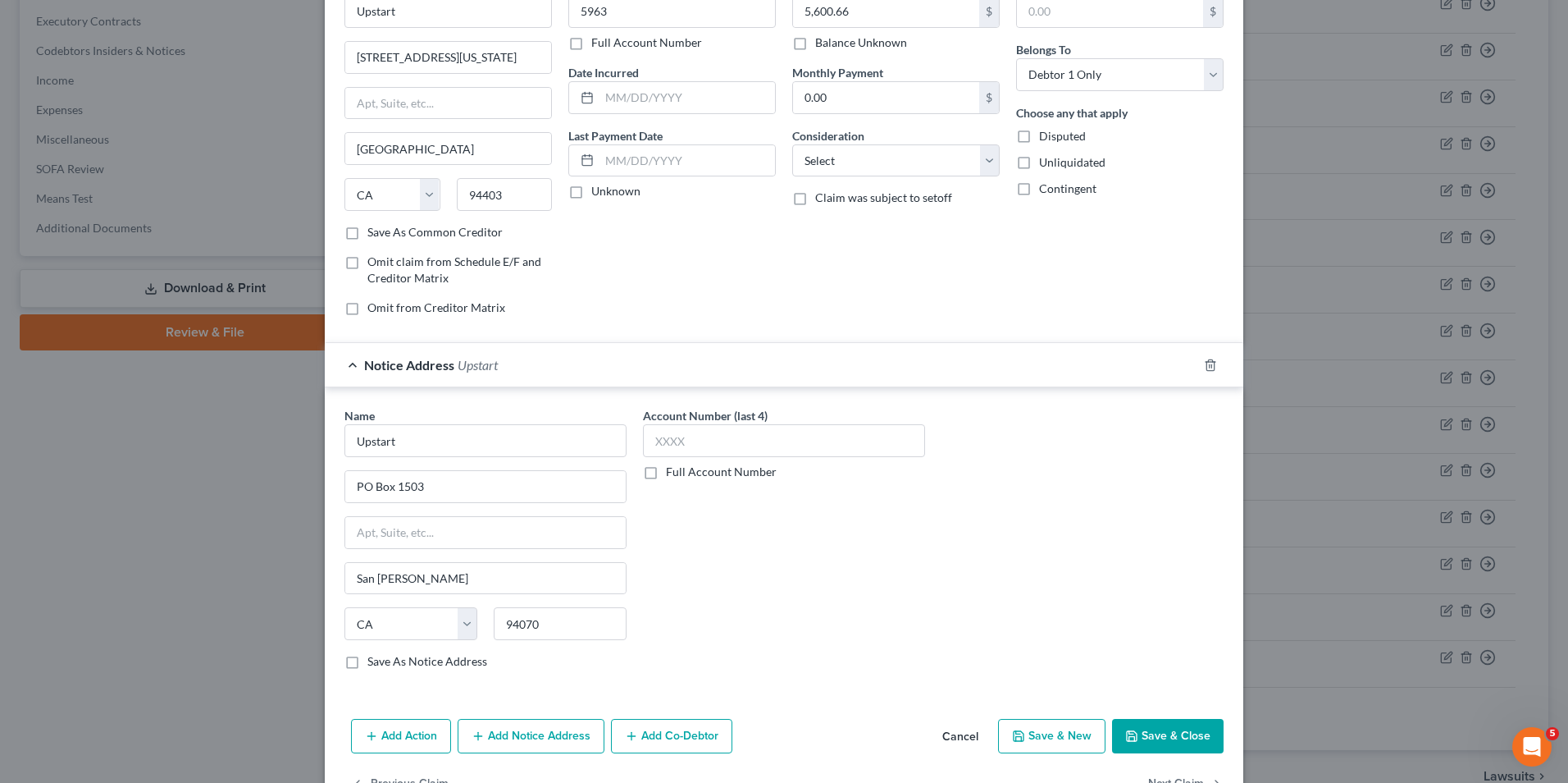
scroll to position [148, 0]
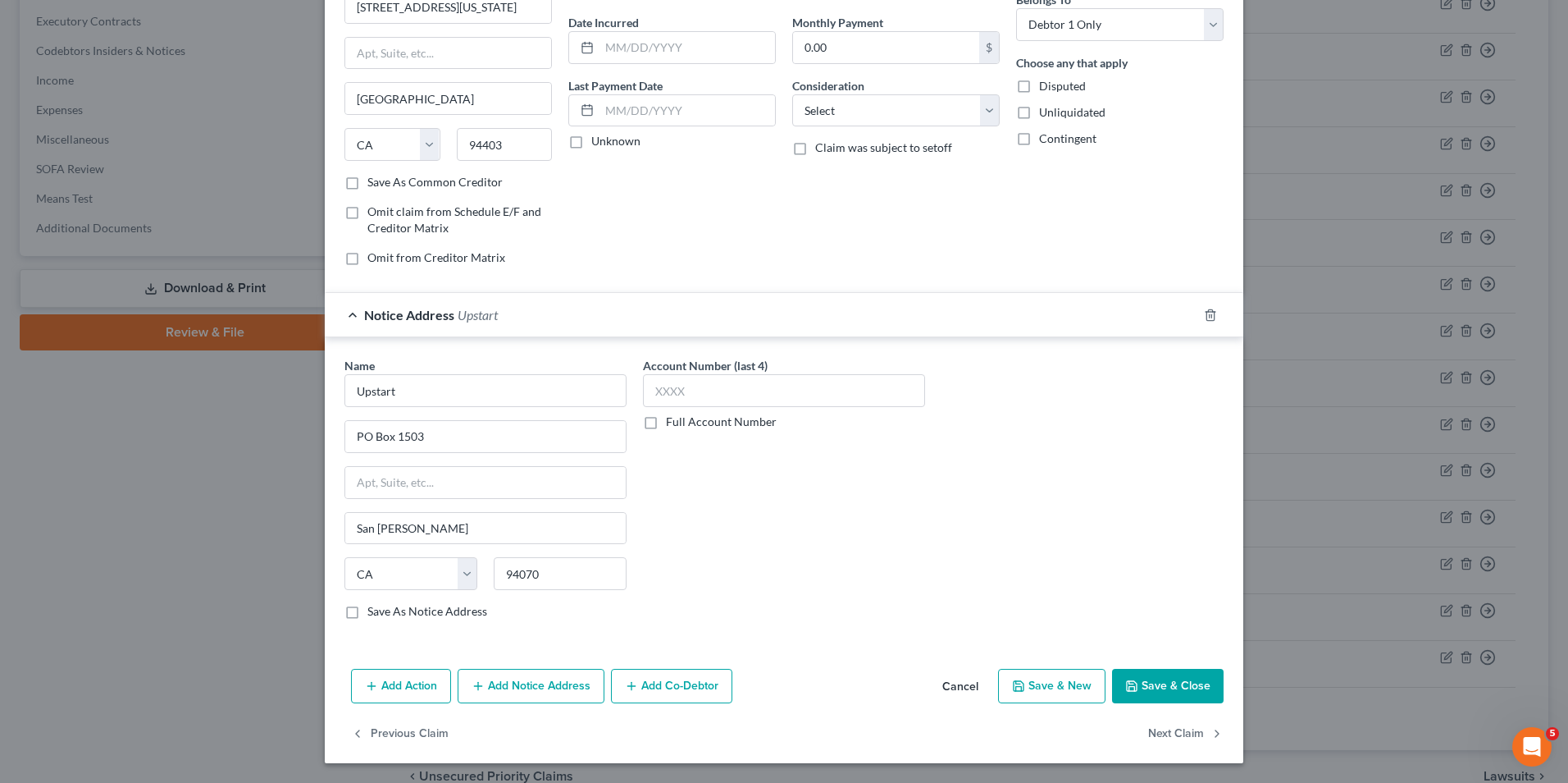
click at [1176, 694] on button "Save & Close" at bounding box center [1168, 686] width 111 height 35
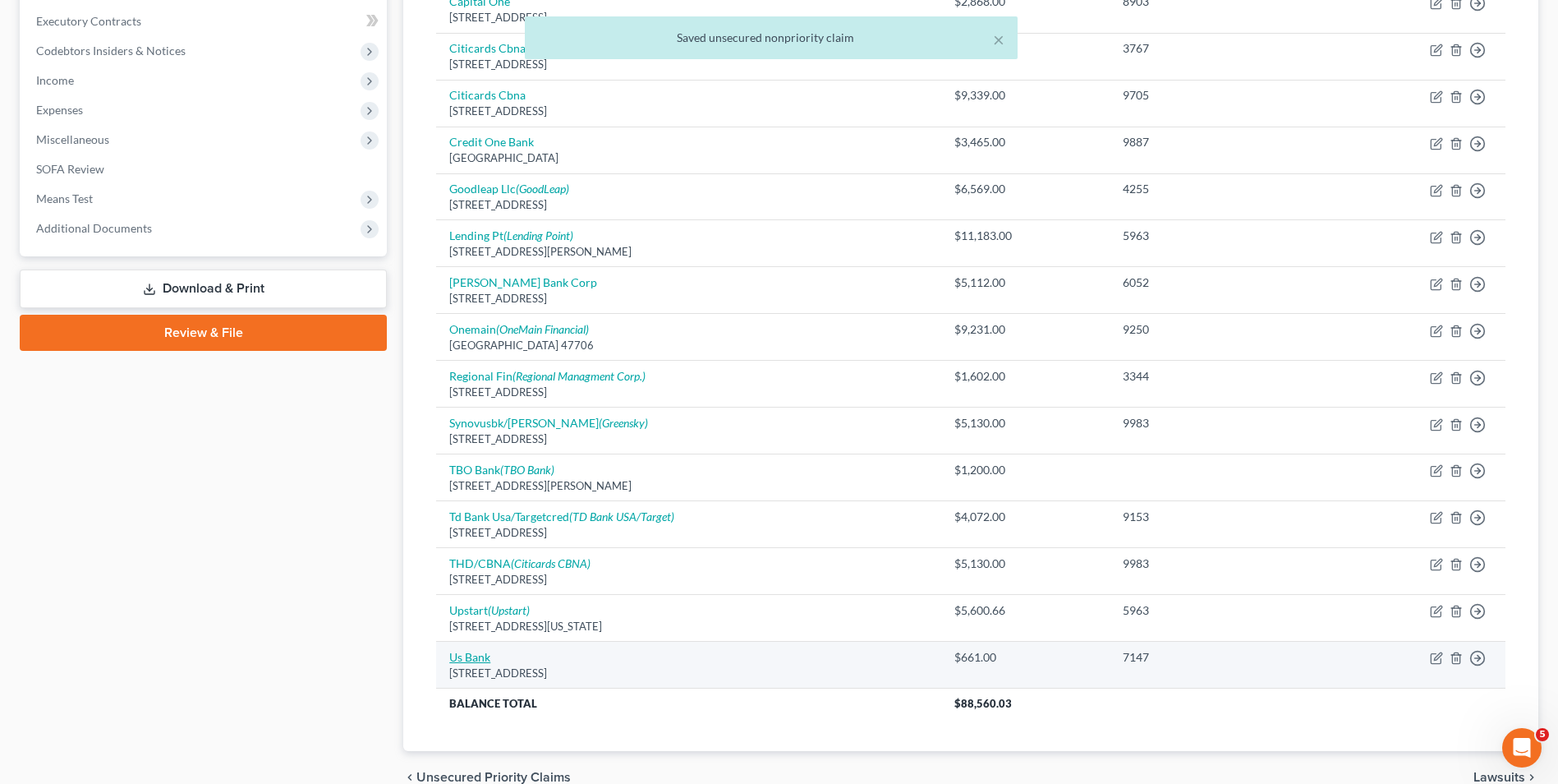
click at [461, 652] on link "Us Bank" at bounding box center [470, 656] width 41 height 14
select select "29"
select select "0"
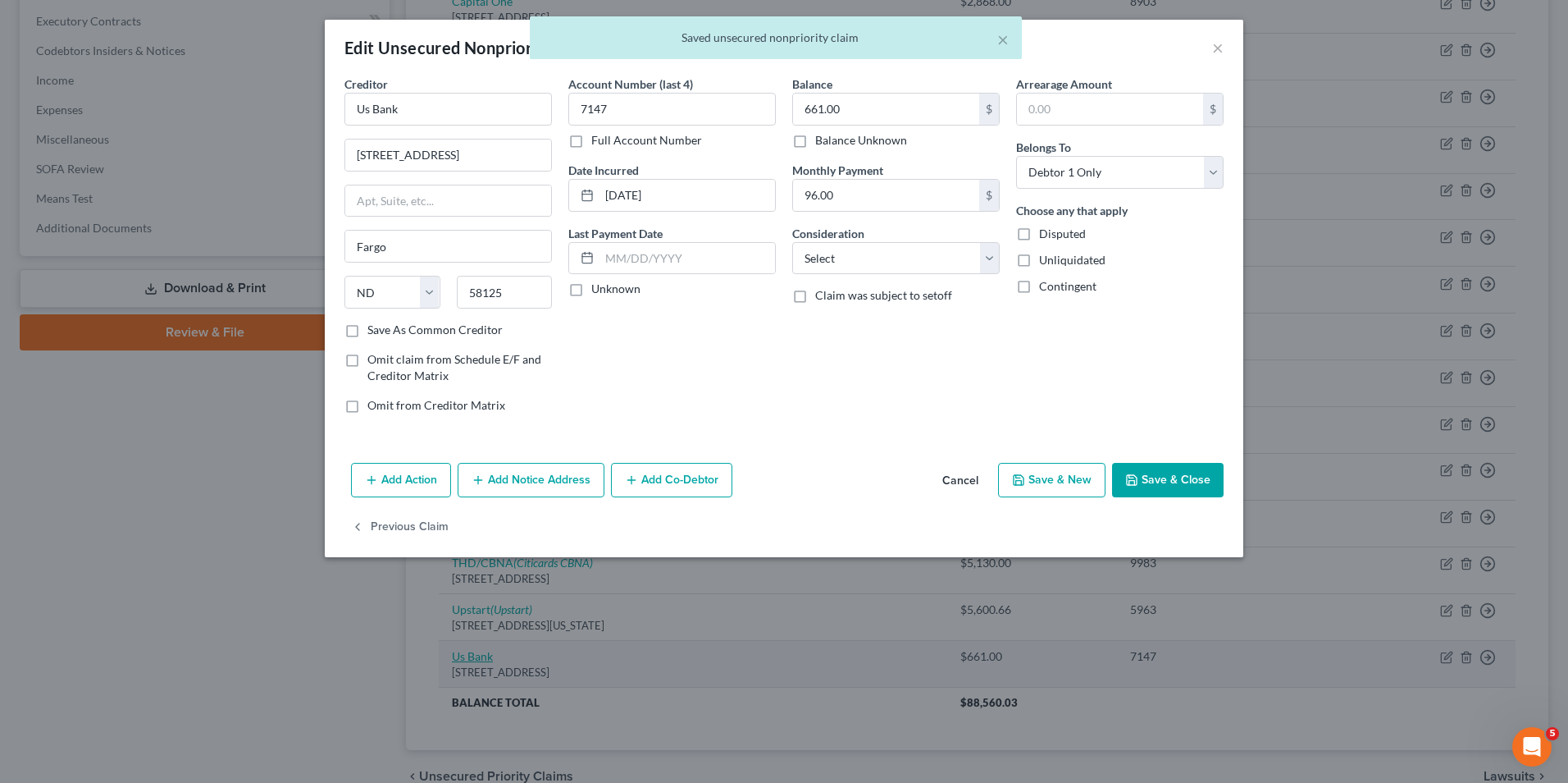
click at [462, 657] on div "Edit Unsecured Nonpriority Claim × Creditor * Us Bank [STREET_ADDRESS][GEOGRAPH…" at bounding box center [784, 392] width 1568 height 783
click at [519, 514] on div "Previous Claim" at bounding box center [784, 534] width 919 height 47
click at [554, 478] on button "Add Notice Address" at bounding box center [531, 480] width 147 height 35
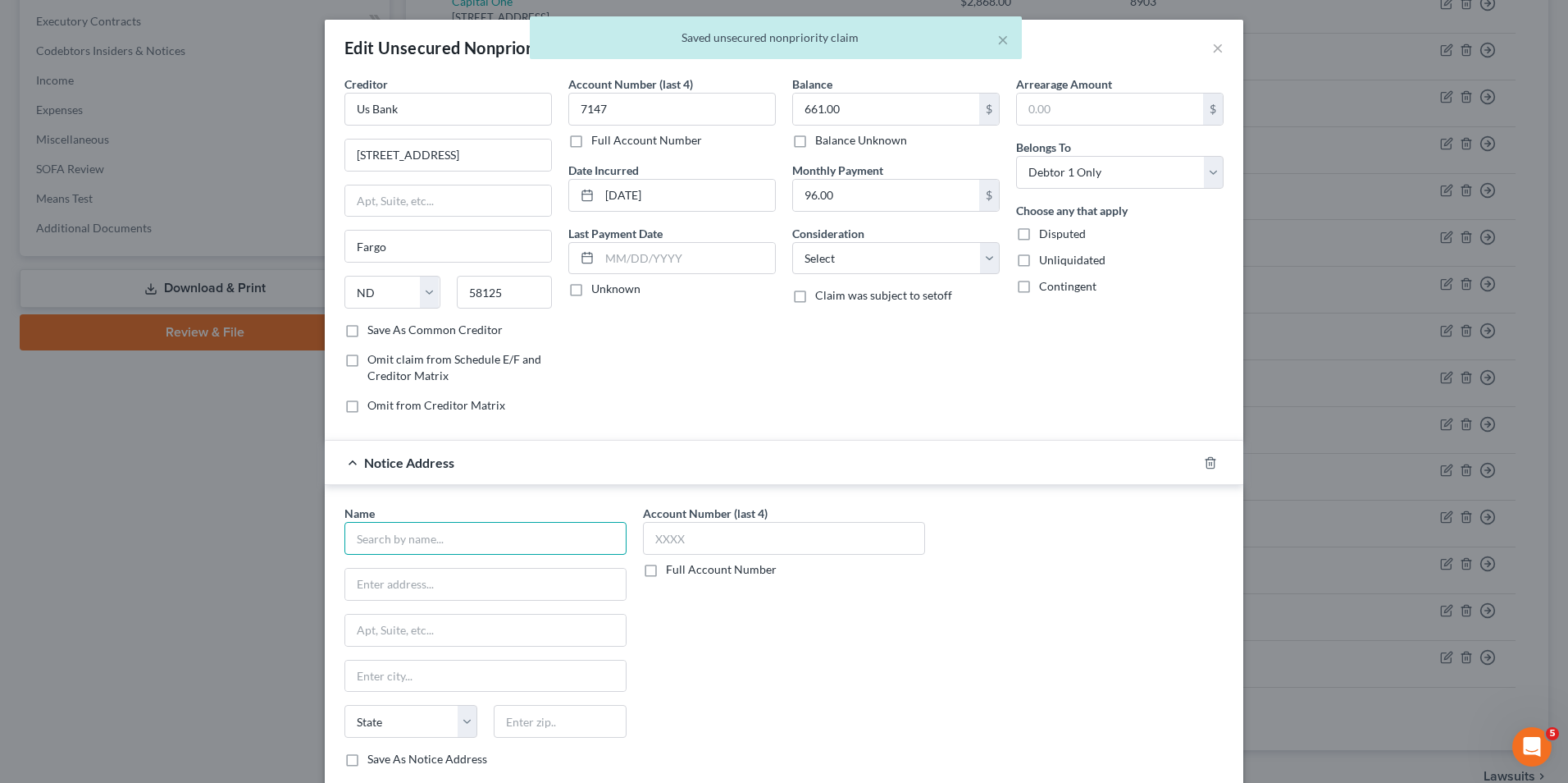
click at [514, 536] on input "text" at bounding box center [485, 538] width 282 height 33
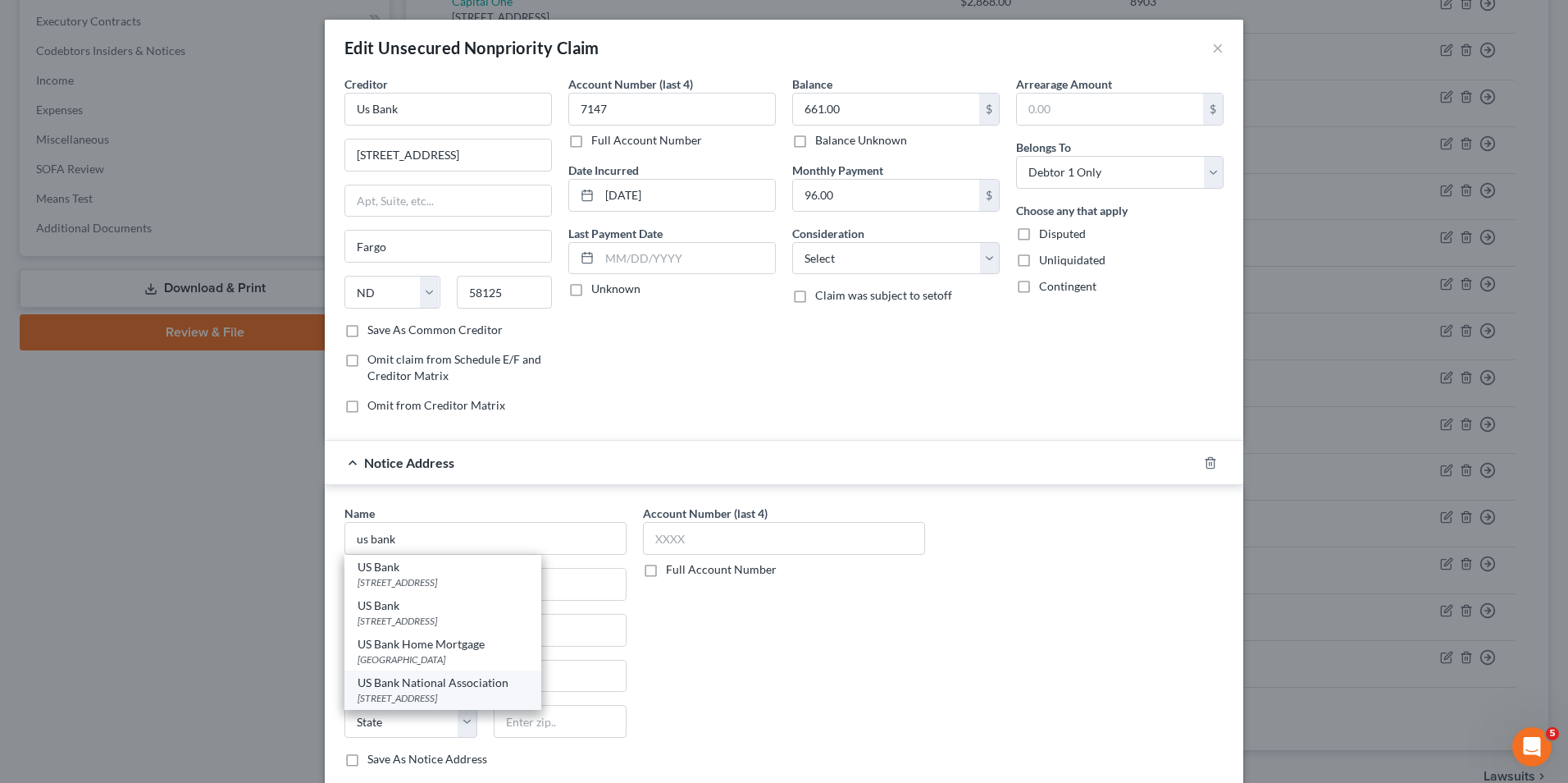
click at [431, 696] on div "[STREET_ADDRESS]" at bounding box center [442, 697] width 171 height 14
type input "US Bank National Association"
type input "[STREET_ADDRESS]"
type input "[GEOGRAPHIC_DATA]"
select select "36"
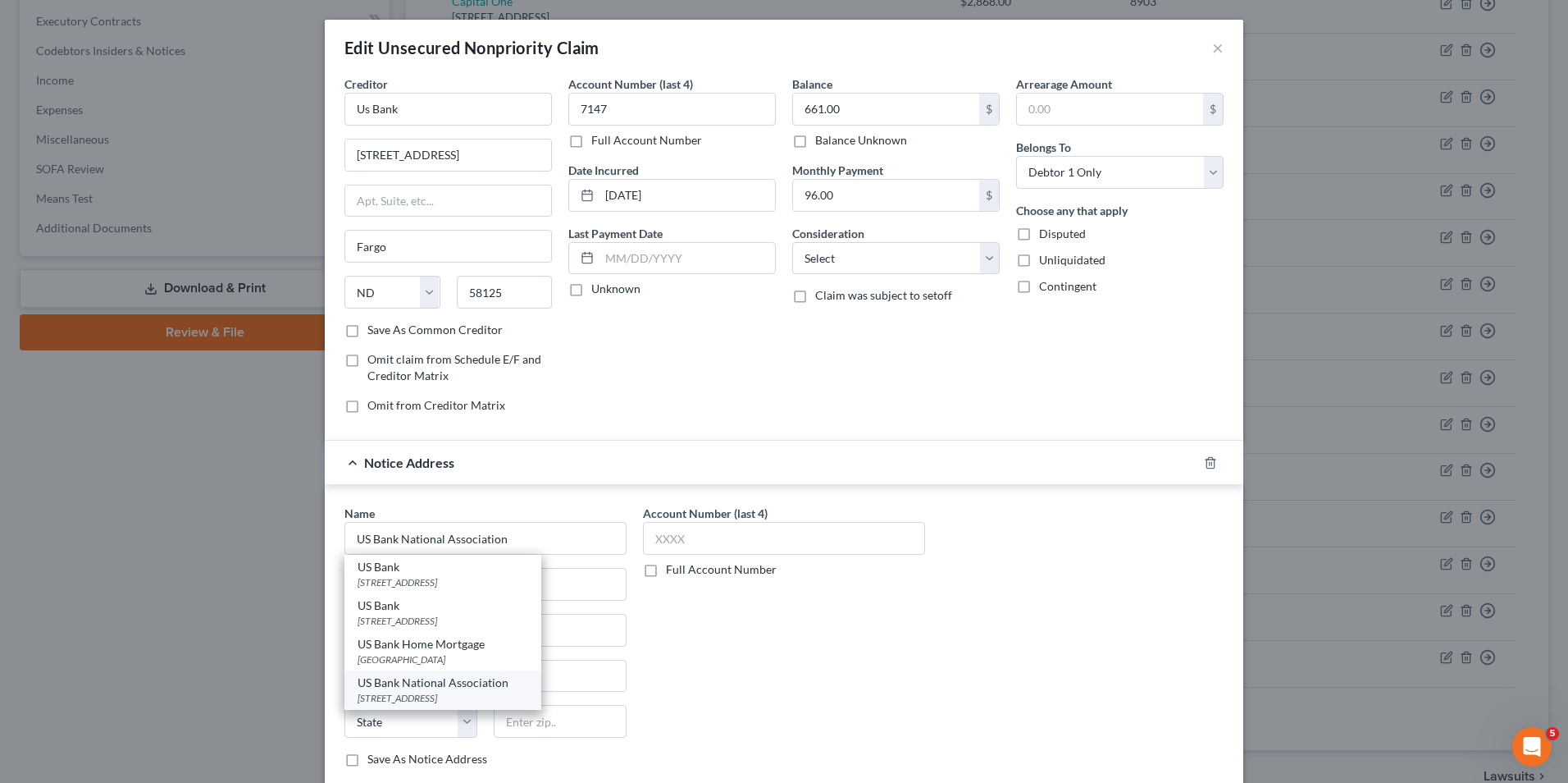
type input "45202"
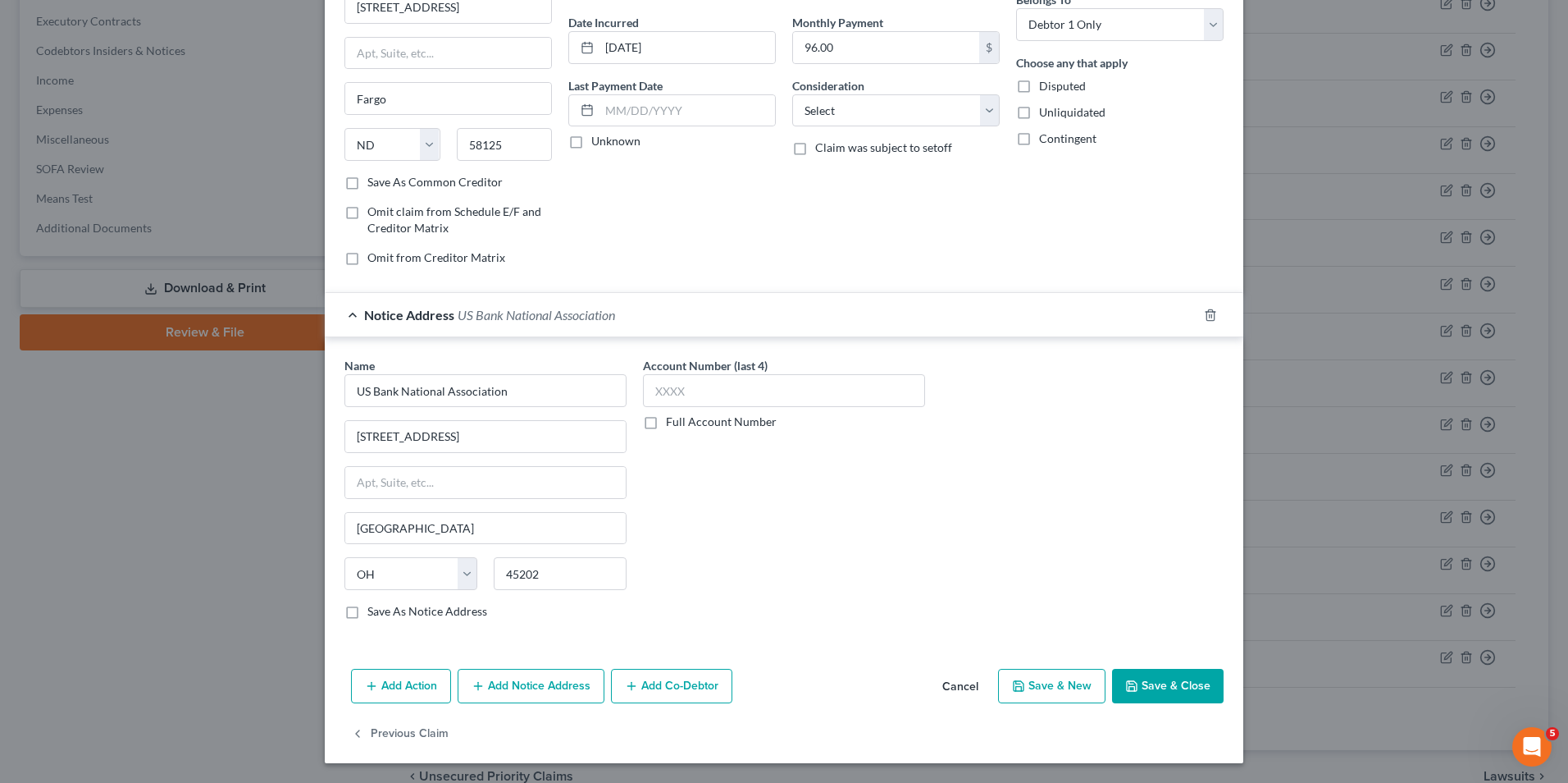
click at [1182, 697] on button "Save & Close" at bounding box center [1168, 686] width 111 height 35
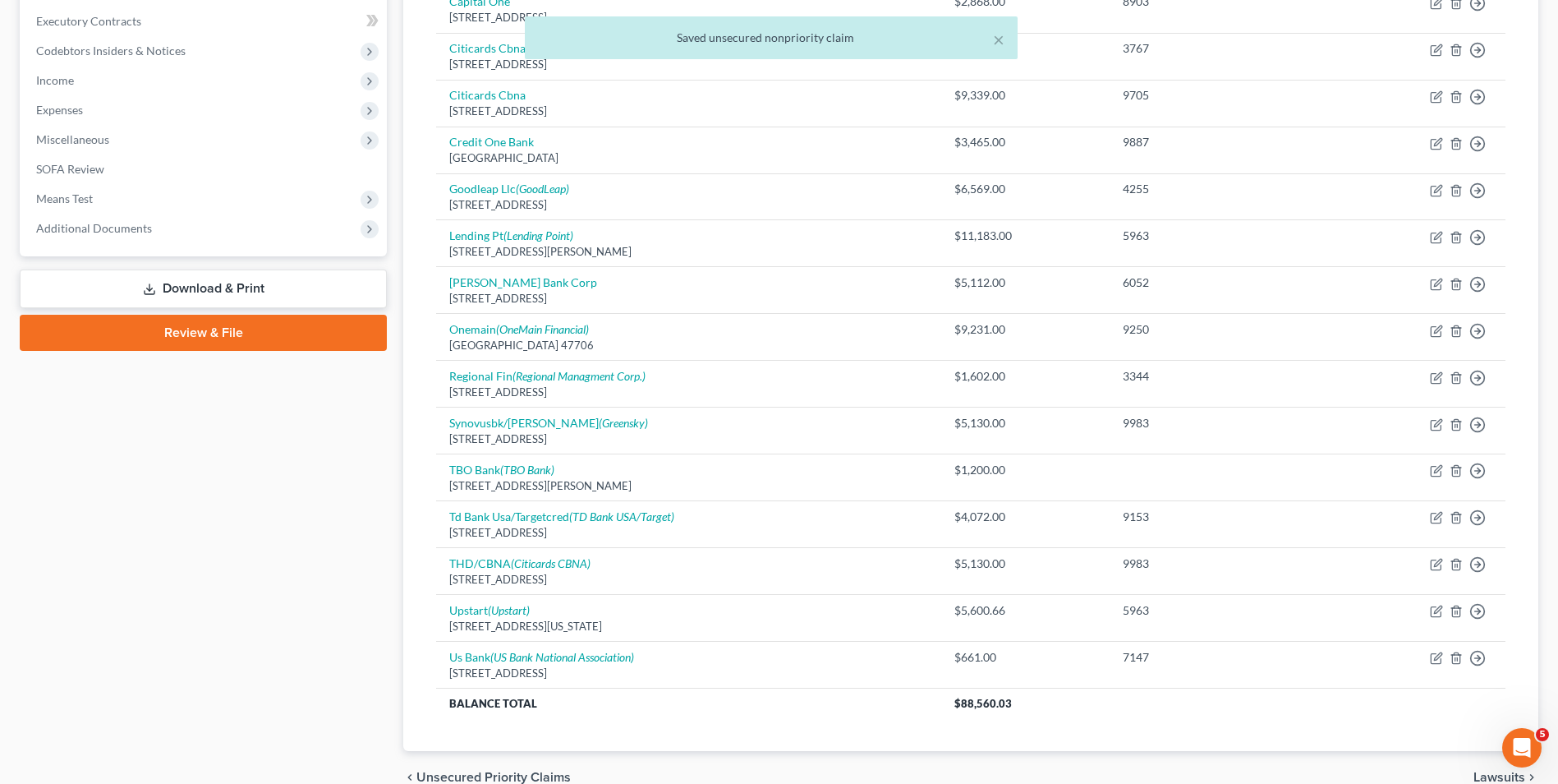
click at [349, 530] on div "Case Dashboard Payments Invoices Payments Payments Credit Report Client Profile" at bounding box center [204, 250] width 384 height 1106
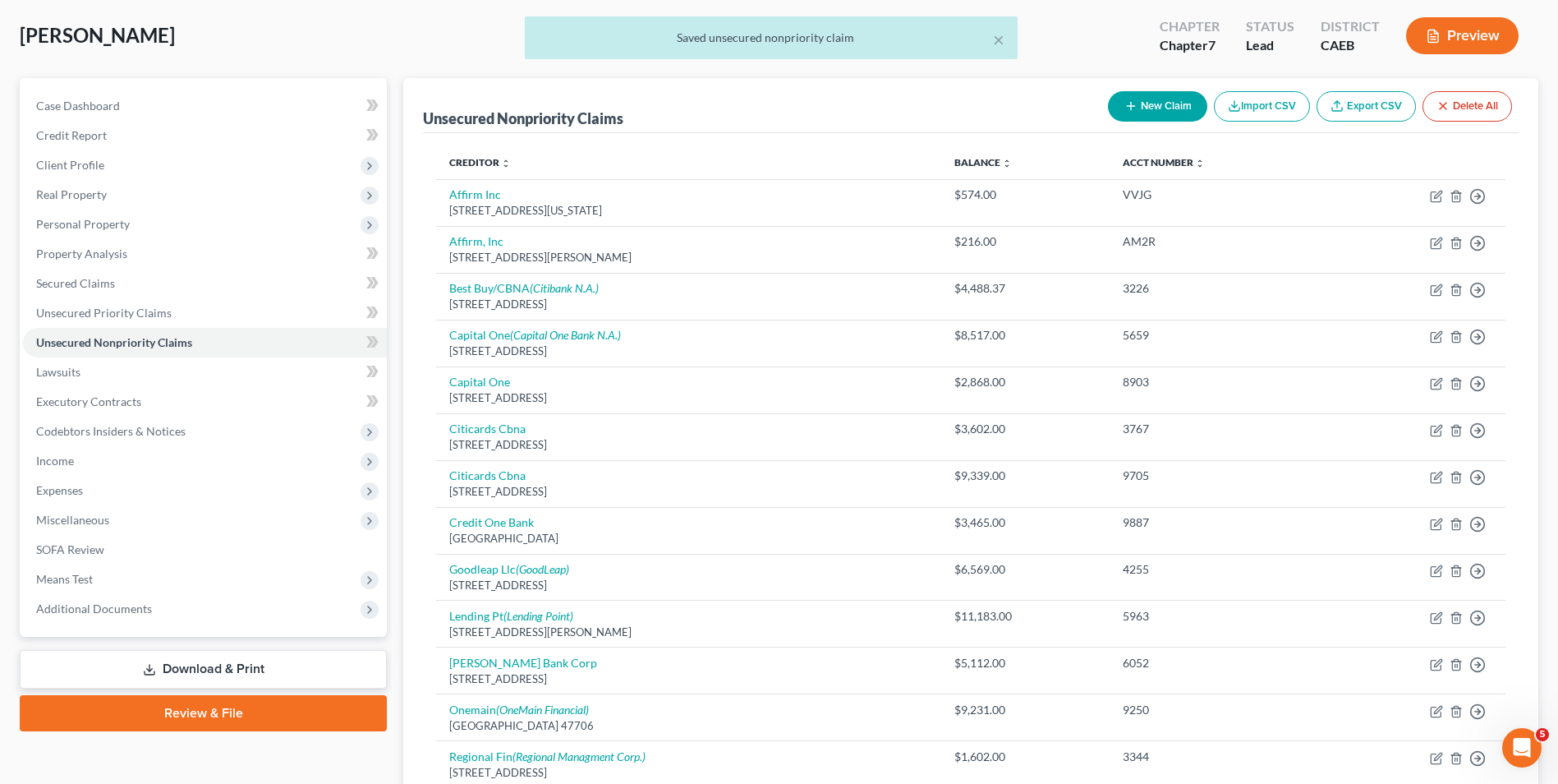
scroll to position [66, 0]
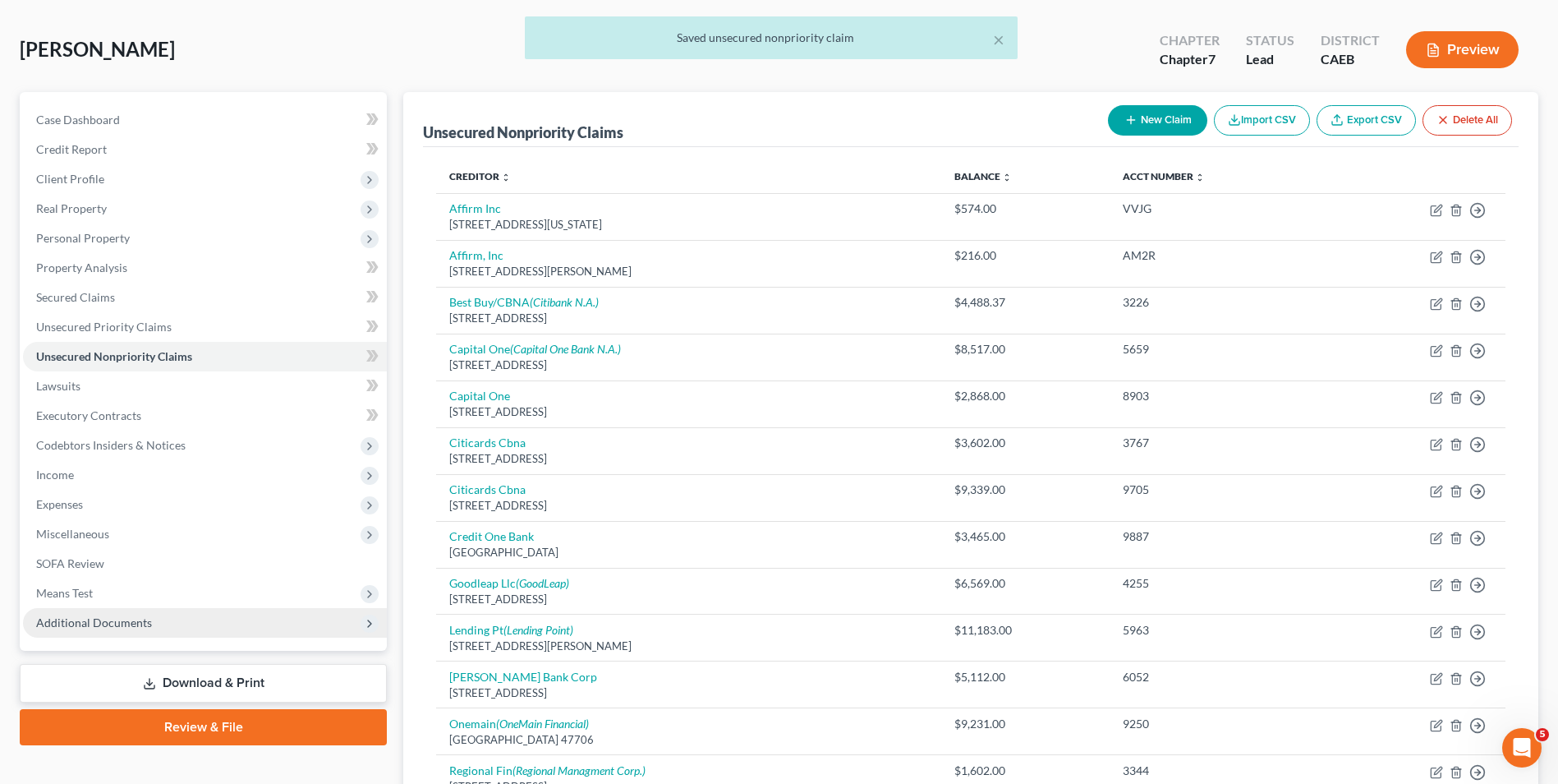
click at [98, 626] on span "Additional Documents" at bounding box center [94, 621] width 116 height 14
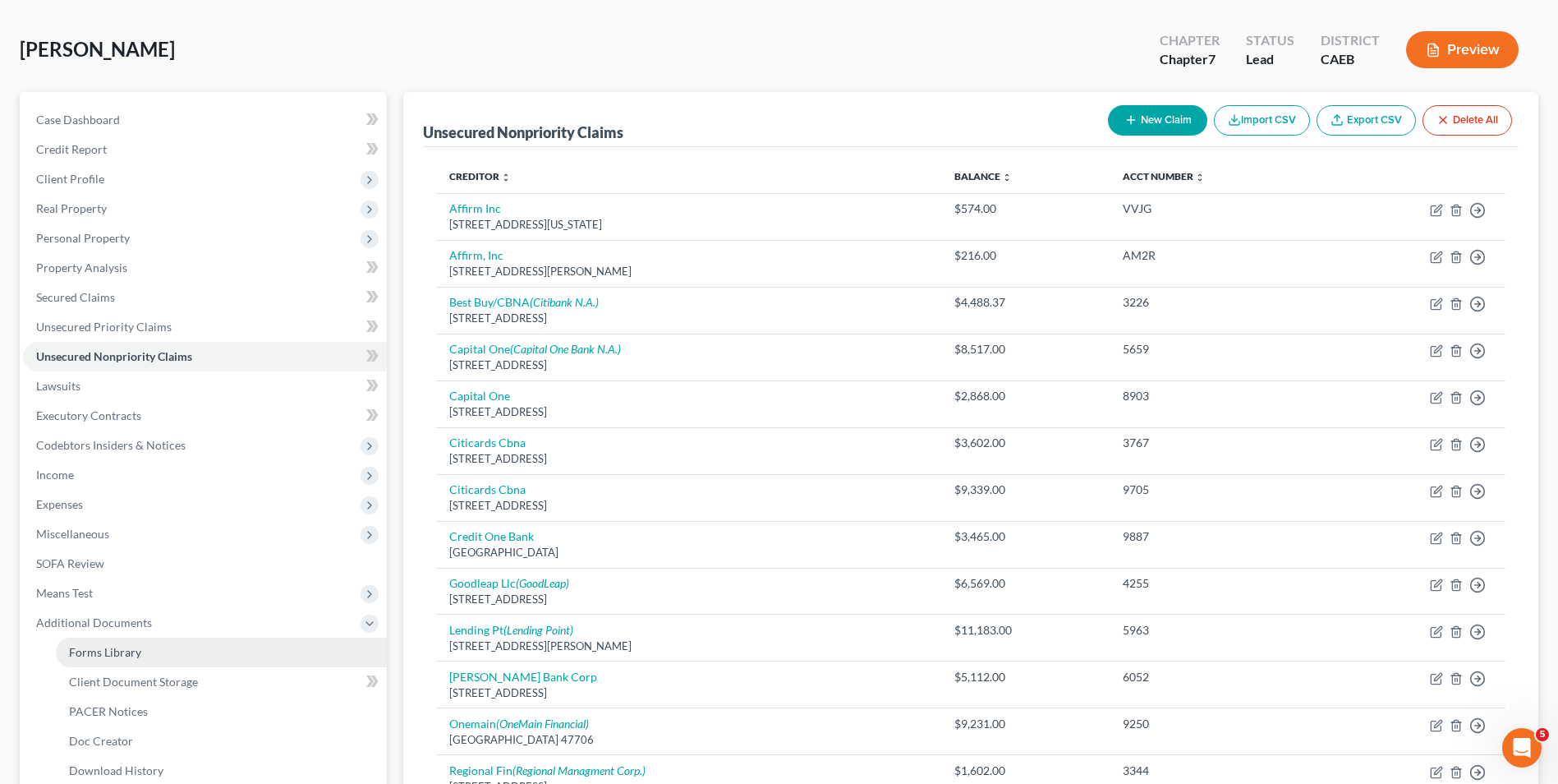
click at [105, 654] on span "Forms Library" at bounding box center [105, 652] width 72 height 14
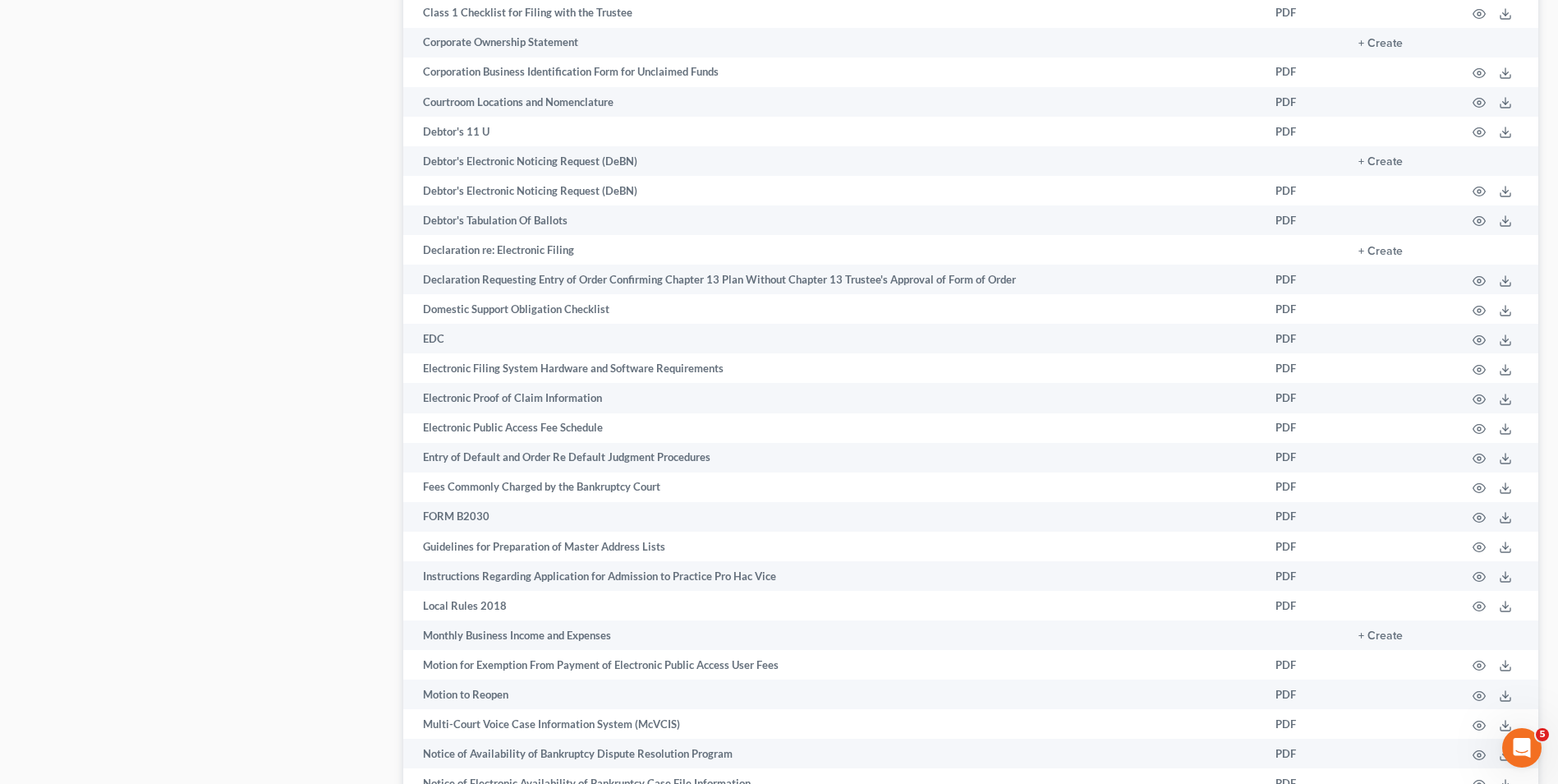
scroll to position [2336, 0]
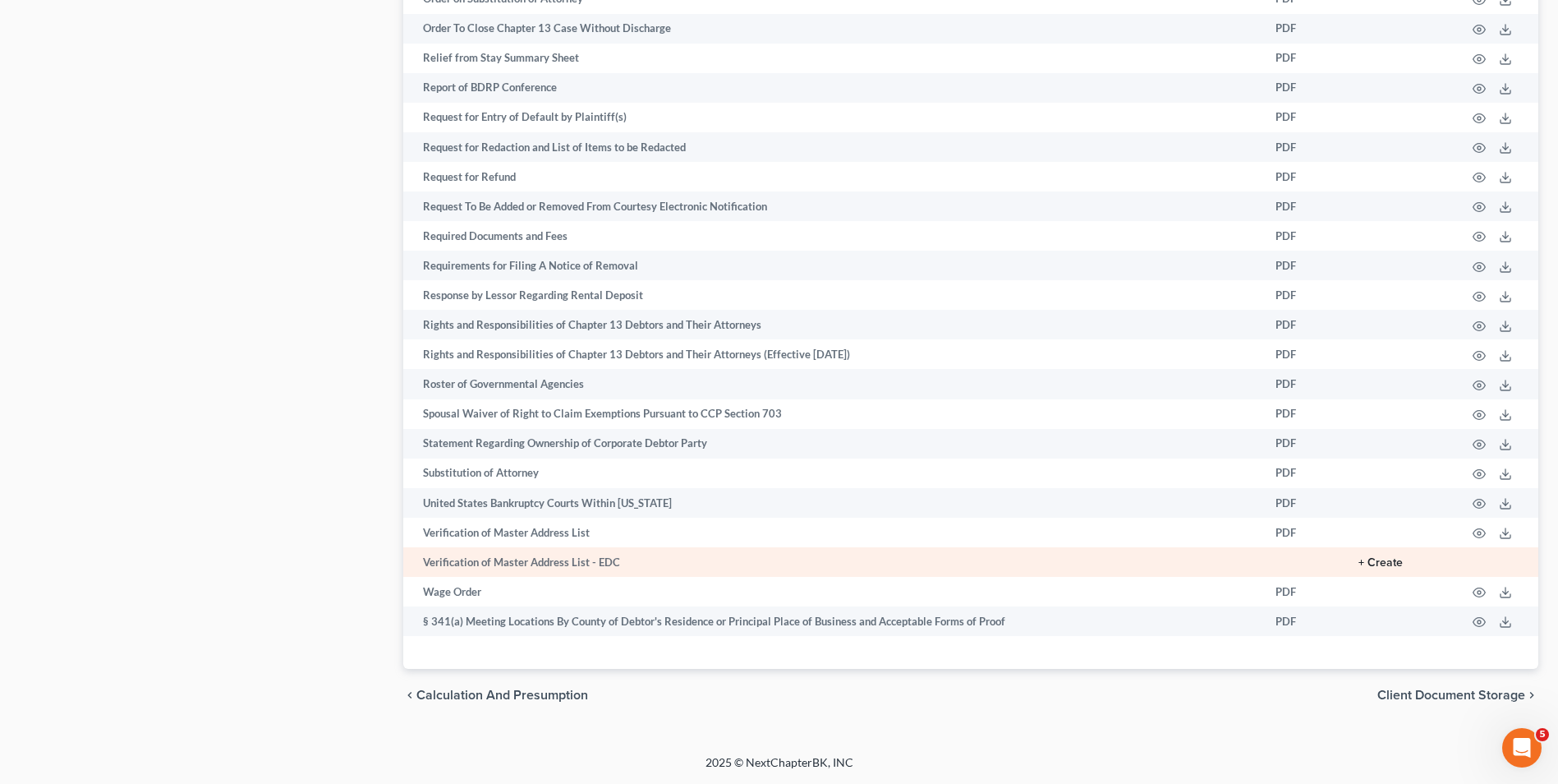
click at [1367, 566] on button "+ Create" at bounding box center [1381, 563] width 45 height 12
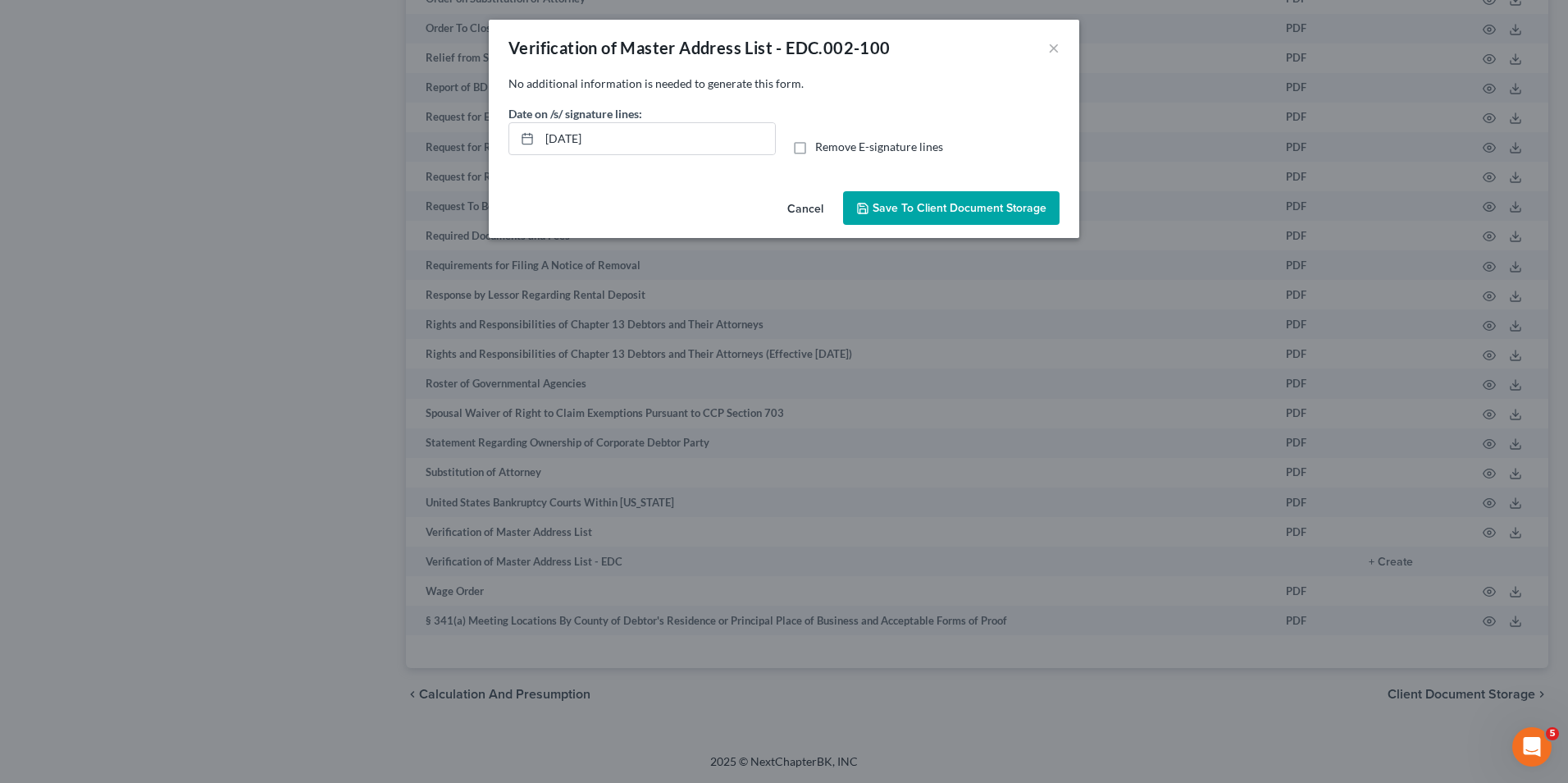
click at [912, 196] on button "Save to Client Document Storage" at bounding box center [950, 208] width 216 height 35
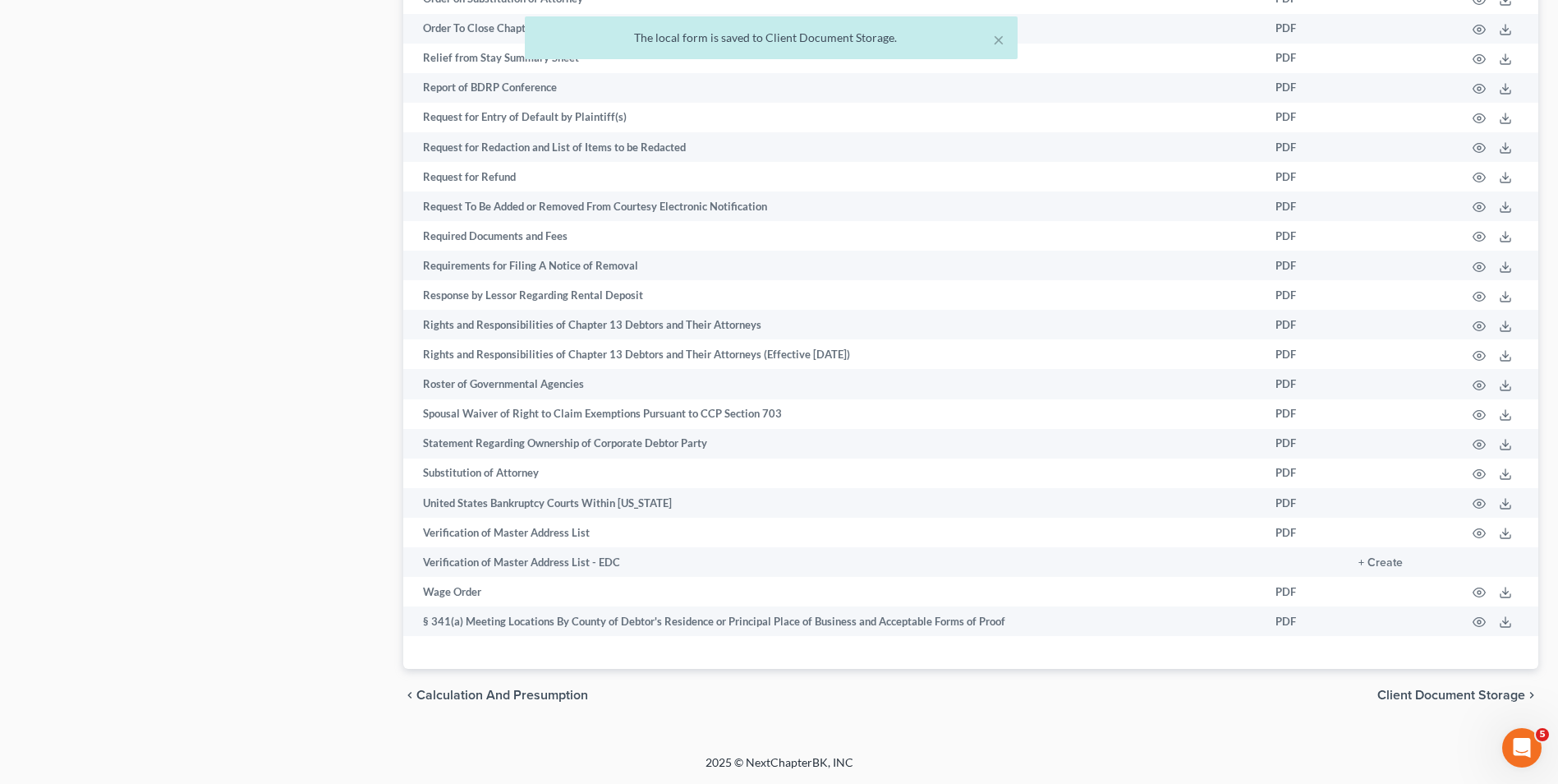
scroll to position [625, 0]
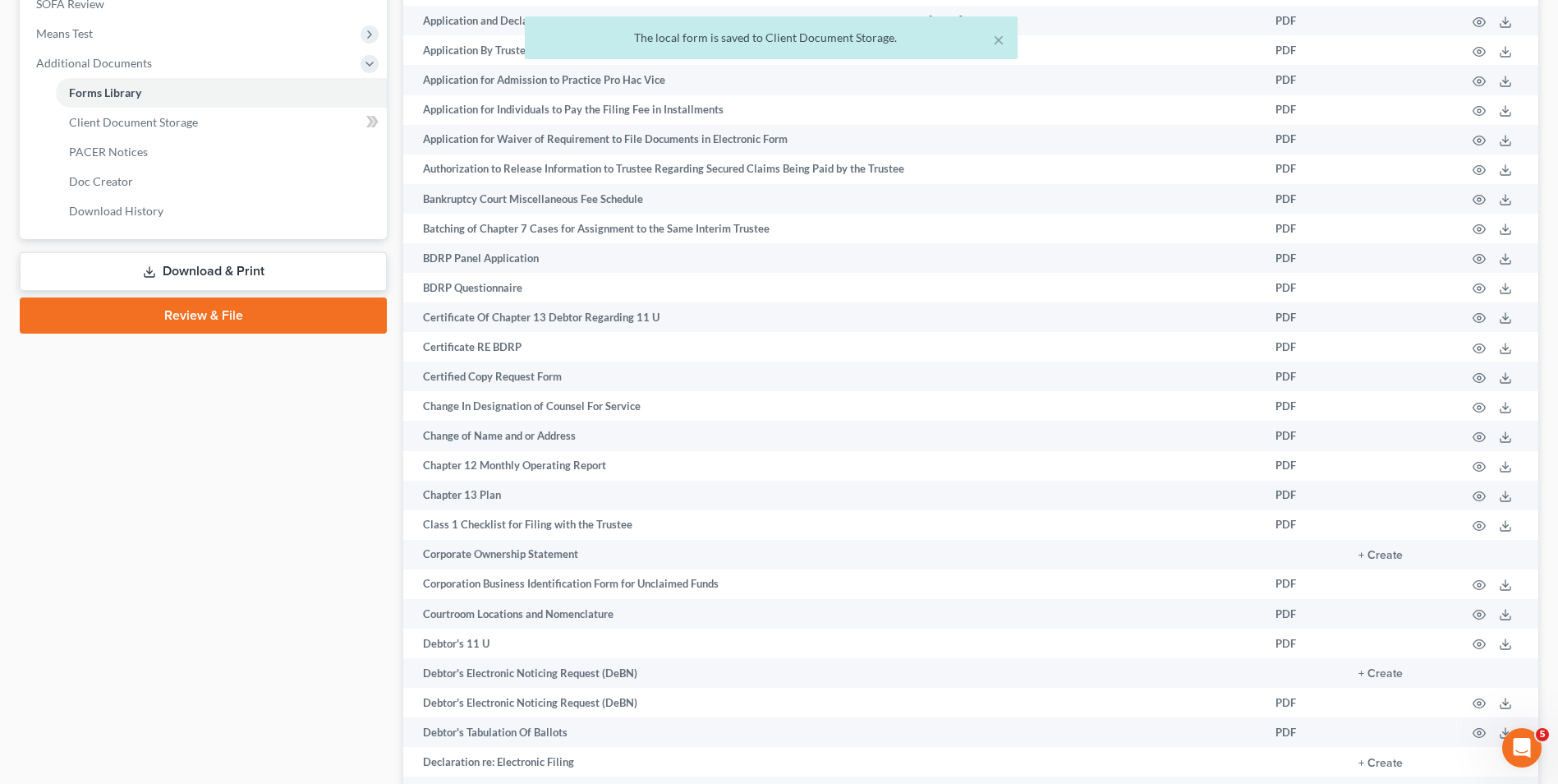
click at [311, 281] on link "Download & Print" at bounding box center [204, 271] width 367 height 38
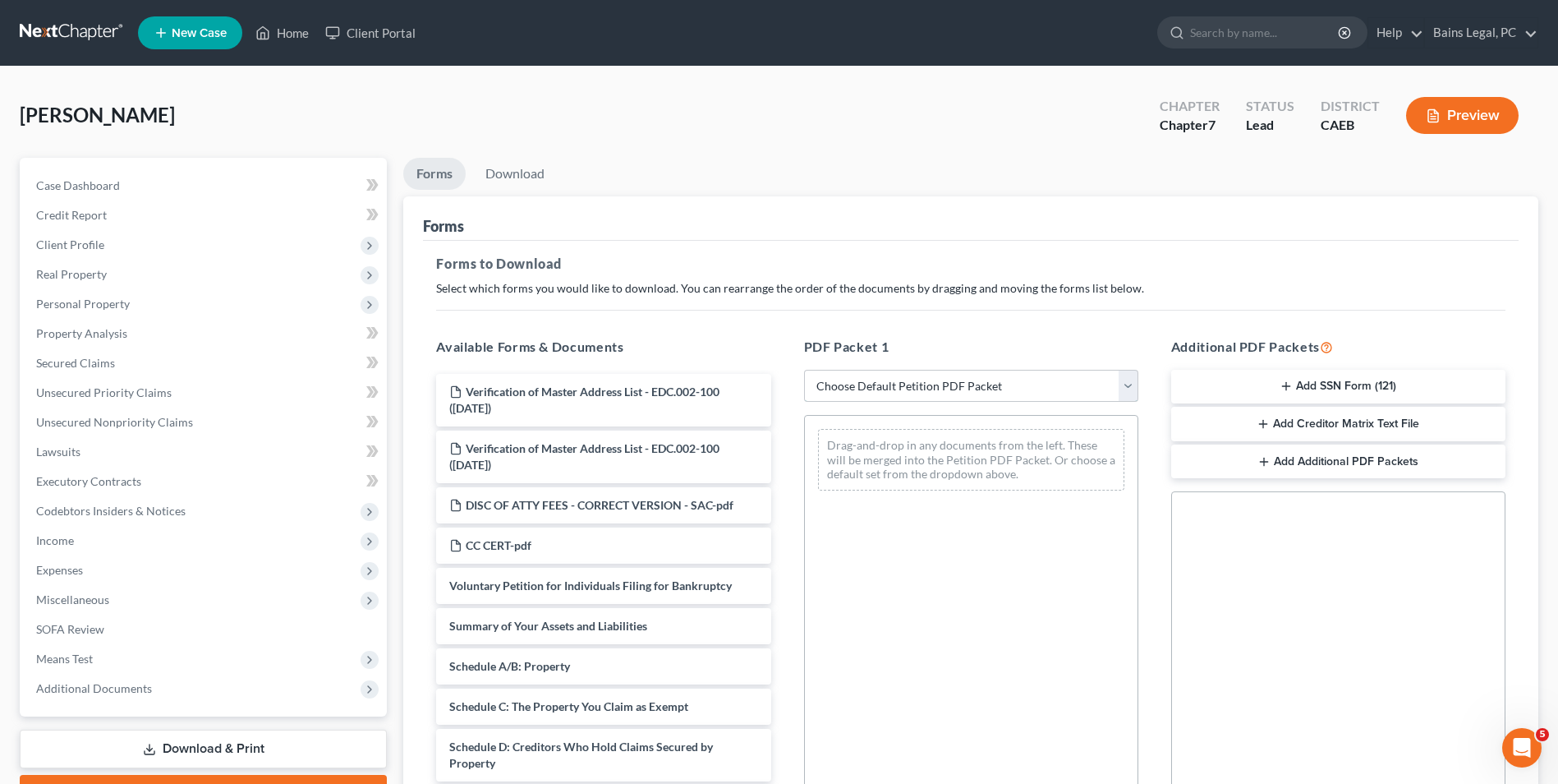
click at [917, 381] on select "Choose Default Petition PDF Packet Complete Bankruptcy Petition (all forms and …" at bounding box center [971, 387] width 334 height 33
select select "0"
click at [804, 370] on select "Choose Default Petition PDF Packet Complete Bankruptcy Petition (all forms and …" at bounding box center [971, 387] width 334 height 33
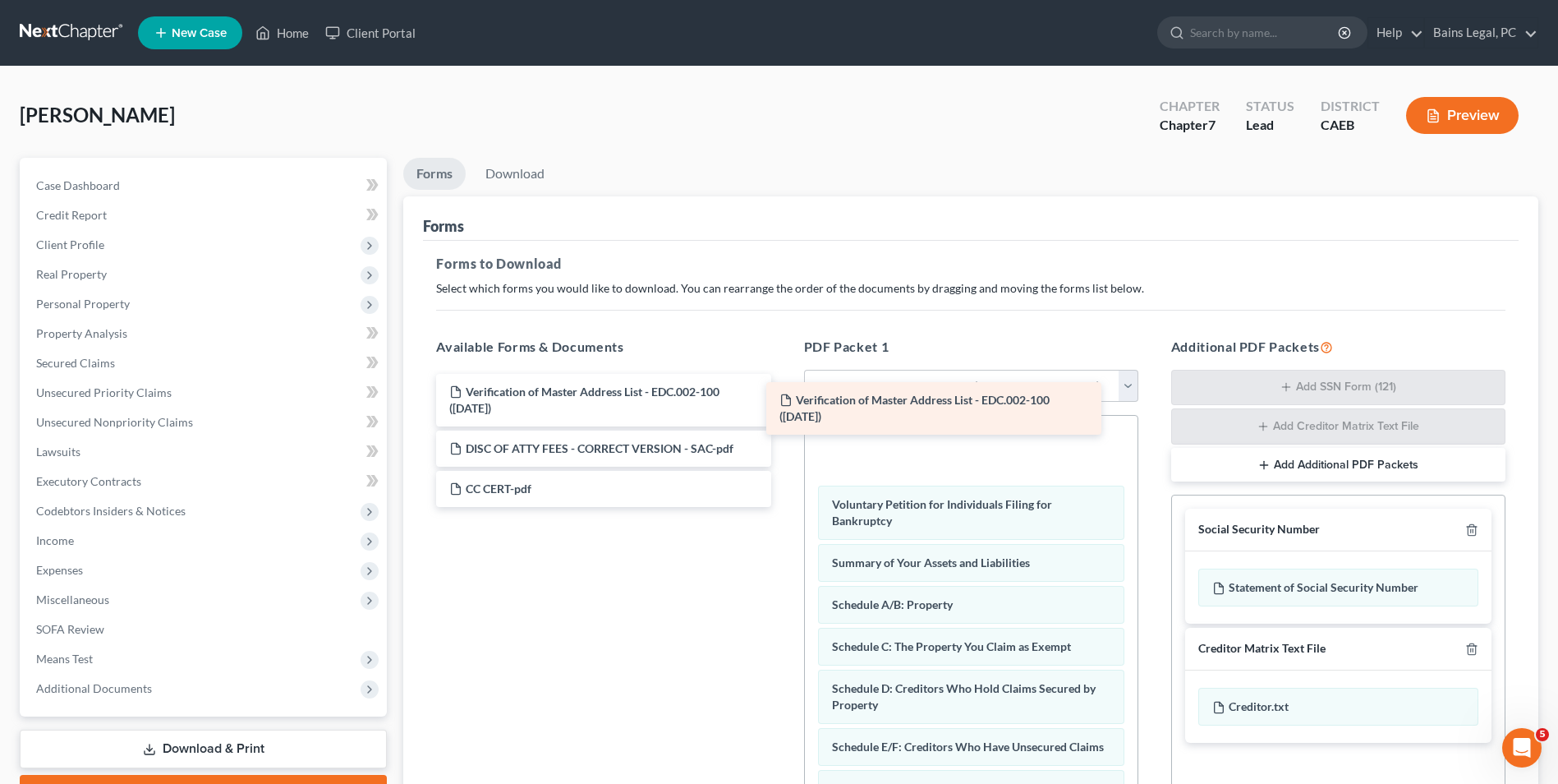
drag, startPoint x: 663, startPoint y: 389, endPoint x: 994, endPoint y: 397, distance: 331.1
click at [784, 397] on div "Verification of Master Address List - EDC.002-100 ([DATE]) Verification of Mast…" at bounding box center [603, 440] width 361 height 133
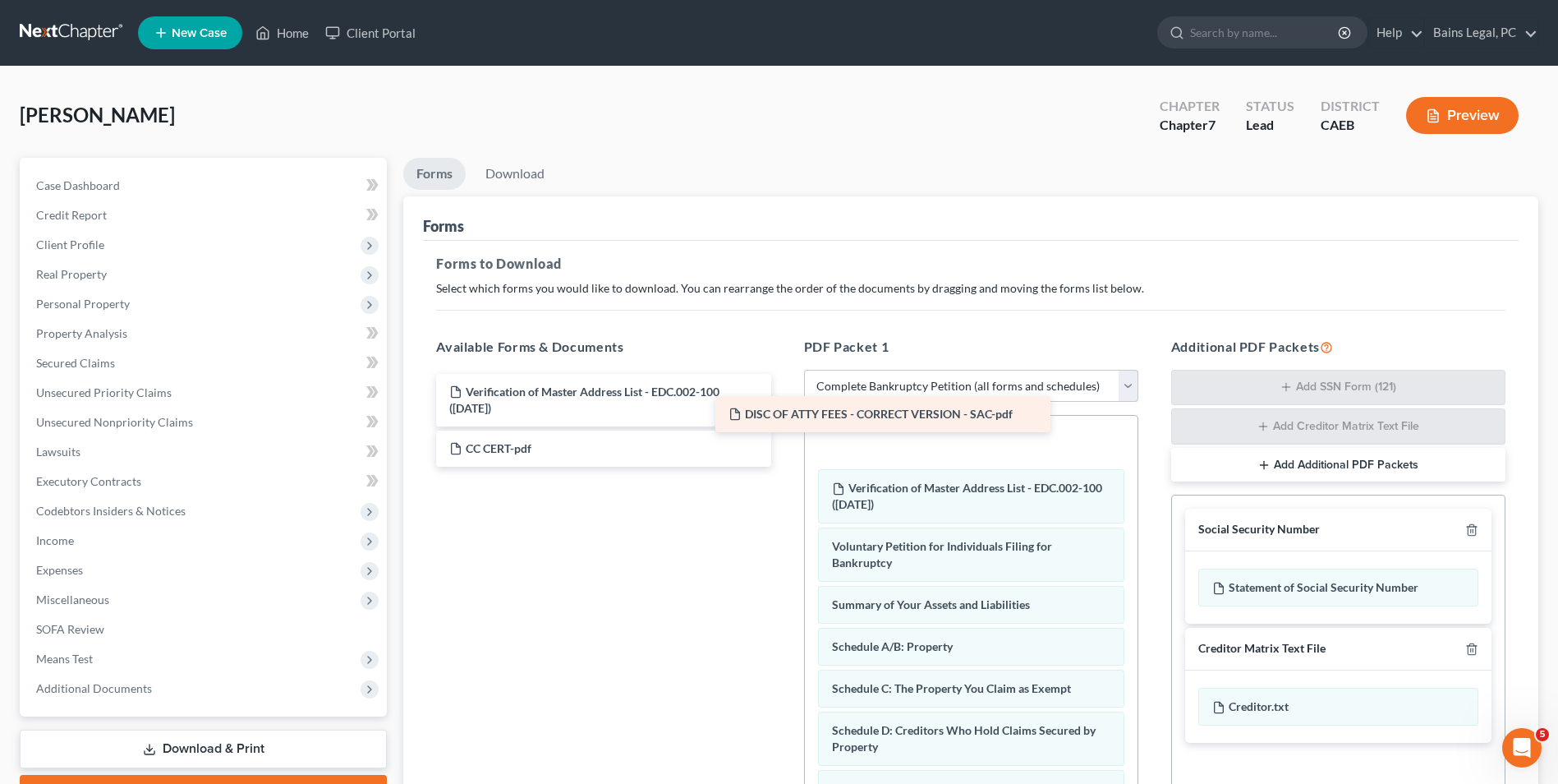
drag, startPoint x: 737, startPoint y: 454, endPoint x: 1017, endPoint y: 419, distance: 282.2
click at [784, 419] on div "DISC OF ATTY FEES - CORRECT VERSION - SAC-pdf Verification of Master Address Li…" at bounding box center [603, 420] width 361 height 93
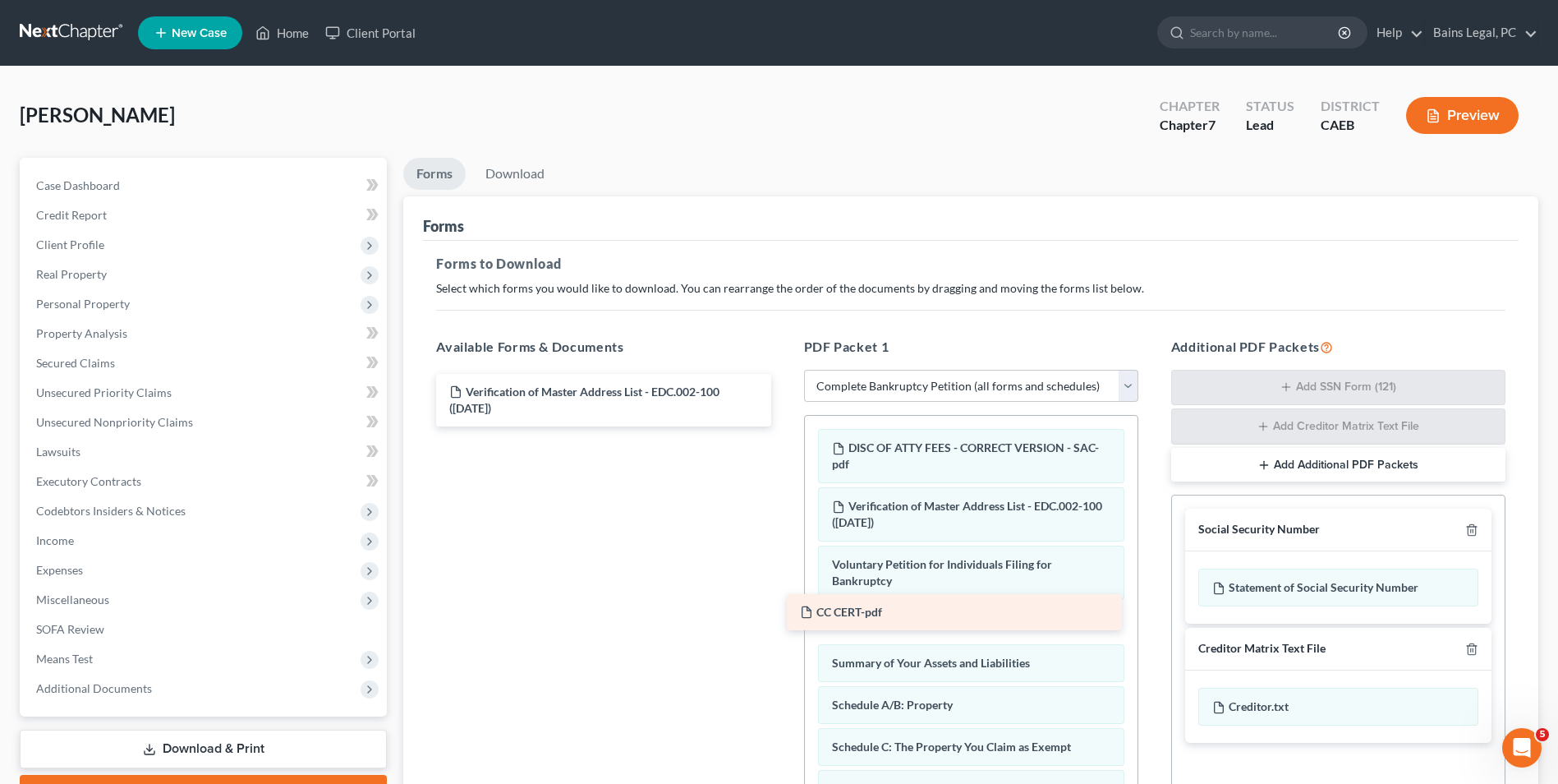
drag, startPoint x: 631, startPoint y: 450, endPoint x: 981, endPoint y: 613, distance: 386.1
click at [784, 427] on div "CC CERT-pdf Verification of Master Address List - EDC.002-100 ([DATE]) CC CERT-…" at bounding box center [603, 400] width 361 height 53
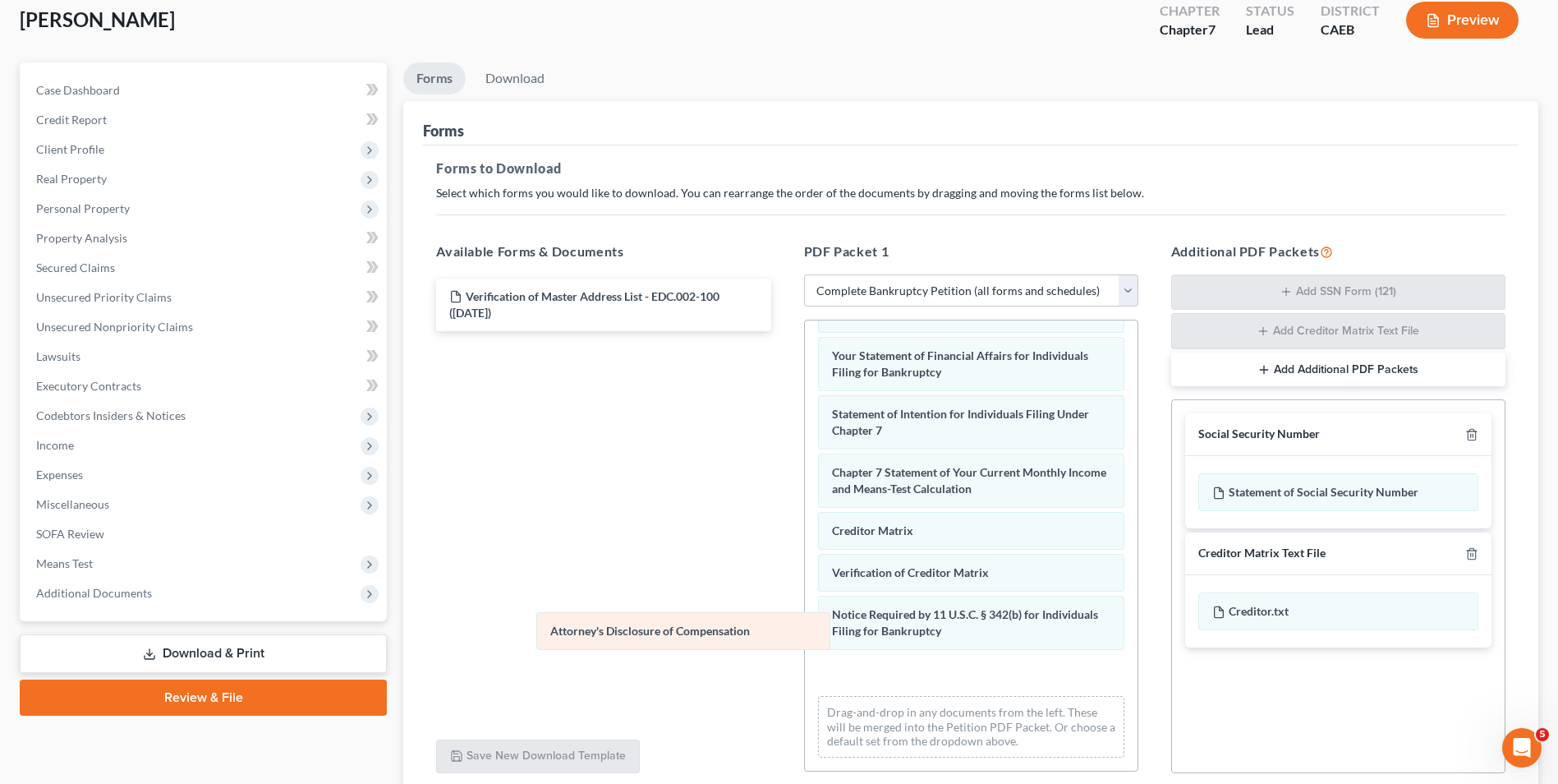
scroll to position [640, 0]
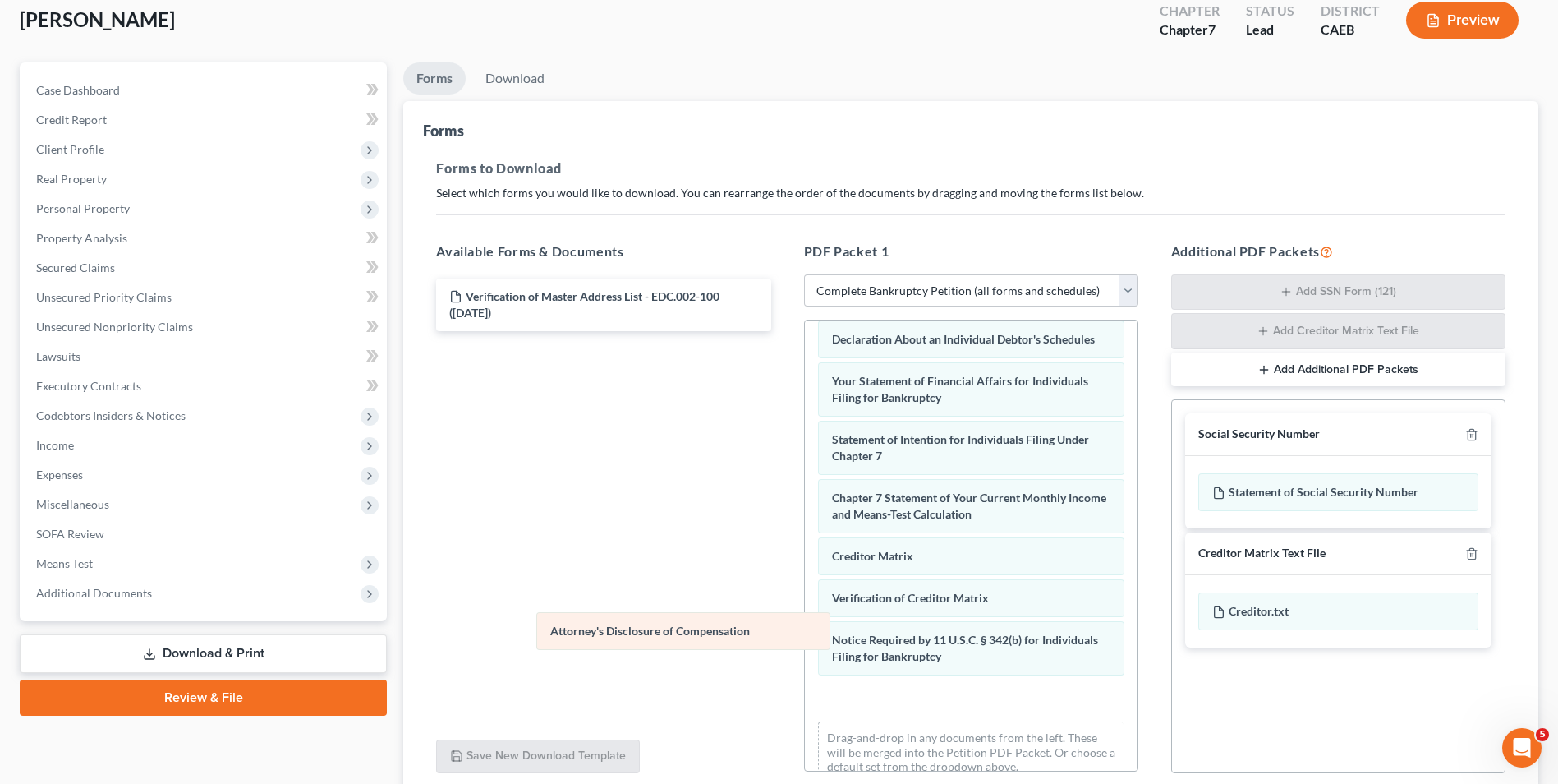
drag, startPoint x: 978, startPoint y: 665, endPoint x: 595, endPoint y: 561, distance: 396.9
click at [805, 561] on div "Attorney's Disclosure of Compensation DISC OF ATTY FEES - CORRECT VERSION - SAC…" at bounding box center [971, 238] width 333 height 1116
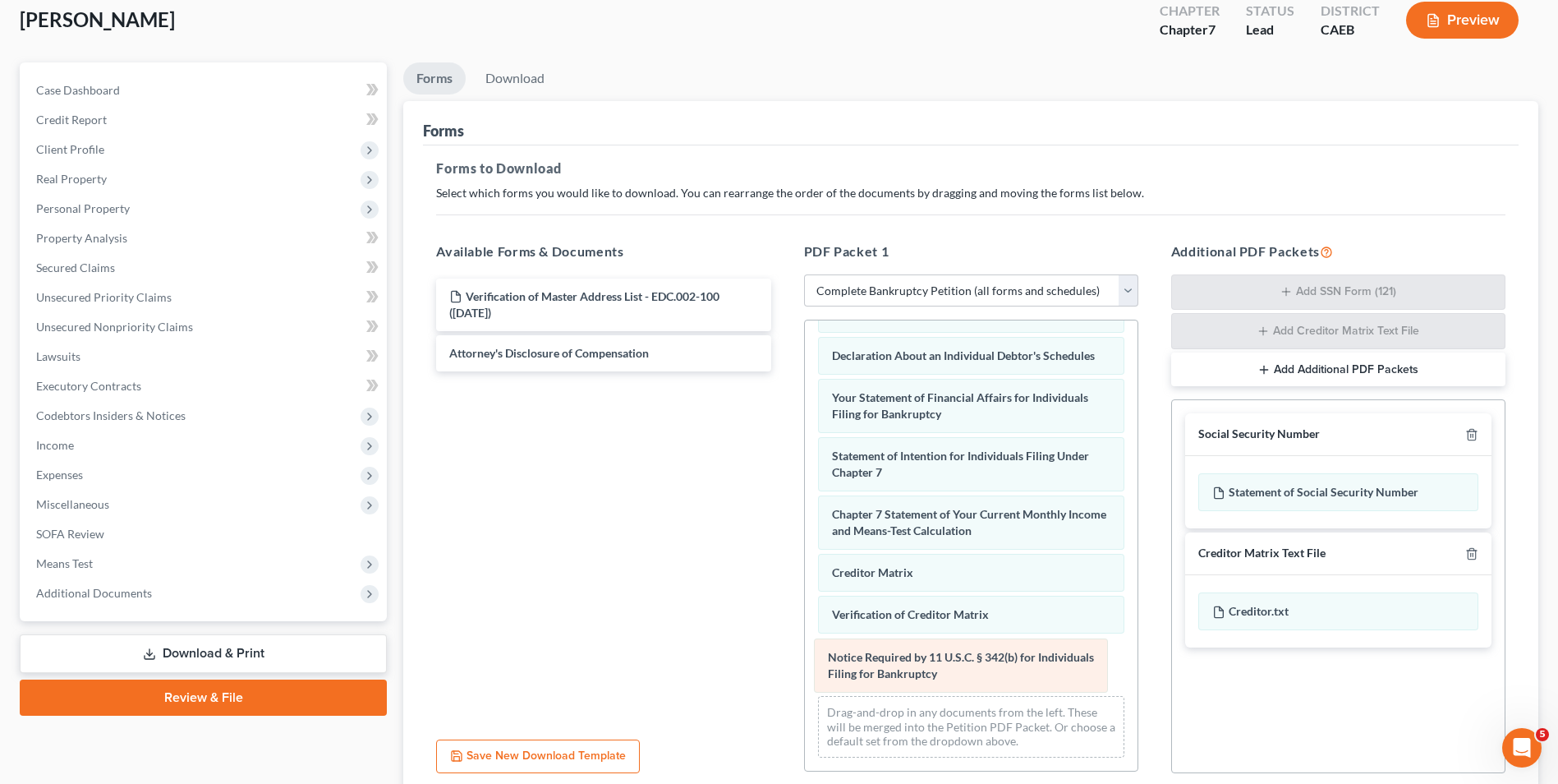
drag, startPoint x: 913, startPoint y: 670, endPoint x: 545, endPoint y: 578, distance: 379.3
click at [805, 578] on div "Notice Required by 11 U.S.C. § 342(b) for Individuals Filing for Bankruptcy DIS…" at bounding box center [971, 233] width 333 height 1074
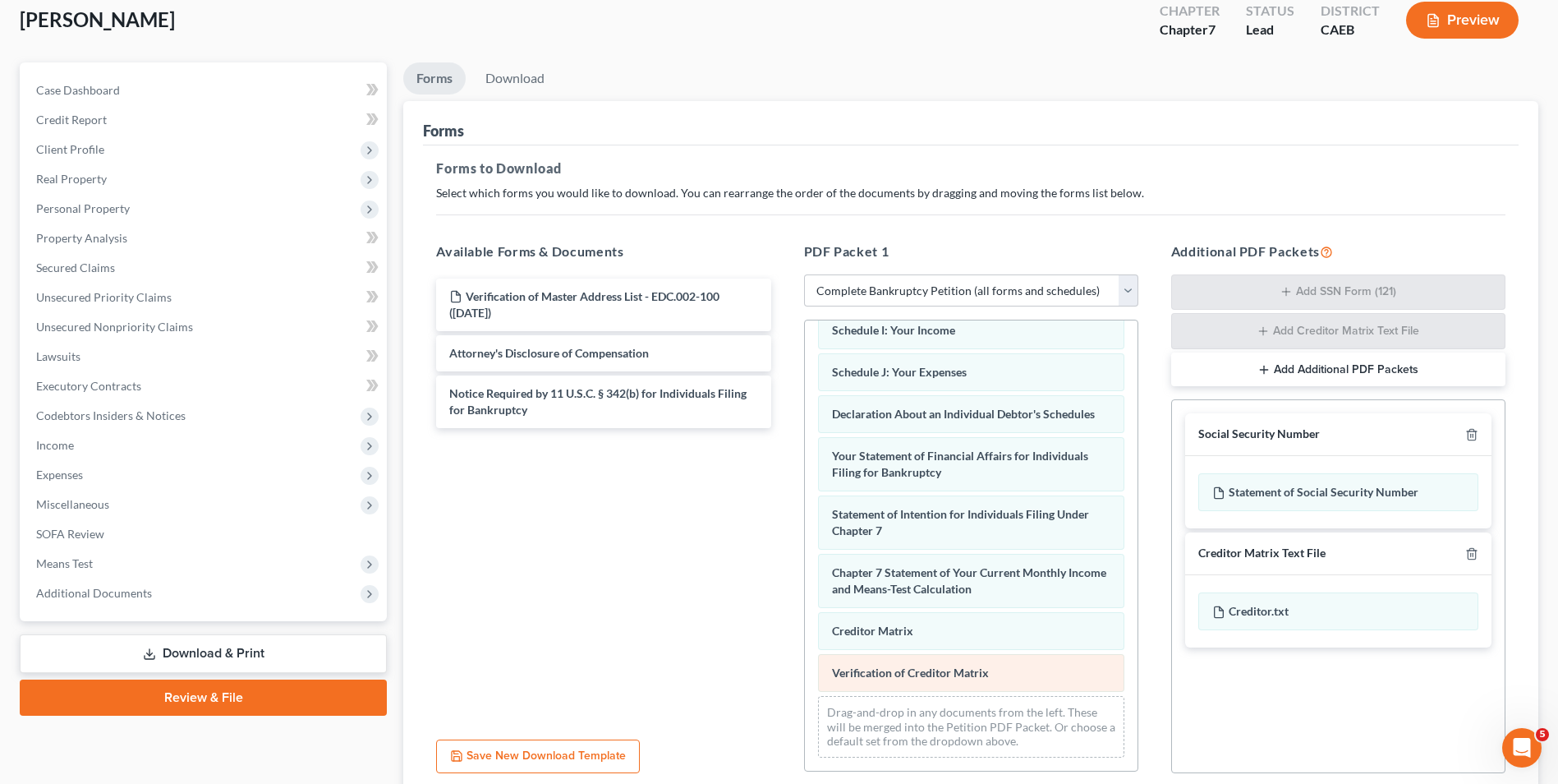
click at [805, 608] on div "DISC OF ATTY FEES - CORRECT VERSION - SAC-pdf Verification of Master Address Li…" at bounding box center [971, 262] width 333 height 1015
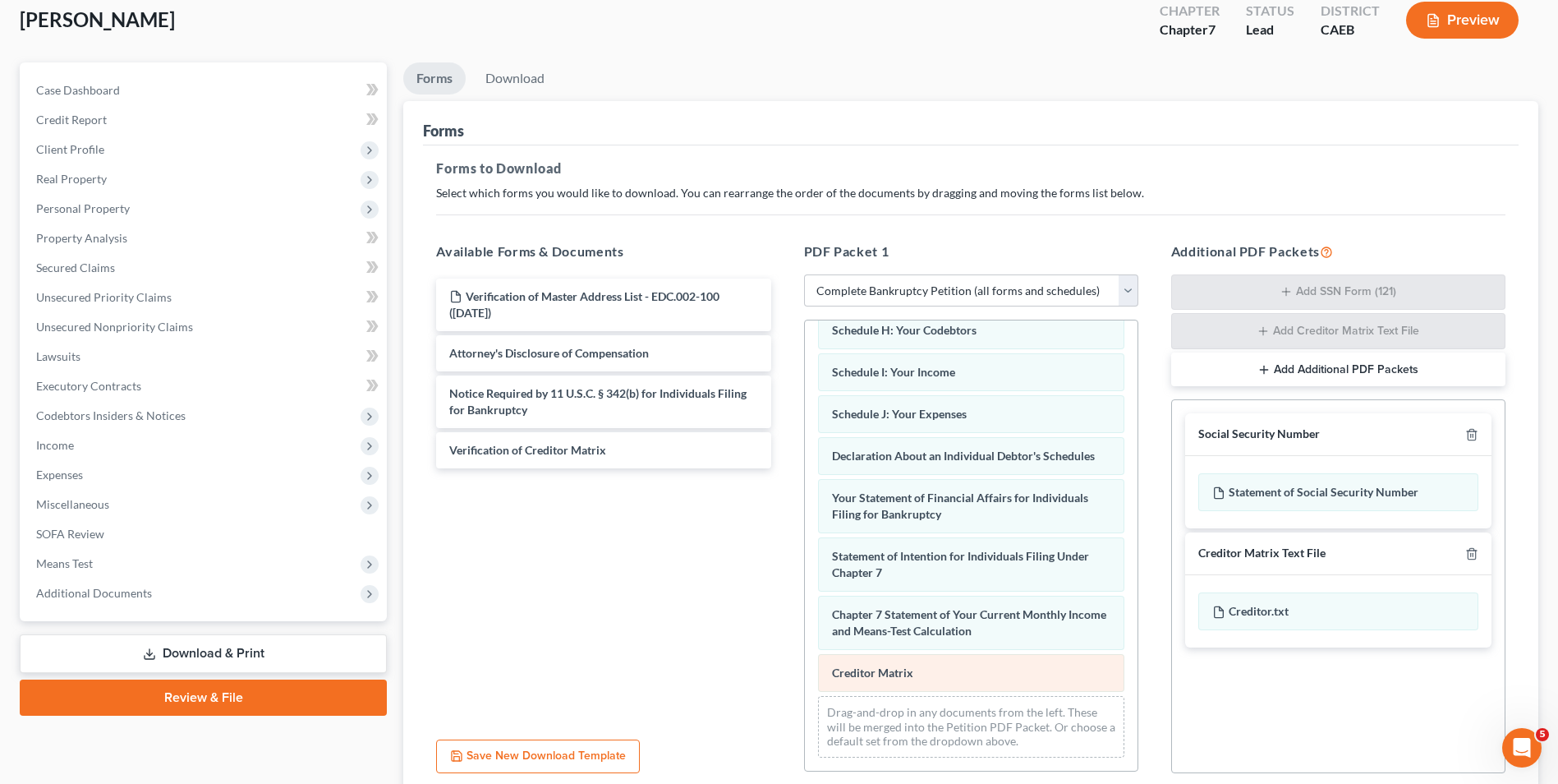
scroll to position [498, 0]
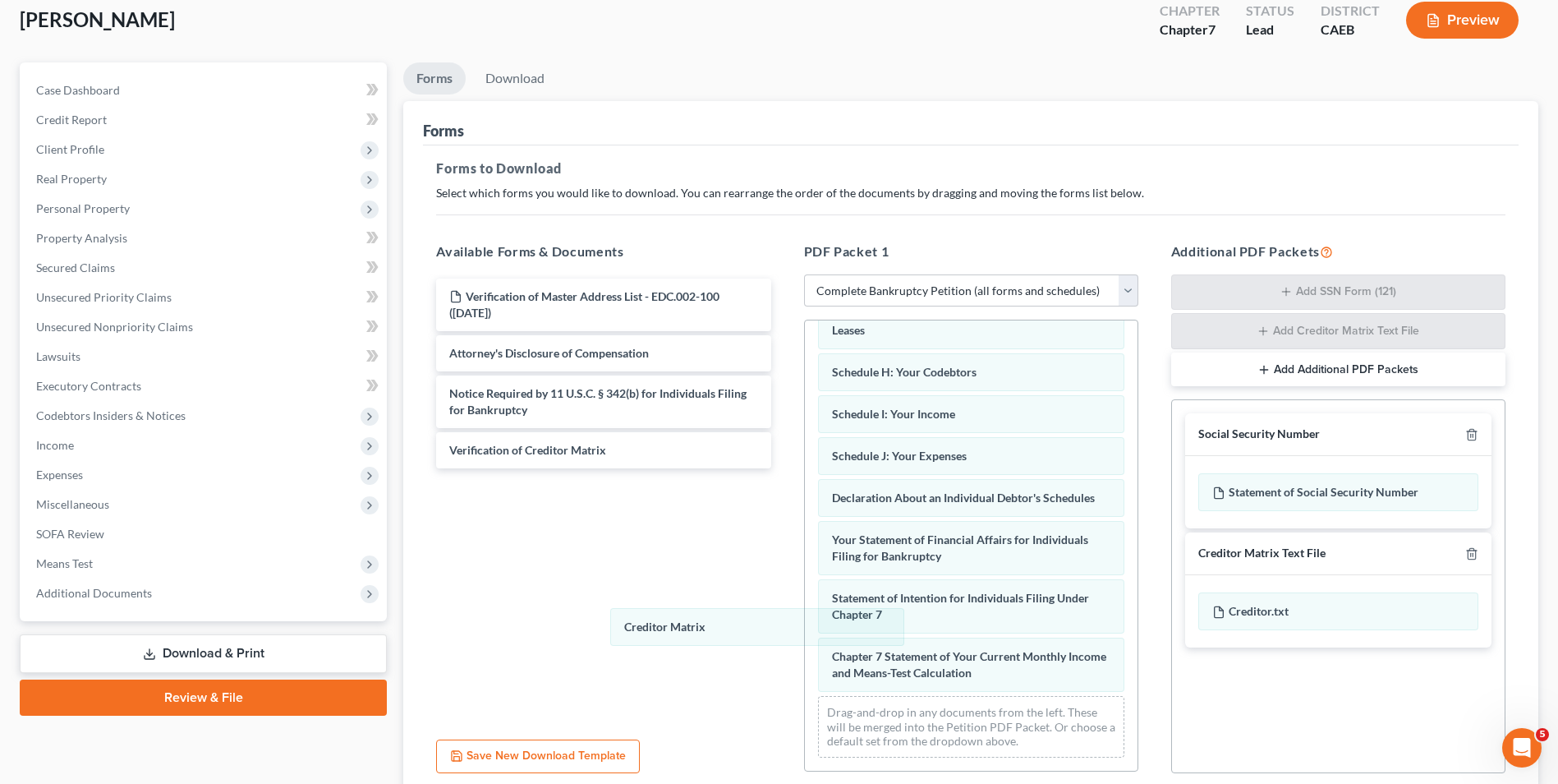
click at [805, 630] on div "Creditor Matrix DISC OF ATTY FEES - CORRECT VERSION - SAC-pdf Verification of M…" at bounding box center [971, 305] width 333 height 932
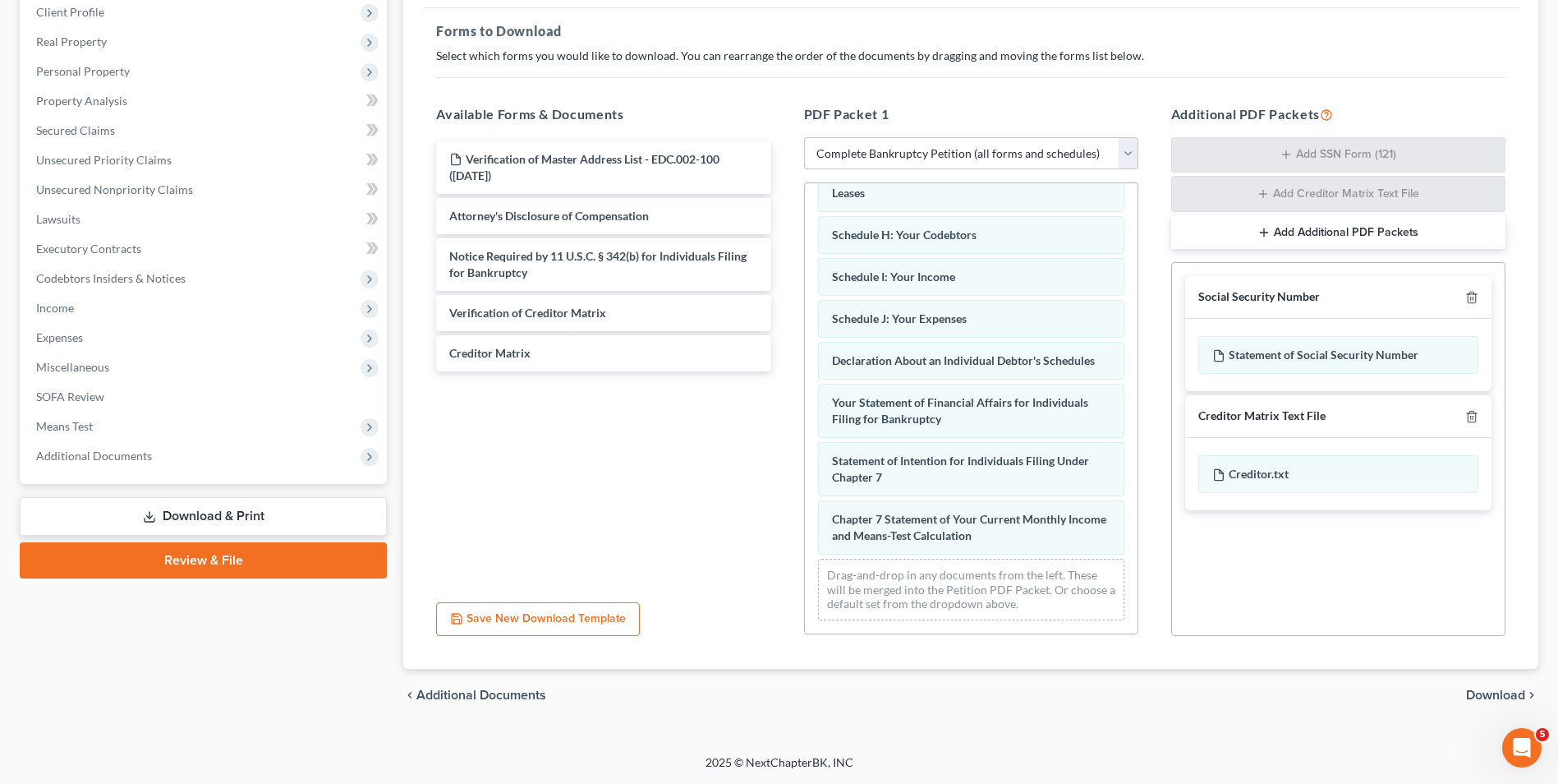
click at [1499, 689] on span "Download" at bounding box center [1496, 694] width 59 height 13
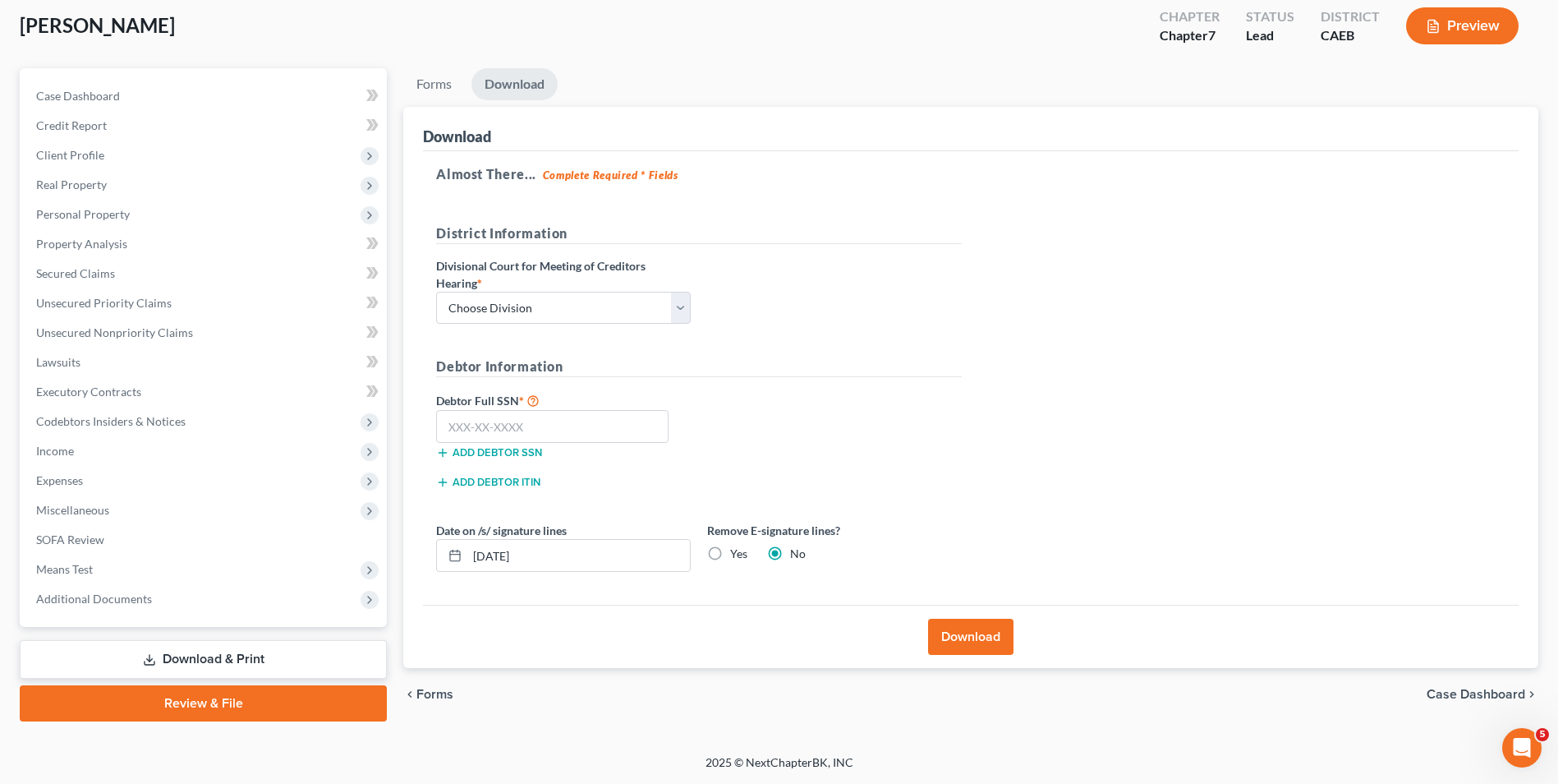
scroll to position [90, 0]
click at [519, 298] on select "Choose Division Fresno Modesto [GEOGRAPHIC_DATA]" at bounding box center [563, 308] width 255 height 33
select select "2"
click at [436, 291] on select "Choose Division Fresno Modesto [GEOGRAPHIC_DATA]" at bounding box center [563, 308] width 255 height 33
click at [533, 437] on input "text" at bounding box center [552, 427] width 232 height 33
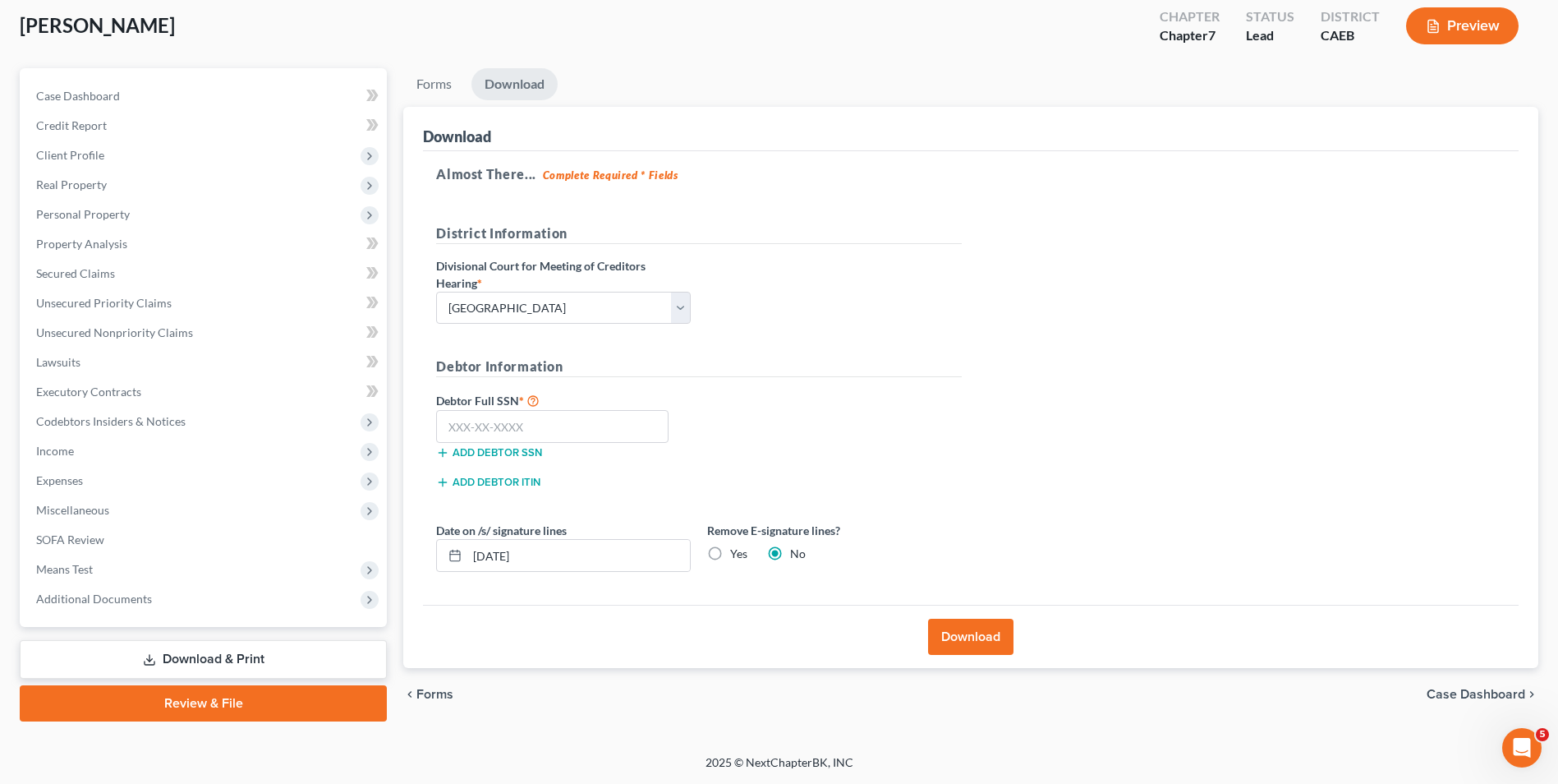
click at [181, 66] on div "[PERSON_NAME] Upgraded Chapter Chapter 7 Status Lead District CAEB Preview" at bounding box center [779, 32] width 1519 height 71
click at [602, 410] on input "text" at bounding box center [552, 427] width 232 height 33
type input "532-68-0532"
click at [554, 556] on input "[DATE]" at bounding box center [579, 556] width 223 height 31
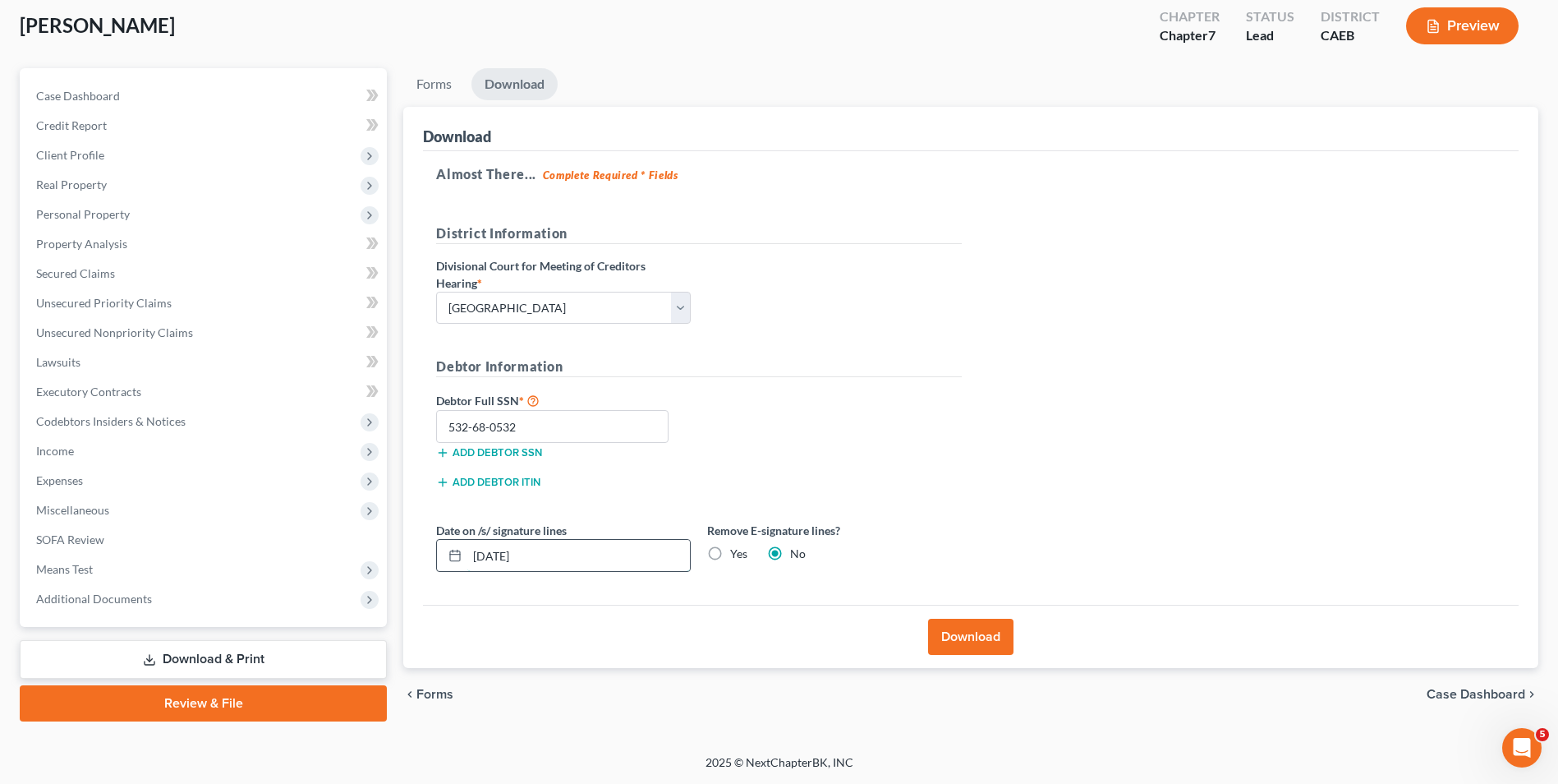
click at [554, 556] on input "[DATE]" at bounding box center [579, 556] width 223 height 31
click at [1095, 294] on div "Almost There... Complete Required * Fields District Information Divisional Cour…" at bounding box center [970, 377] width 1096 height 453
click at [960, 633] on button "Download" at bounding box center [971, 637] width 86 height 37
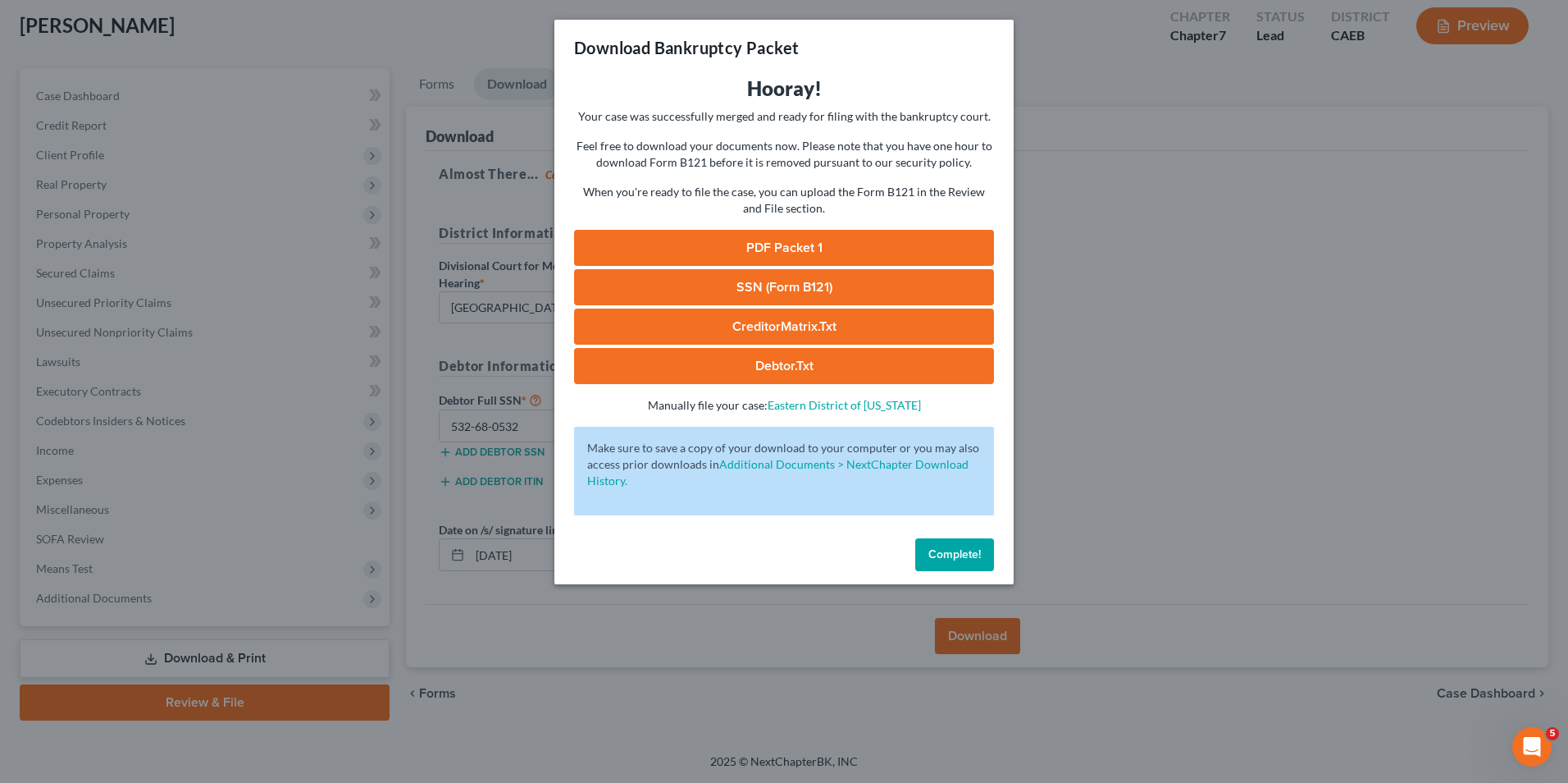
click at [912, 248] on link "PDF Packet 1" at bounding box center [784, 248] width 420 height 37
click at [726, 299] on link "SSN (Form B121)" at bounding box center [784, 287] width 420 height 37
click at [709, 321] on link "CreditorMatrix.txt" at bounding box center [784, 327] width 420 height 37
click at [783, 378] on link "Debtor.txt" at bounding box center [784, 366] width 420 height 37
